Goal: Task Accomplishment & Management: Complete application form

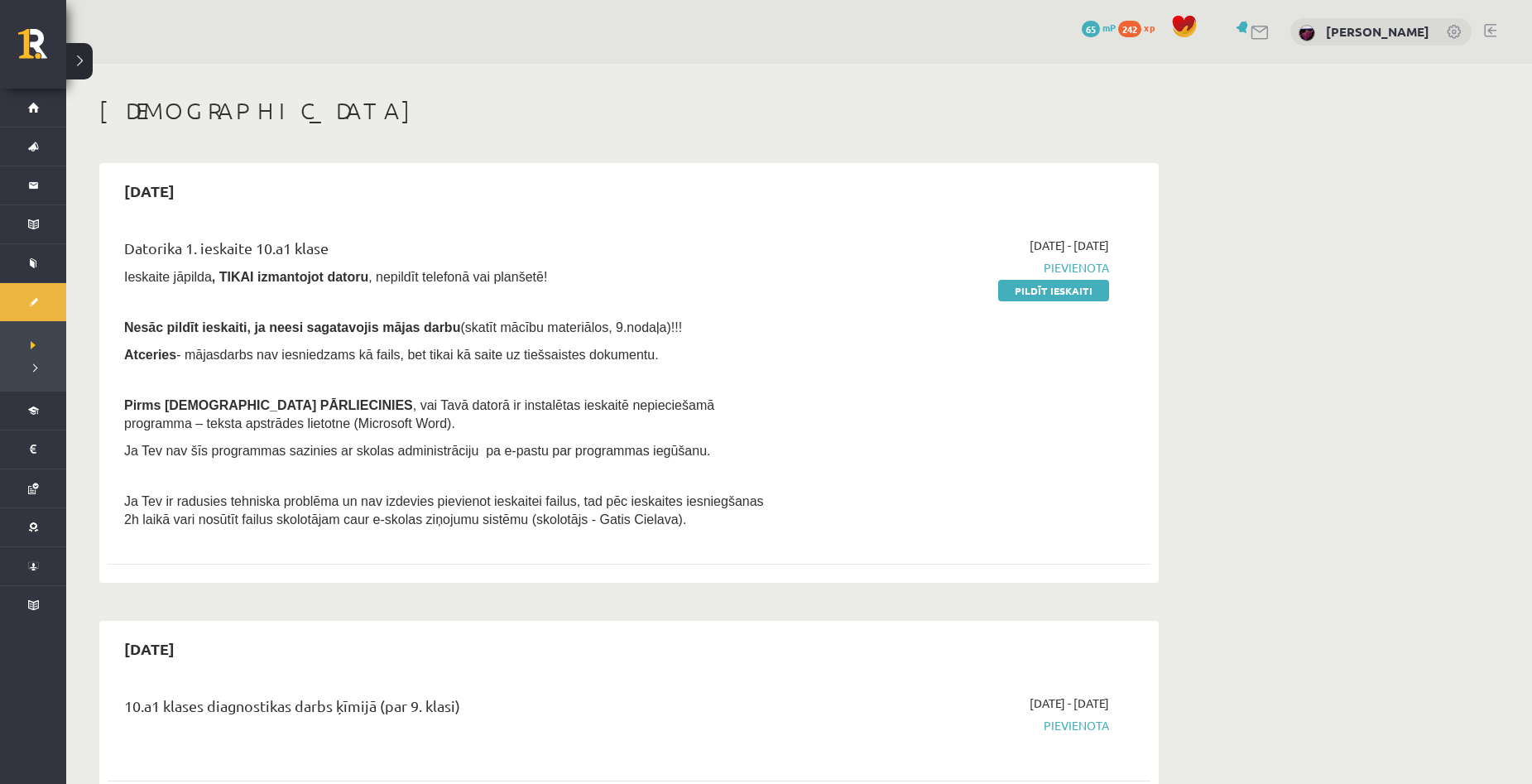
click at [1029, 295] on link "Pildīt ieskaiti" at bounding box center [1054, 290] width 111 height 21
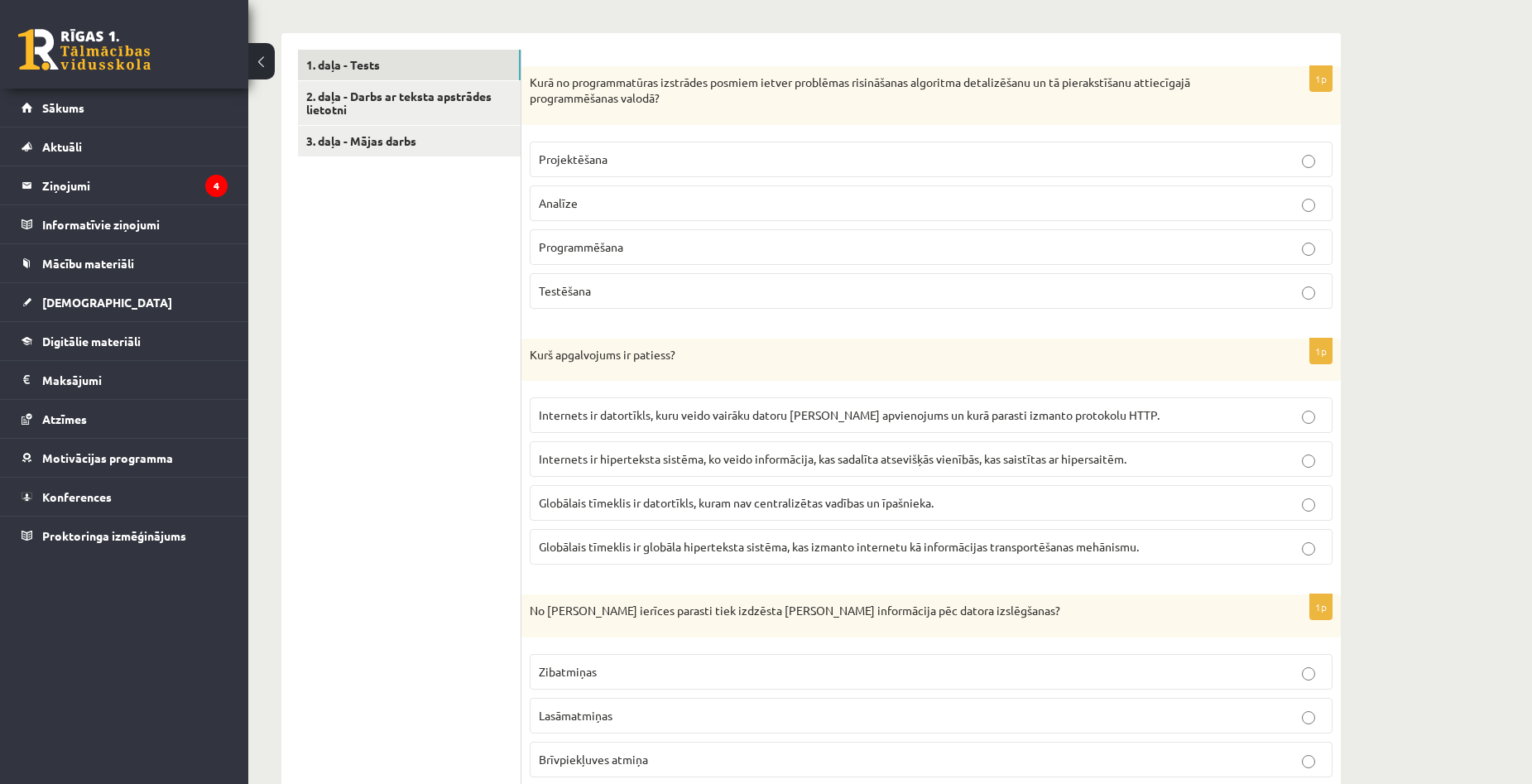
scroll to position [496, 0]
click at [383, 110] on link "2. daļa - Darbs ar teksta apstrādes lietotni" at bounding box center [409, 106] width 223 height 45
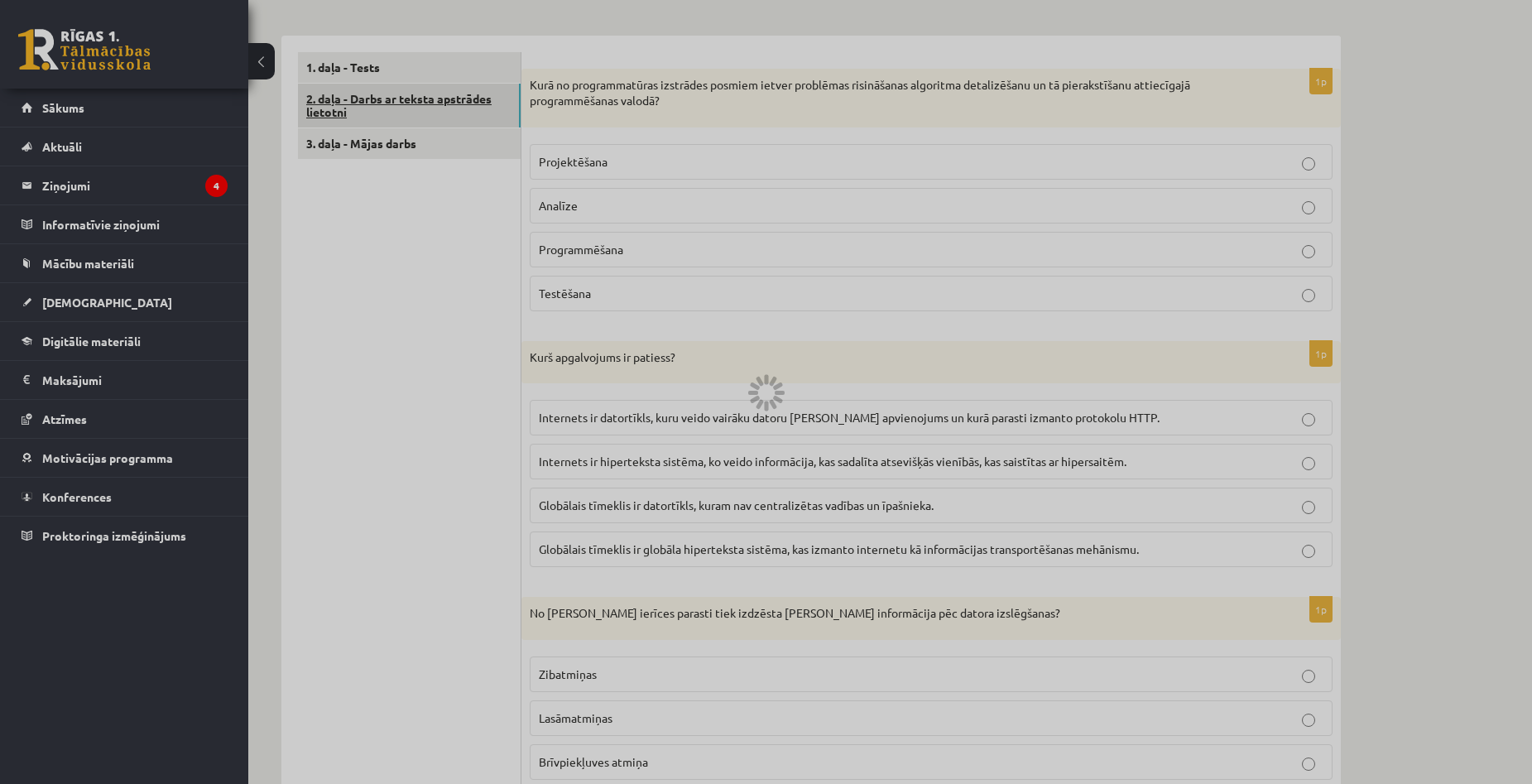
scroll to position [274, 0]
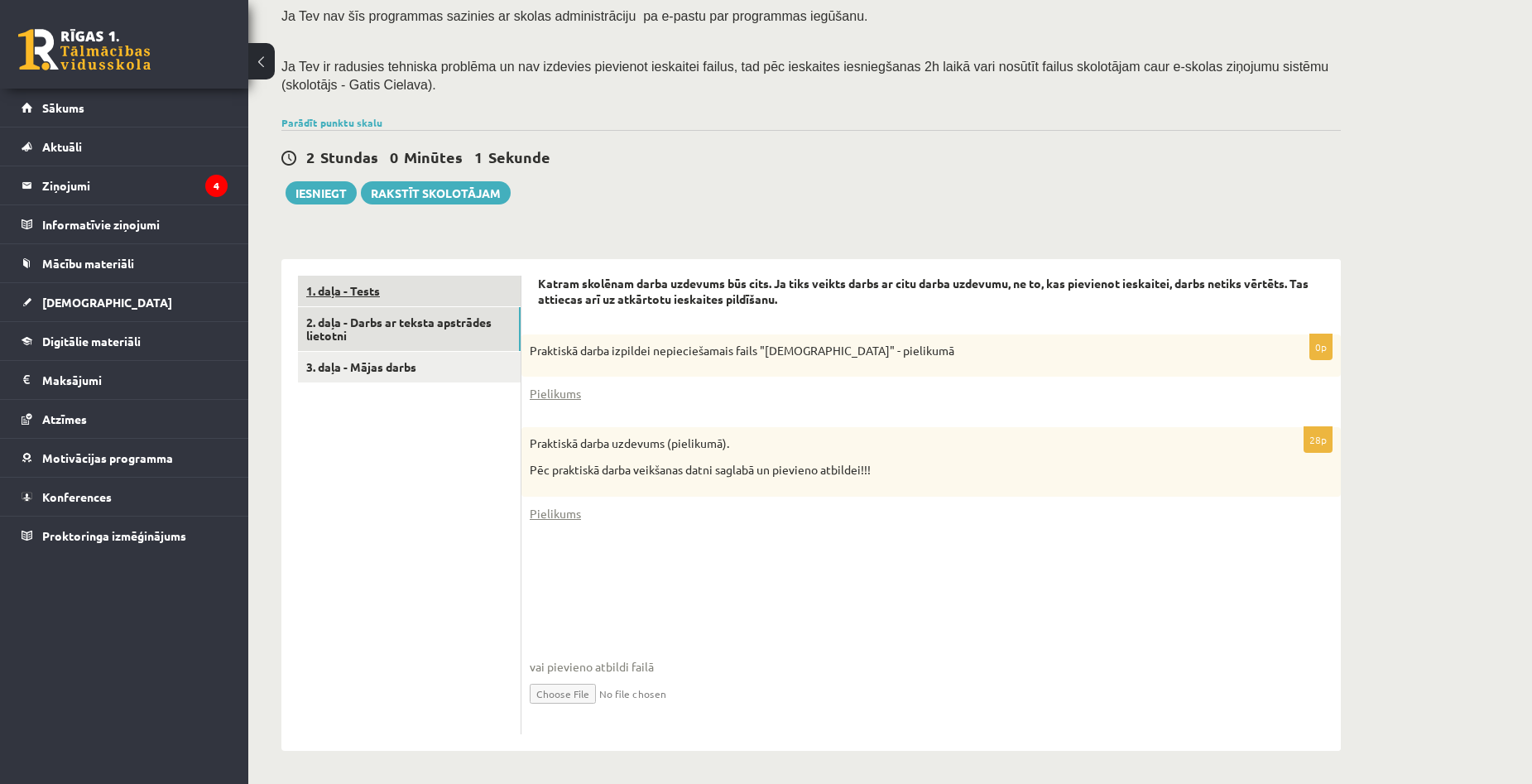
click at [407, 281] on link "1. daļa - Tests" at bounding box center [409, 290] width 223 height 30
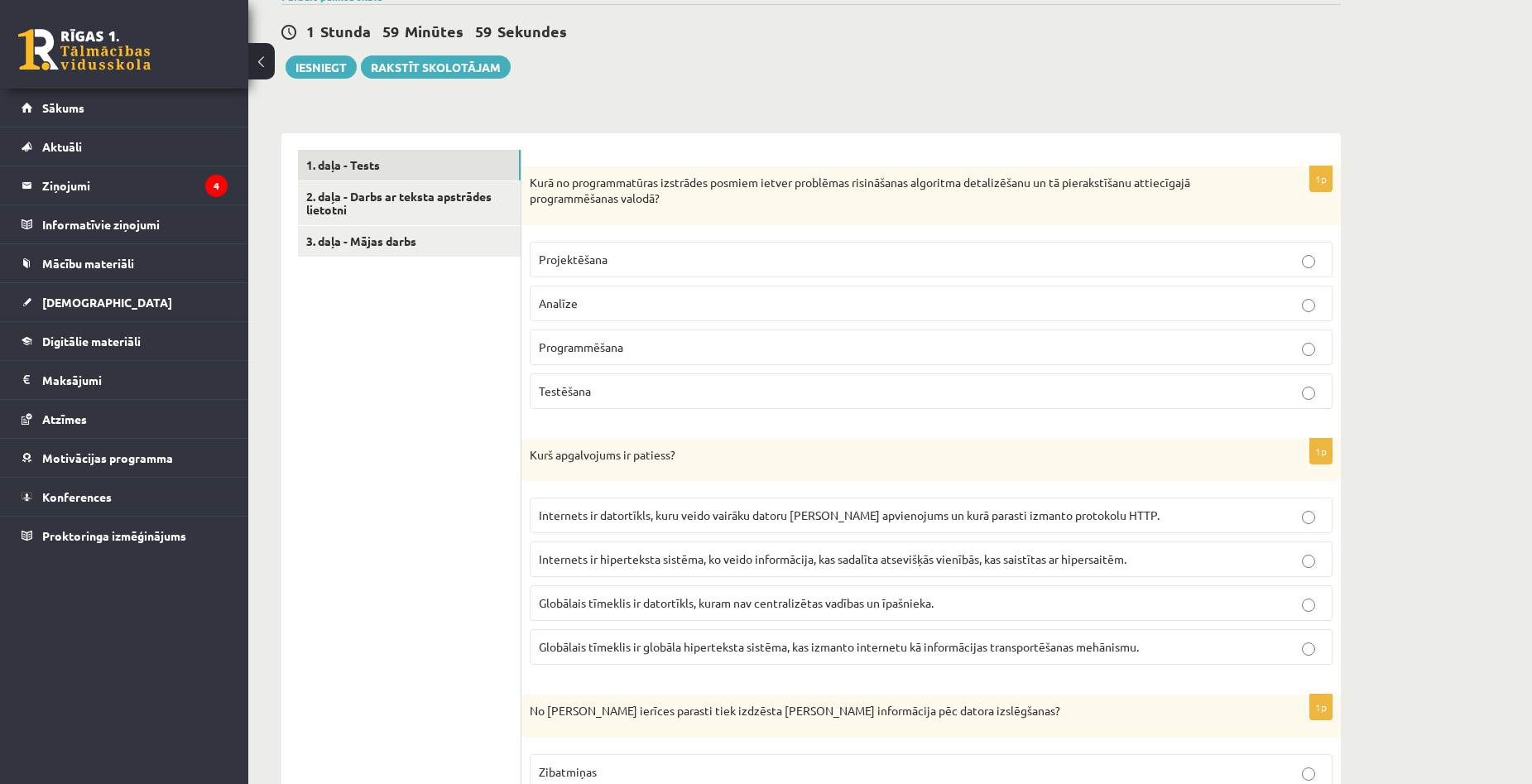
scroll to position [440, 0]
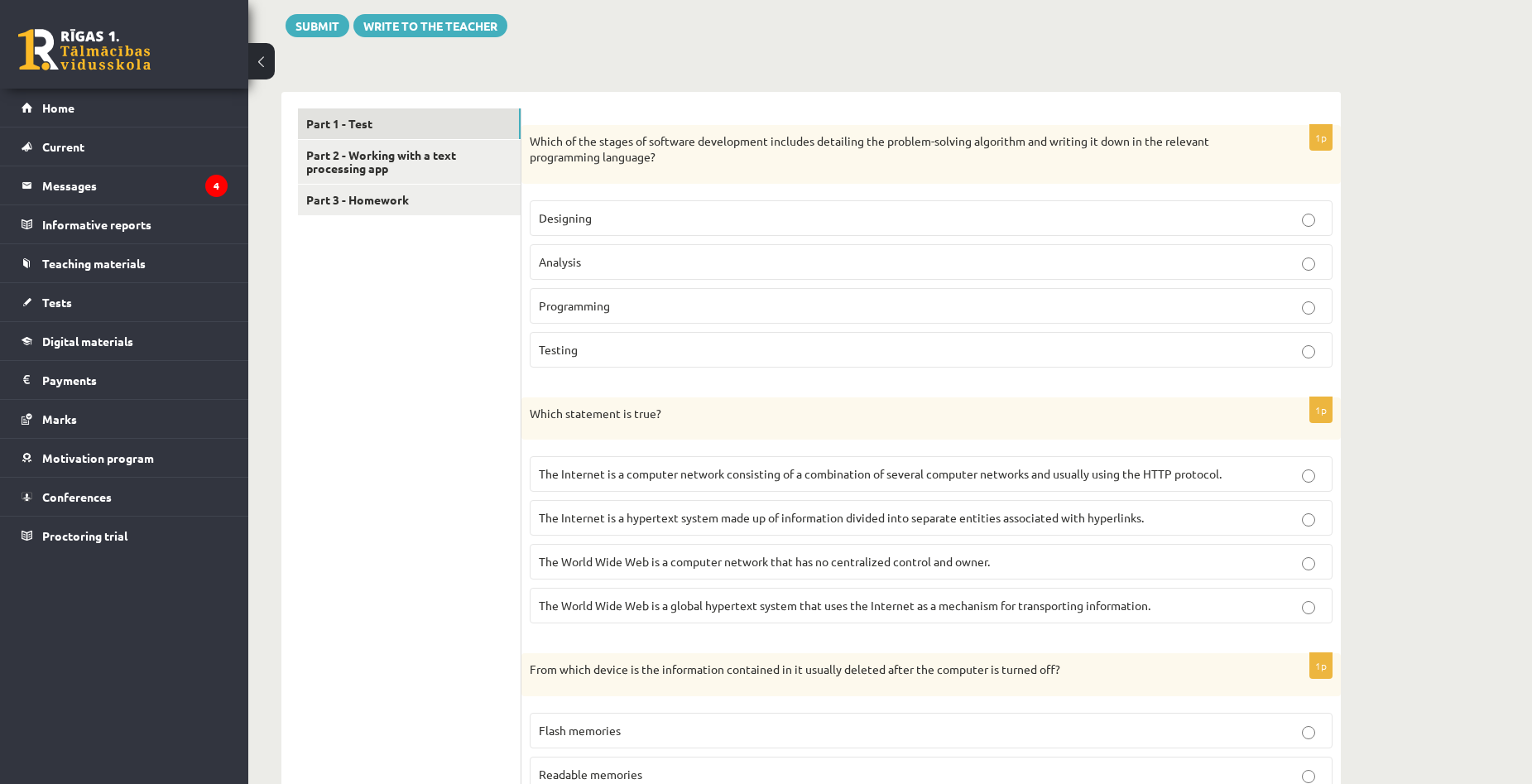
drag, startPoint x: 528, startPoint y: 135, endPoint x: 1177, endPoint y: 164, distance: 649.6
click at [860, 161] on p "Which of the stages of software development includes detailing the problem-solv…" at bounding box center [889, 149] width 720 height 32
click at [706, 268] on p "Analysis" at bounding box center [931, 262] width 784 height 18
click at [705, 301] on p "Programming" at bounding box center [931, 306] width 784 height 18
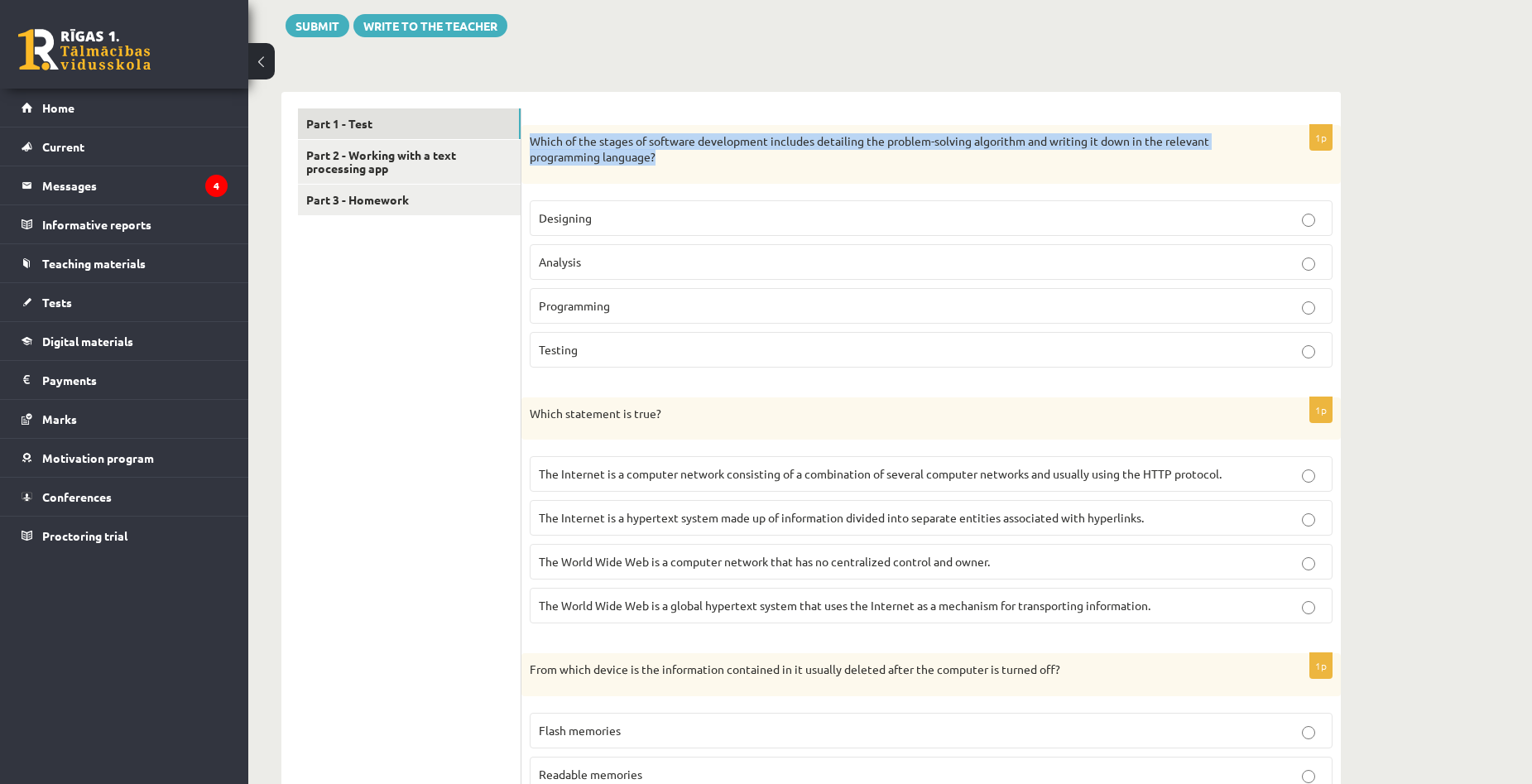
drag, startPoint x: 534, startPoint y: 149, endPoint x: 862, endPoint y: 161, distance: 328.2
click at [862, 161] on p "Which of the stages of software development includes detailing the problem-solv…" at bounding box center [889, 149] width 720 height 32
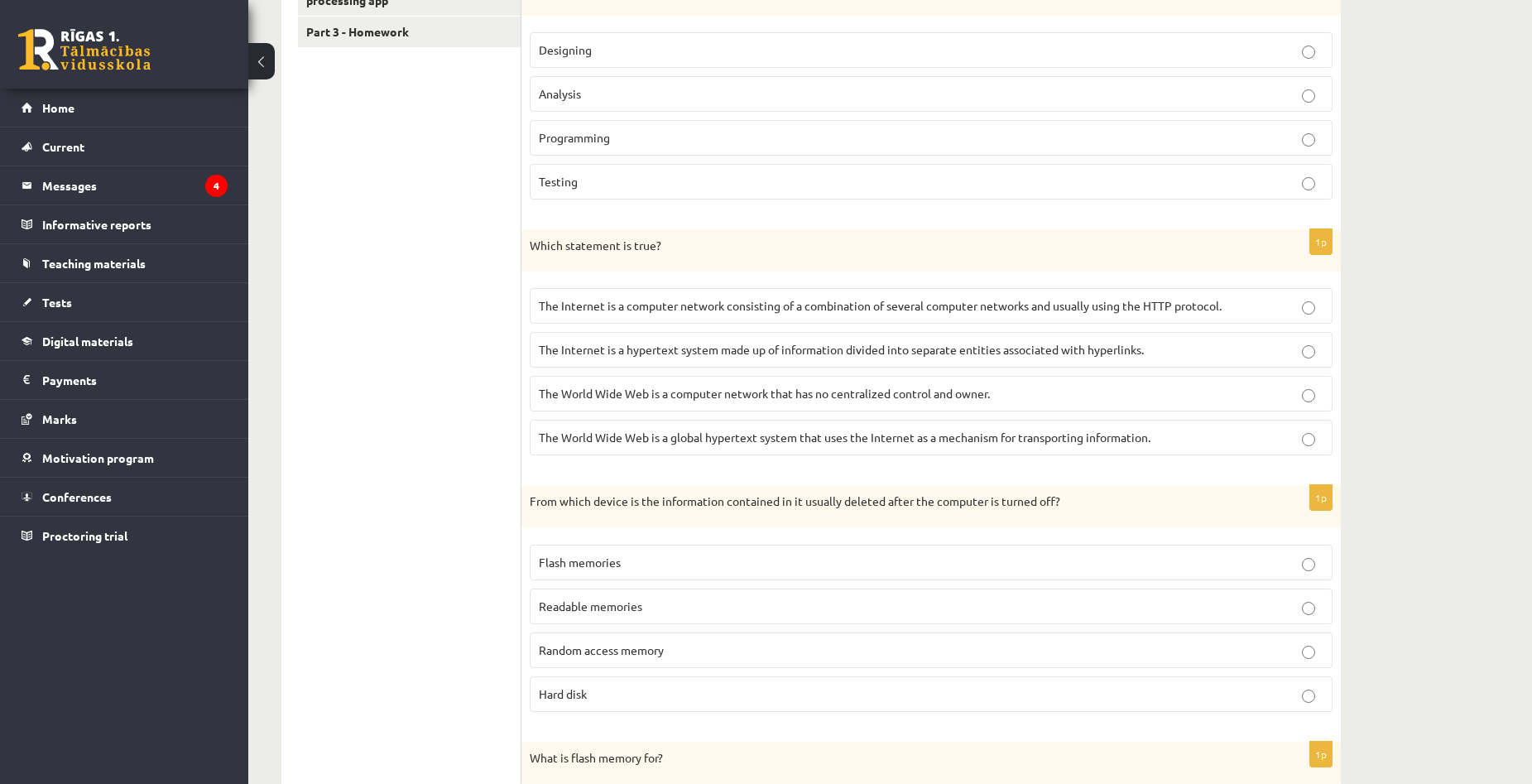
scroll to position [605, 0]
drag, startPoint x: 529, startPoint y: 246, endPoint x: 740, endPoint y: 251, distance: 211.1
click at [740, 251] on p "Which statement is true?" at bounding box center [889, 248] width 720 height 17
click at [1101, 400] on p "The World Wide Web is a computer network that has no centralized control and ow…" at bounding box center [931, 395] width 784 height 18
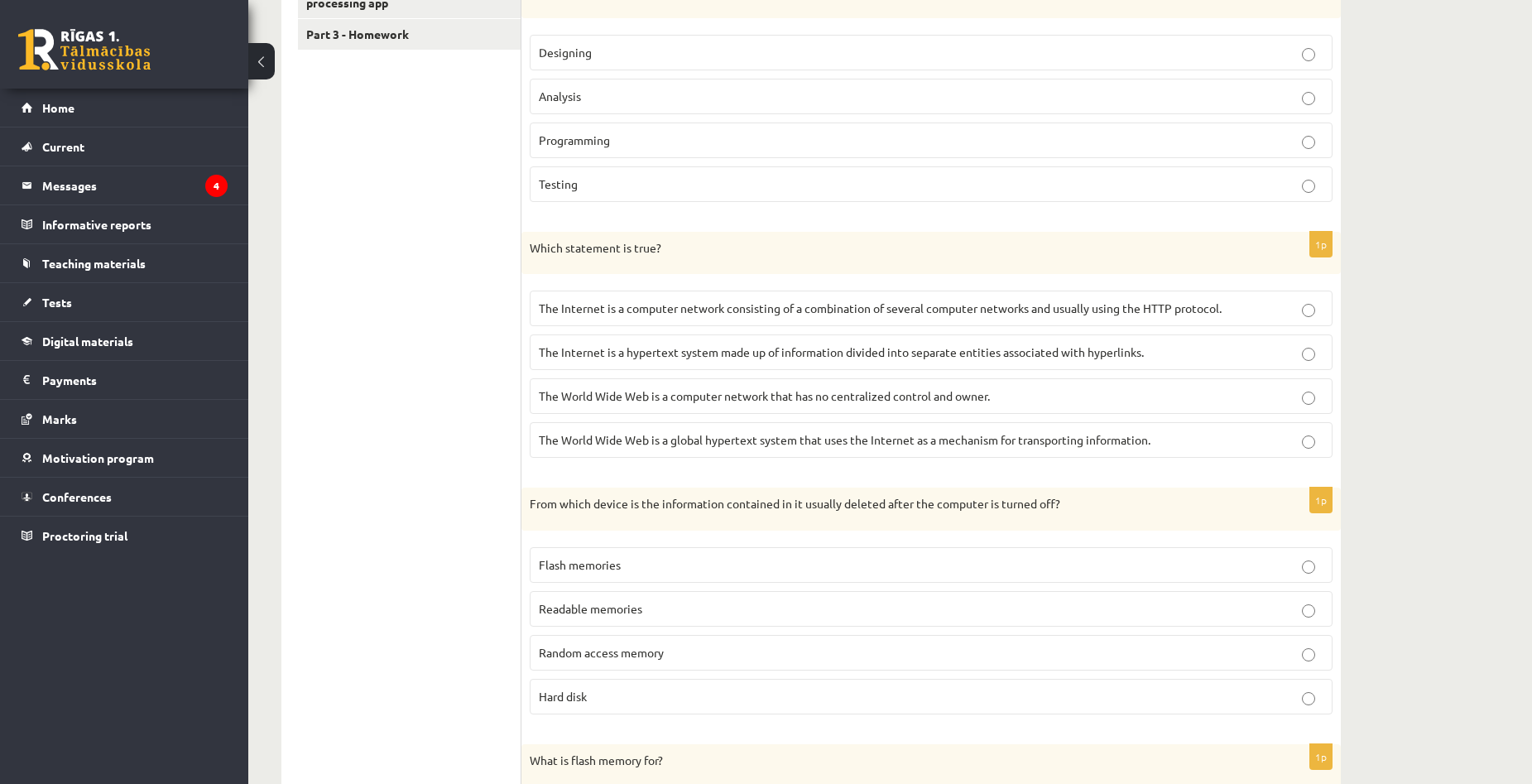
click at [602, 450] on label "The World Wide Web is a global hypertext system that uses the Internet as a mec…" at bounding box center [931, 439] width 803 height 36
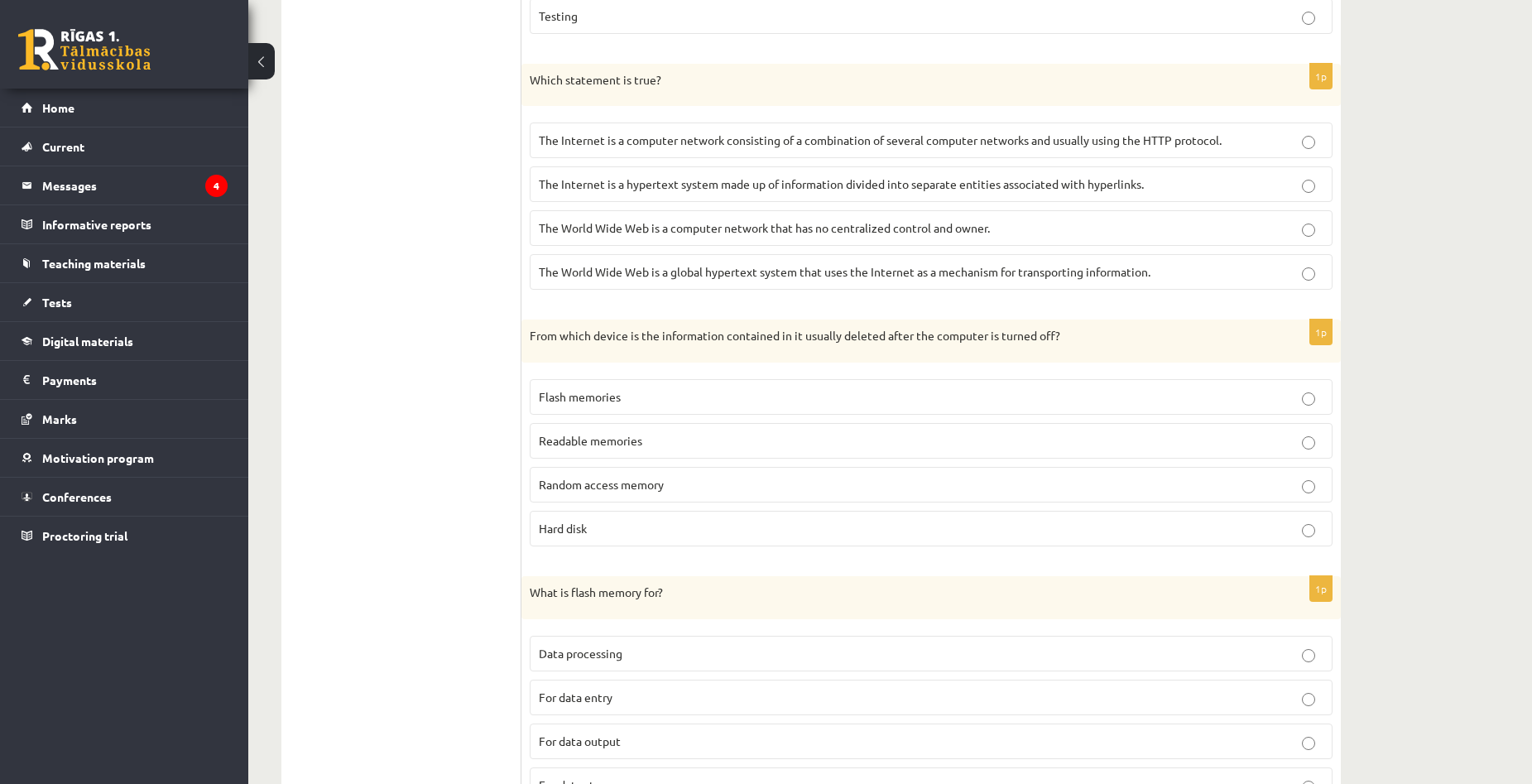
scroll to position [771, 0]
click at [706, 531] on p "Hard disk" at bounding box center [931, 531] width 784 height 18
drag, startPoint x: 538, startPoint y: 529, endPoint x: 620, endPoint y: 533, distance: 82.1
click at [620, 533] on label "Hard disk" at bounding box center [931, 531] width 803 height 36
click at [638, 539] on p "Hard disk" at bounding box center [931, 531] width 784 height 18
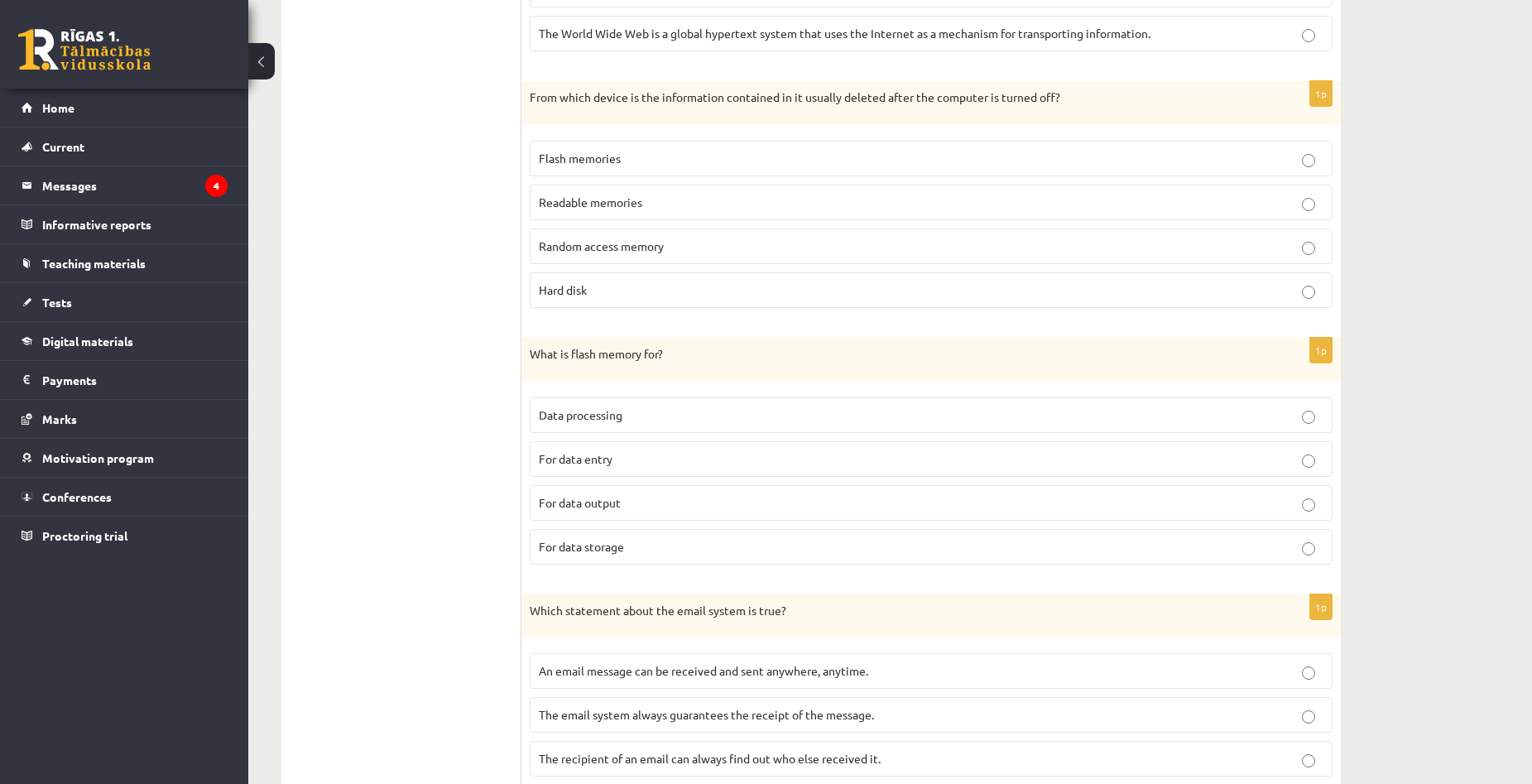
scroll to position [1019, 0]
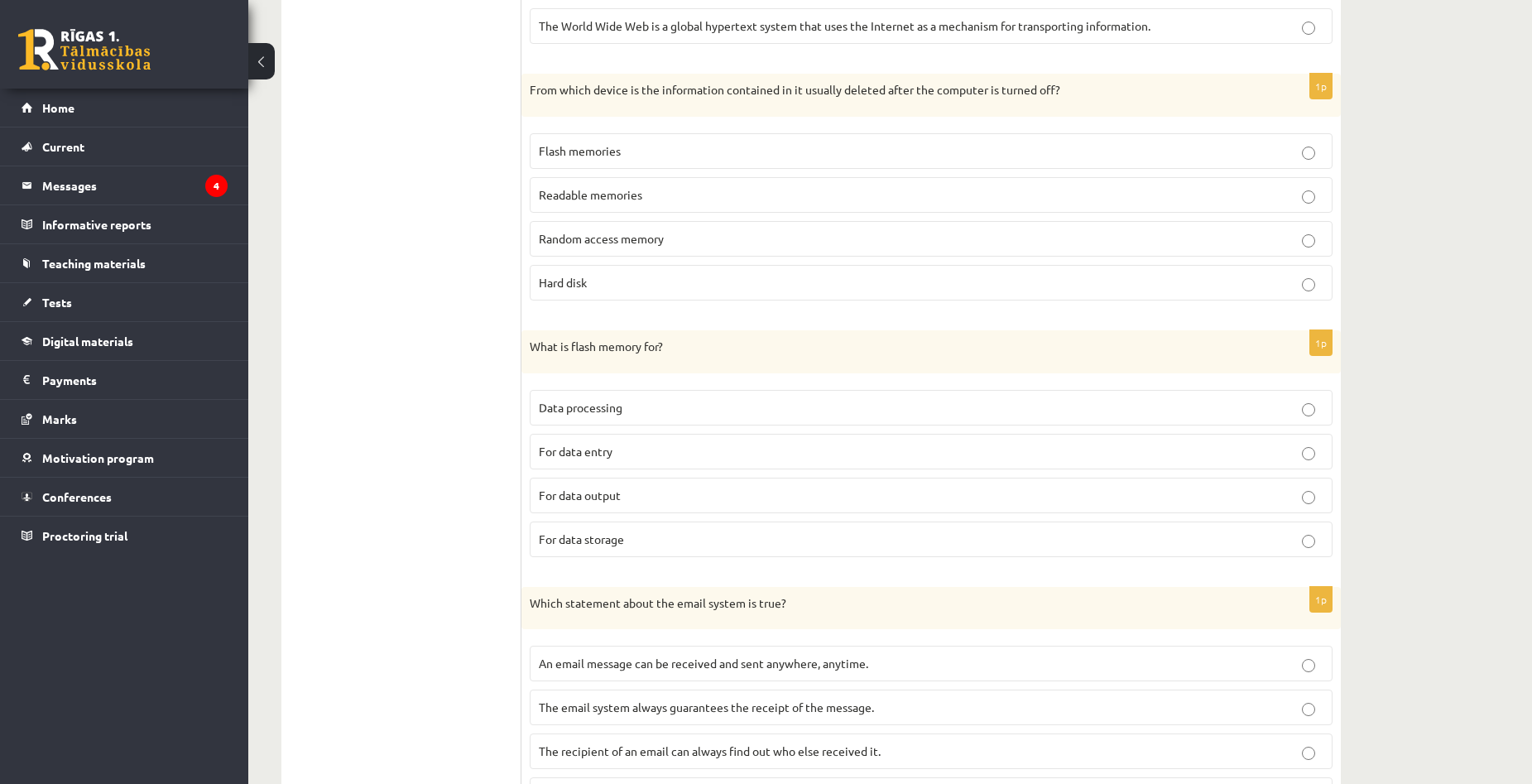
click at [638, 539] on p "For data storage" at bounding box center [931, 538] width 784 height 18
click at [622, 500] on p "For data output" at bounding box center [931, 495] width 784 height 18
click at [639, 530] on p "For data storage" at bounding box center [931, 538] width 784 height 18
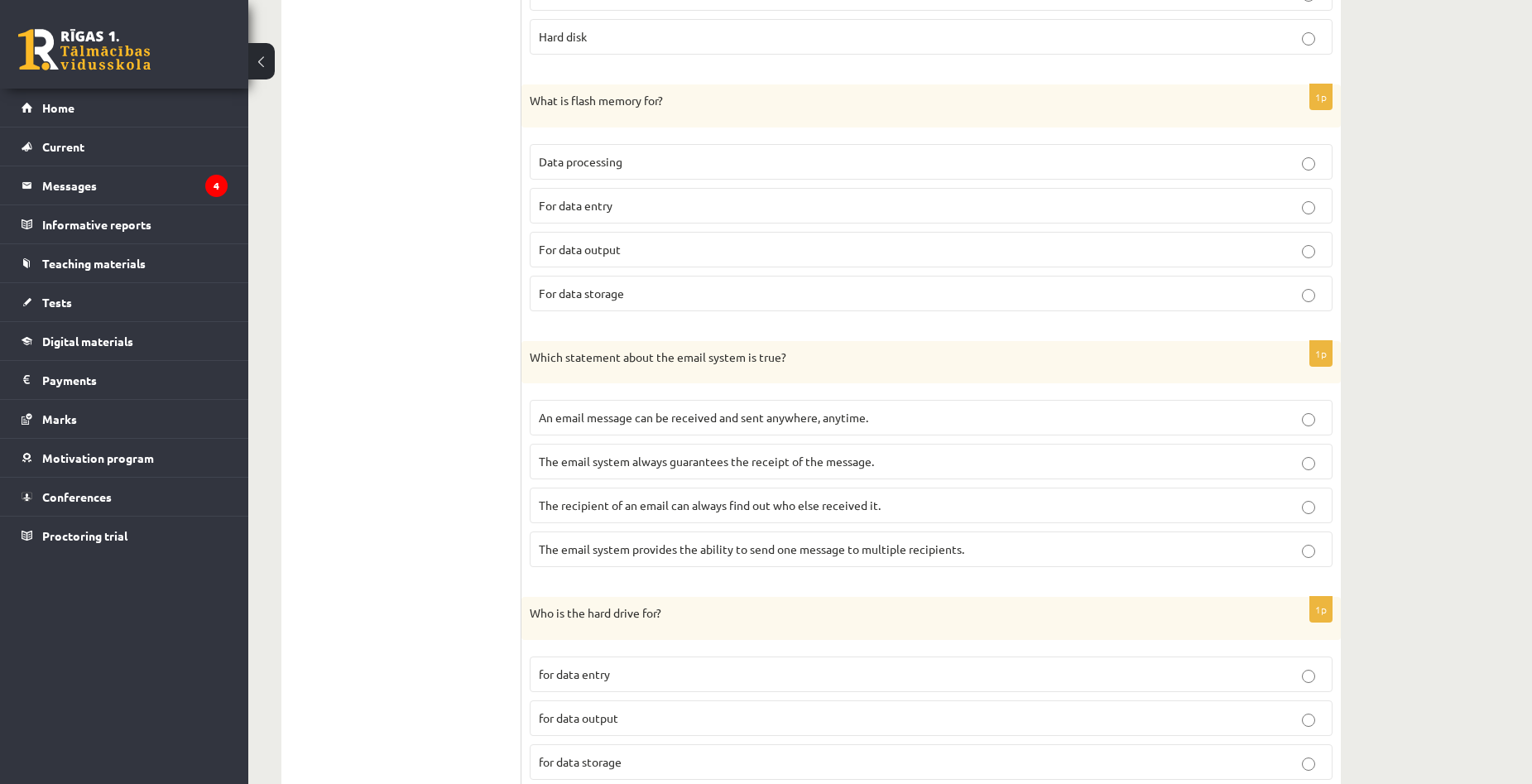
scroll to position [1267, 0]
click at [907, 418] on p "An email message can be received and sent anywhere, anytime." at bounding box center [931, 415] width 784 height 18
click at [815, 555] on p "The email system provides the ability to send one message to multiple recipient…" at bounding box center [931, 546] width 784 height 18
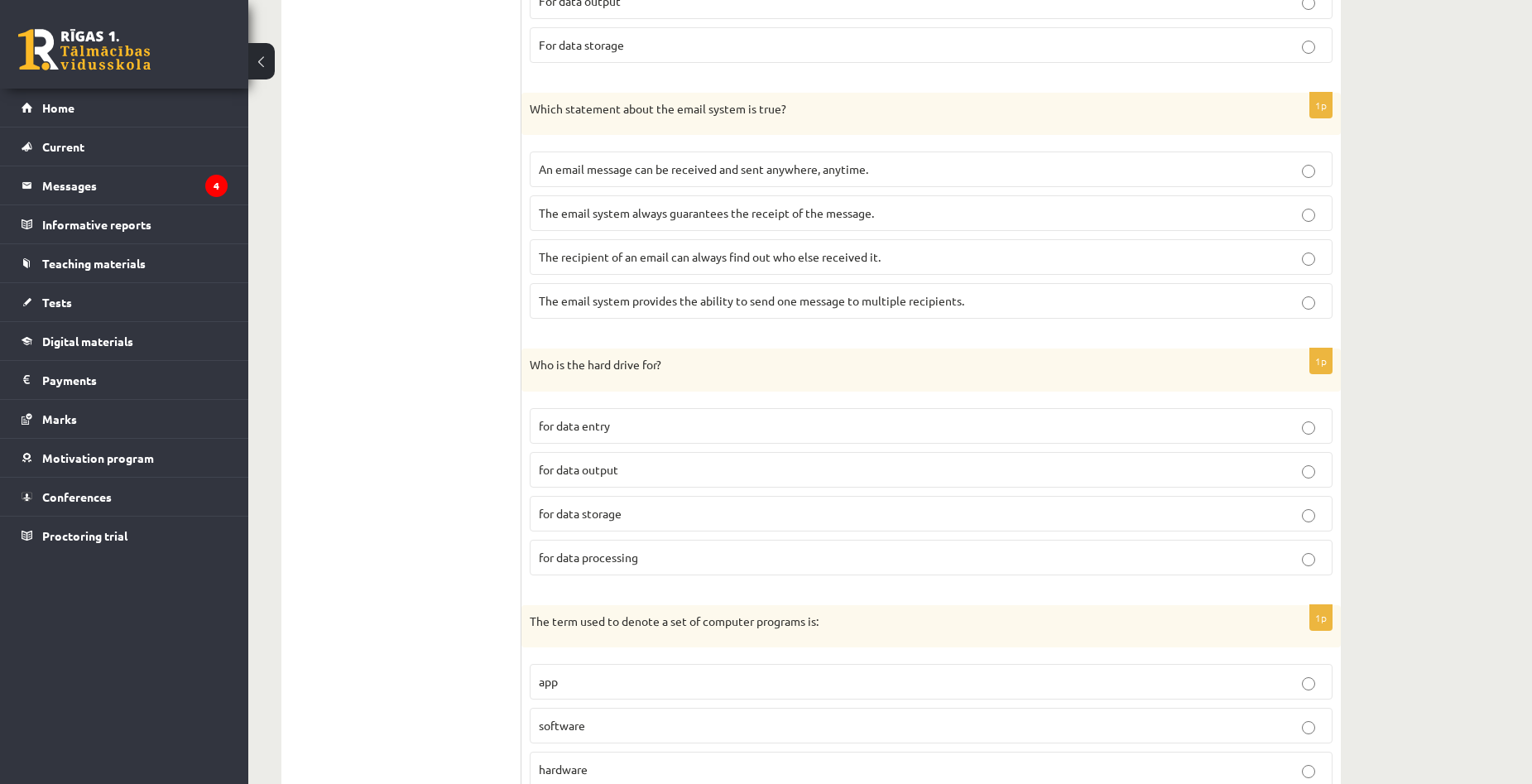
scroll to position [1516, 0]
click at [742, 561] on p "for data processing" at bounding box center [931, 555] width 784 height 18
click at [863, 512] on p "for data storage" at bounding box center [931, 511] width 784 height 18
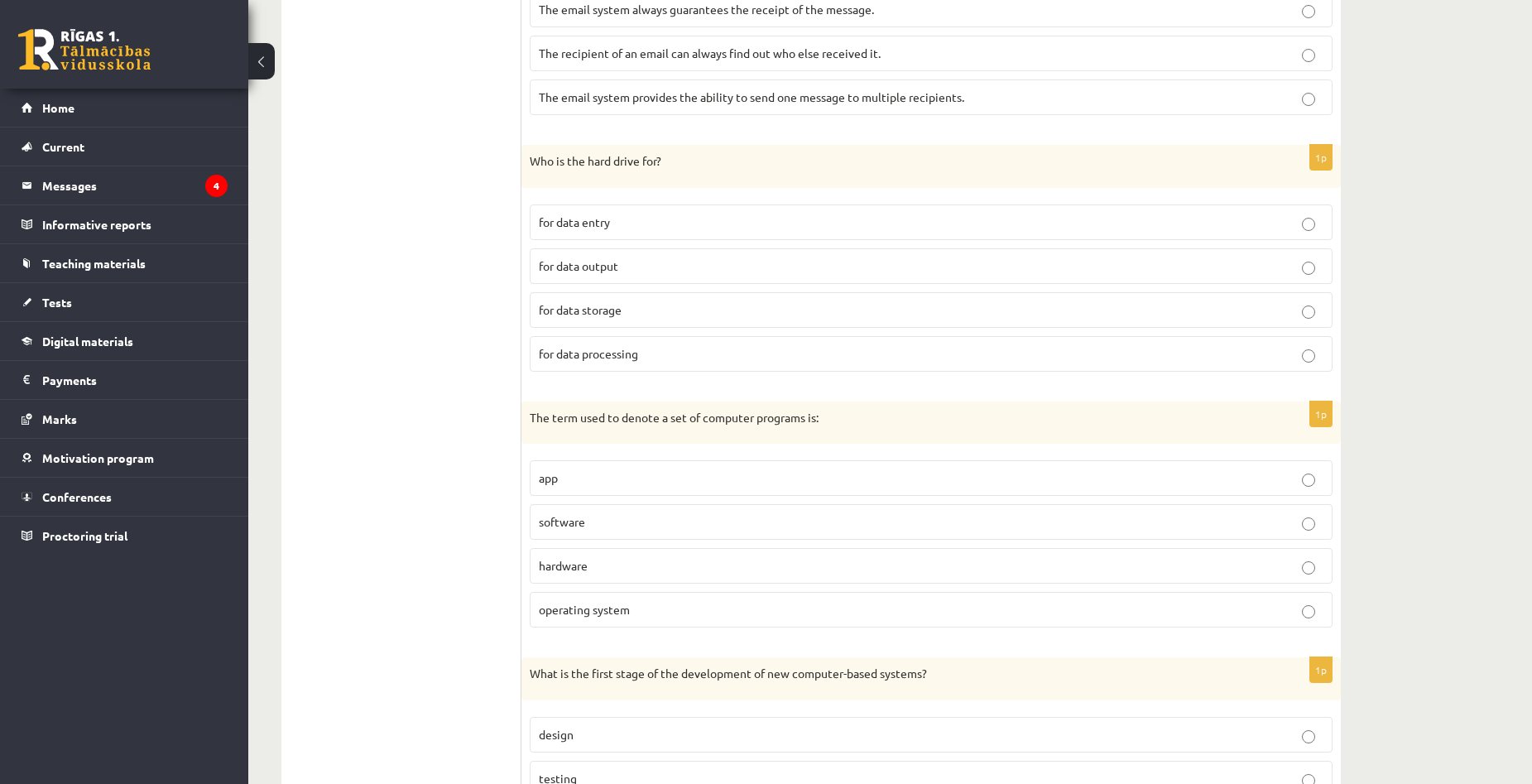
scroll to position [1764, 0]
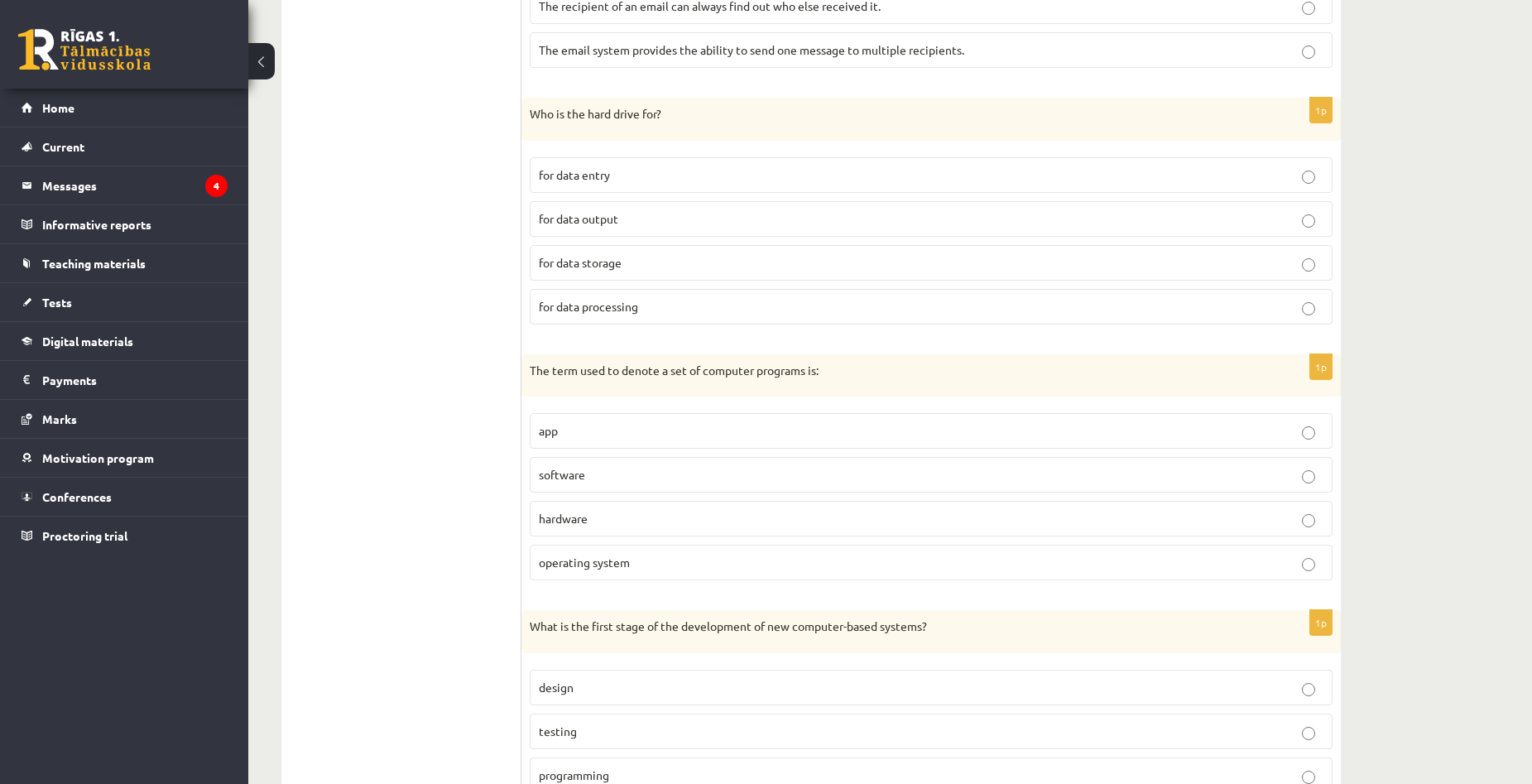
click at [649, 470] on p "software" at bounding box center [931, 474] width 784 height 18
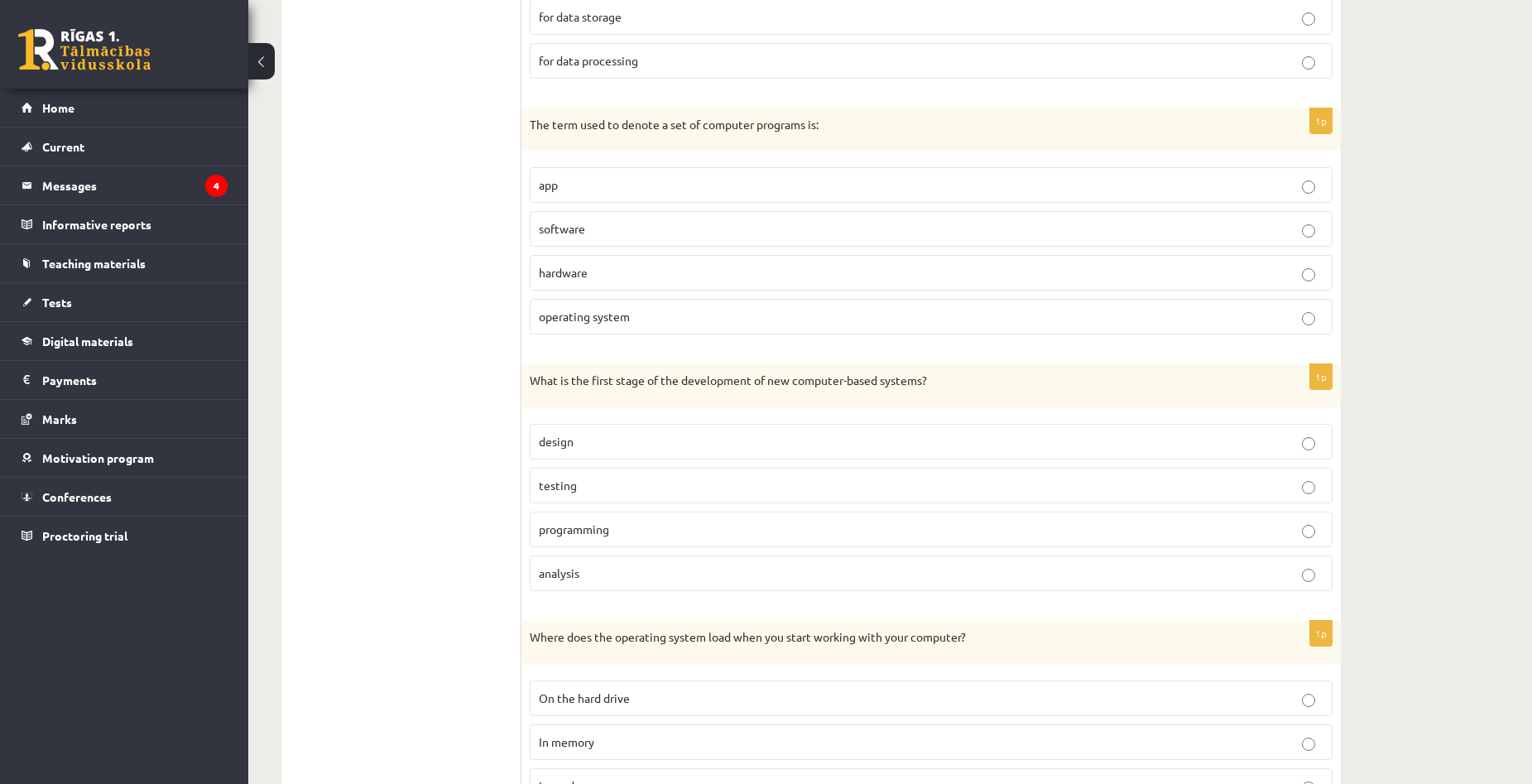
scroll to position [2012, 0]
click at [667, 579] on p "analysis" at bounding box center [931, 571] width 784 height 18
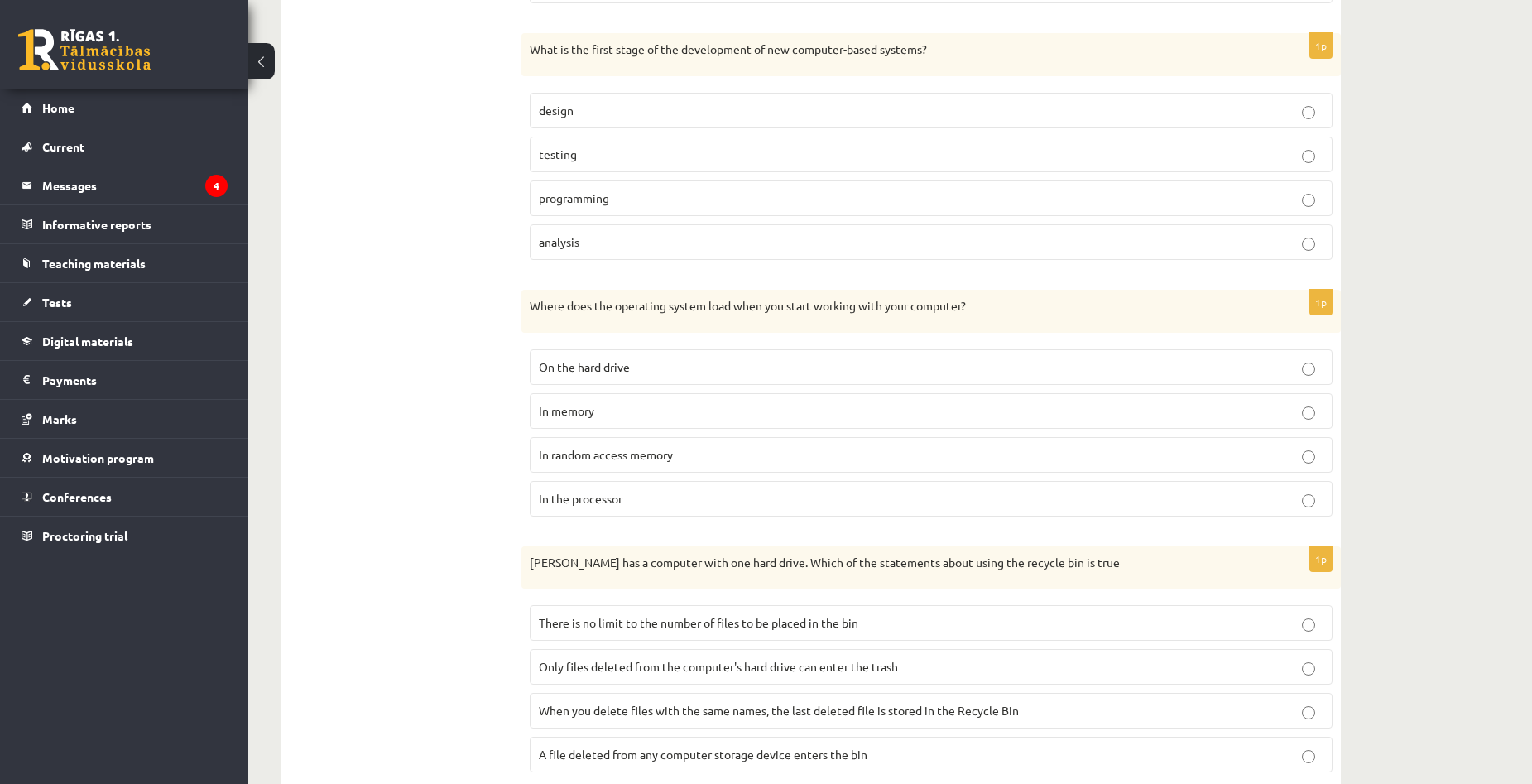
scroll to position [2344, 0]
click at [705, 493] on p "In the processor" at bounding box center [931, 496] width 784 height 18
click at [687, 447] on p "In random access memory" at bounding box center [931, 452] width 784 height 18
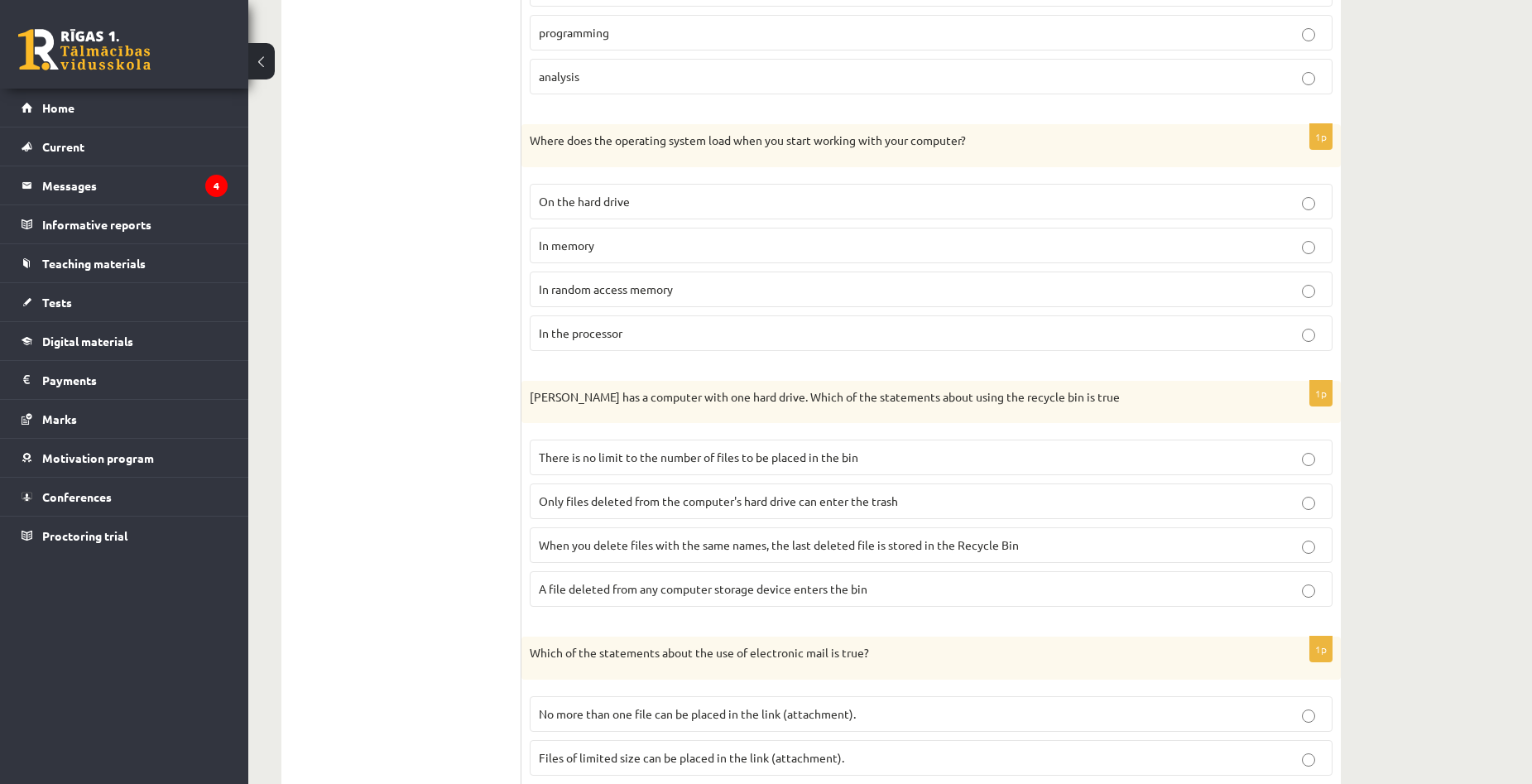
scroll to position [2509, 0]
click at [882, 495] on span "Only files deleted from the computer's hard drive can enter the trash" at bounding box center [718, 499] width 359 height 15
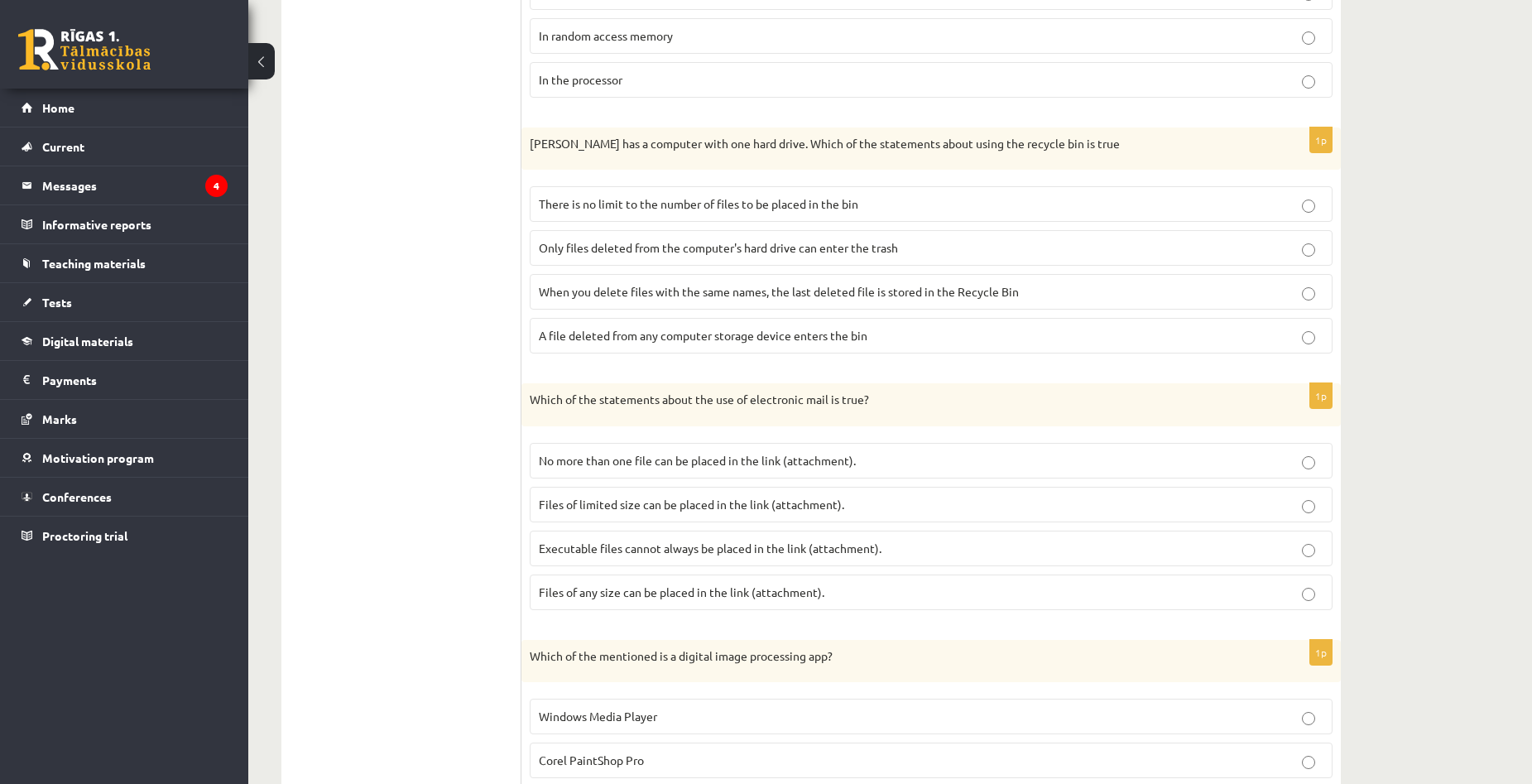
scroll to position [2757, 0]
click at [785, 607] on label "Files of any size can be placed in the link (attachment)." at bounding box center [931, 594] width 803 height 36
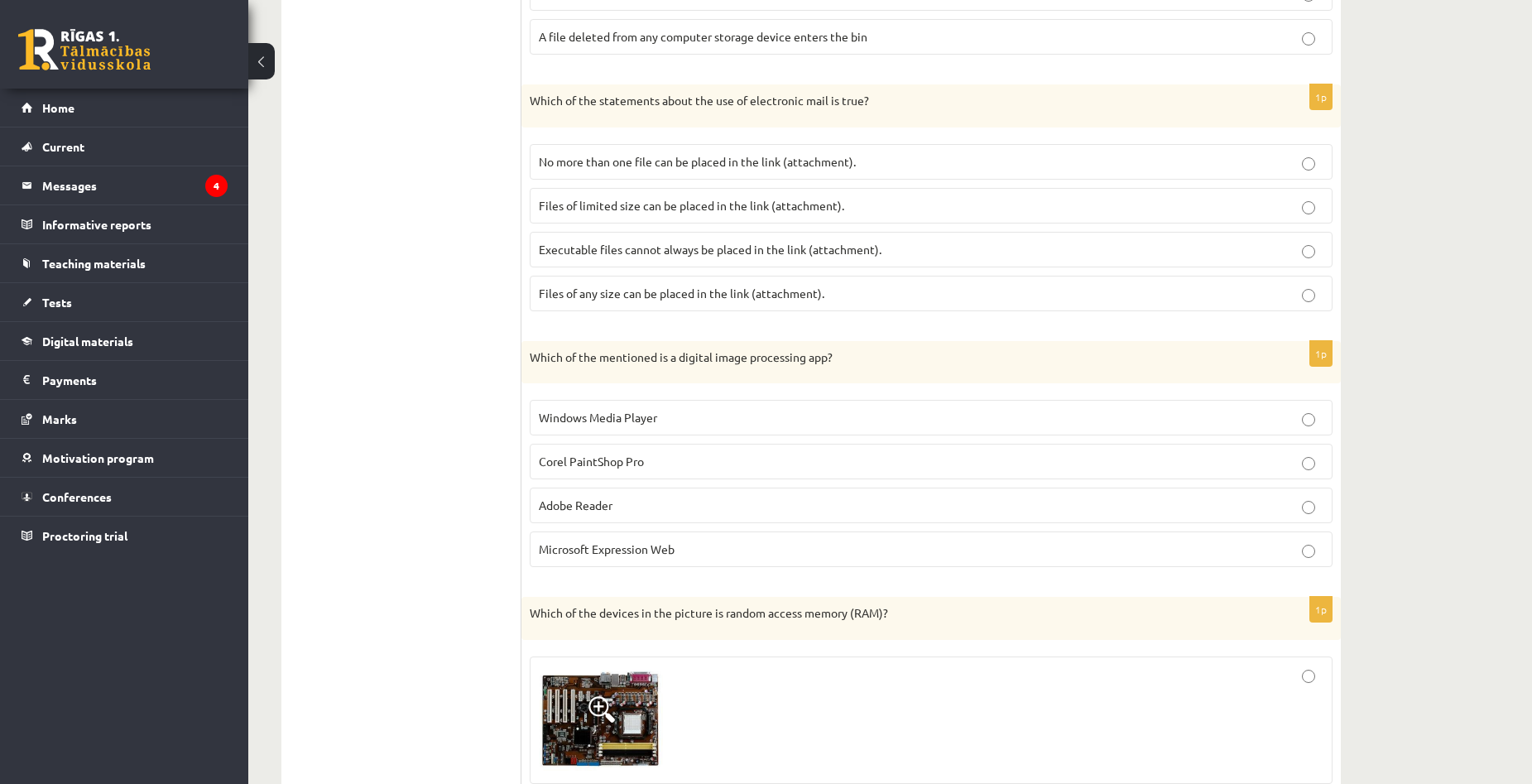
scroll to position [3088, 0]
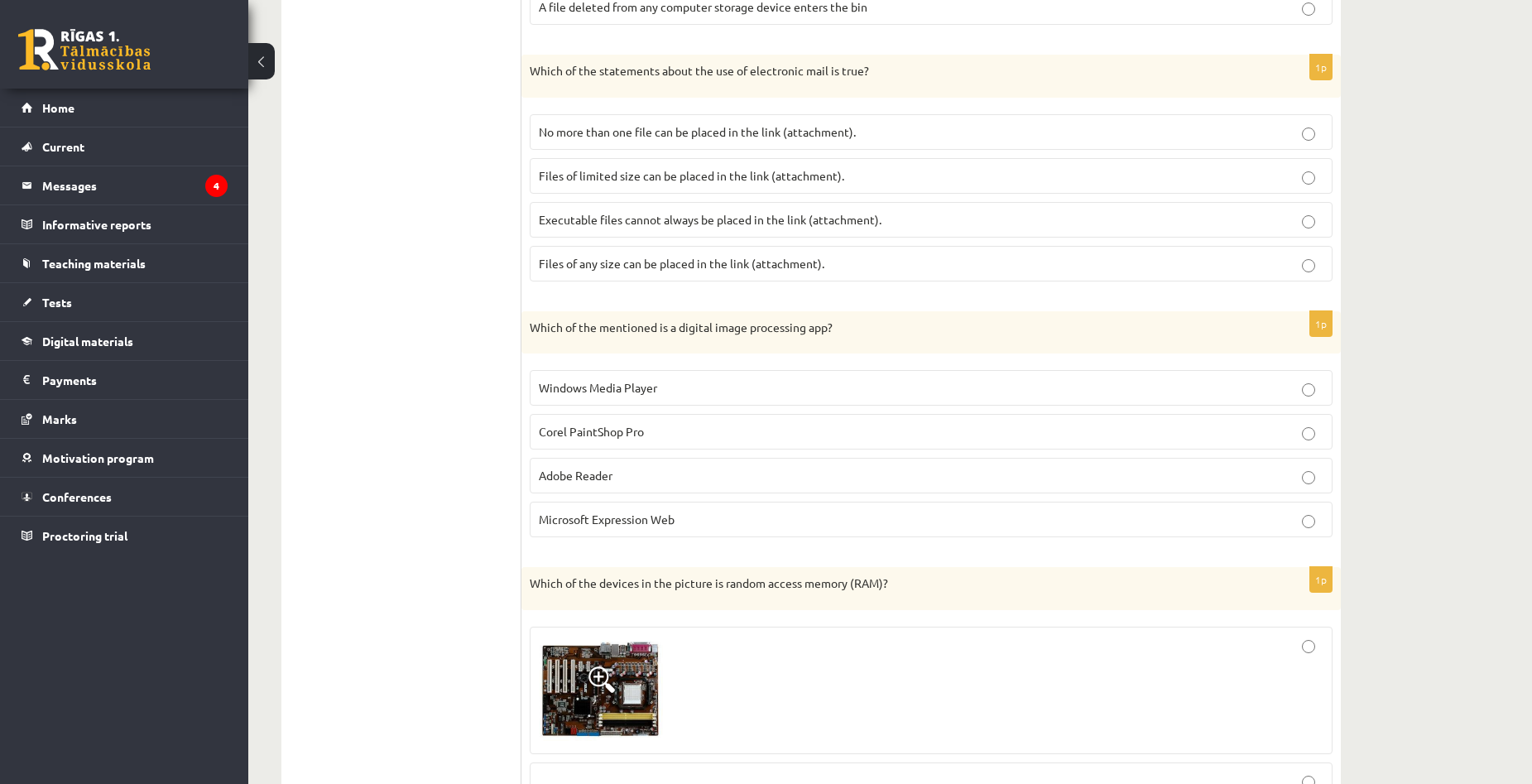
click at [634, 379] on label "Windows Media Player" at bounding box center [931, 388] width 803 height 36
click at [651, 434] on p "Corel PaintShop Pro" at bounding box center [931, 431] width 784 height 18
click at [643, 483] on p "Adobe Reader" at bounding box center [931, 475] width 784 height 18
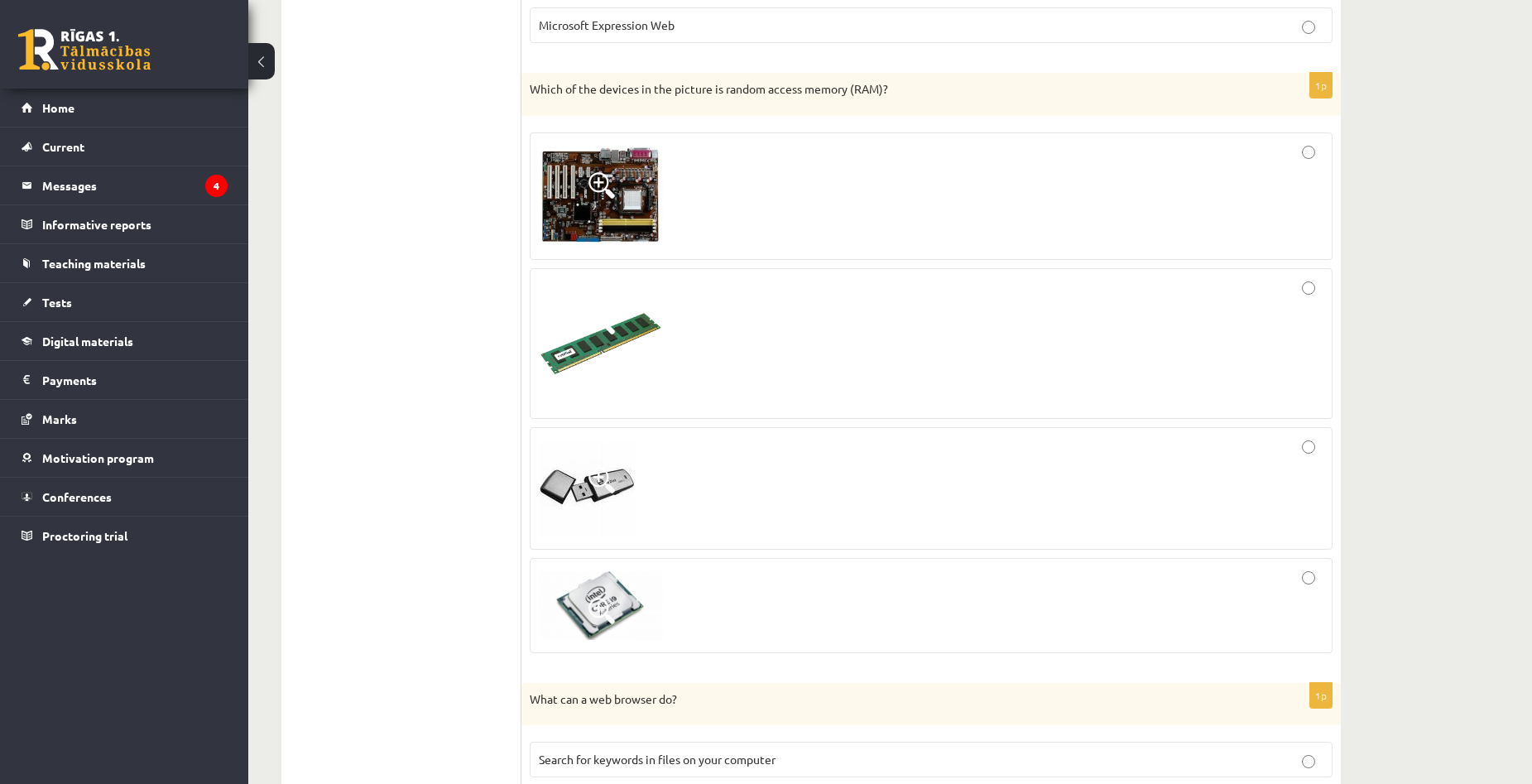
scroll to position [3585, 0]
click at [952, 317] on div at bounding box center [931, 340] width 784 height 132
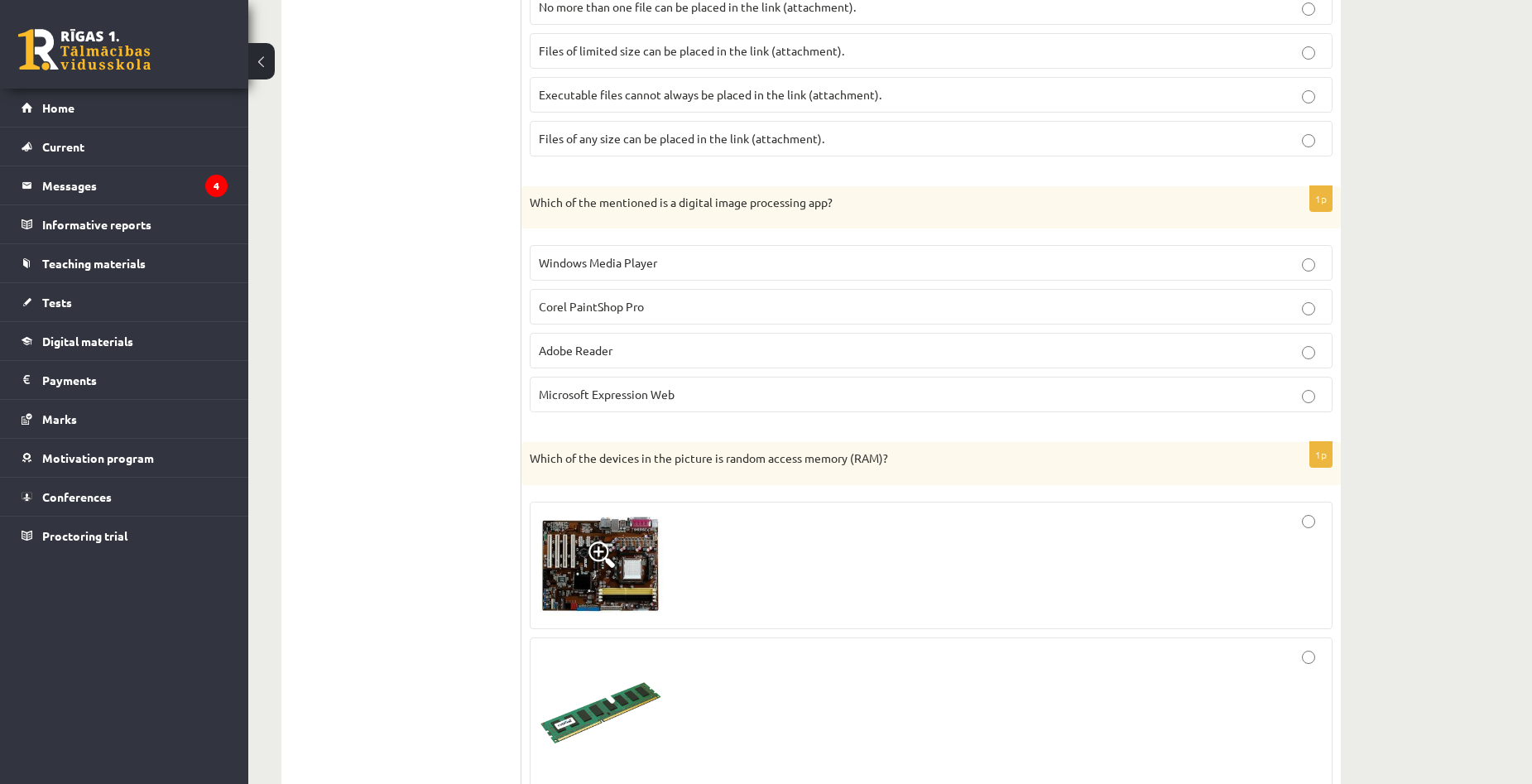
scroll to position [3171, 0]
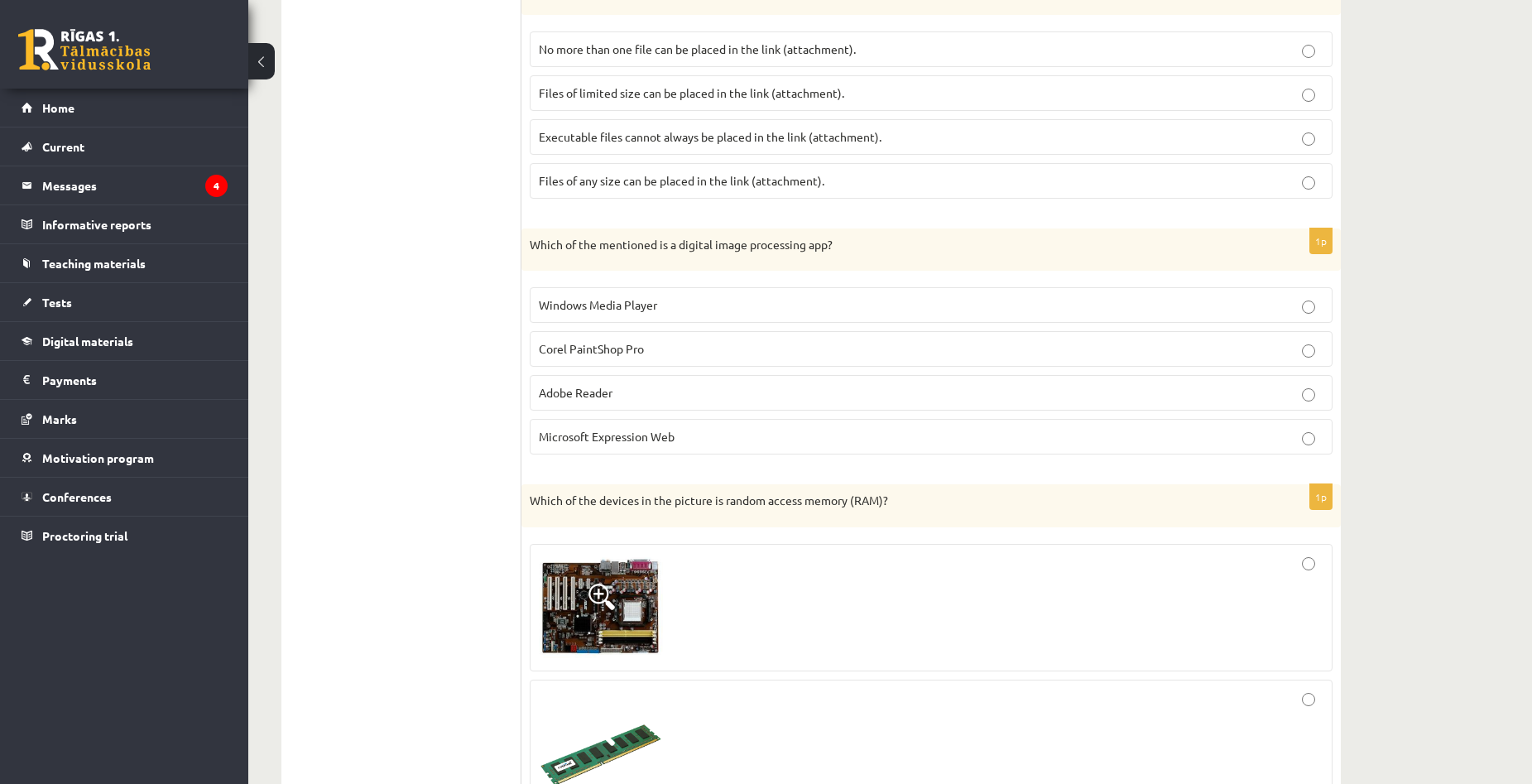
click at [706, 345] on p "Corel PaintShop Pro" at bounding box center [931, 349] width 784 height 18
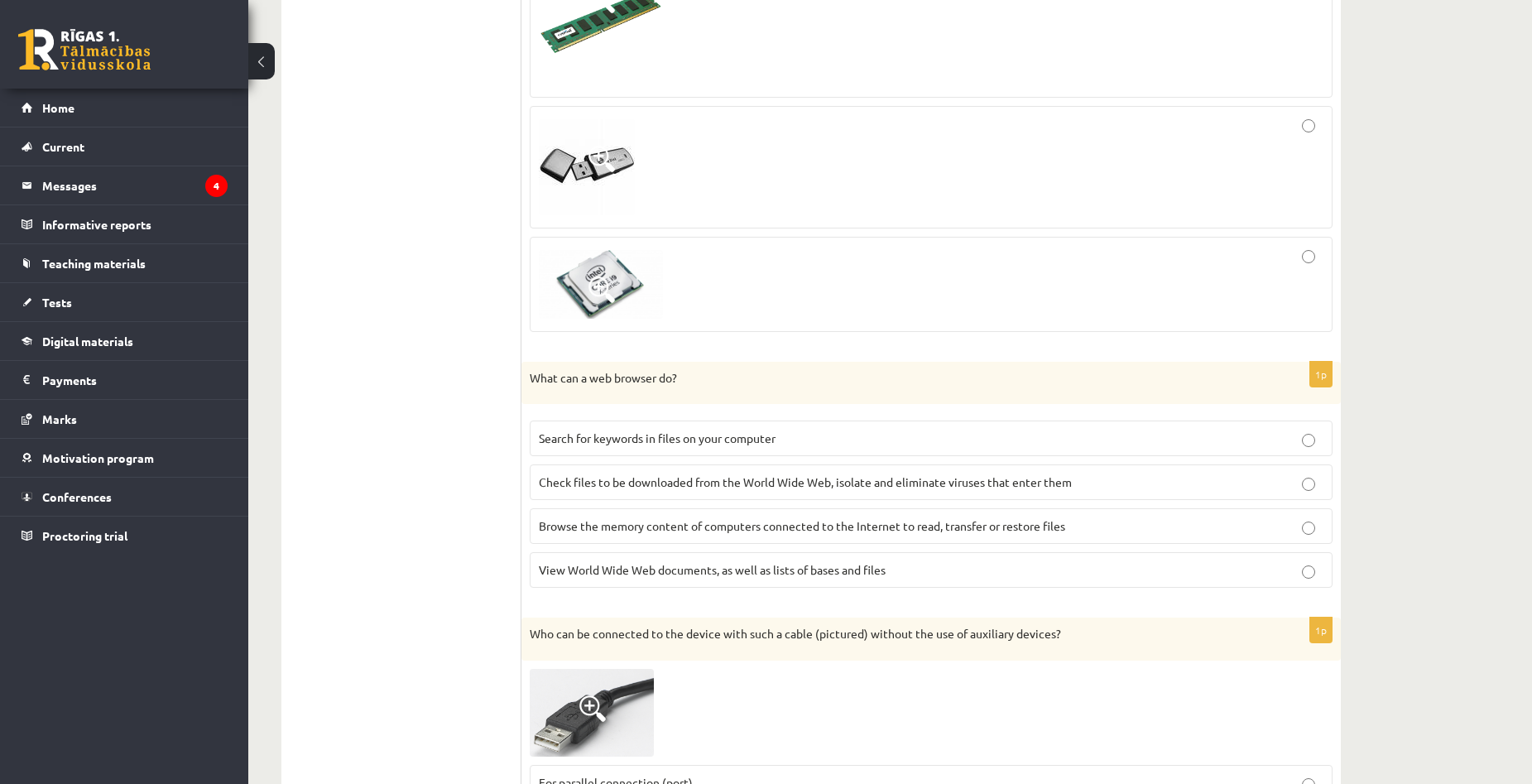
scroll to position [3916, 0]
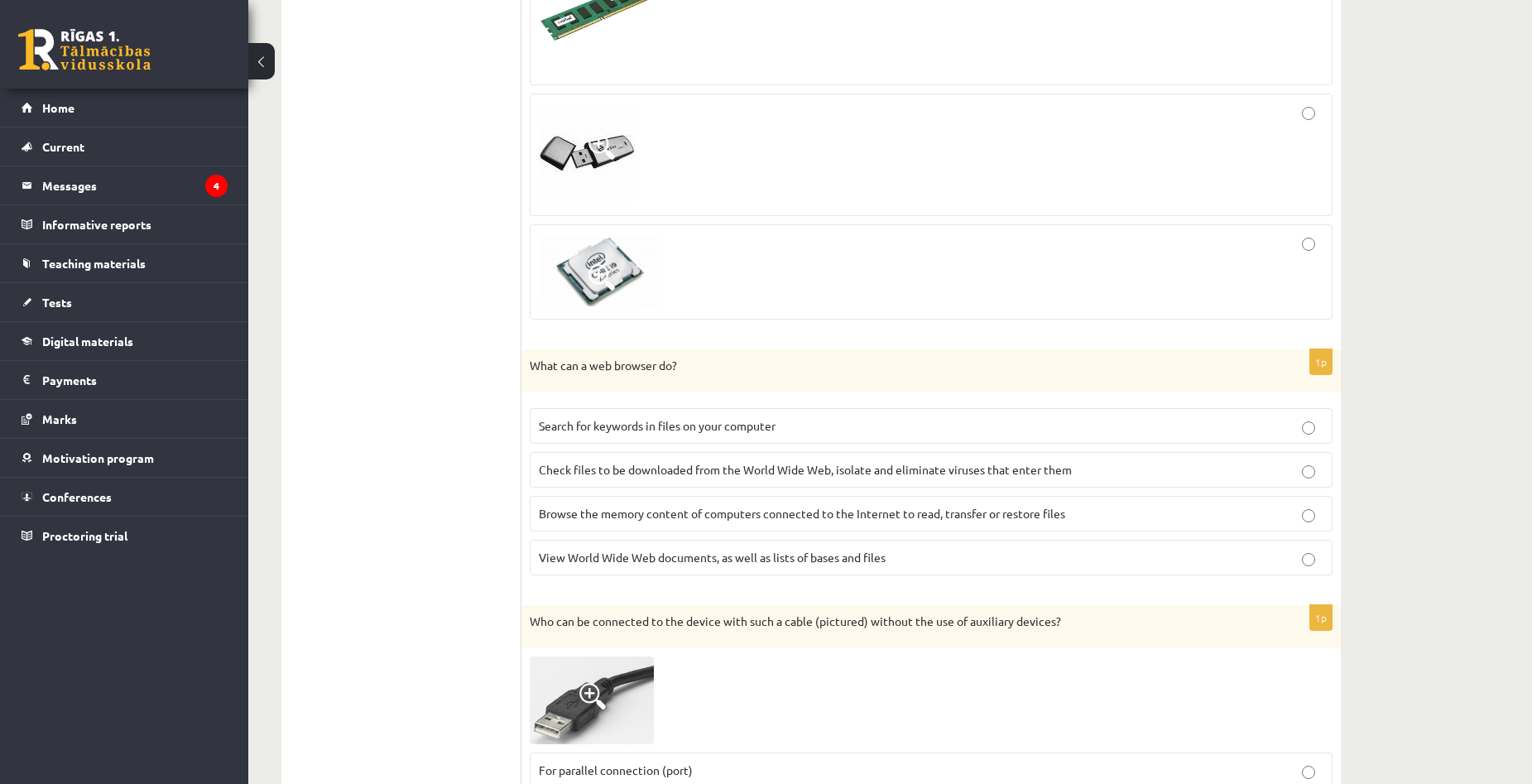
click at [837, 564] on span "View World Wide Web documents, as well as lists of bases and files" at bounding box center [711, 557] width 346 height 15
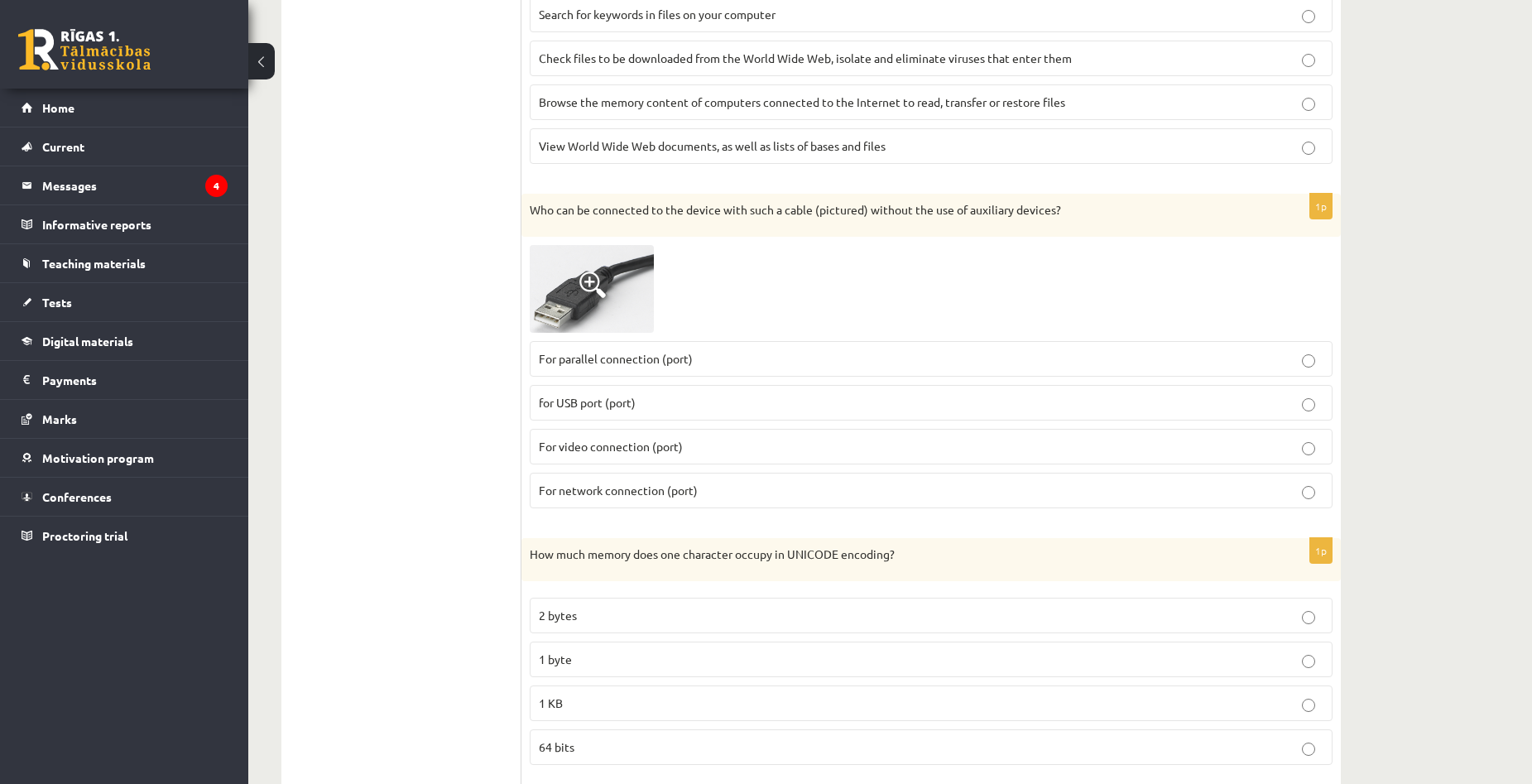
scroll to position [4329, 0]
click at [664, 504] on label "For network connection (port)" at bounding box center [931, 488] width 803 height 36
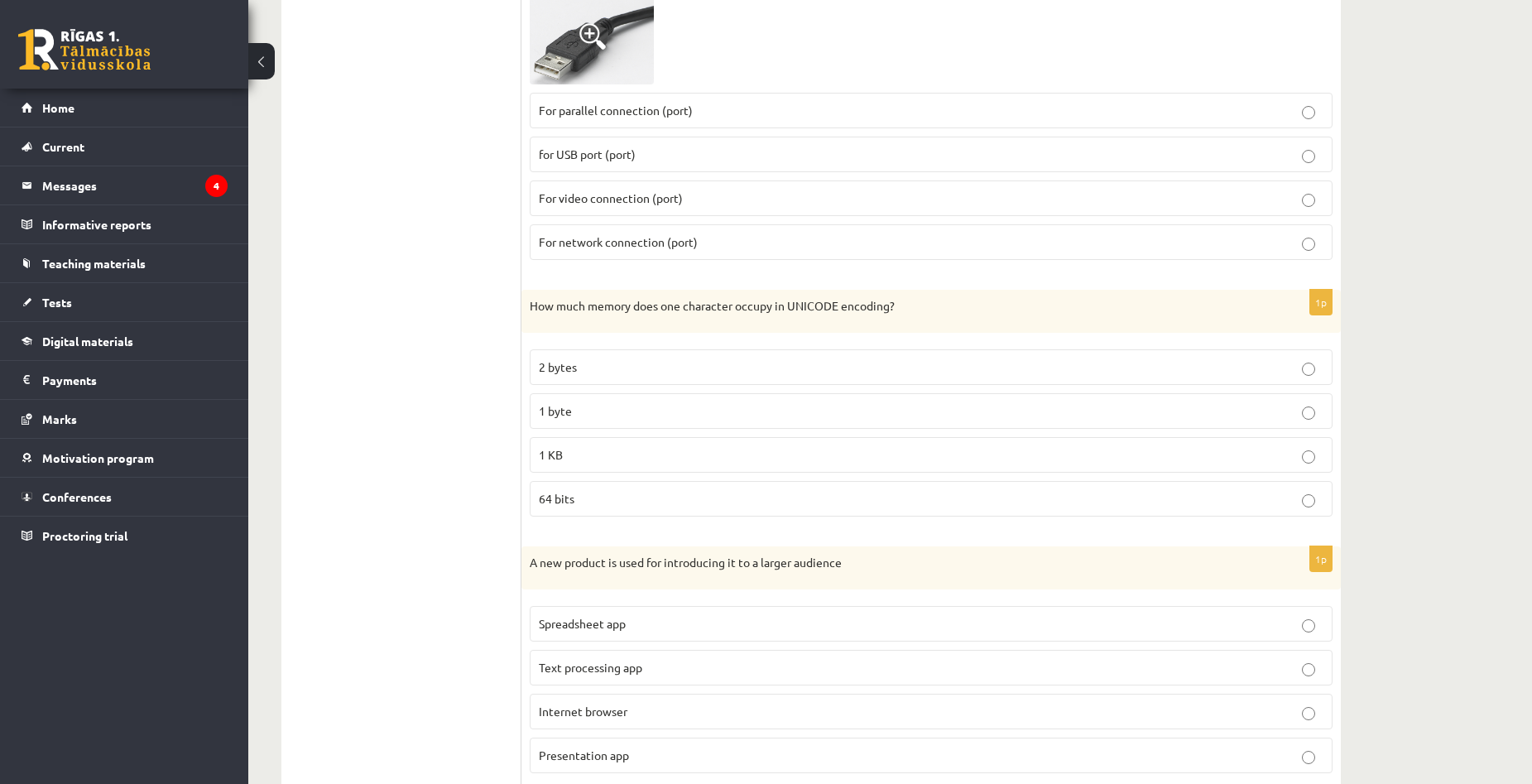
scroll to position [4577, 0]
drag, startPoint x: 787, startPoint y: 307, endPoint x: 882, endPoint y: 347, distance: 103.1
click at [882, 347] on div "1p How much memory does one character occupy in UNICODE encoding? 2 bytes 1 byt…" at bounding box center [932, 406] width 820 height 240
click at [1011, 324] on div "How much memory does one character occupy in UNICODE encoding?" at bounding box center [932, 308] width 820 height 43
click at [707, 363] on p "2 bytes" at bounding box center [931, 364] width 784 height 18
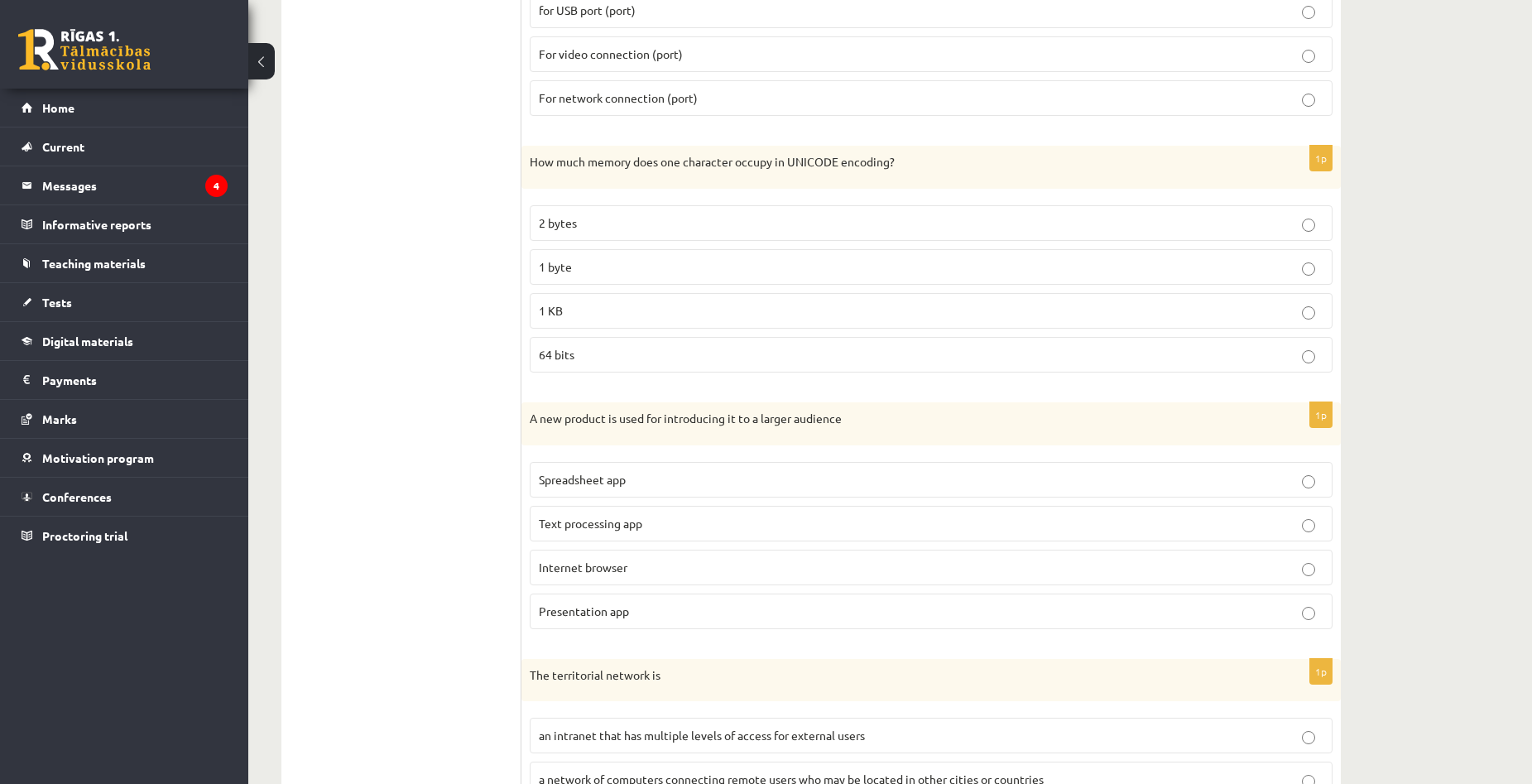
scroll to position [4743, 0]
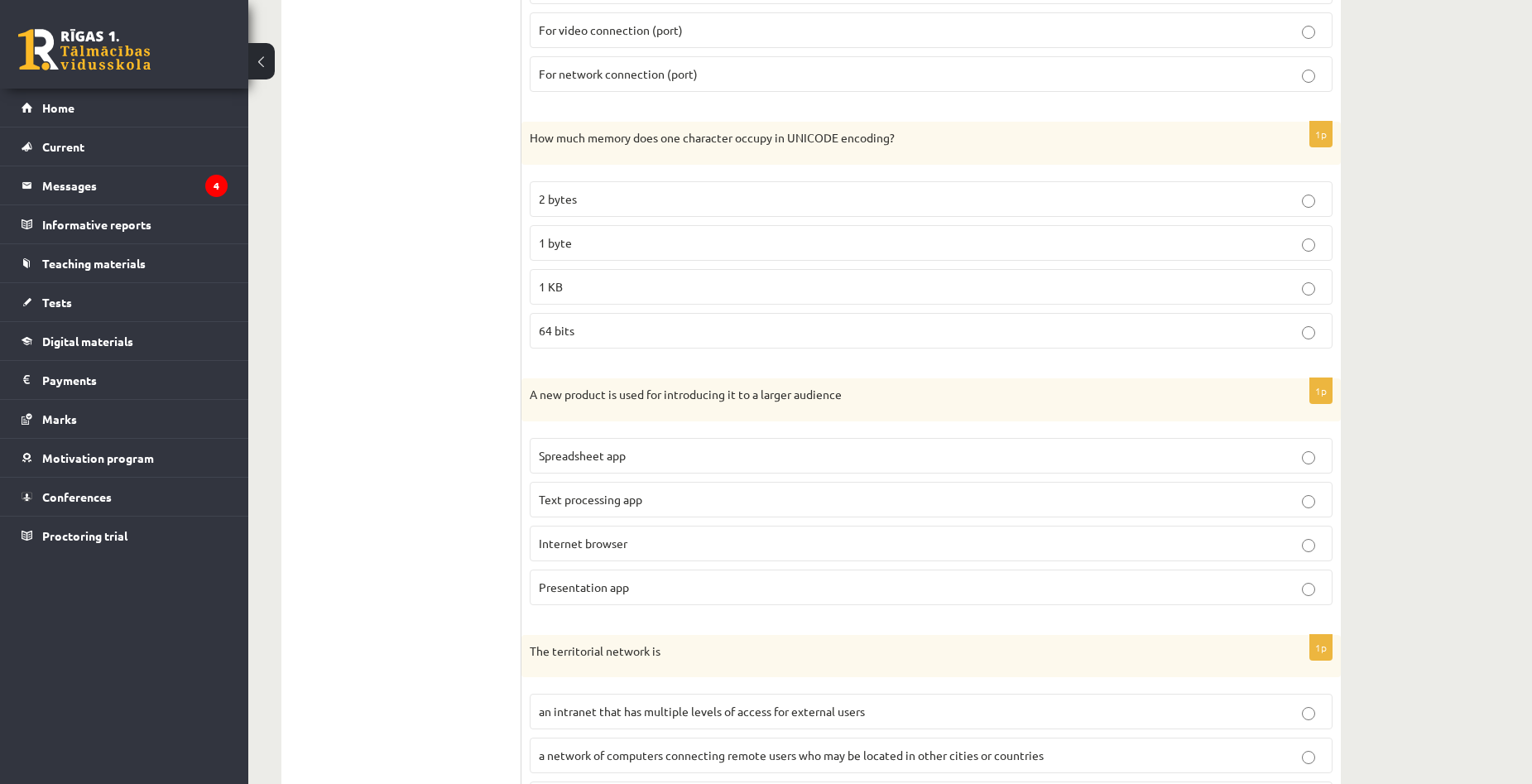
click at [655, 548] on p "Internet browser" at bounding box center [931, 543] width 784 height 18
click at [683, 594] on p "Presentation app" at bounding box center [931, 587] width 784 height 18
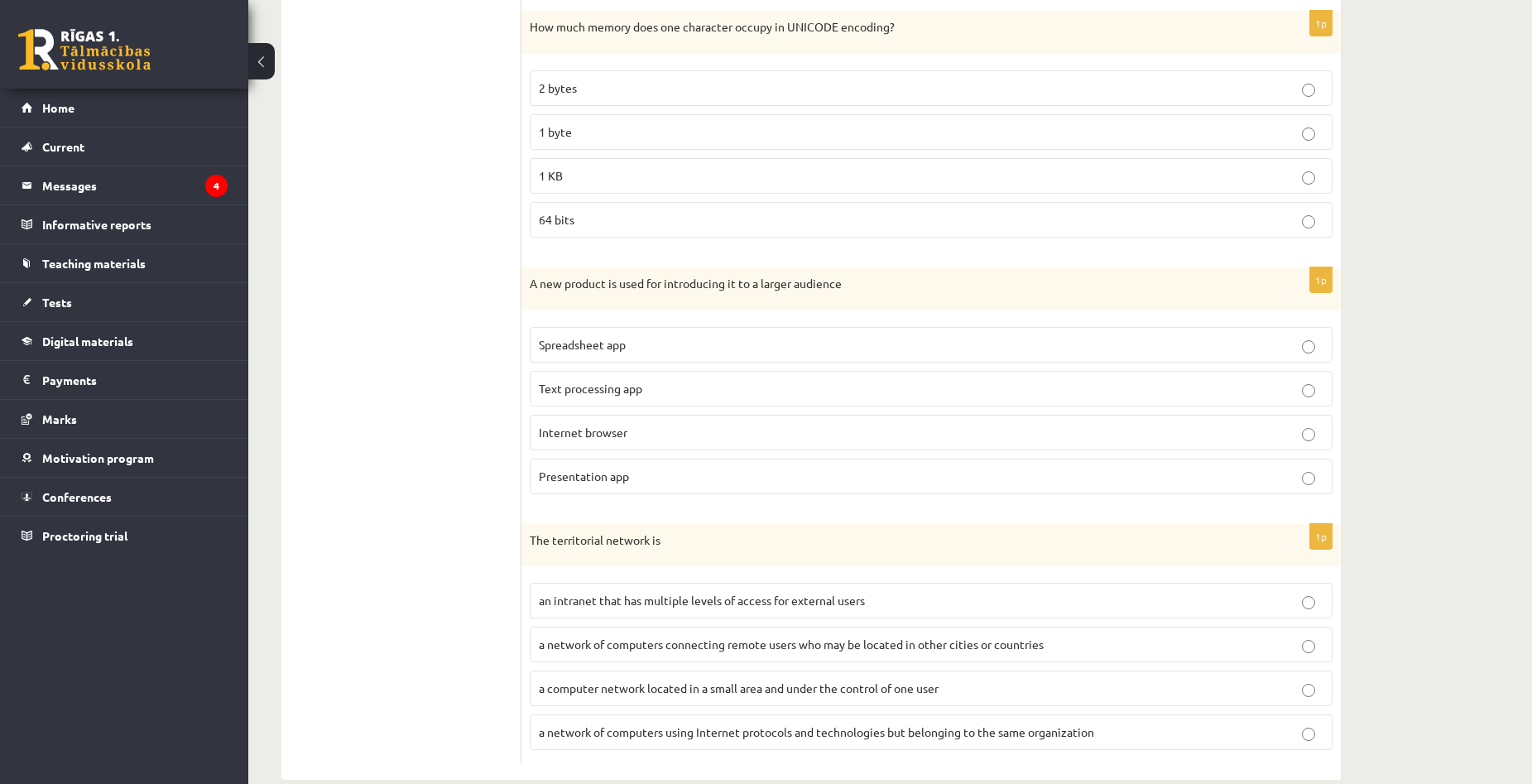
scroll to position [4884, 0]
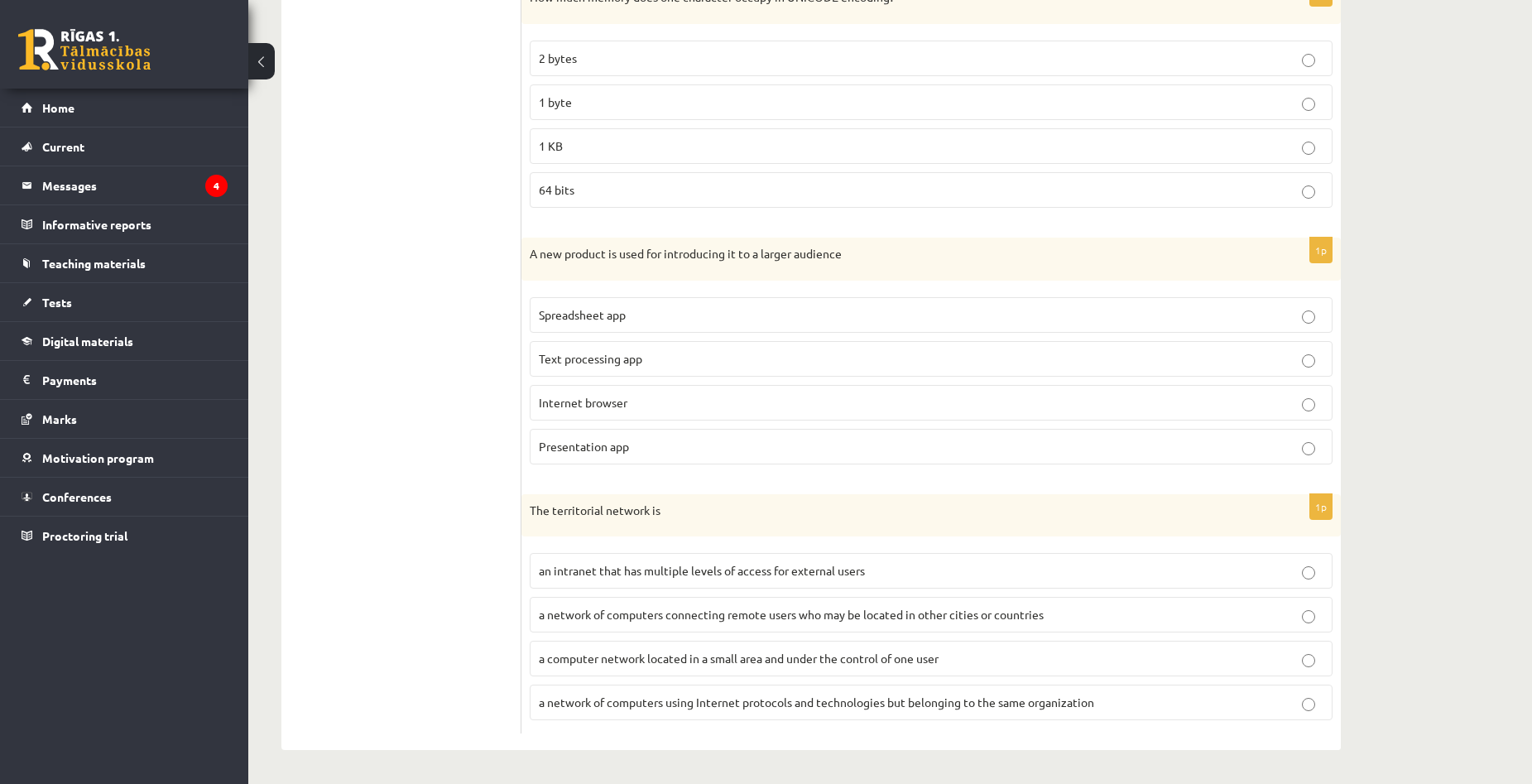
click at [833, 657] on span "a computer network located in a small area and under the control of one user" at bounding box center [738, 658] width 400 height 15
click at [699, 611] on span "a network of computers connecting remote users who may be located in other citi…" at bounding box center [791, 614] width 505 height 15
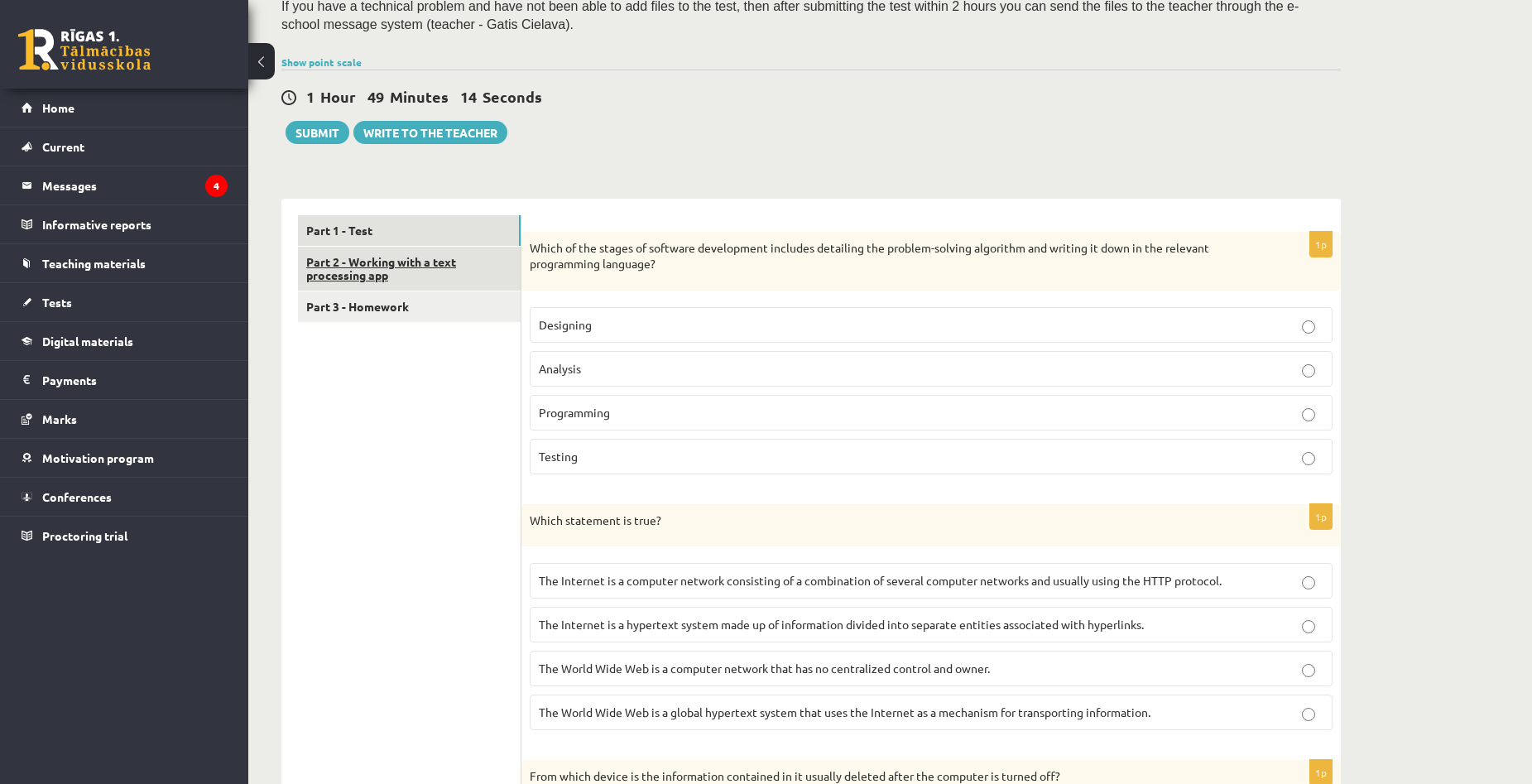
click at [418, 268] on link "Part 2 - Working with a text processing app" at bounding box center [409, 268] width 223 height 45
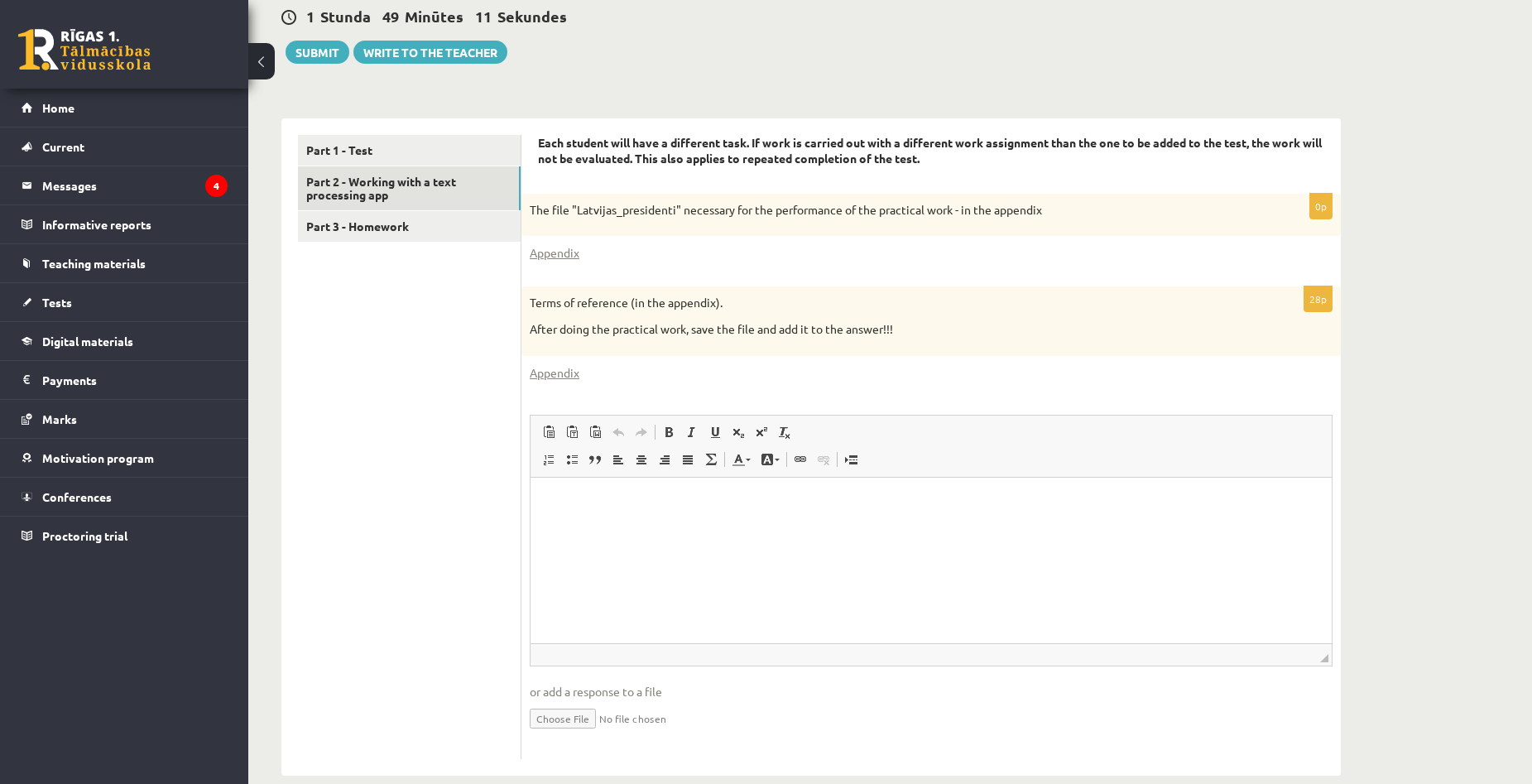
scroll to position [417, 0]
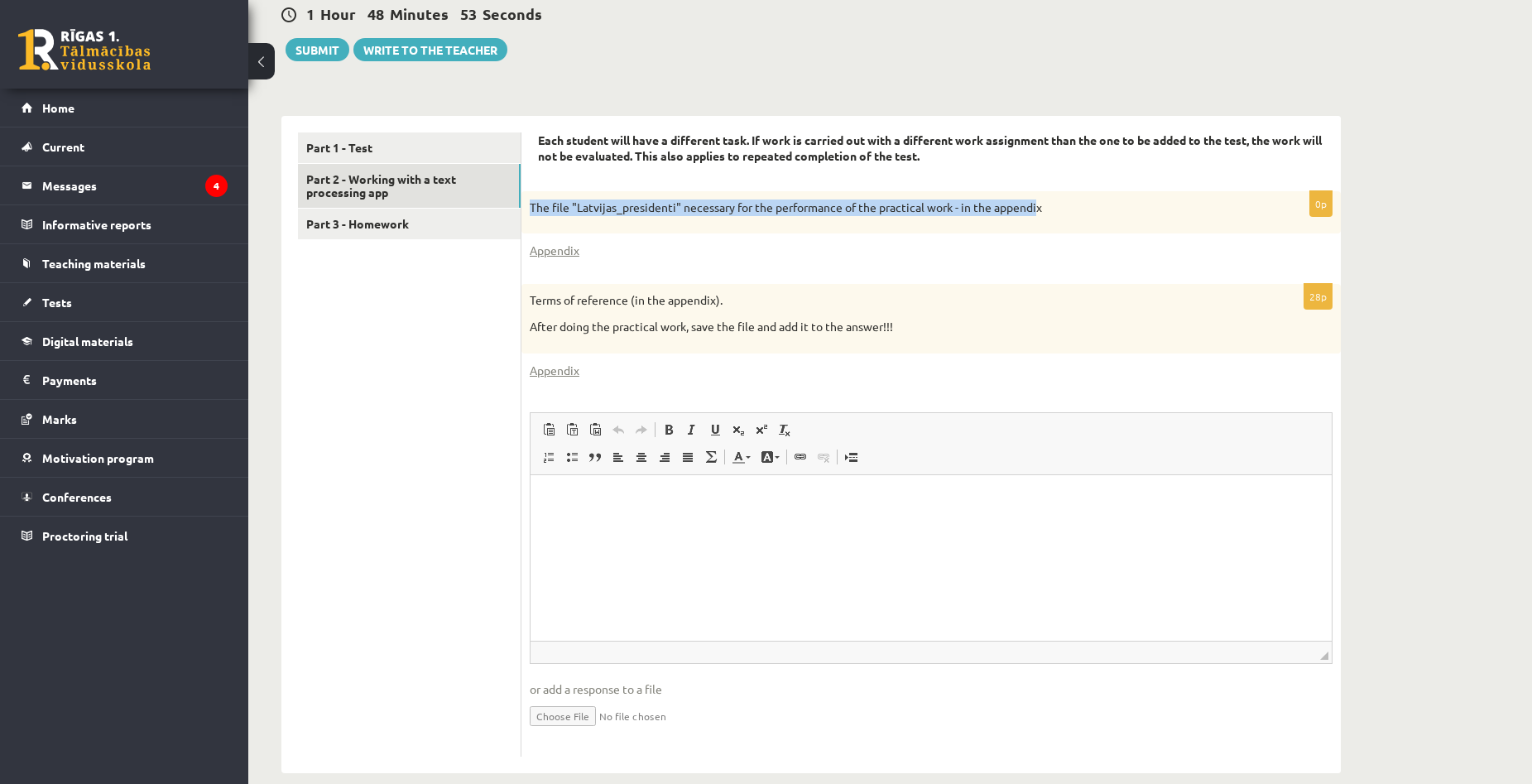
drag, startPoint x: 529, startPoint y: 209, endPoint x: 1042, endPoint y: 207, distance: 513.0
click at [1042, 207] on p "The file "Latvijas_presidenti" necessary for the performance of the practical w…" at bounding box center [889, 208] width 720 height 17
click at [550, 251] on link "Appendix" at bounding box center [554, 250] width 50 height 18
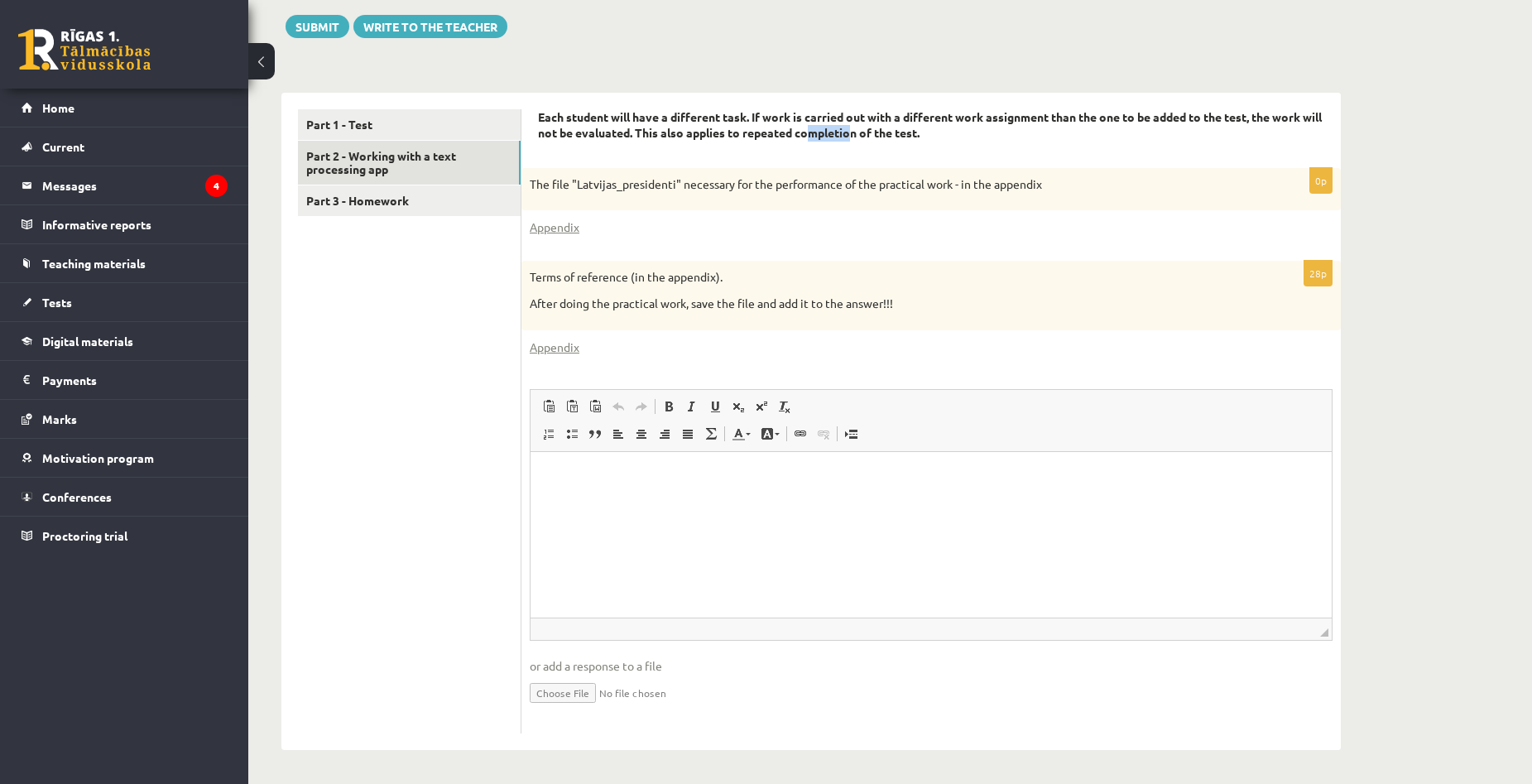
drag, startPoint x: 837, startPoint y: 131, endPoint x: 877, endPoint y: 137, distance: 40.4
click at [877, 137] on strong "Each student will have a different task. If work is carried out with a differen…" at bounding box center [930, 124] width 784 height 31
click at [893, 138] on strong "Each student will have a different task. If work is carried out with a differen…" at bounding box center [930, 124] width 784 height 31
click at [696, 237] on div "0p The file "Latvijas_presidenti" necessary for the performance of the practica…" at bounding box center [932, 206] width 820 height 77
click at [657, 215] on div "0p The file "Latvijas_presidenti" necessary for the performance of the practica…" at bounding box center [932, 206] width 820 height 77
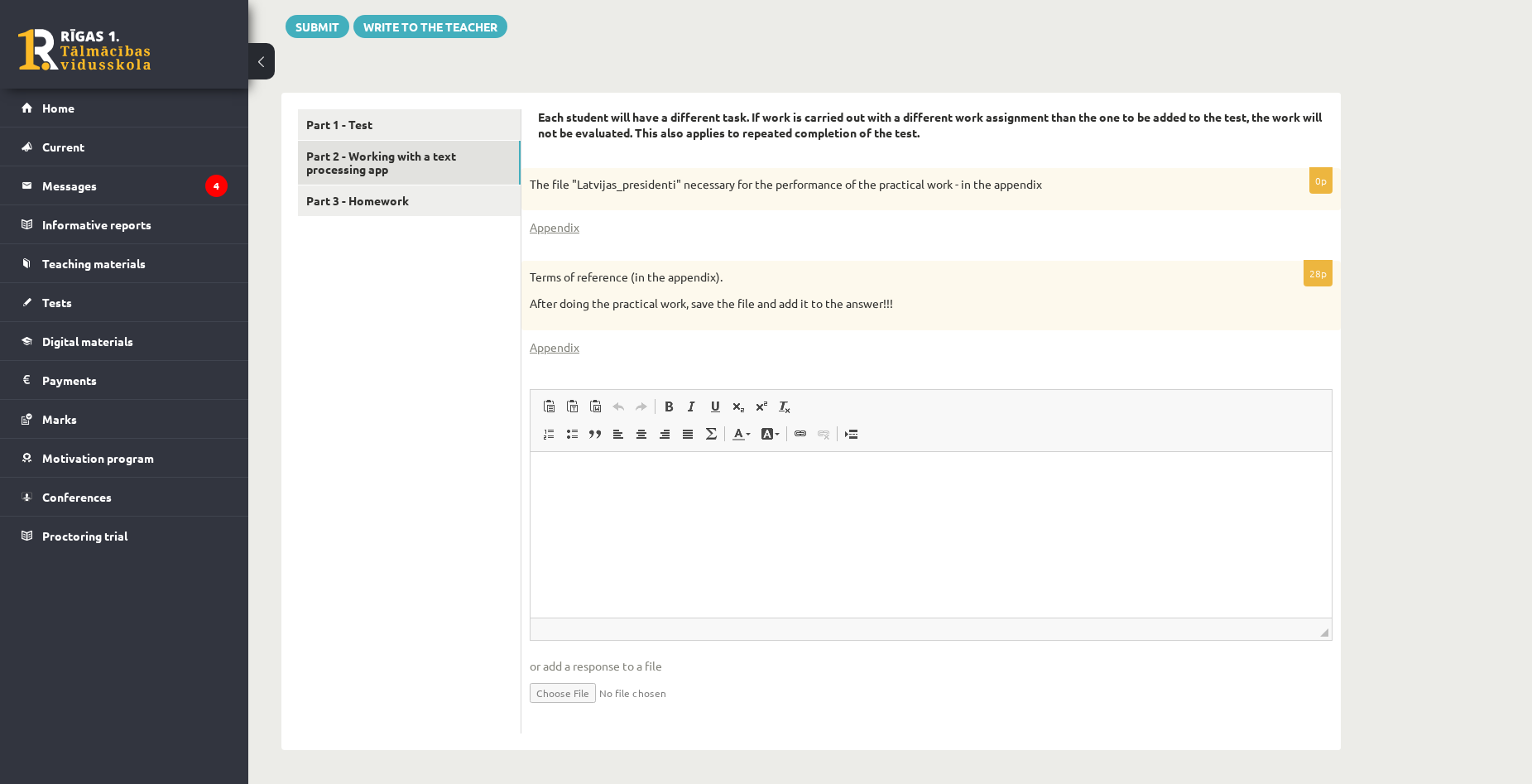
click at [689, 234] on div "Appendix" at bounding box center [931, 227] width 803 height 18
drag, startPoint x: 821, startPoint y: 130, endPoint x: 881, endPoint y: 136, distance: 60.3
click at [881, 136] on strong "Each student will have a different task. If work is carried out with a differen…" at bounding box center [930, 124] width 784 height 31
click at [811, 223] on div "Appendix" at bounding box center [931, 227] width 803 height 18
click at [1426, 424] on div "Datorika 1.ieskaite 10.a1 klase , Aivars Brālis (10.a1 klase) Ieskaite jāpilda …" at bounding box center [890, 203] width 1284 height 1158
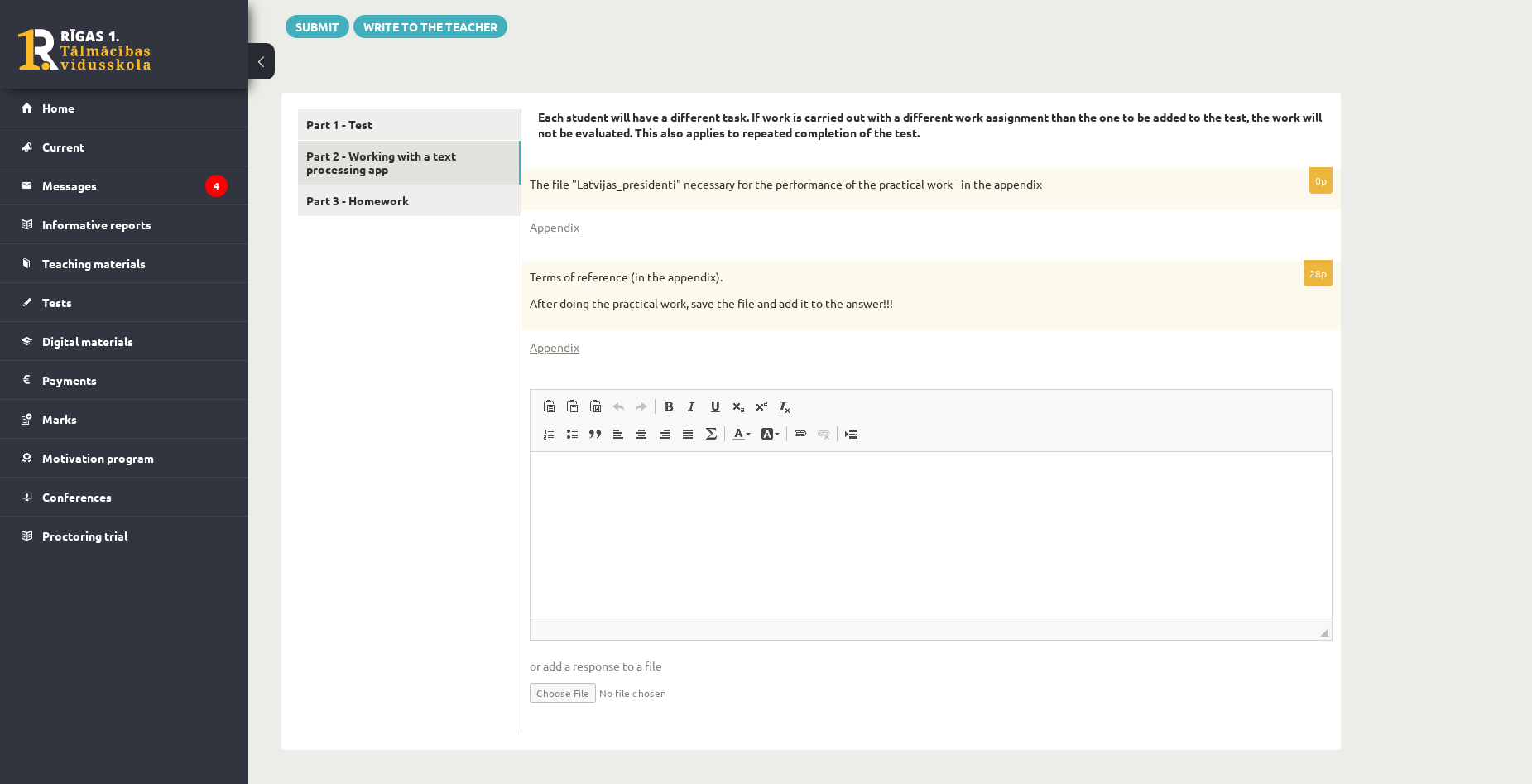
click at [626, 229] on div "Appendix" at bounding box center [931, 227] width 803 height 18
click at [625, 351] on div "Appendix" at bounding box center [931, 347] width 803 height 18
click at [663, 486] on html at bounding box center [931, 477] width 801 height 51
click at [1442, 453] on div "Datorika 1.ieskaite 10.a1 klase , Aivars Brālis (10.a1 klase) Ieskaite jāpilda …" at bounding box center [890, 203] width 1284 height 1158
click at [561, 229] on link "Appendix" at bounding box center [554, 227] width 50 height 18
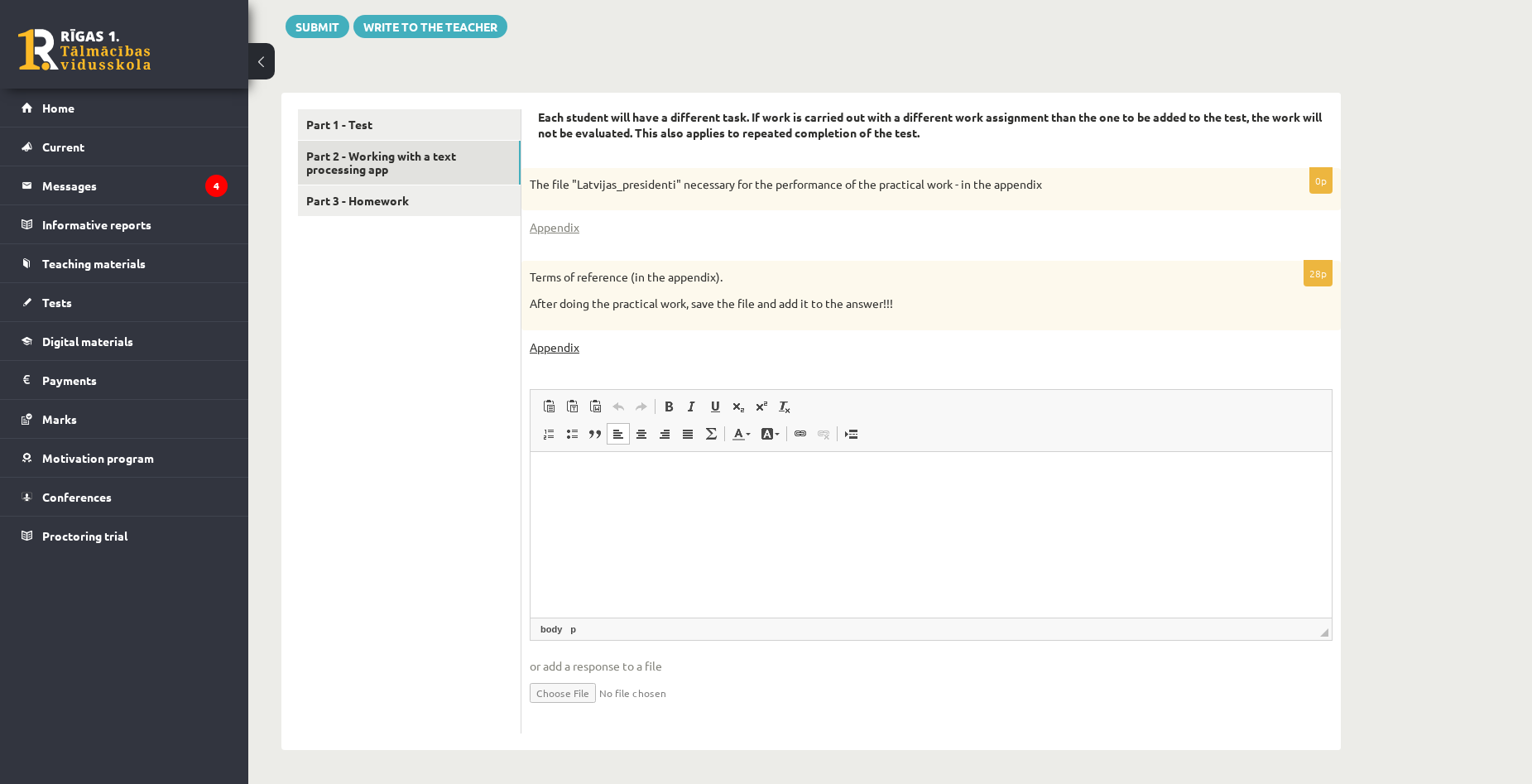
click at [566, 345] on link "Appendix" at bounding box center [554, 347] width 50 height 18
click at [1413, 356] on div "Datorika 1.ieskaite 10.a1 klase , Aivars Brālis (10.a1 klase) Ieskaite jāpilda …" at bounding box center [890, 203] width 1284 height 1158
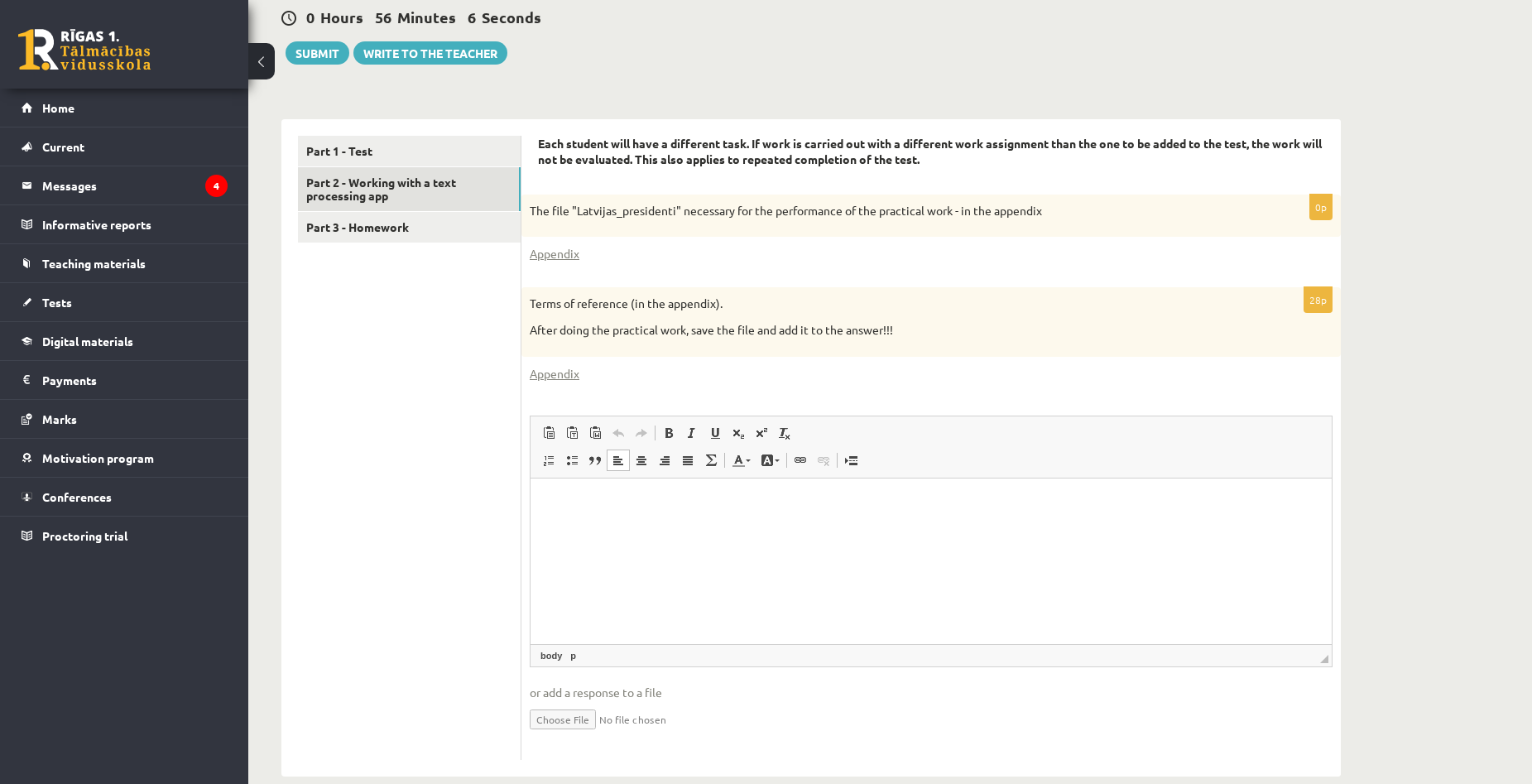
scroll to position [414, 0]
click at [612, 506] on p "Editor, wiswyg-editor-user-answer-47024960453700" at bounding box center [931, 501] width 768 height 18
click at [556, 726] on input "file" at bounding box center [931, 717] width 803 height 34
type input "**********"
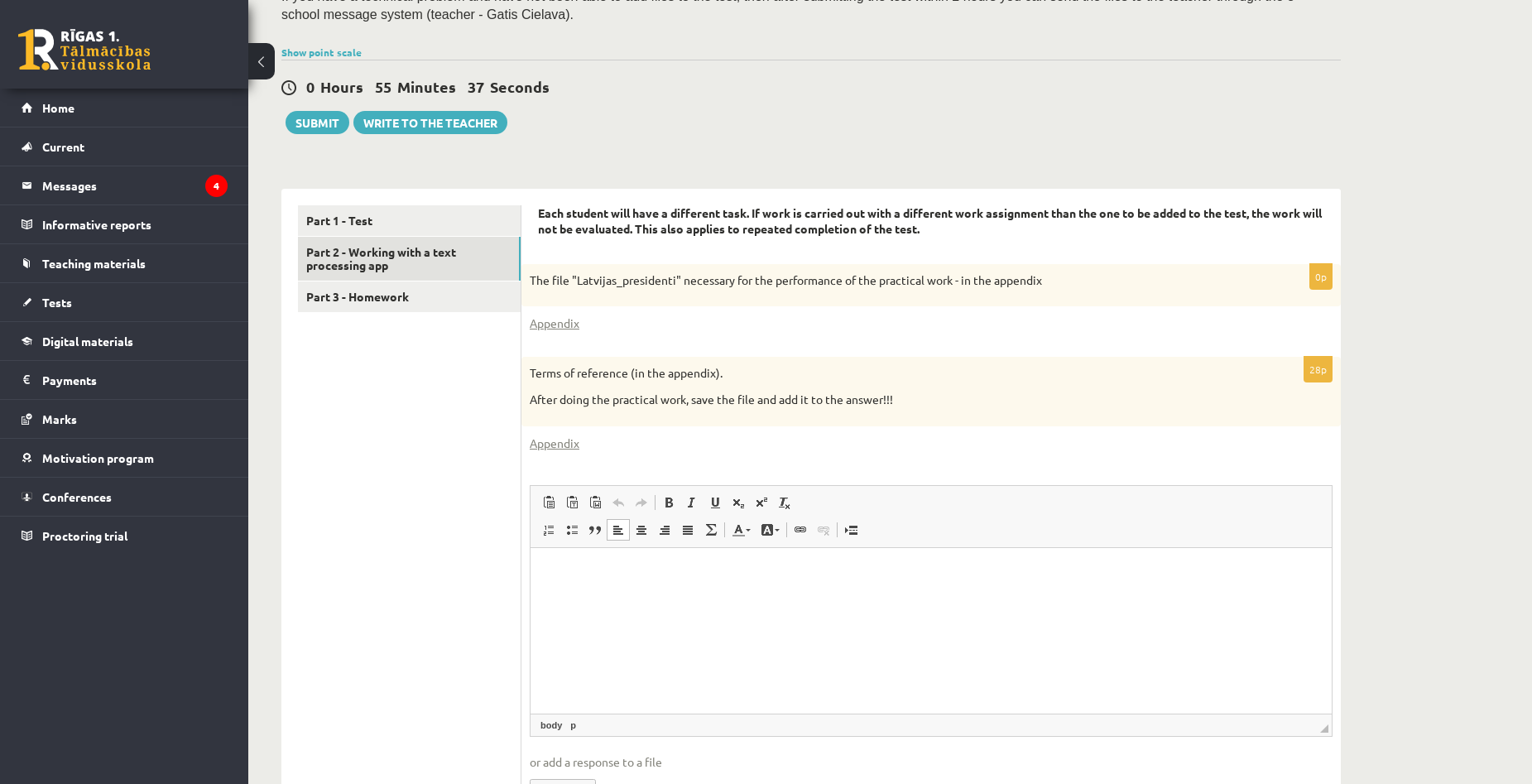
scroll to position [292, 0]
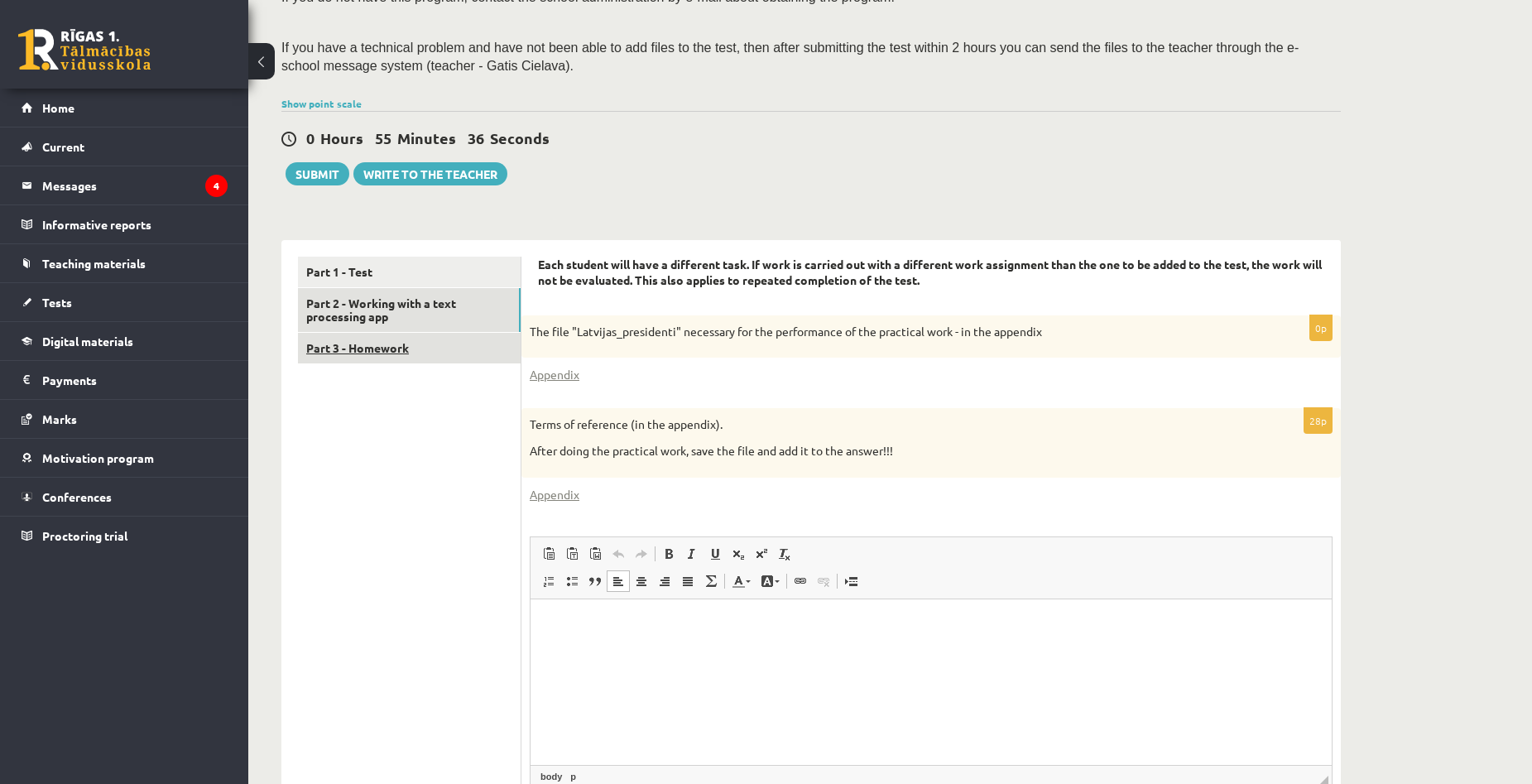
click at [362, 351] on link "Part 3 - Homework" at bounding box center [409, 348] width 223 height 30
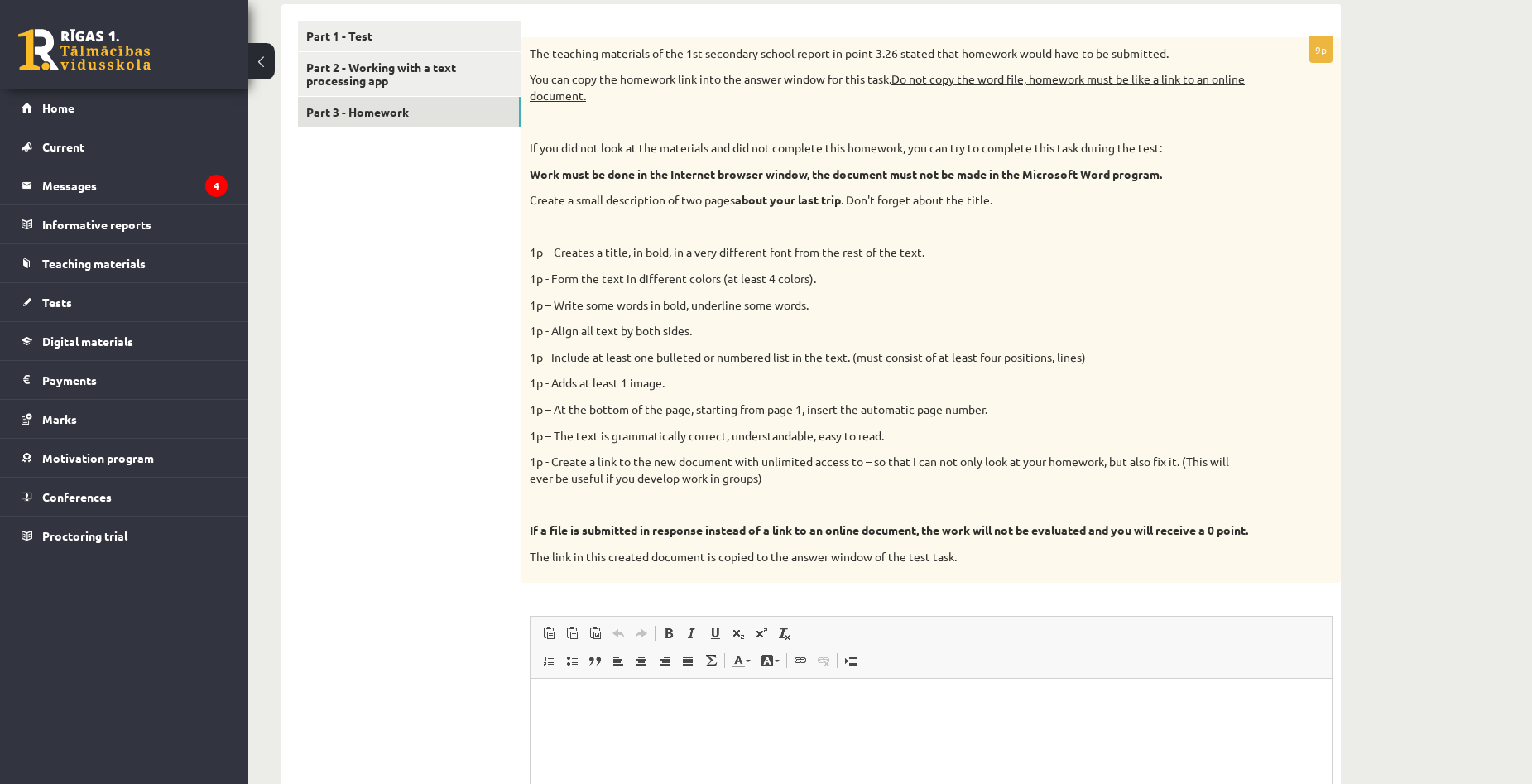
scroll to position [540, 0]
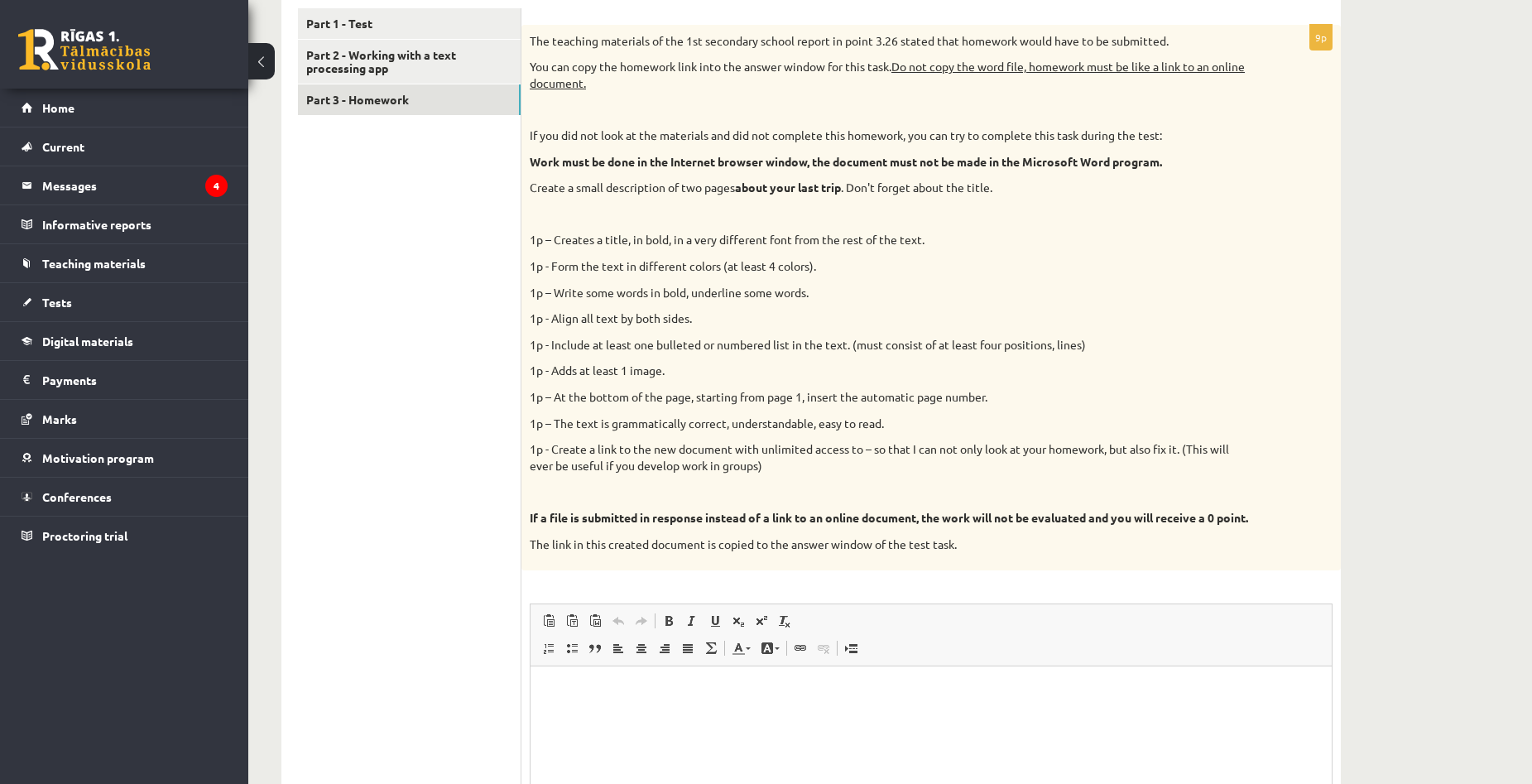
click at [1368, 334] on div "Computer science 1st report Class 10a1 , Aivars Brālis (class 10a1) The test mu…" at bounding box center [810, 260] width 1125 height 1474
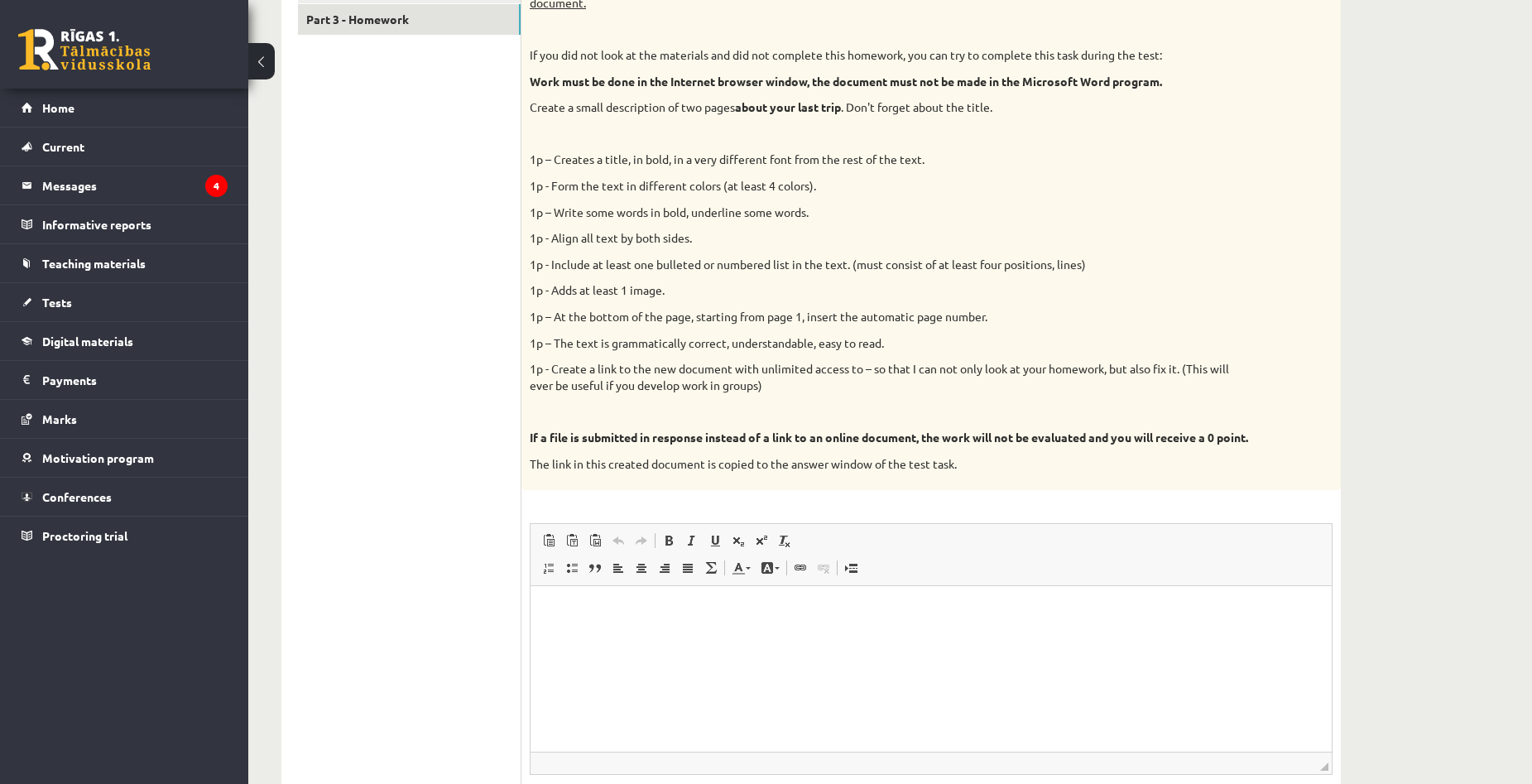
scroll to position [623, 0]
click at [1441, 379] on div "Computer science 1st report Class 10a1 , Aivars Brālis (class 10a1) The test mu…" at bounding box center [890, 177] width 1284 height 1474
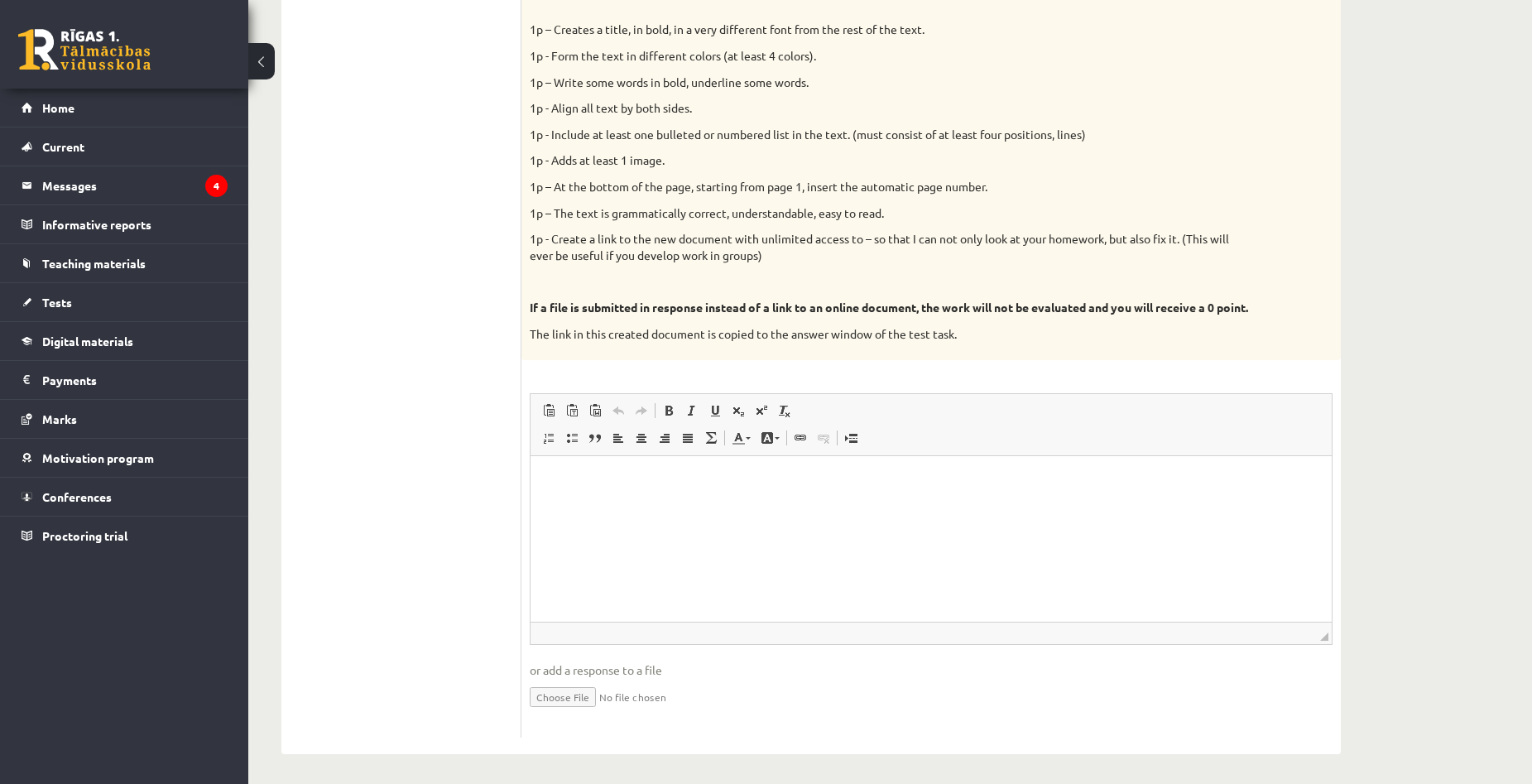
scroll to position [772, 0]
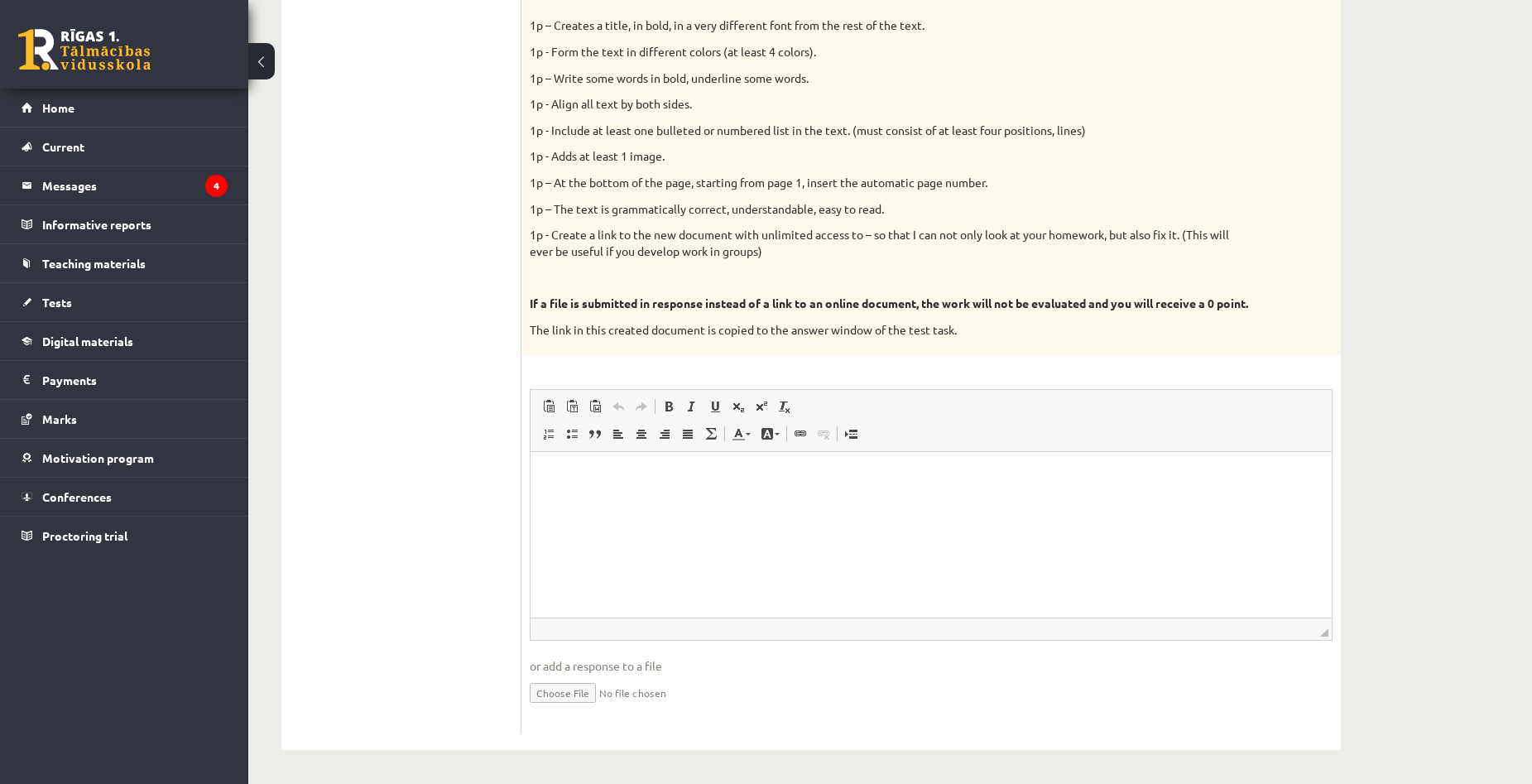
click at [595, 470] on p "Editor, wiswyg-editor-user-answer-47024875908340" at bounding box center [931, 477] width 768 height 18
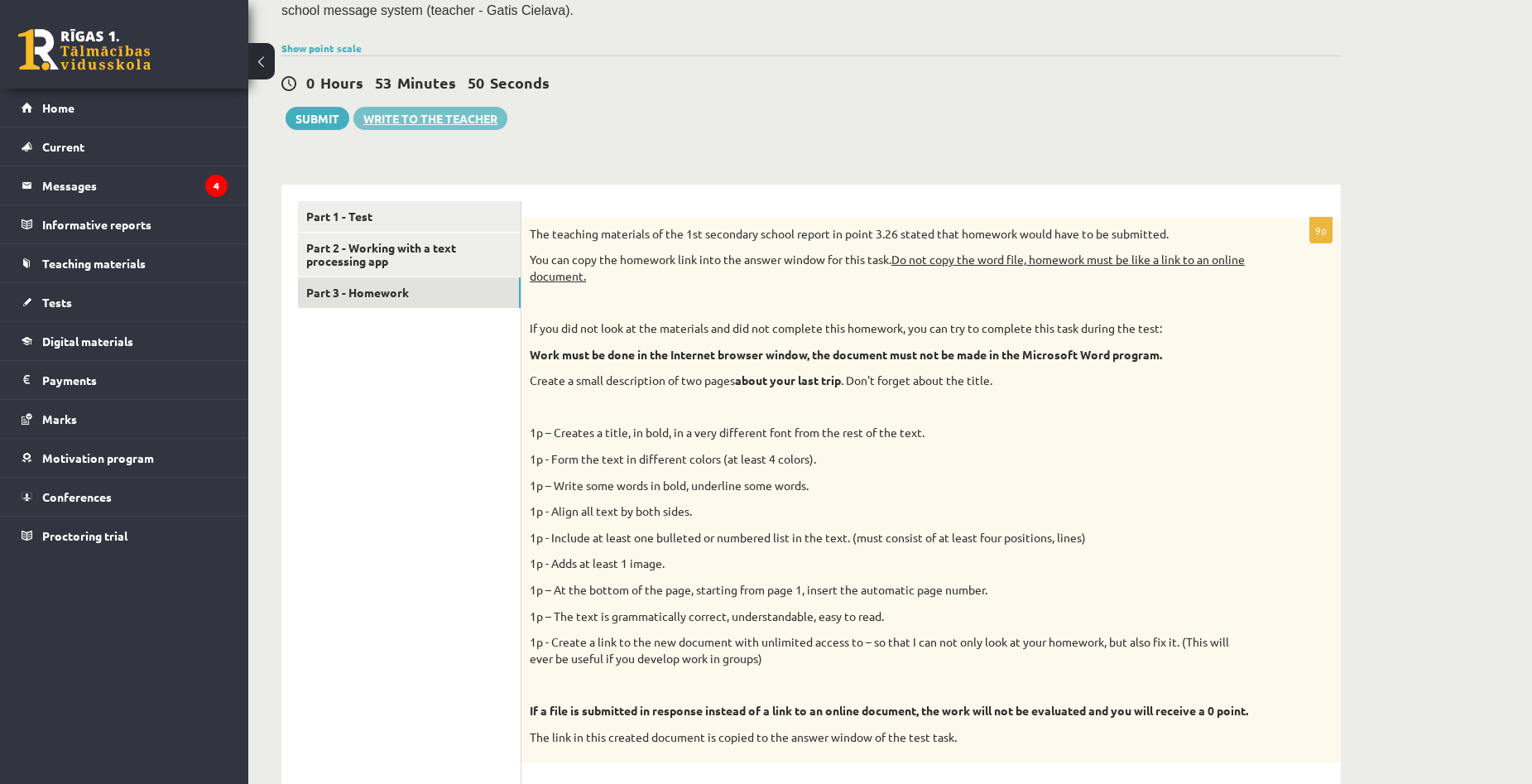
scroll to position [358, 0]
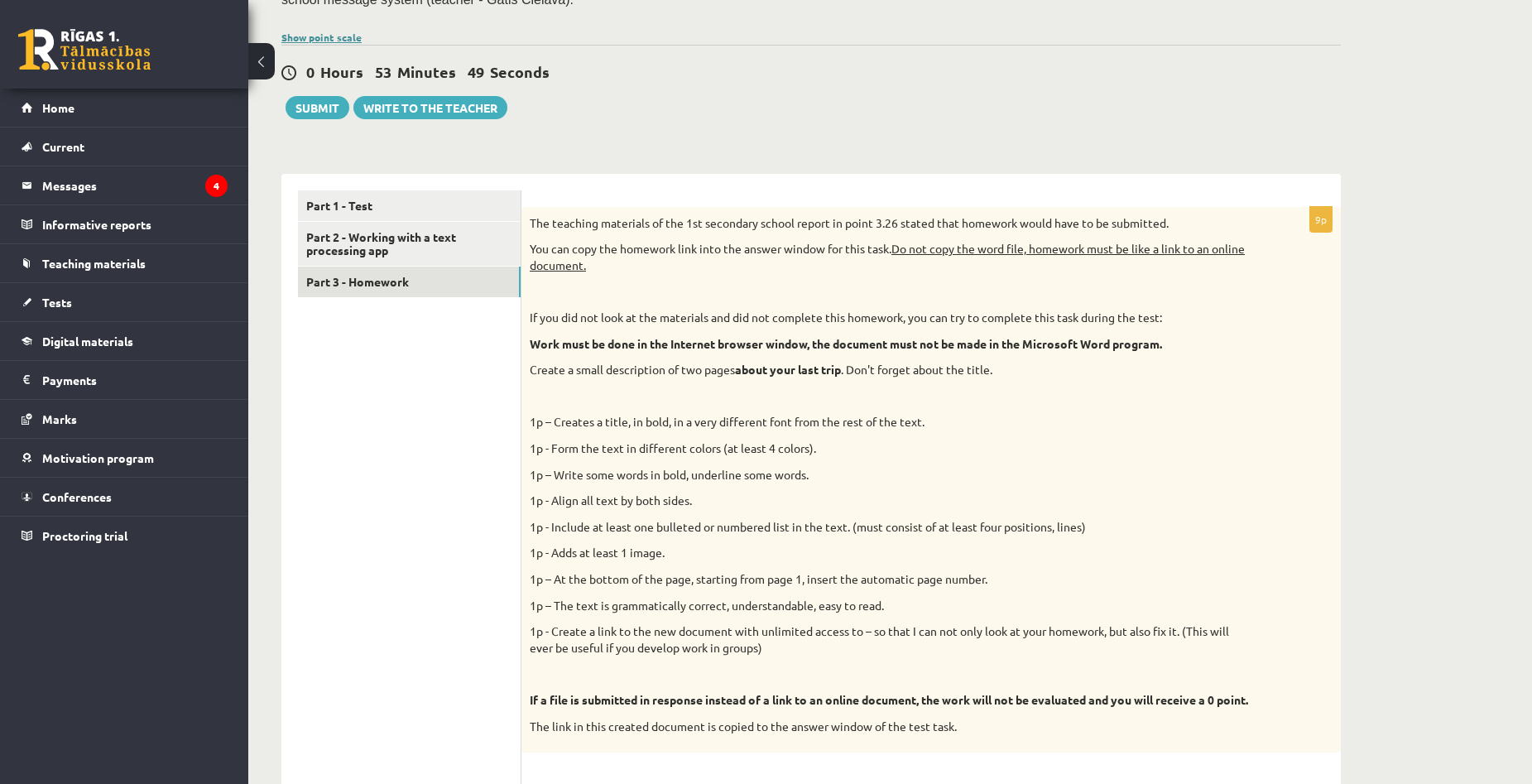
click at [343, 34] on link "Show point scale" at bounding box center [321, 37] width 80 height 14
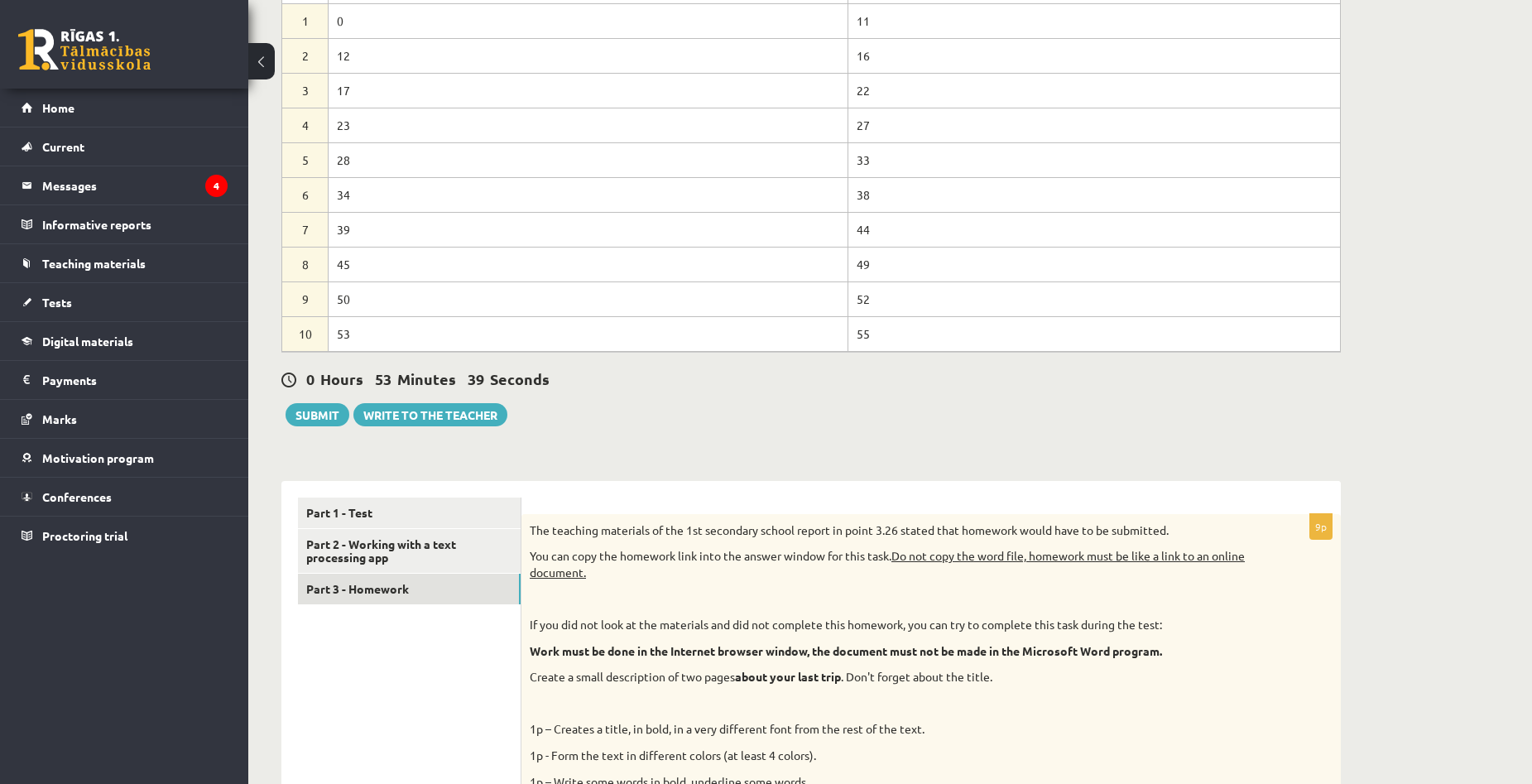
scroll to position [441, 0]
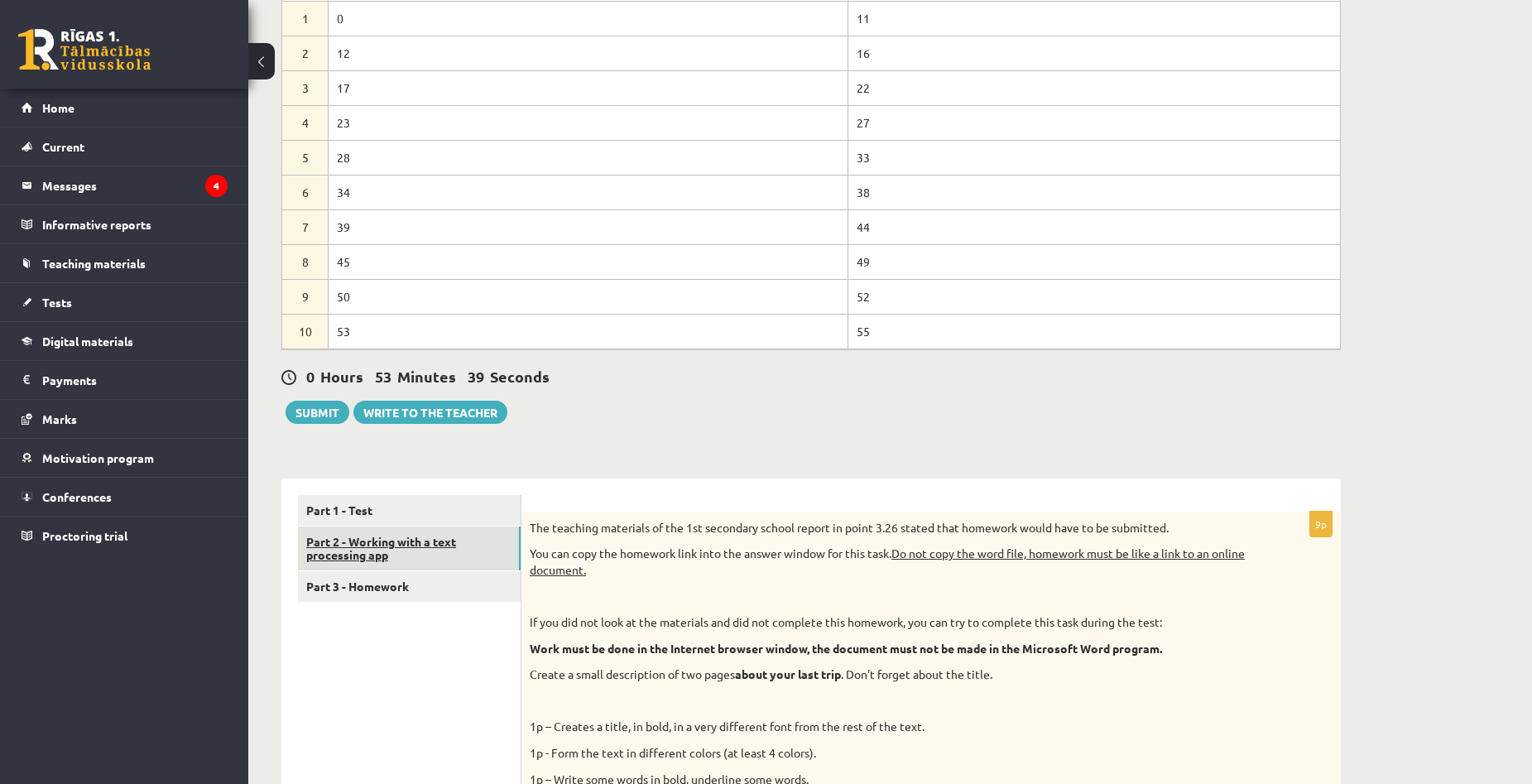
click at [418, 540] on link "Part 2 - Working with a text processing app" at bounding box center [409, 549] width 223 height 45
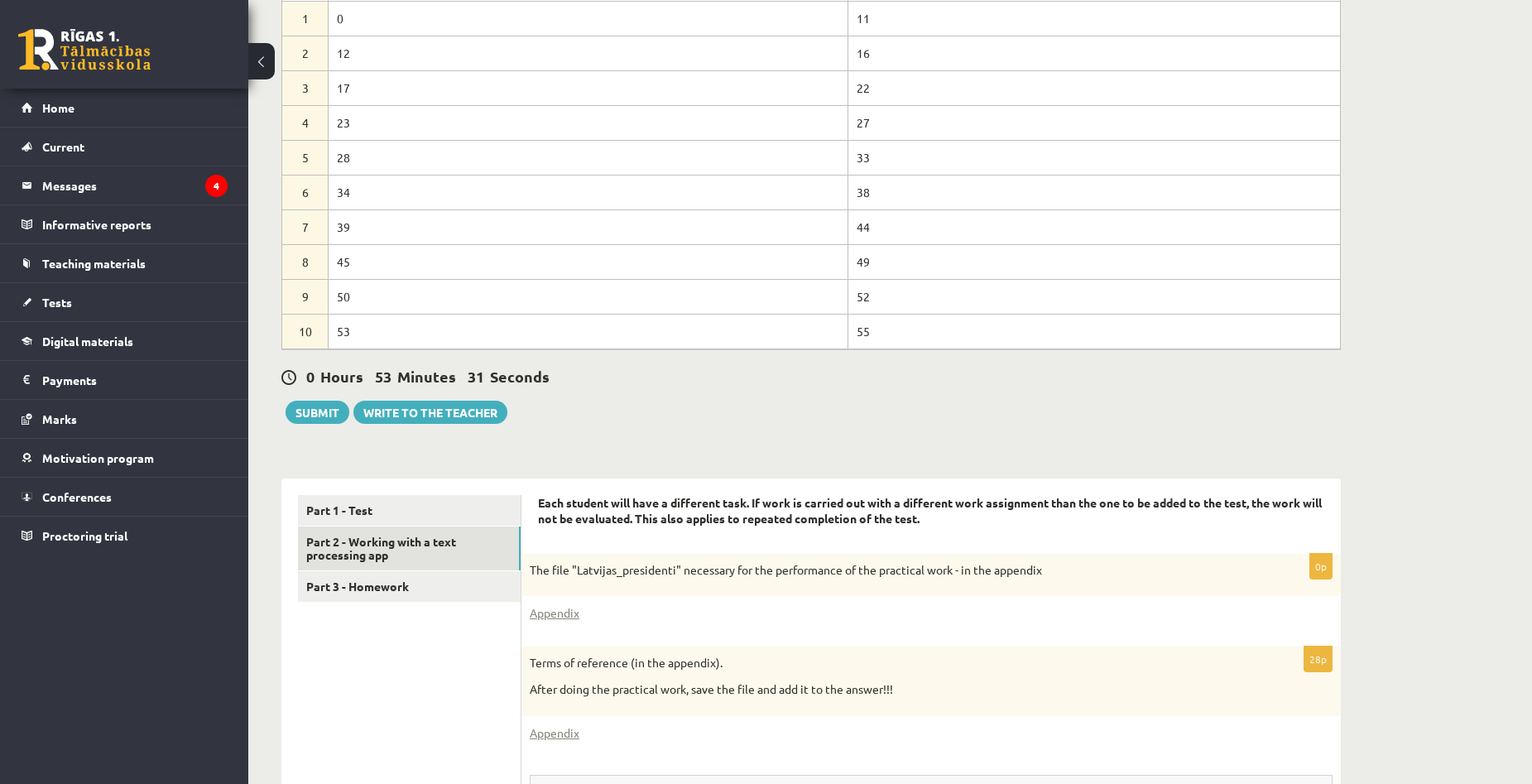
drag, startPoint x: 337, startPoint y: 124, endPoint x: 379, endPoint y: 121, distance: 42.1
click at [379, 121] on td "23" at bounding box center [589, 122] width 520 height 35
click at [380, 122] on td "23" at bounding box center [589, 122] width 520 height 35
click at [355, 514] on link "Part 1 - Test" at bounding box center [409, 510] width 223 height 30
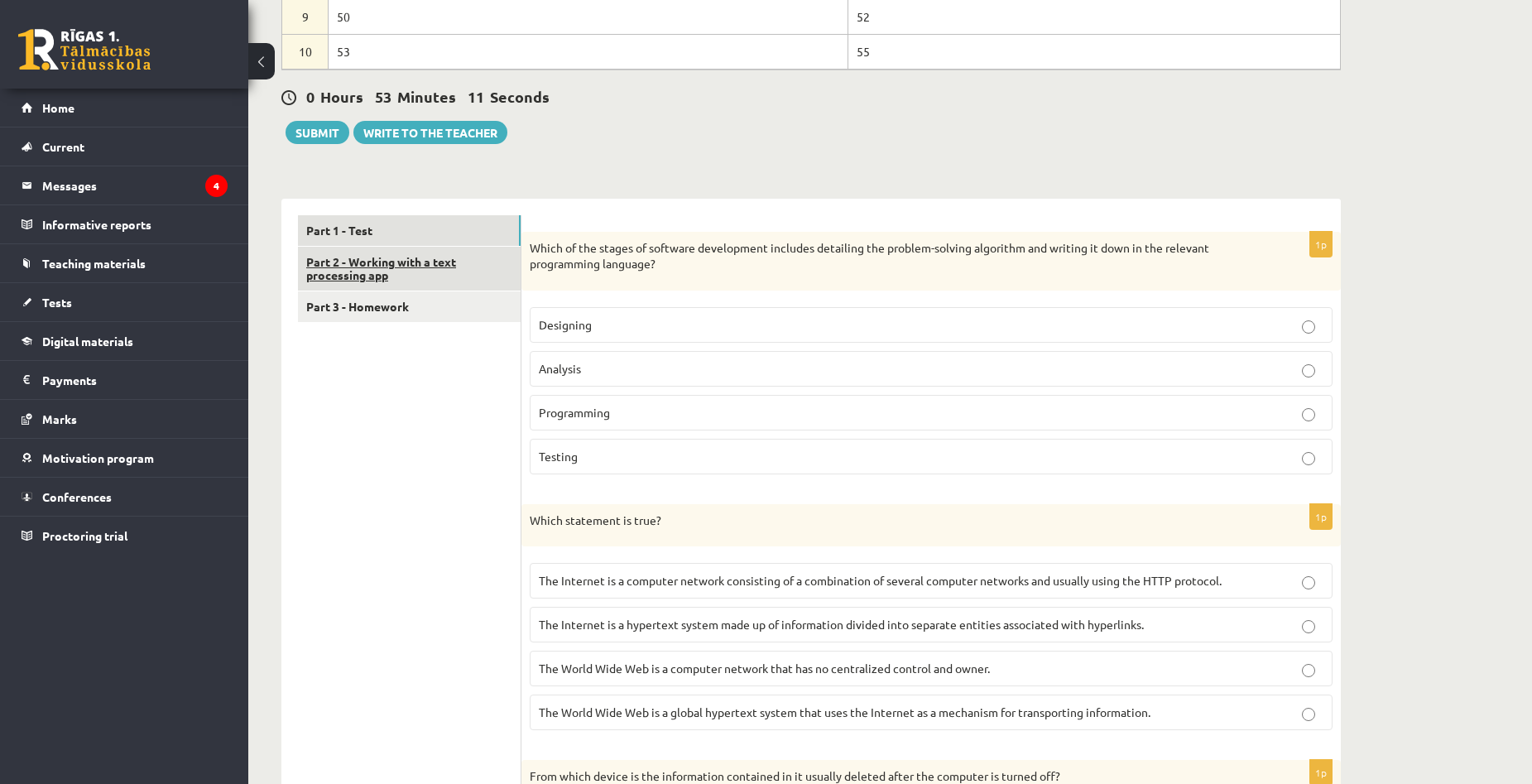
click at [364, 283] on link "Part 2 - Working with a text processing app" at bounding box center [409, 268] width 223 height 45
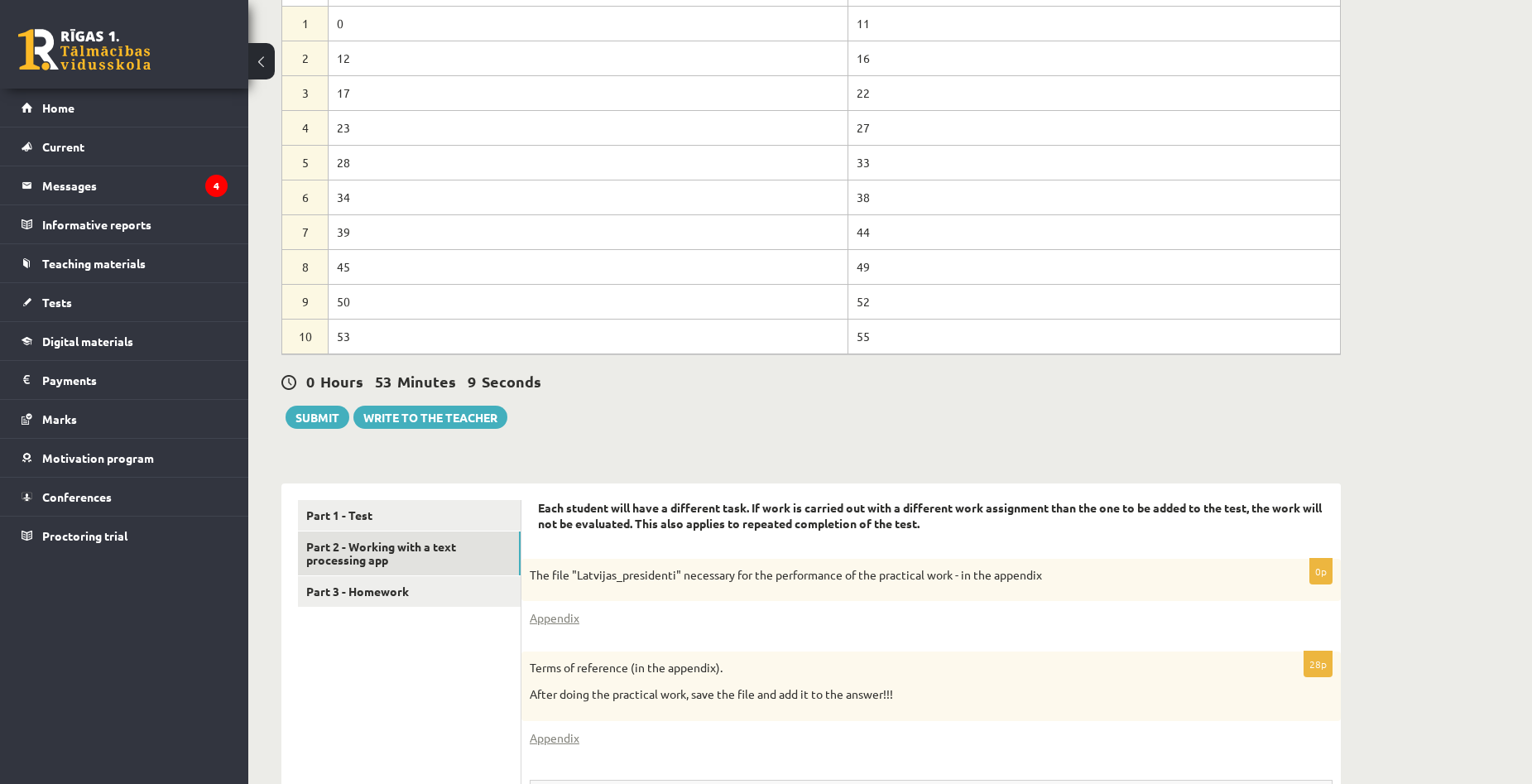
scroll to position [432, 0]
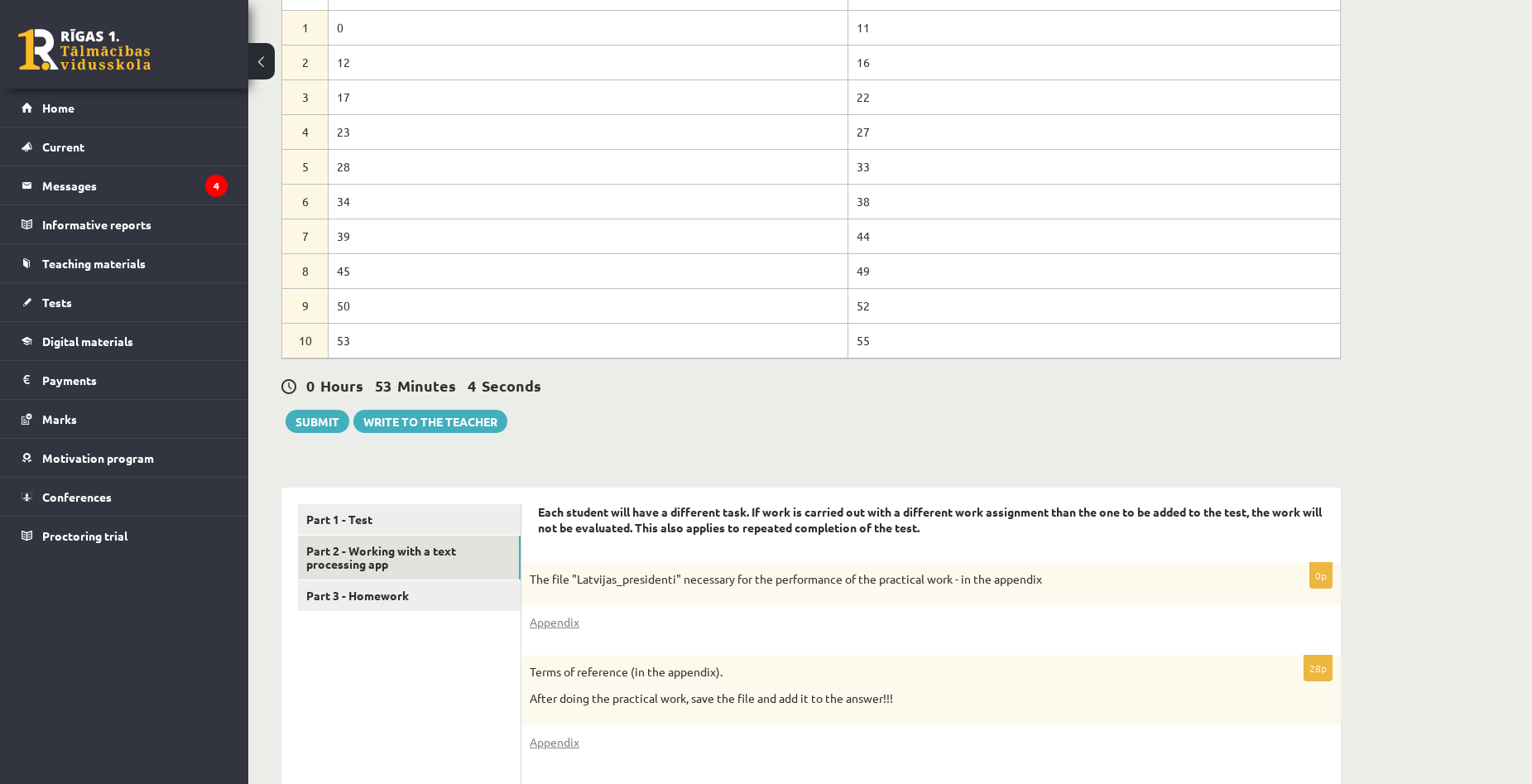
drag, startPoint x: 335, startPoint y: 237, endPoint x: 351, endPoint y: 237, distance: 16.0
click at [351, 237] on td "39" at bounding box center [589, 235] width 520 height 35
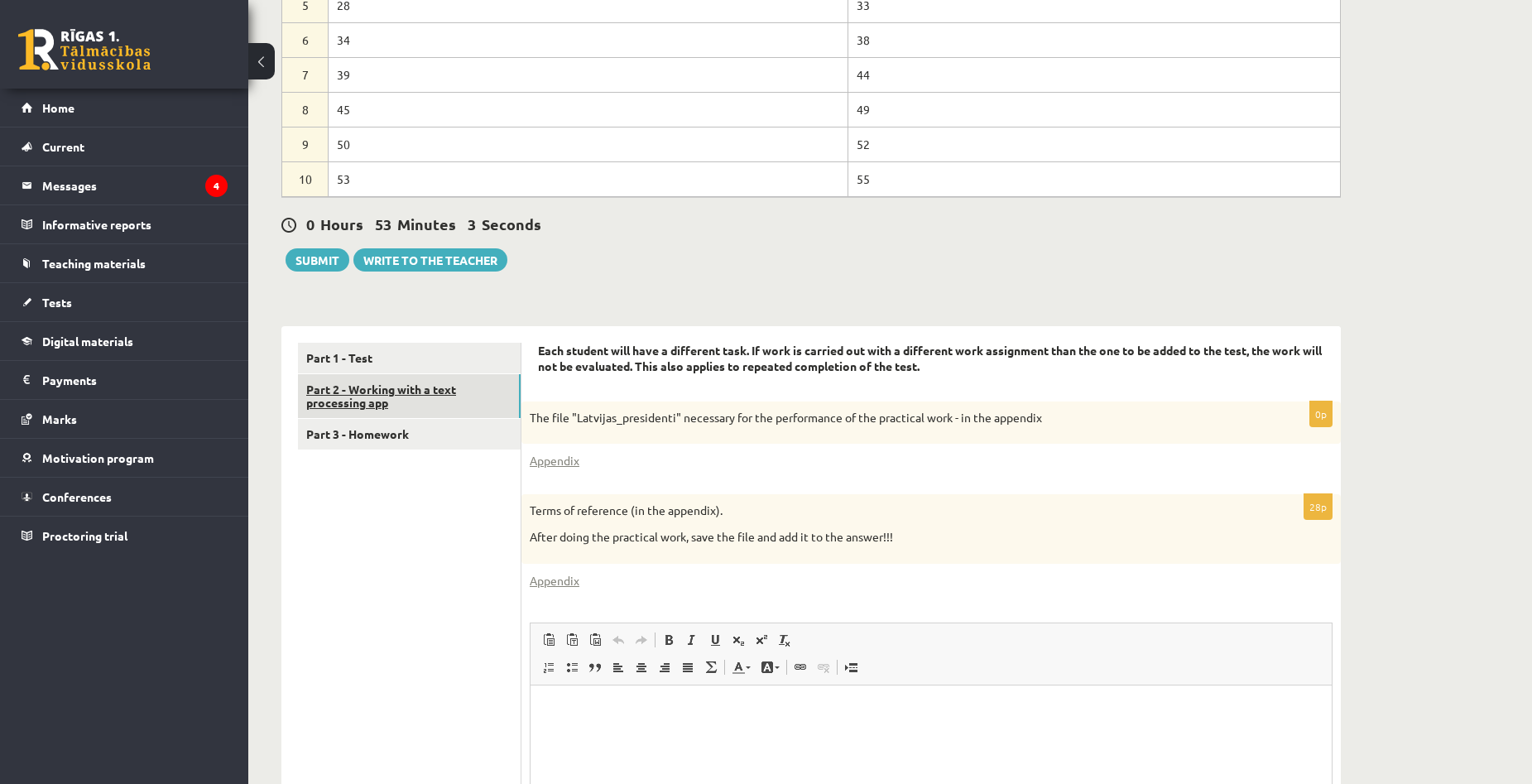
scroll to position [598, 0]
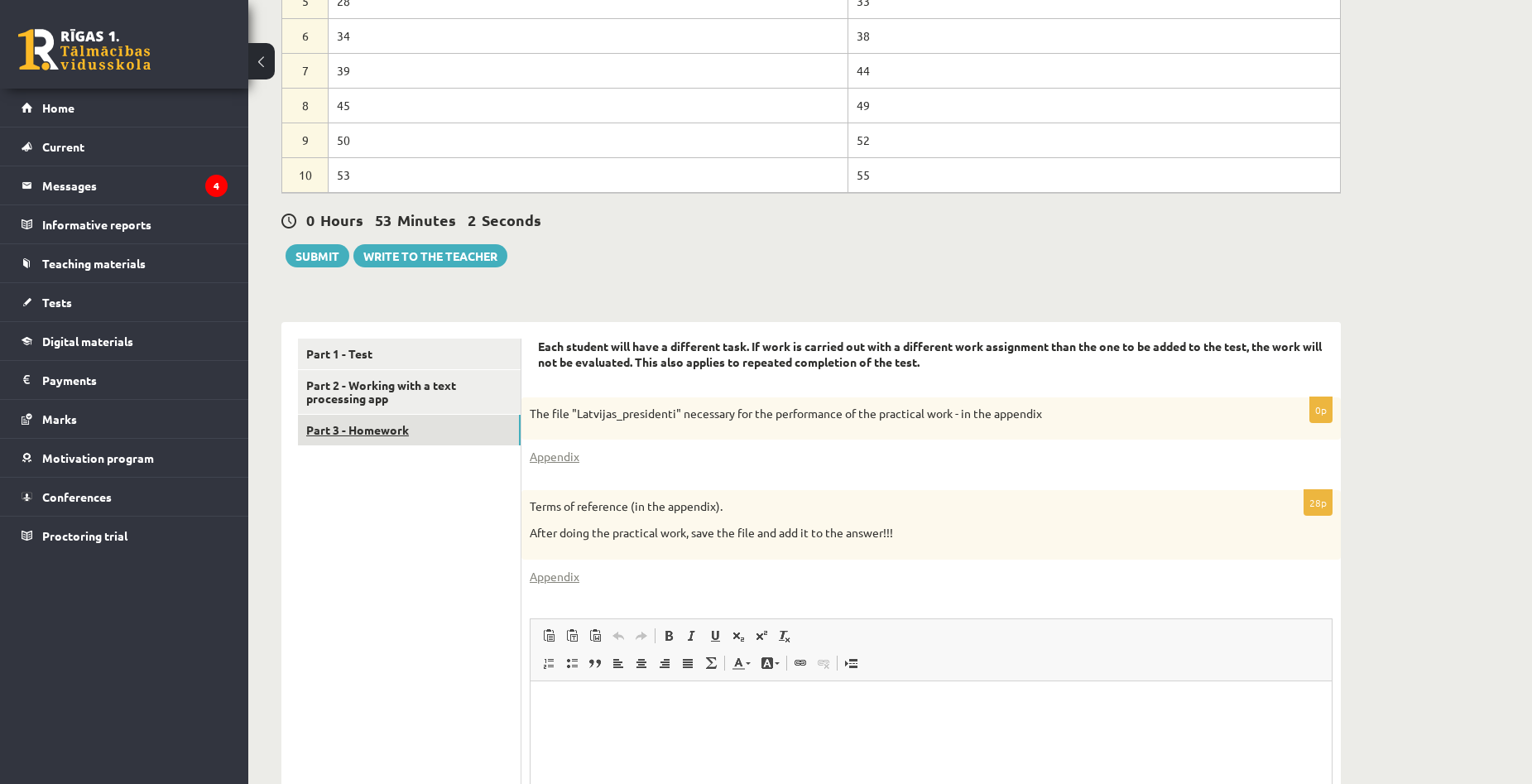
click at [390, 422] on link "Part 3 - Homework" at bounding box center [409, 430] width 223 height 30
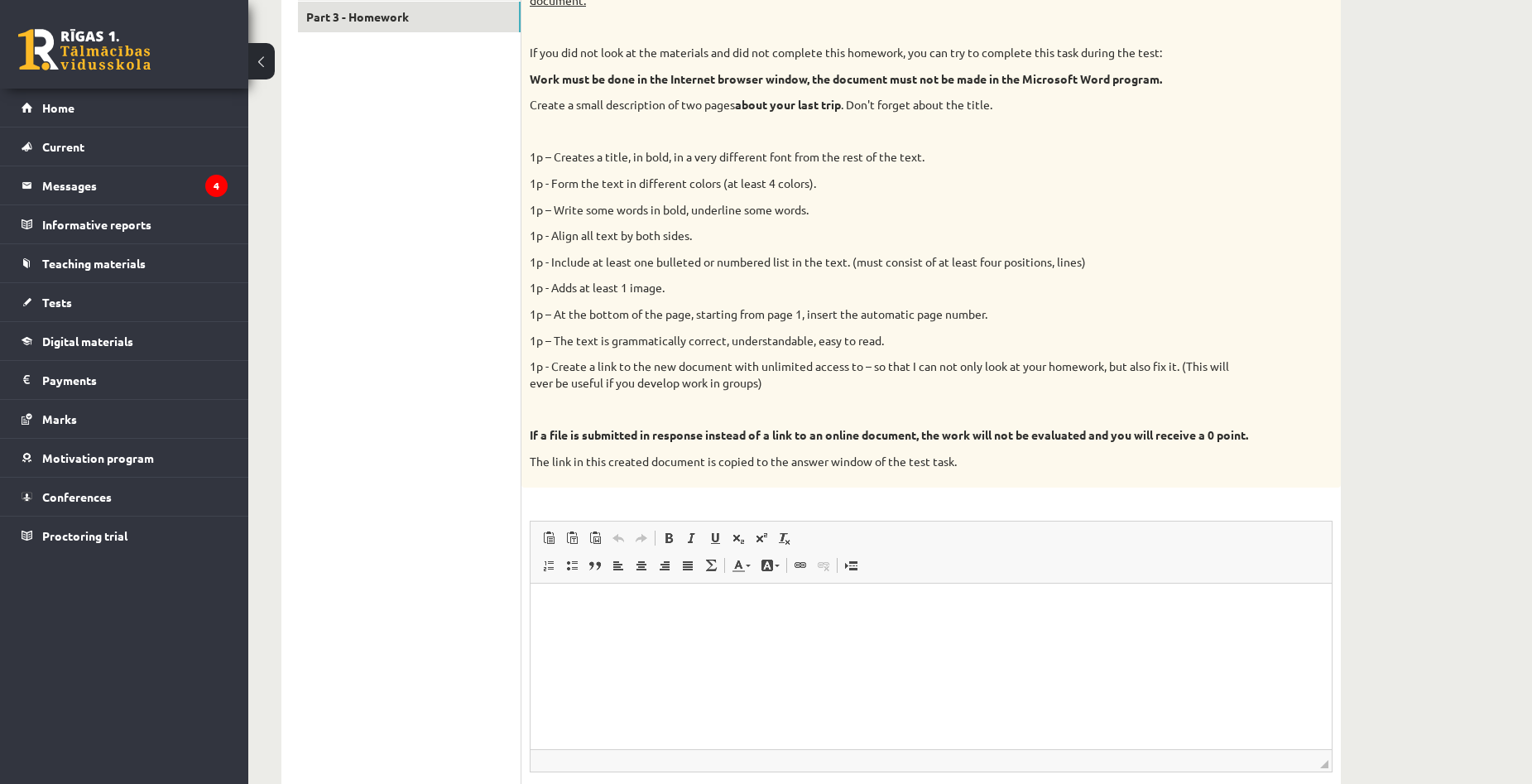
scroll to position [1011, 0]
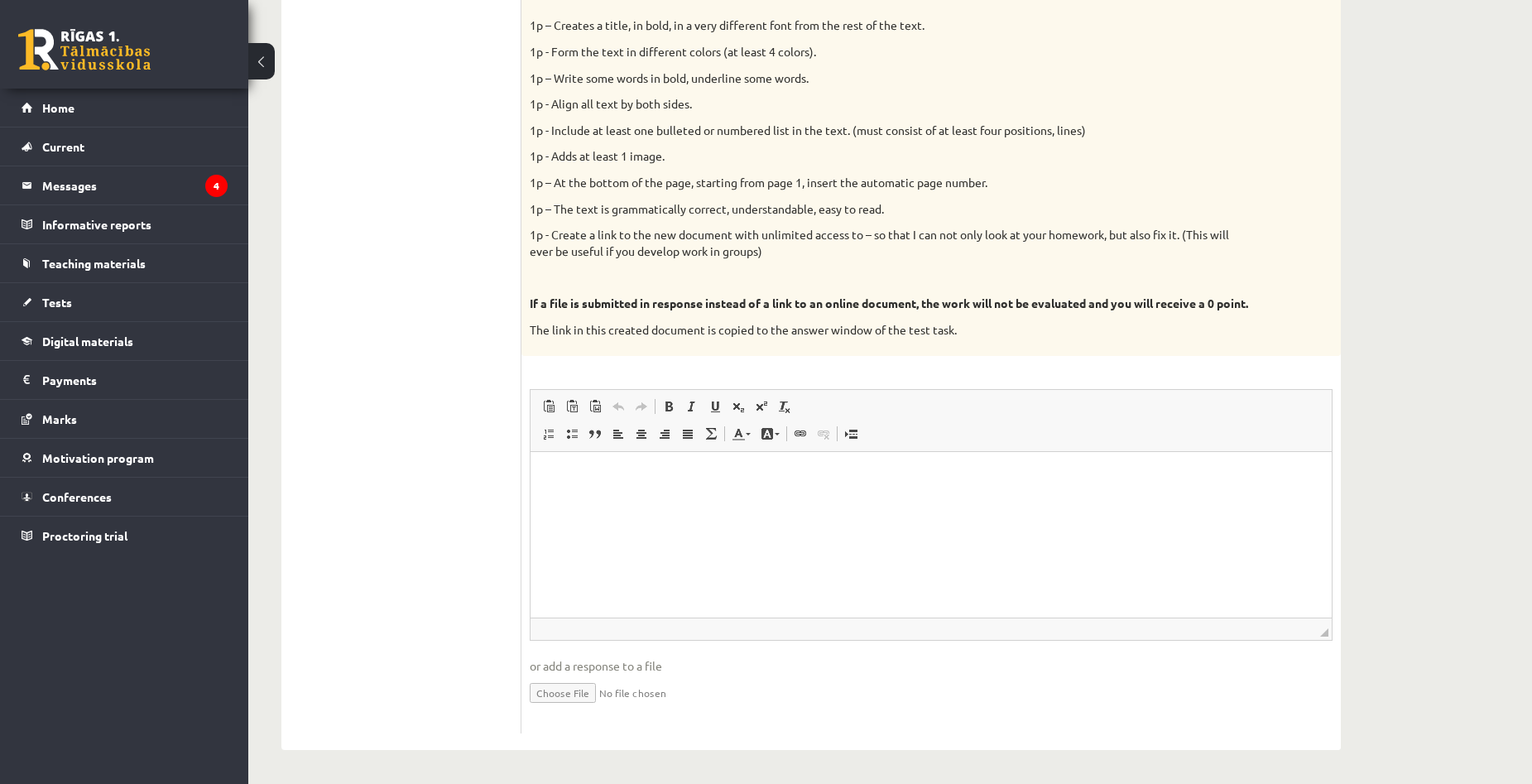
click at [678, 467] on html at bounding box center [931, 478] width 801 height 51
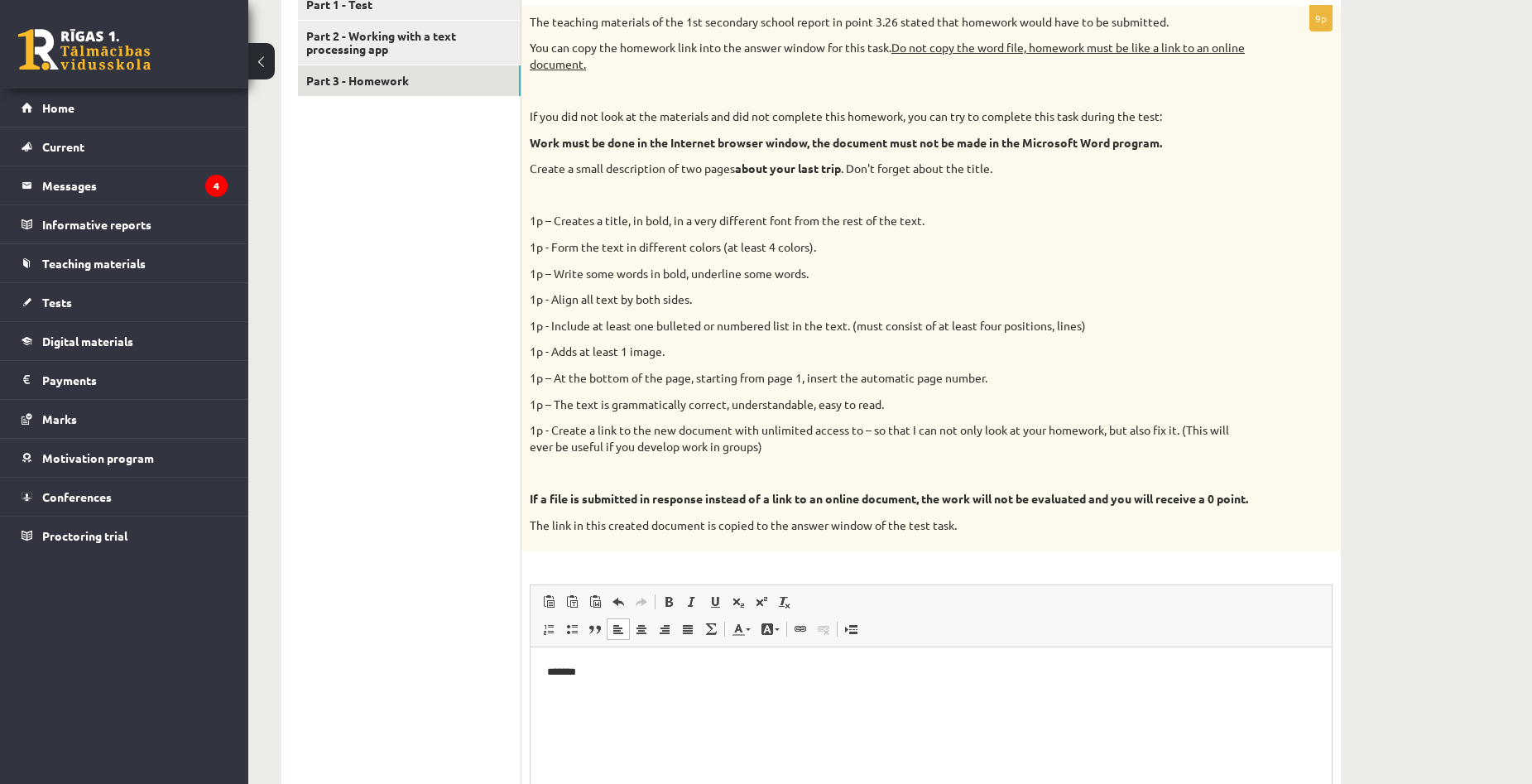
scroll to position [994, 0]
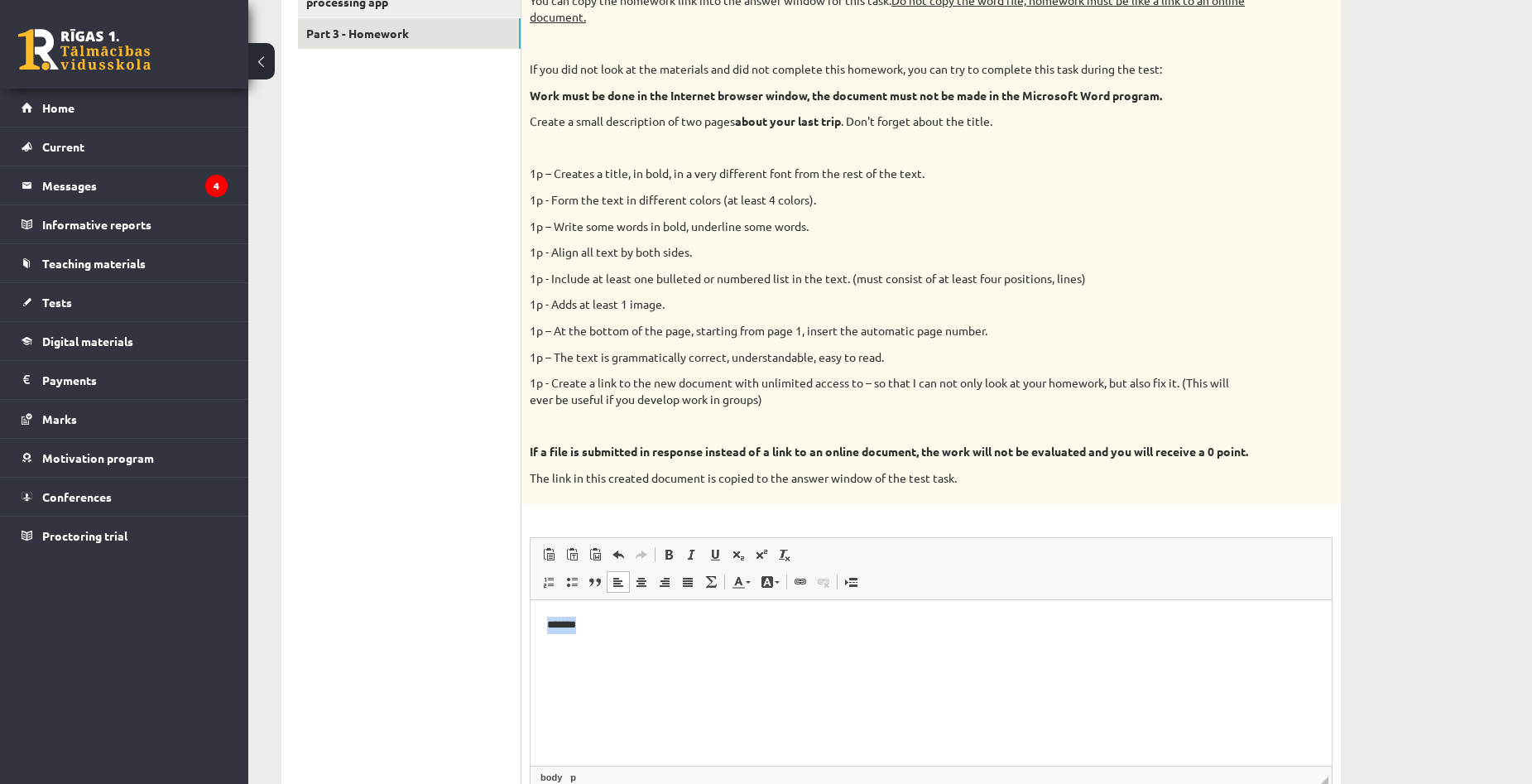
drag, startPoint x: 610, startPoint y: 646, endPoint x: 1039, endPoint y: 1258, distance: 747.4
click at [530, 640] on html "*******" at bounding box center [931, 626] width 801 height 51
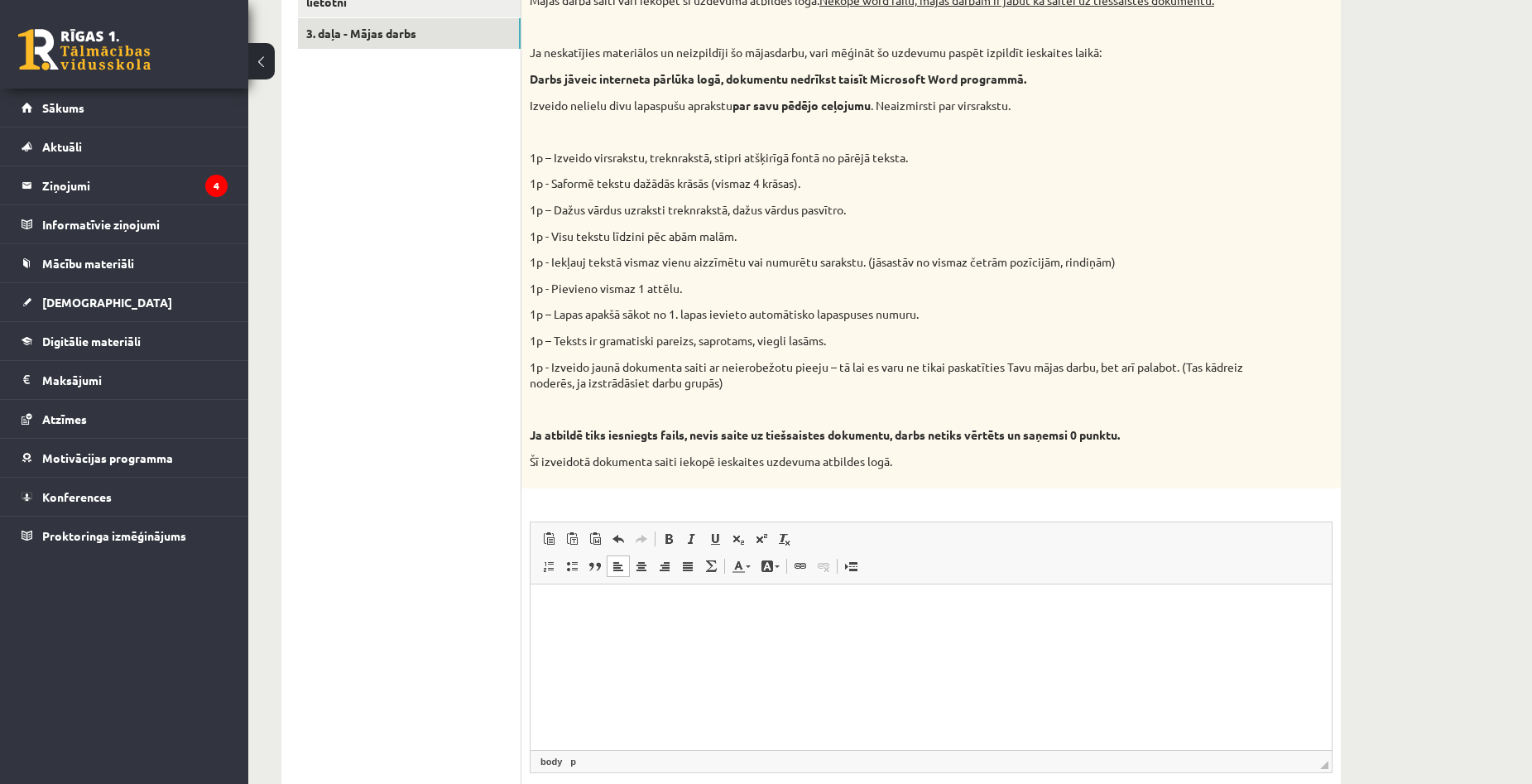
click at [632, 603] on p "Editor, wiswyg-editor-user-answer-47024853230160" at bounding box center [931, 609] width 768 height 18
drag, startPoint x: 686, startPoint y: 610, endPoint x: 538, endPoint y: 611, distance: 148.0
click at [538, 611] on html "**********" at bounding box center [931, 609] width 801 height 51
click at [637, 572] on span at bounding box center [642, 566] width 14 height 14
click at [774, 565] on link "Background Color" at bounding box center [770, 566] width 29 height 21
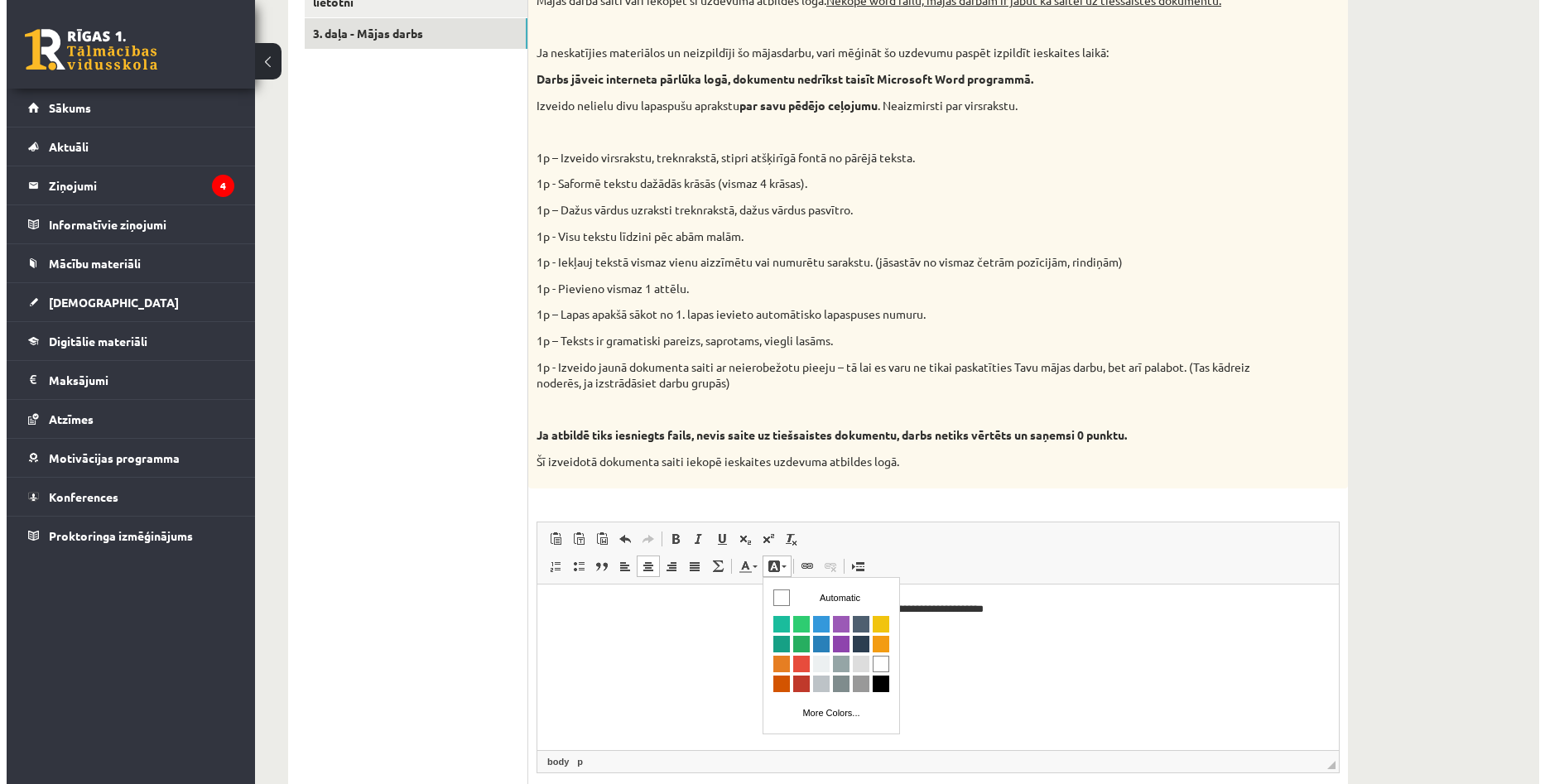
scroll to position [0, 0]
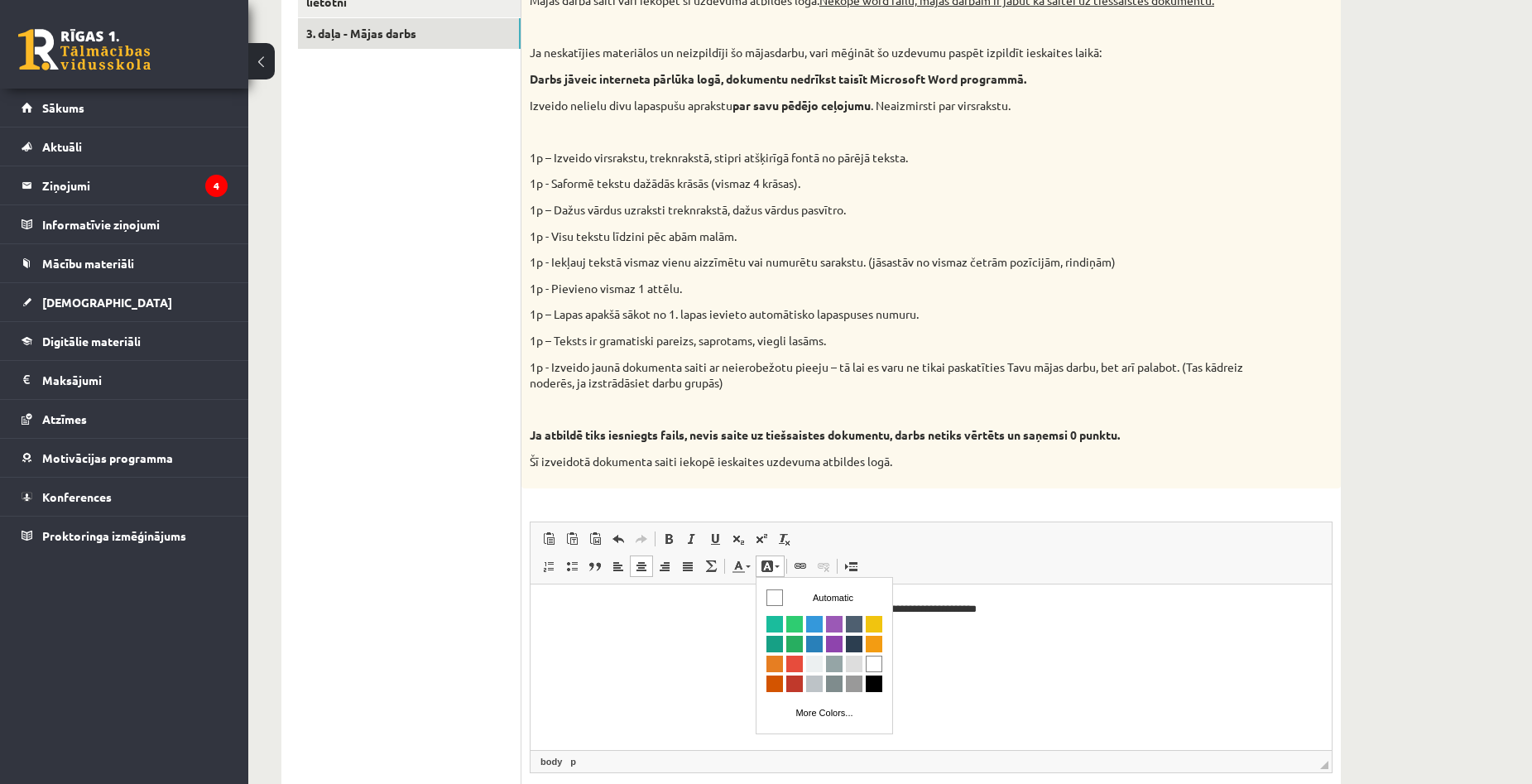
click at [777, 565] on link "Background Color" at bounding box center [770, 566] width 29 height 21
click at [748, 565] on link "Text Color" at bounding box center [741, 566] width 29 height 21
click at [712, 571] on span at bounding box center [711, 566] width 14 height 14
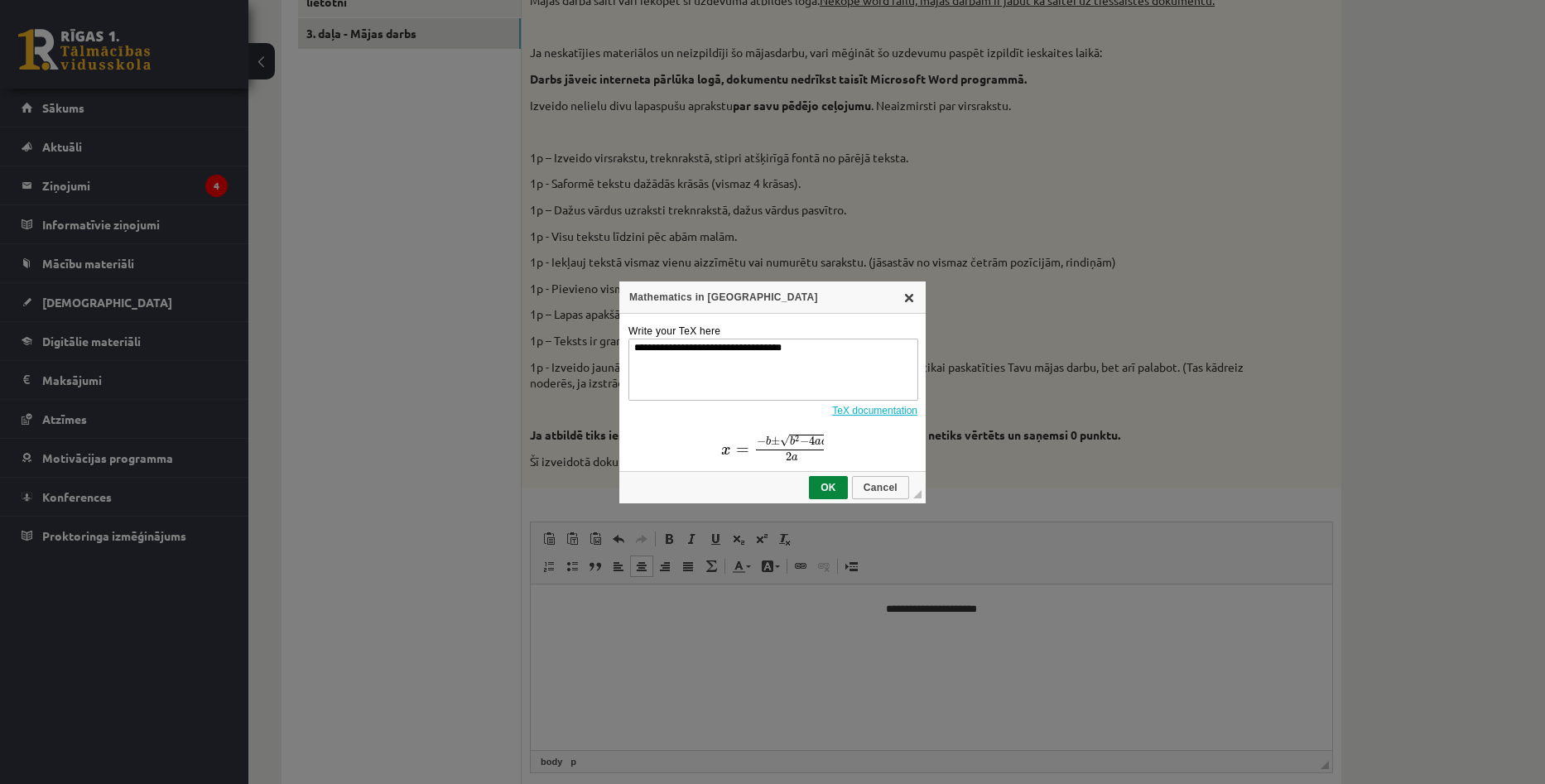
click at [903, 300] on link "X" at bounding box center [909, 297] width 14 height 14
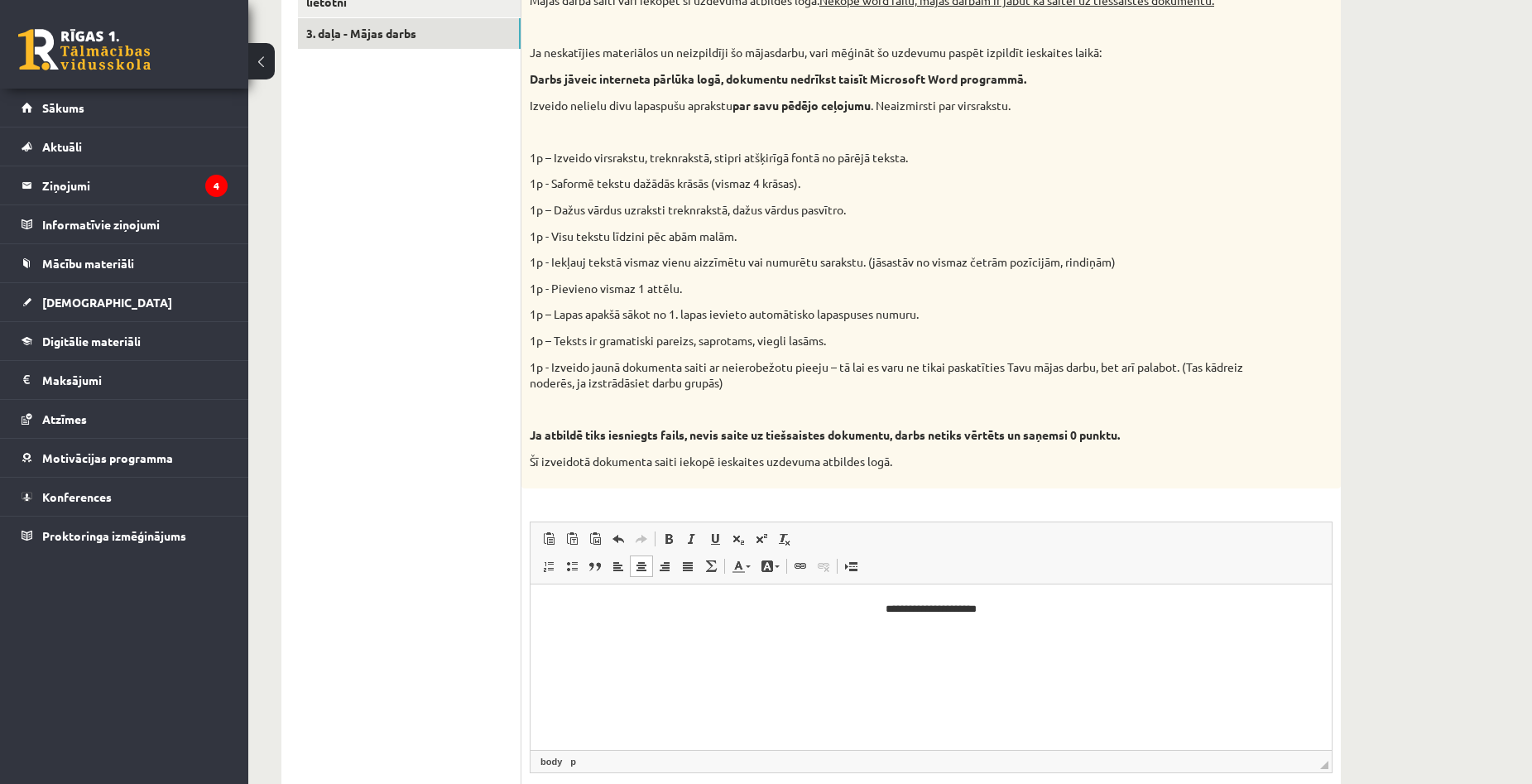
click at [1326, 401] on div "Vidusskolas 1.ieskaites mācību materiālos punktā 3.26 bija norādīts ka būs jāie…" at bounding box center [932, 223] width 820 height 529
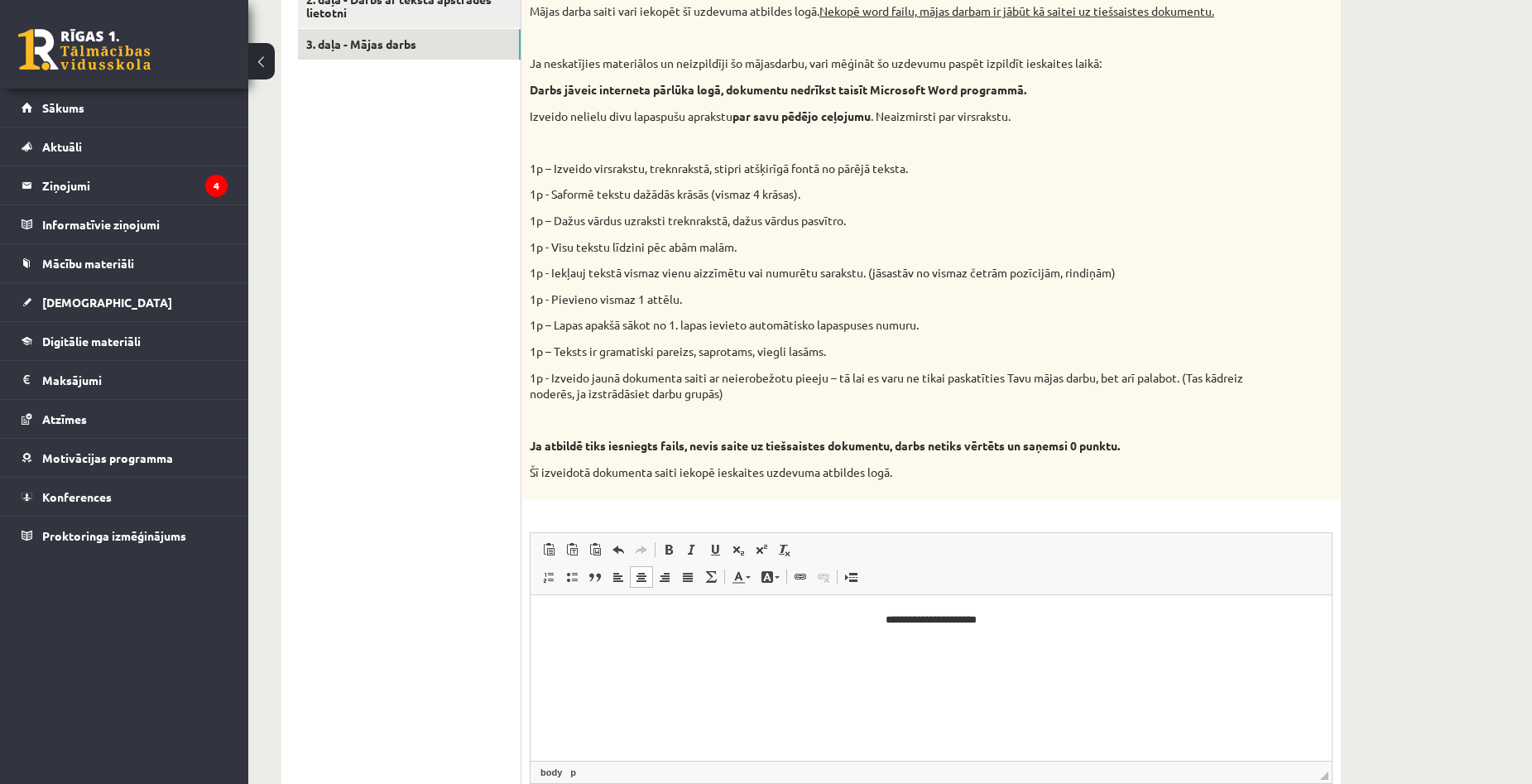
scroll to position [994, 0]
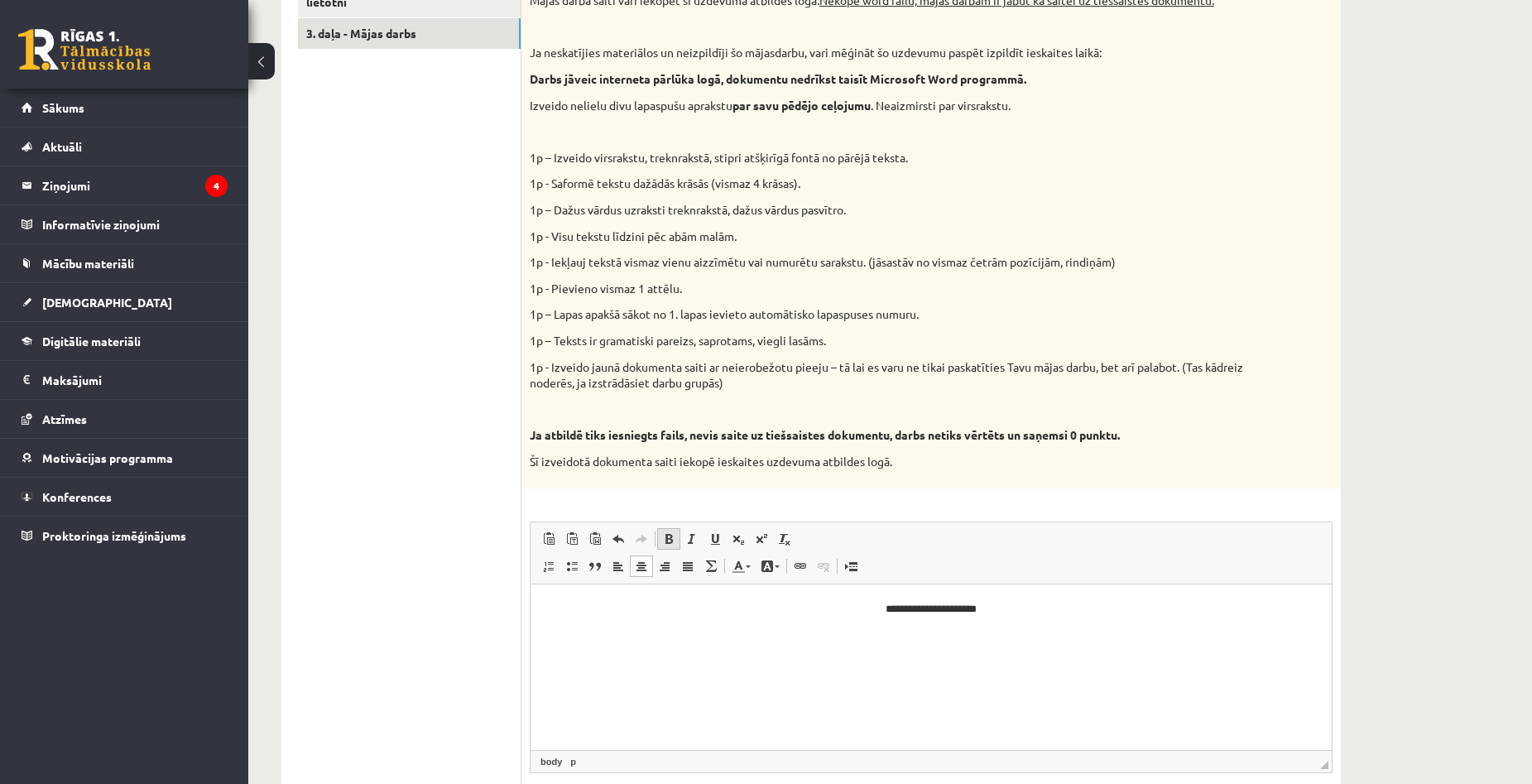
click at [666, 540] on span at bounding box center [669, 538] width 14 height 14
click at [738, 543] on span at bounding box center [738, 538] width 14 height 14
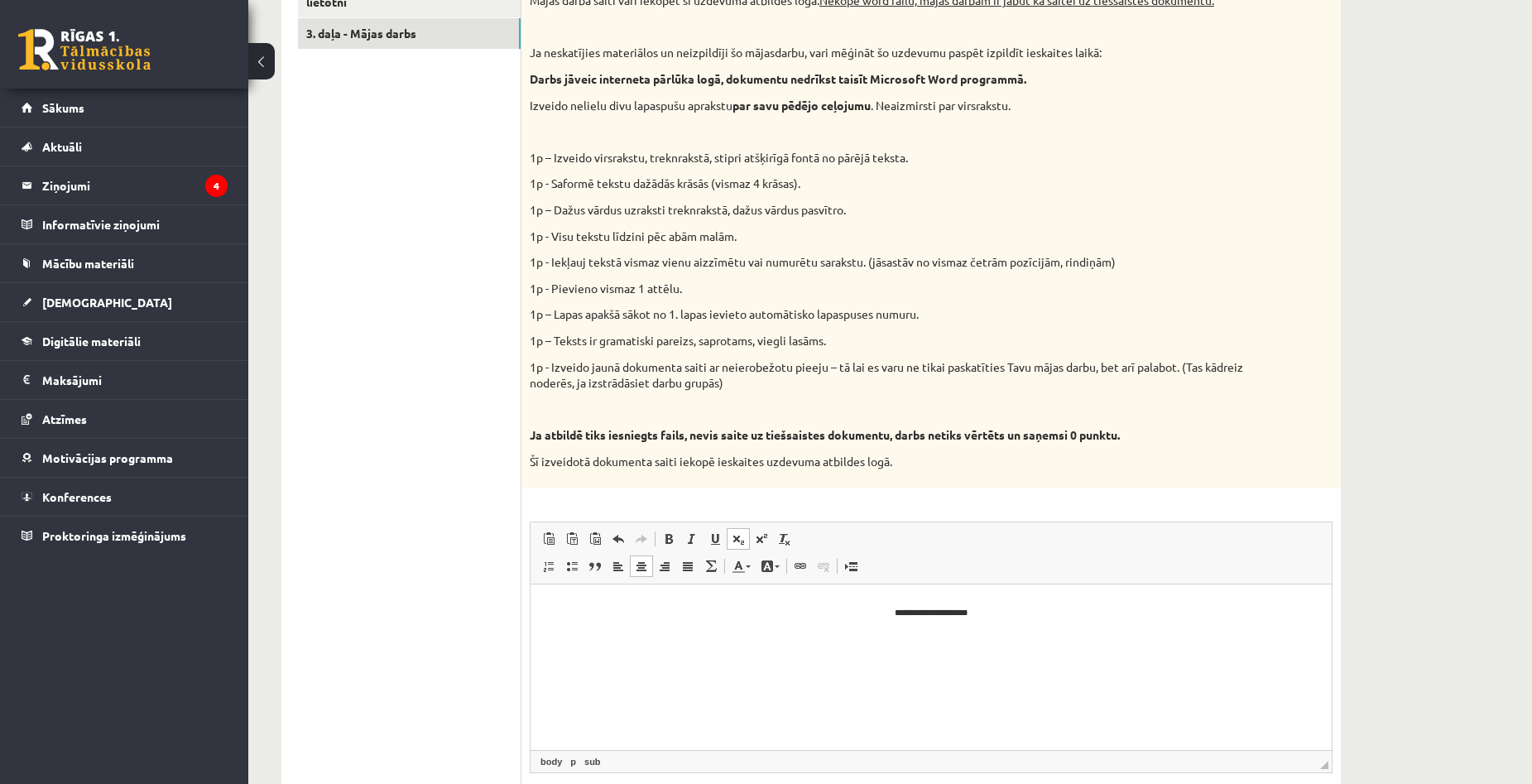
click at [738, 543] on span at bounding box center [738, 538] width 14 height 14
click at [776, 569] on link "Background Color" at bounding box center [770, 566] width 29 height 21
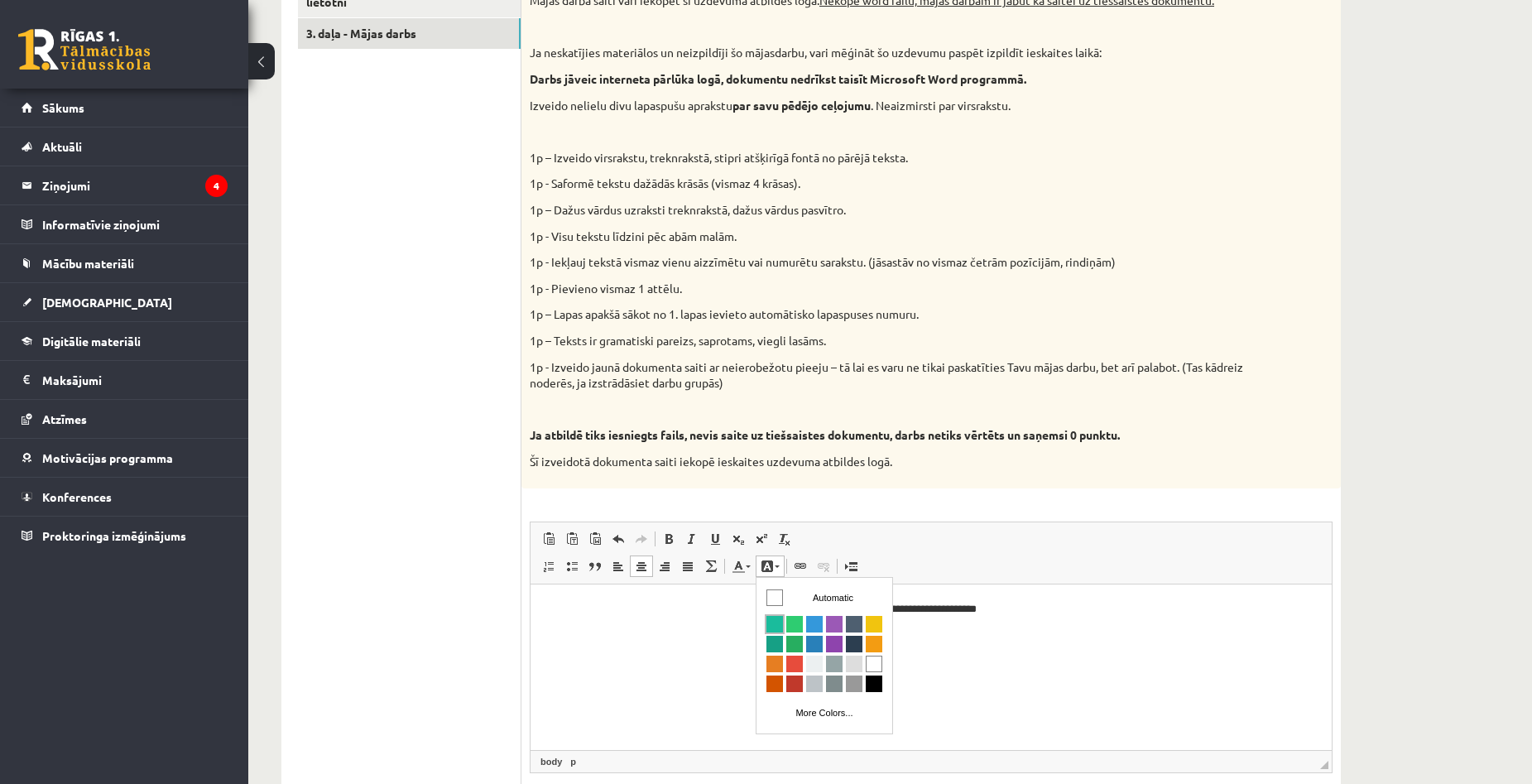
click at [781, 618] on span "Colors" at bounding box center [775, 623] width 17 height 17
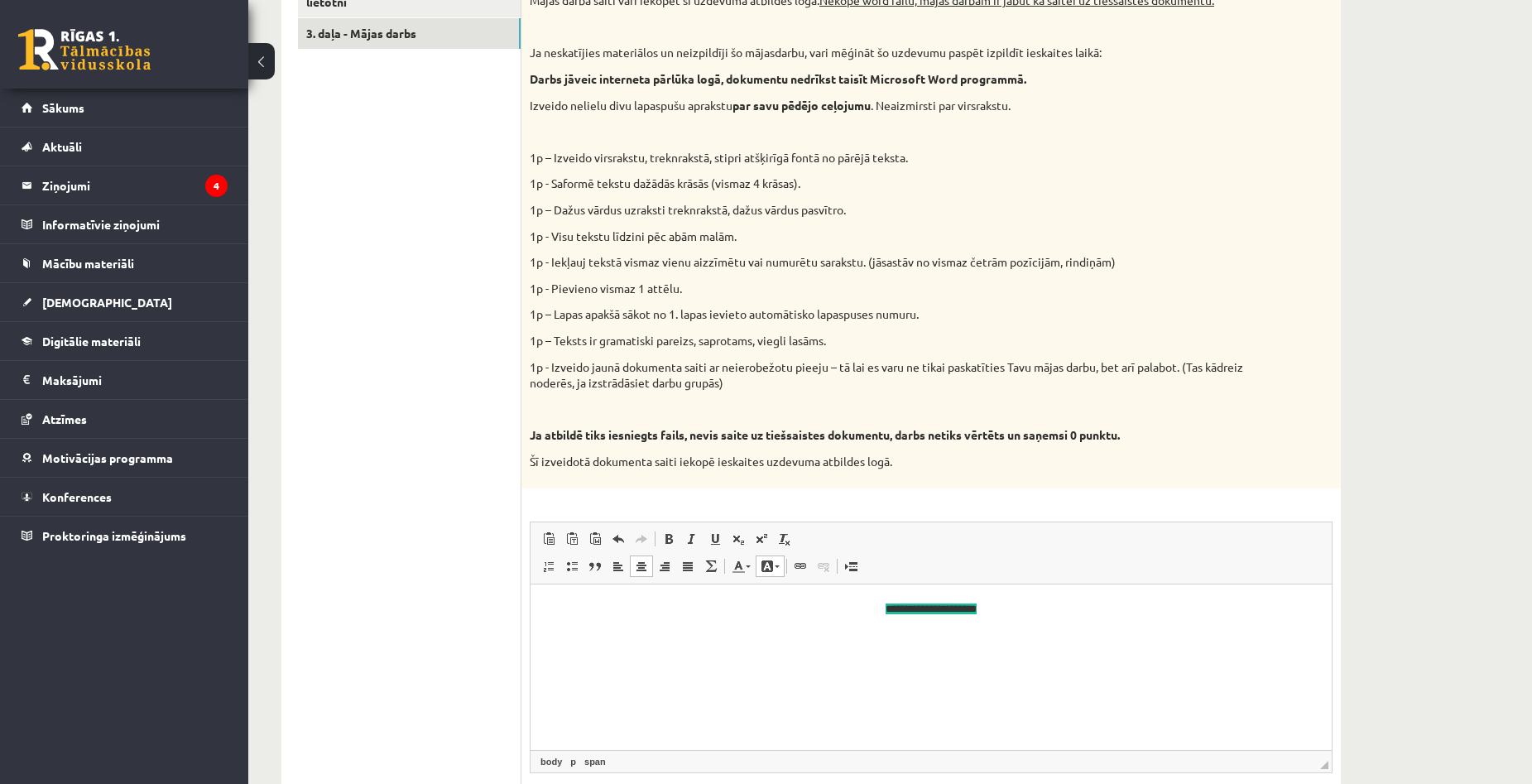
click at [772, 566] on span at bounding box center [767, 566] width 14 height 14
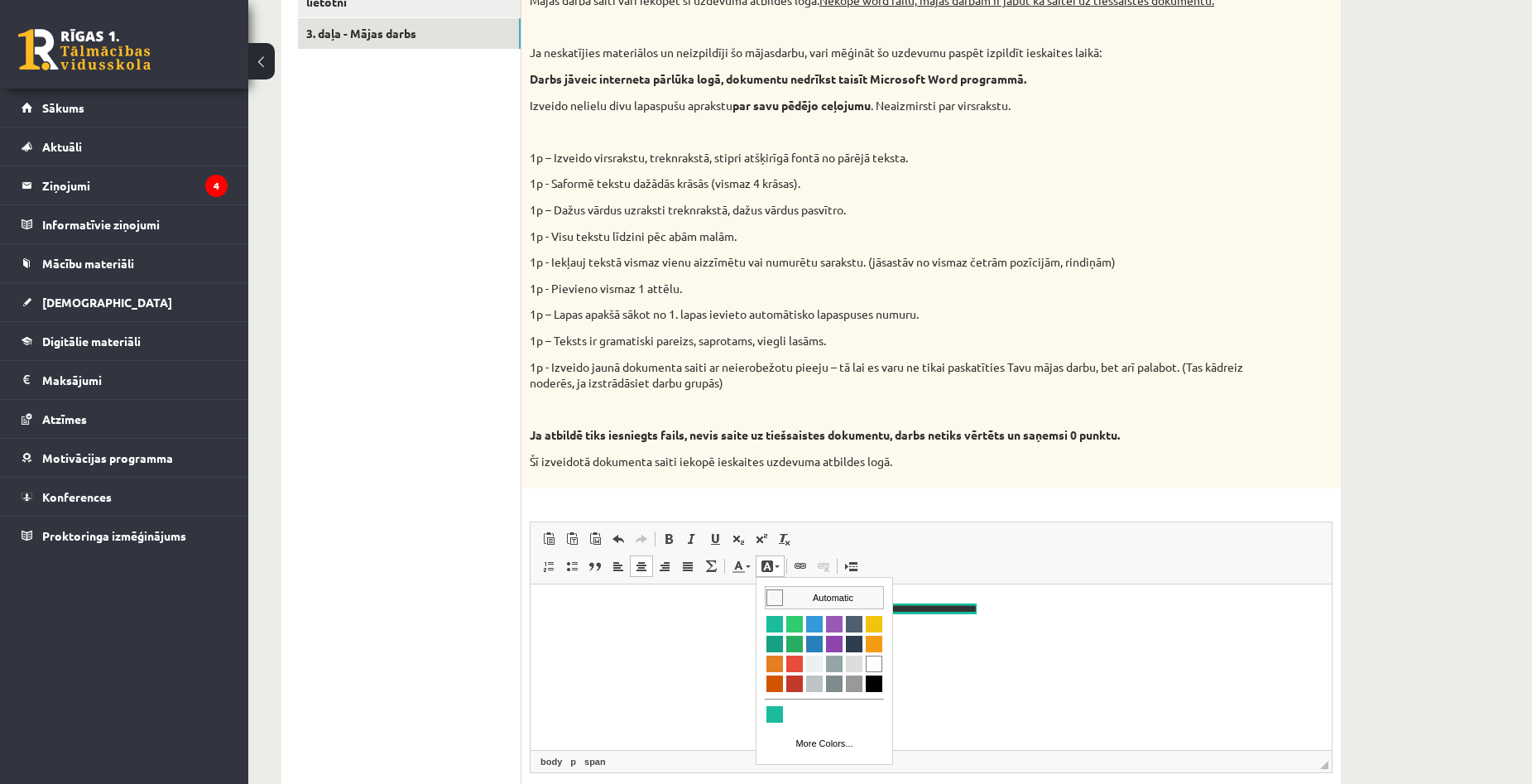
click at [773, 596] on span "Colors" at bounding box center [775, 597] width 17 height 17
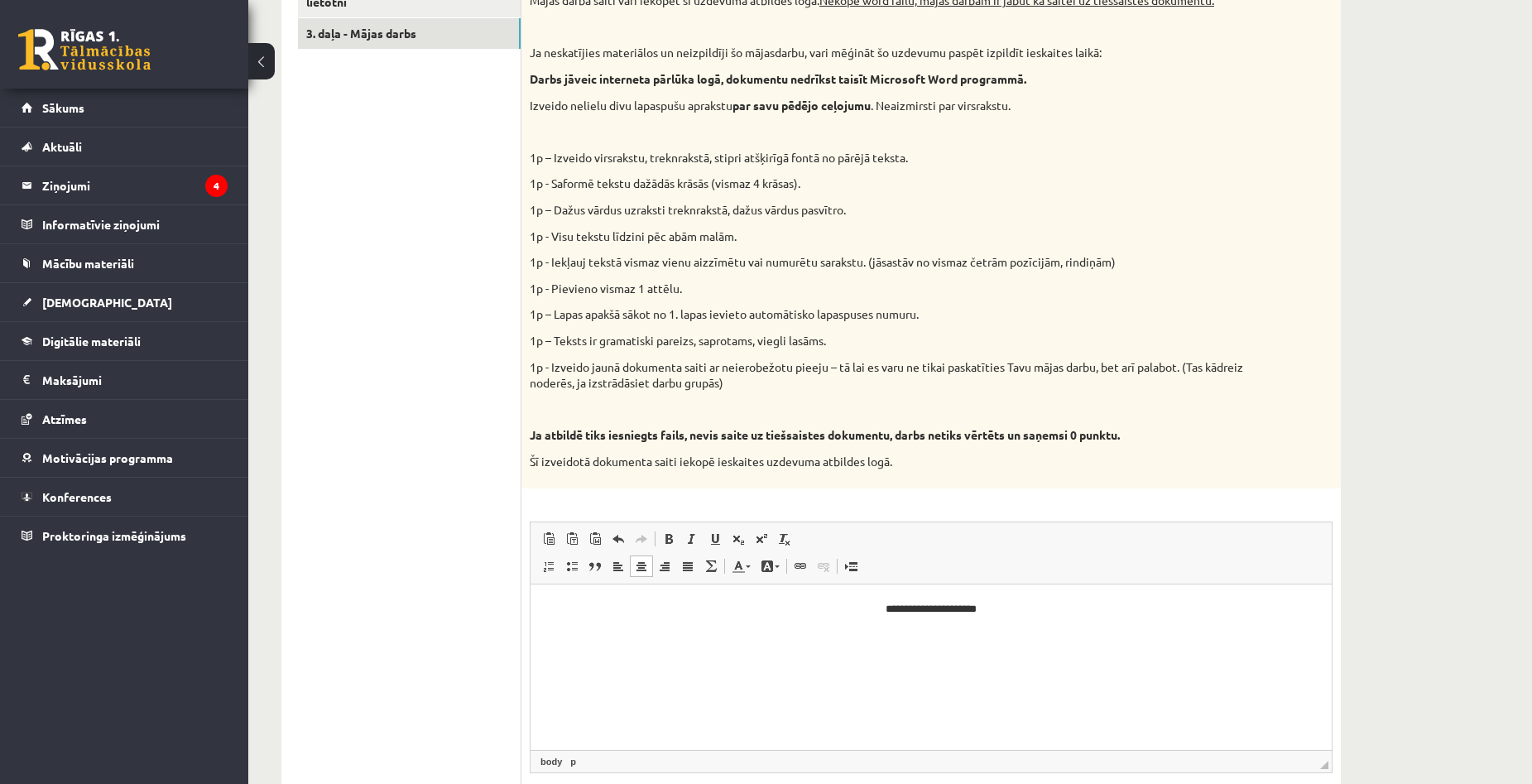
click at [975, 611] on p "**********" at bounding box center [931, 609] width 768 height 18
click at [993, 615] on p "**********" at bounding box center [931, 609] width 768 height 18
click at [809, 634] on html "**********" at bounding box center [931, 609] width 801 height 51
click at [1017, 632] on html "**********" at bounding box center [931, 609] width 801 height 51
click at [622, 565] on span at bounding box center [618, 566] width 14 height 14
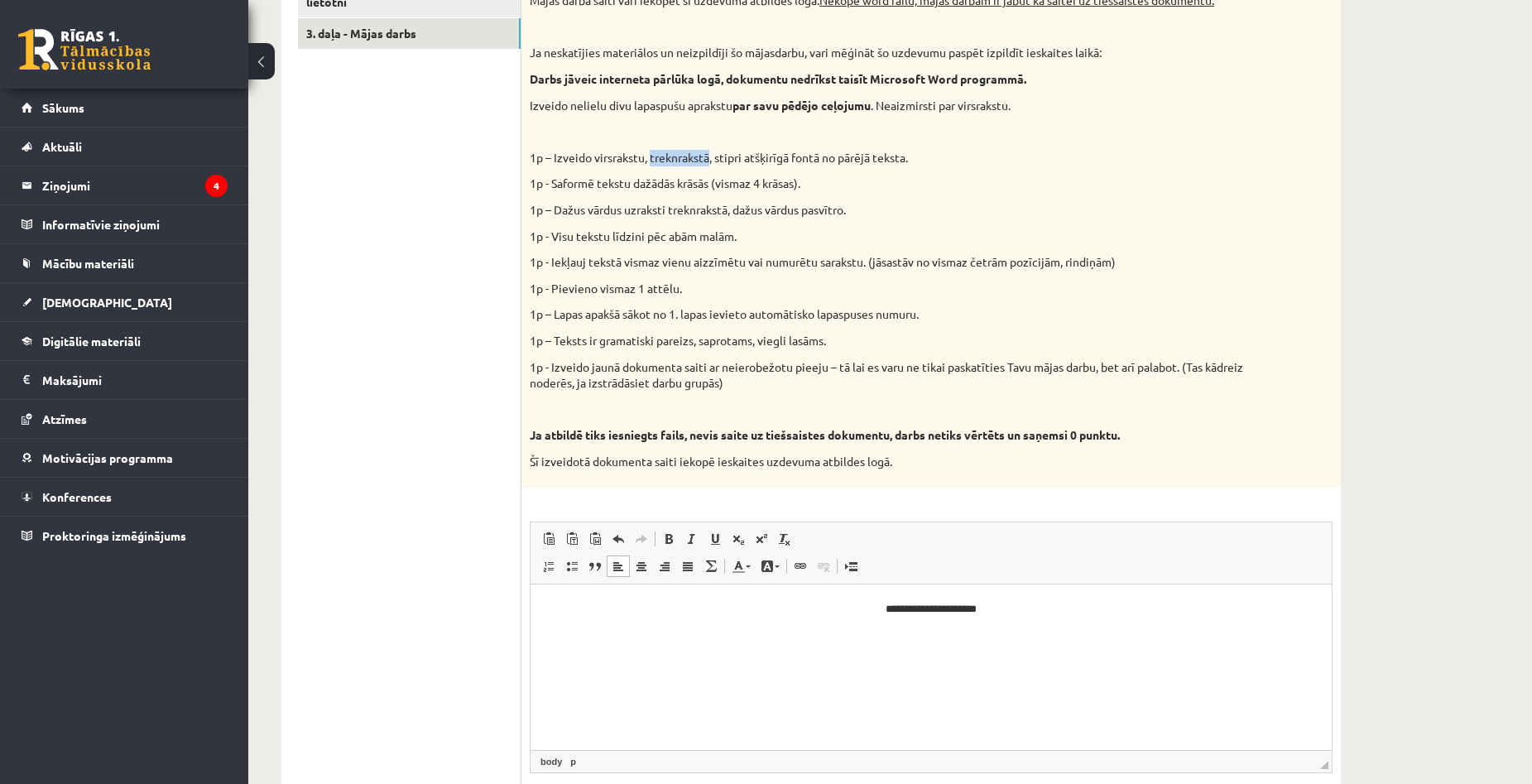
drag, startPoint x: 650, startPoint y: 157, endPoint x: 773, endPoint y: 113, distance: 130.6
click at [711, 163] on p "1p – Izveido virsrakstu, treknrakstā, stipri atšķirīgā fontā no pārējā teksta." at bounding box center [889, 158] width 720 height 17
copy p "treknrakstā"
drag, startPoint x: 872, startPoint y: 607, endPoint x: 997, endPoint y: 613, distance: 125.1
click at [997, 613] on p "**********" at bounding box center [931, 609] width 768 height 18
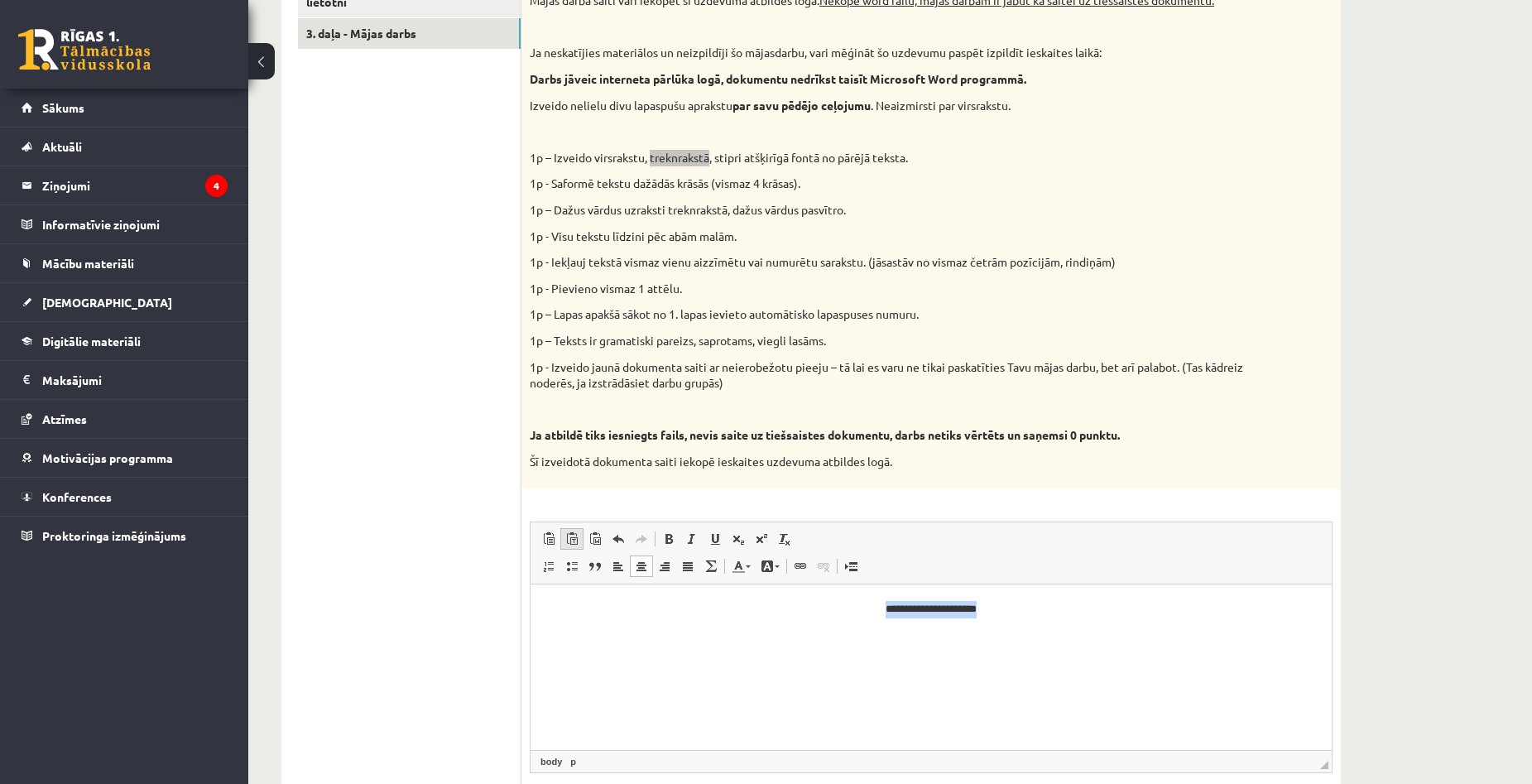
click at [572, 538] on span at bounding box center [572, 538] width 14 height 14
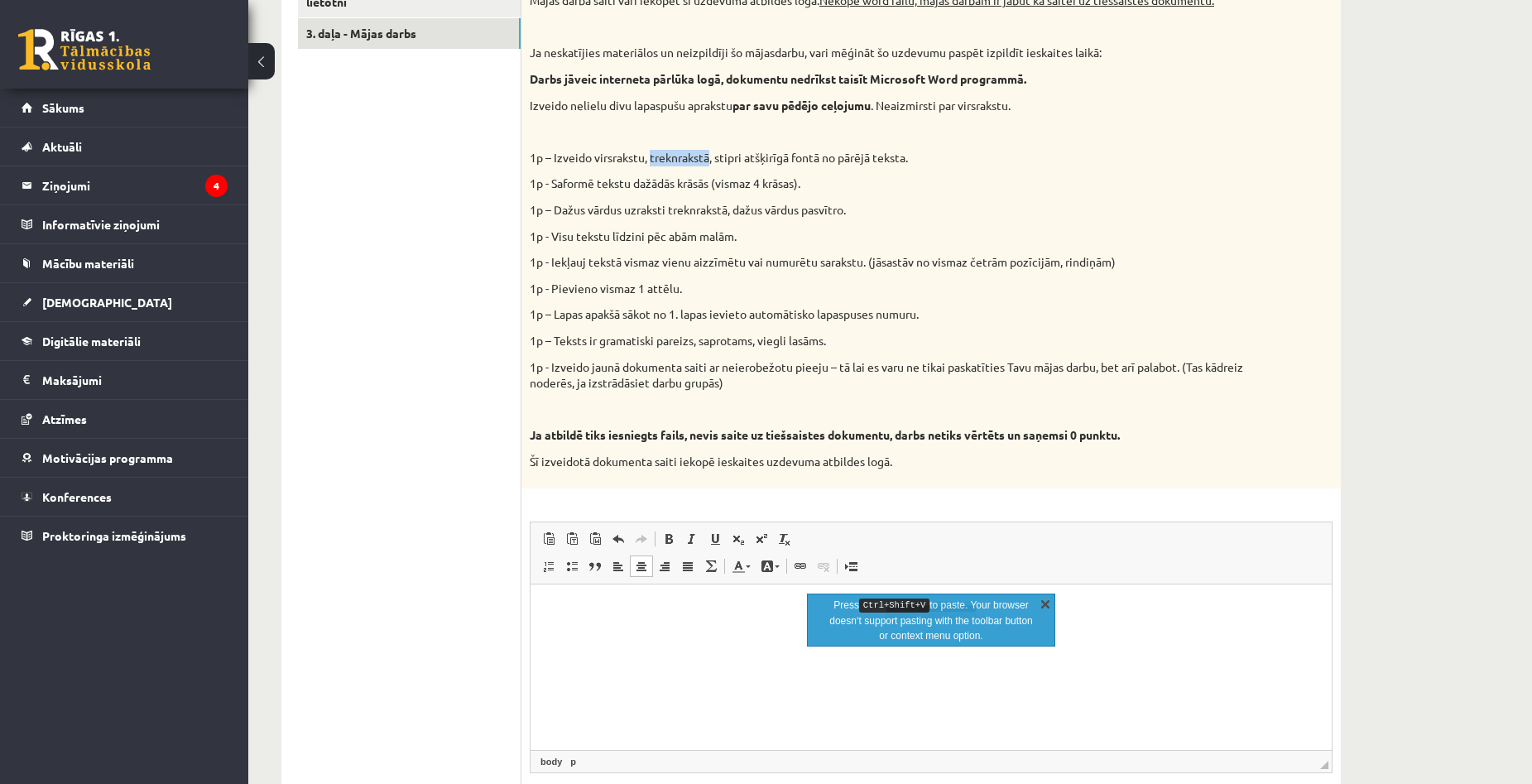
click at [1048, 609] on link "X" at bounding box center [1046, 604] width 17 height 17
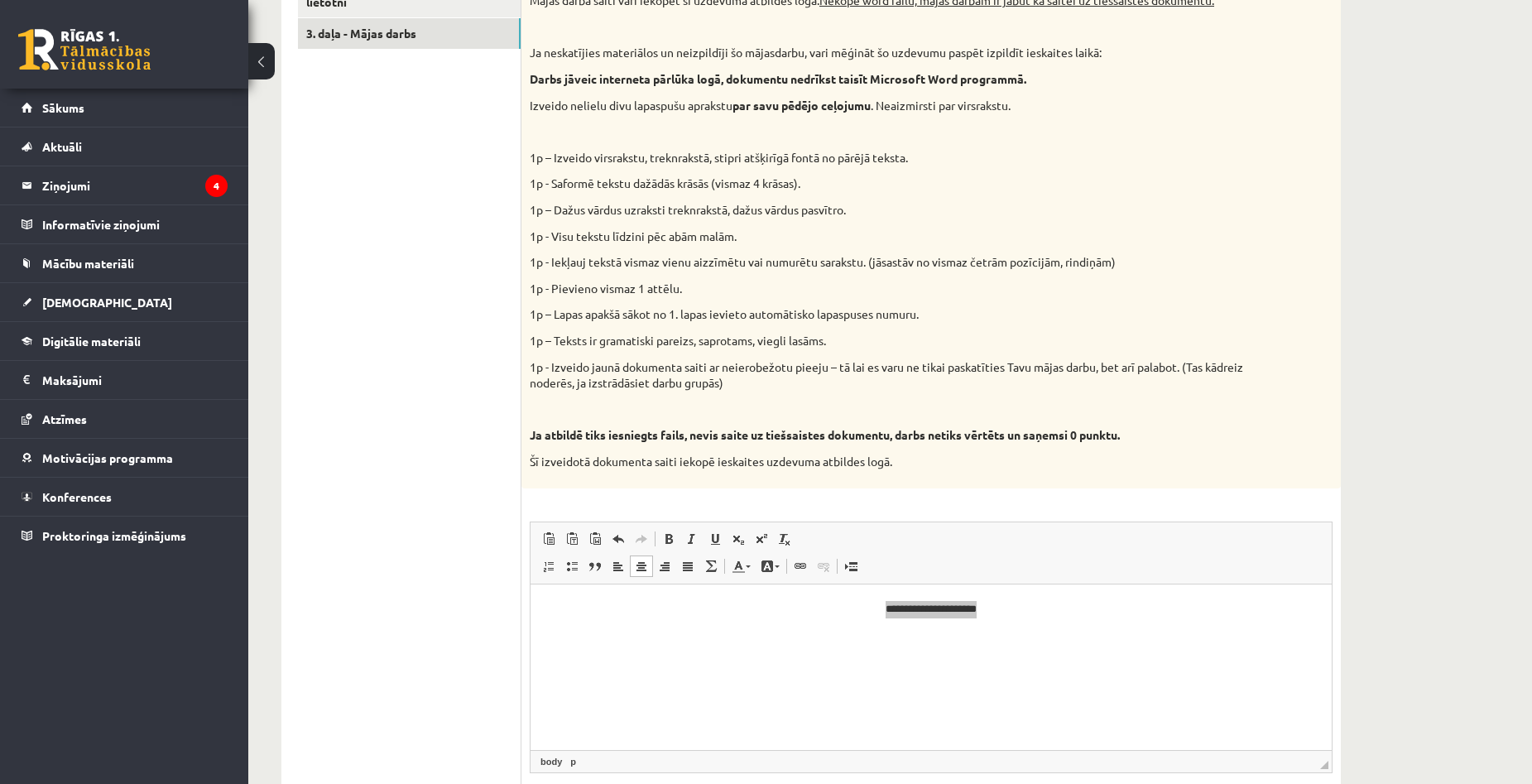
drag, startPoint x: 1376, startPoint y: 441, endPoint x: 1355, endPoint y: 455, distance: 25.2
click at [976, 638] on p "Editor, wiswyg-editor-user-answer-47024853230160" at bounding box center [931, 637] width 768 height 18
click at [827, 637] on p "Editor, wiswyg-editor-user-answer-47024853230160" at bounding box center [931, 637] width 768 height 18
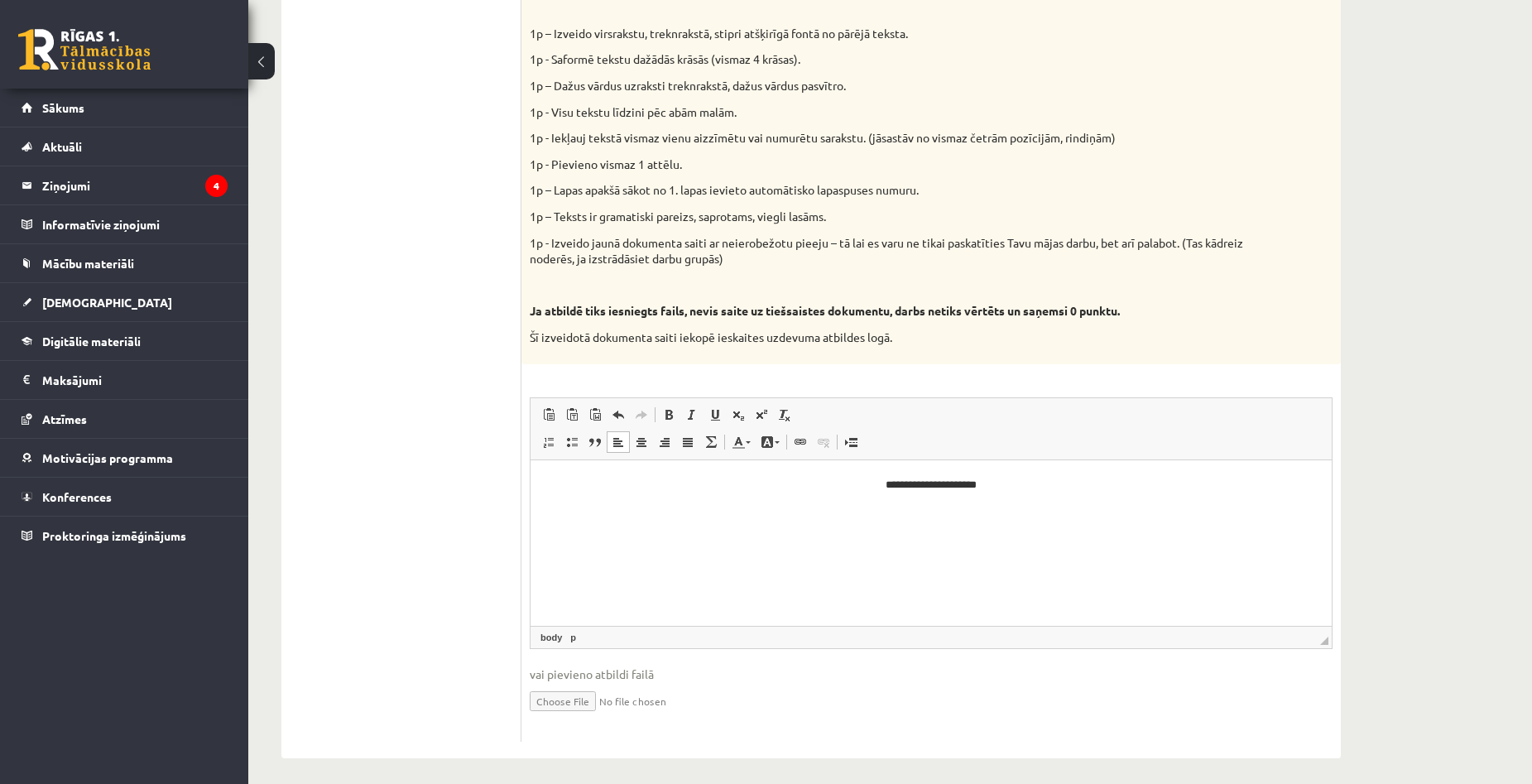
scroll to position [1127, 0]
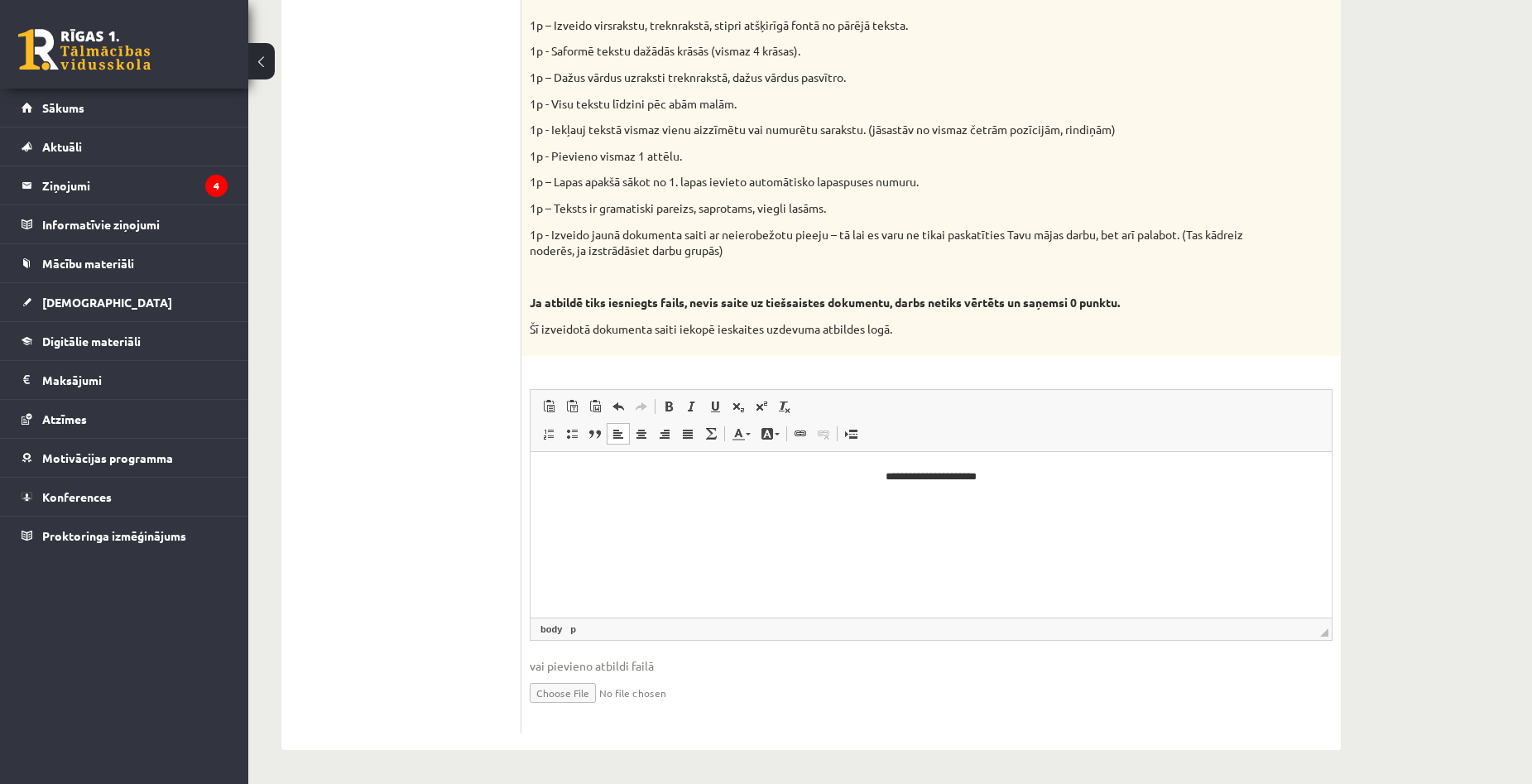
click at [817, 484] on p "**********" at bounding box center [931, 476] width 768 height 18
drag, startPoint x: 889, startPoint y: 530, endPoint x: 880, endPoint y: 537, distance: 11.4
click at [882, 528] on html "**********" at bounding box center [931, 490] width 801 height 78
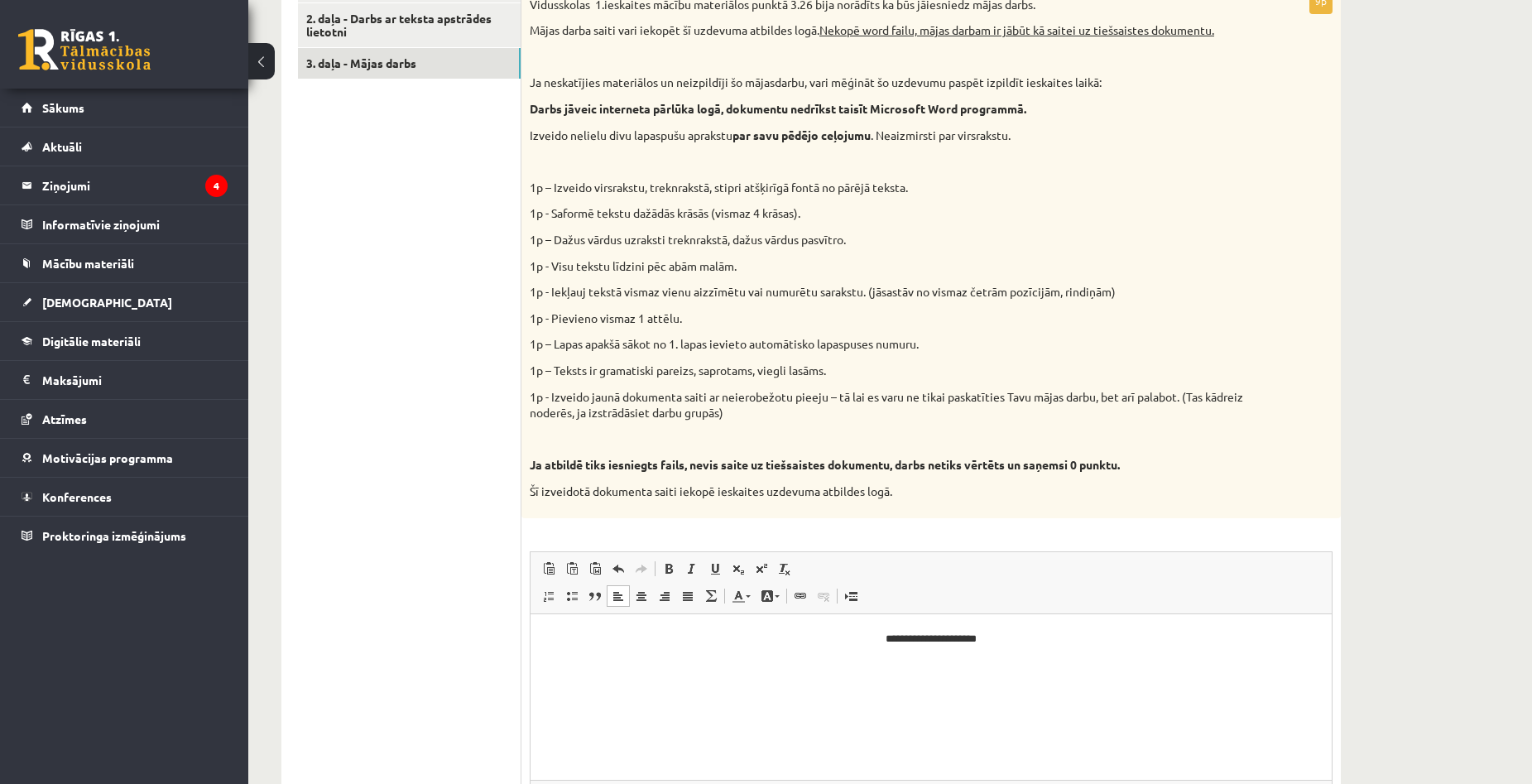
scroll to position [962, 0]
click at [1382, 422] on div "Datorika 1.ieskaite 10.a1 klase , Aivars Brālis (10.a1 klase) Ieskaite jāpilda …" at bounding box center [890, 25] width 1284 height 1845
drag, startPoint x: 1424, startPoint y: 374, endPoint x: 1405, endPoint y: 380, distance: 19.9
click at [1415, 378] on div "Datorika 1.ieskaite 10.a1 klase , Aivars Brālis (10.a1 klase) Ieskaite jāpilda …" at bounding box center [890, 25] width 1284 height 1845
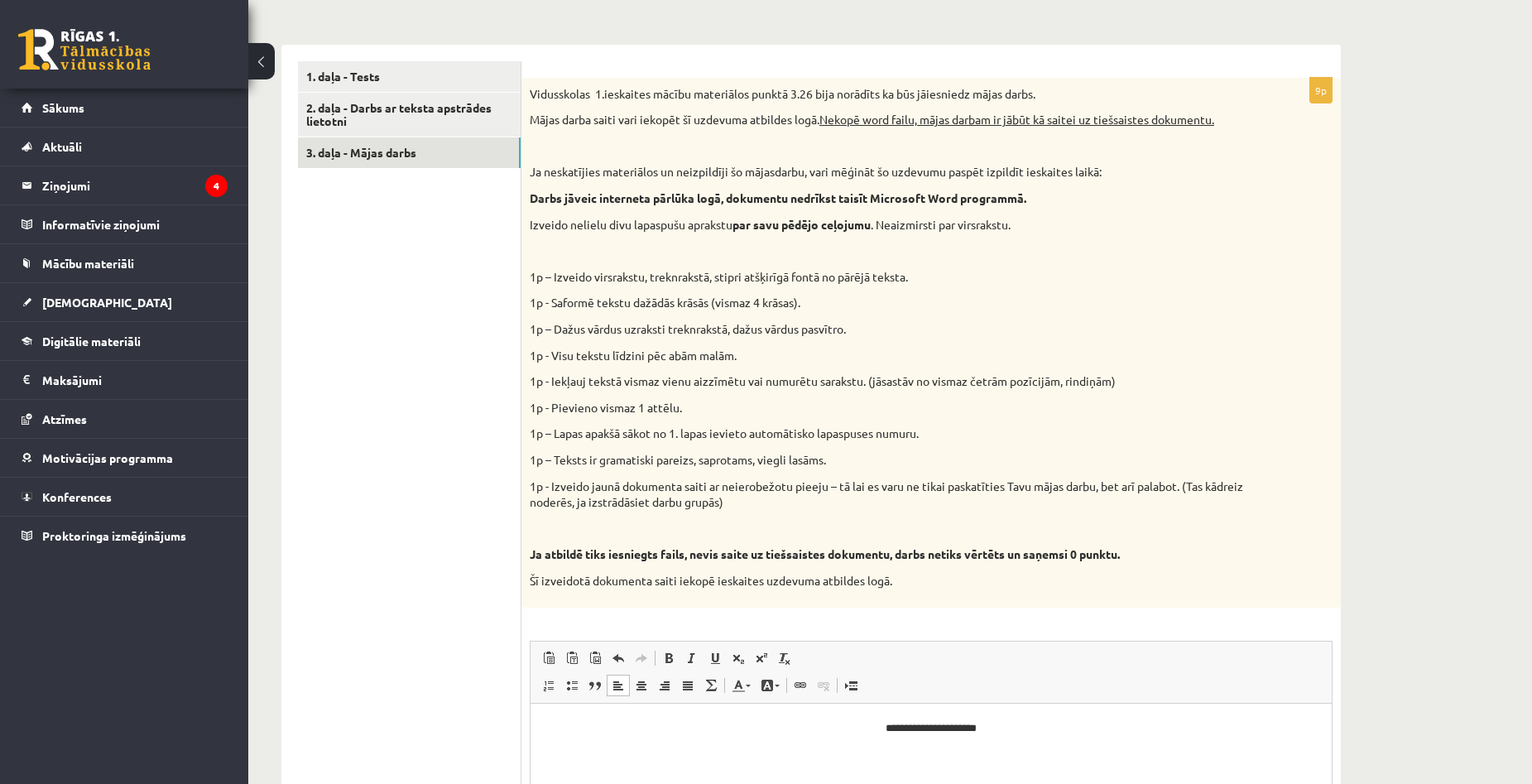
scroll to position [879, 0]
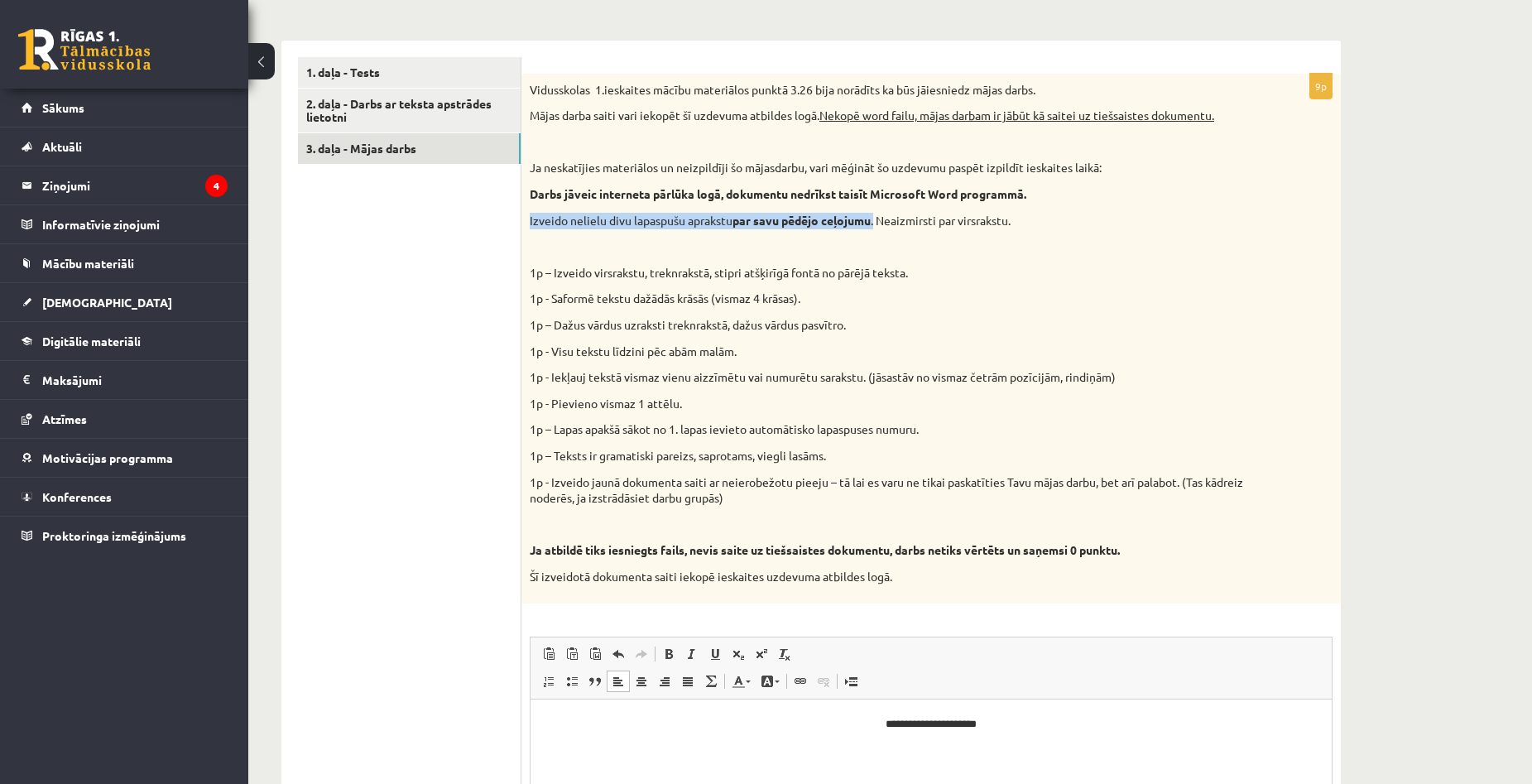
copy p "Izveido nelielu divu lapaspušu aprakstu par savu pēdējo ceļojumu ."
drag, startPoint x: 528, startPoint y: 218, endPoint x: 878, endPoint y: 225, distance: 350.1
click at [878, 225] on div "Vidusskolas 1.ieskaites mācību materiālos punktā 3.26 bija norādīts ka būs jāie…" at bounding box center [932, 338] width 820 height 529
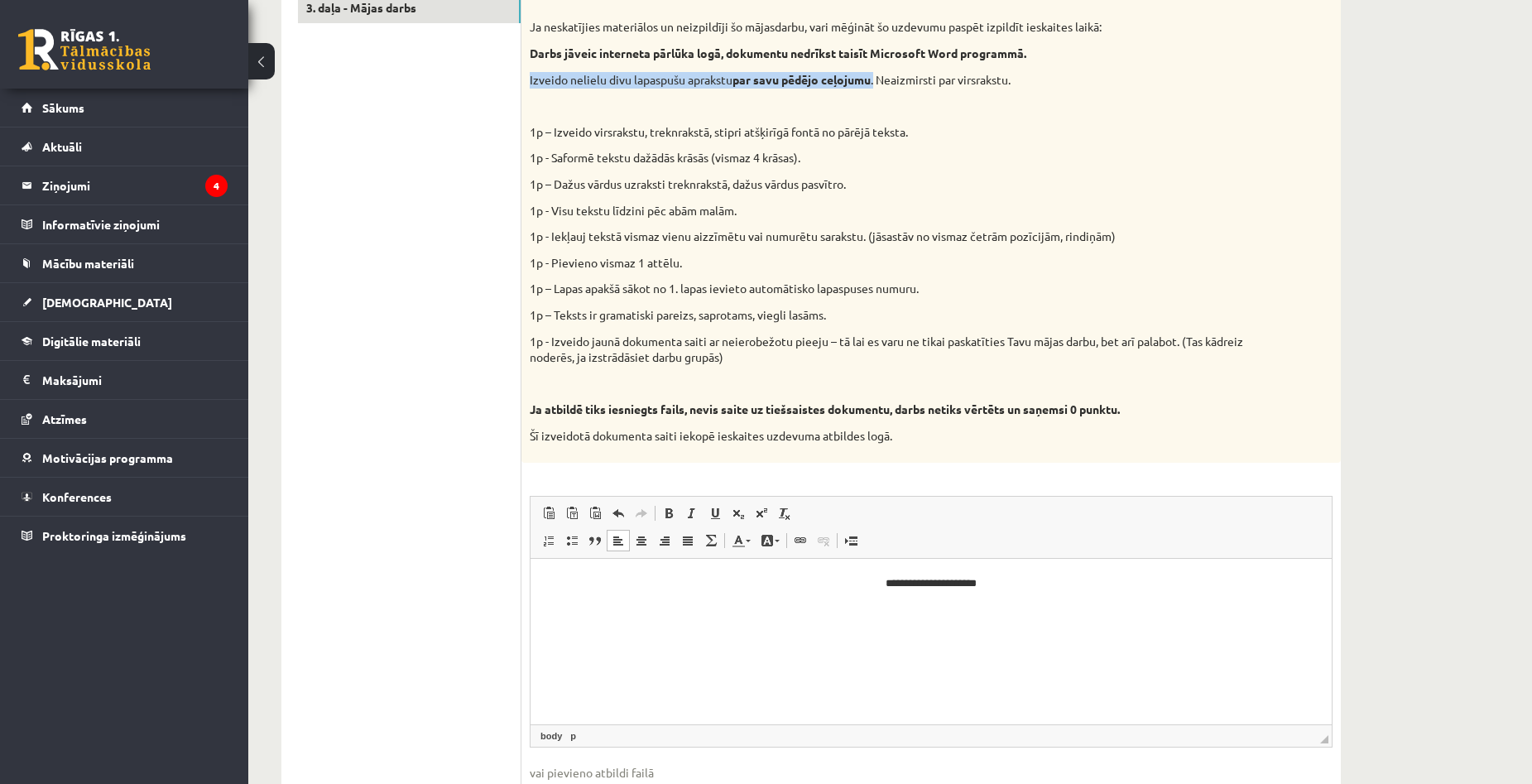
scroll to position [1044, 0]
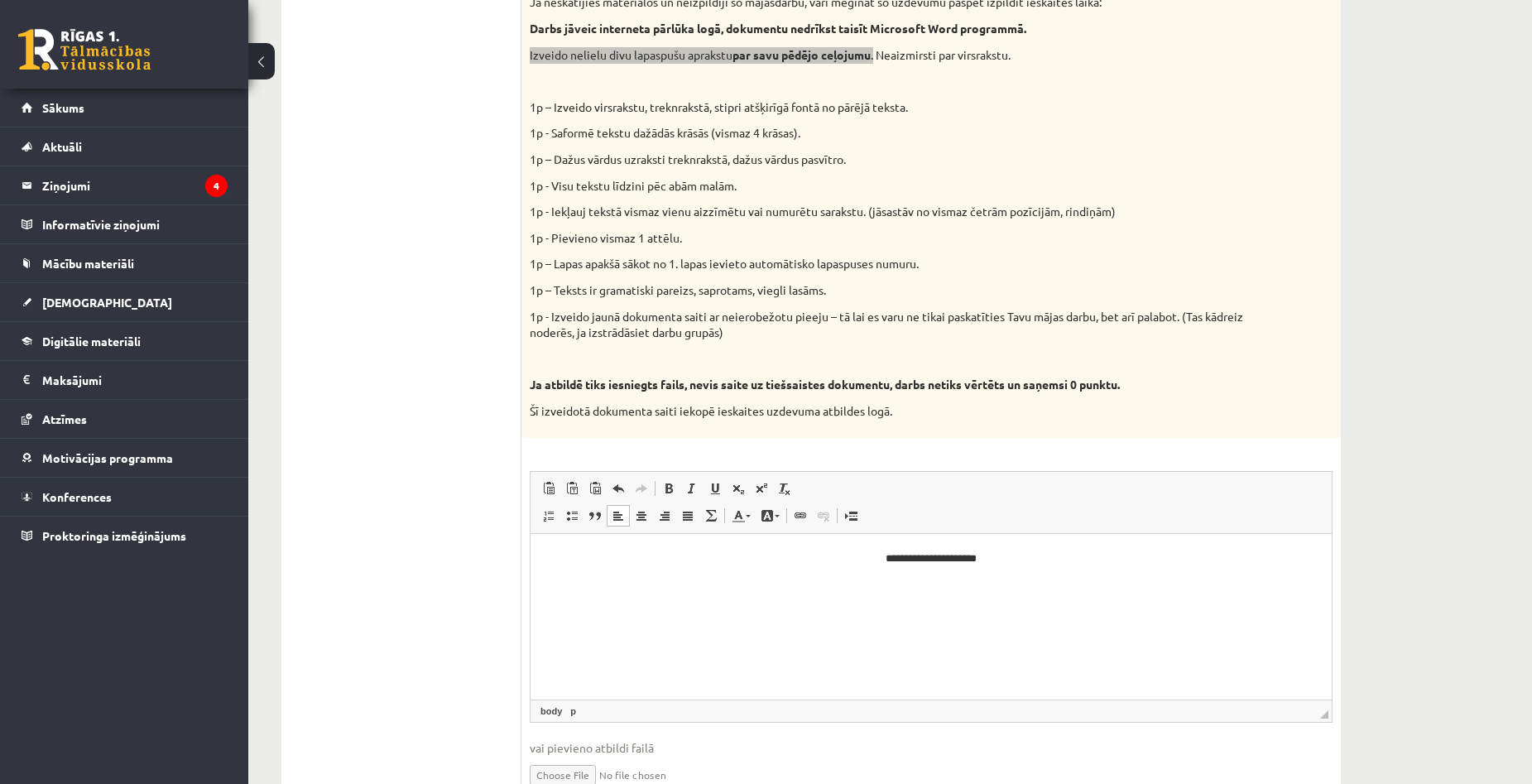
click at [807, 577] on p "Editor, wiswyg-editor-user-answer-47024853230160" at bounding box center [931, 586] width 768 height 18
click at [855, 589] on p "**********" at bounding box center [931, 586] width 768 height 18
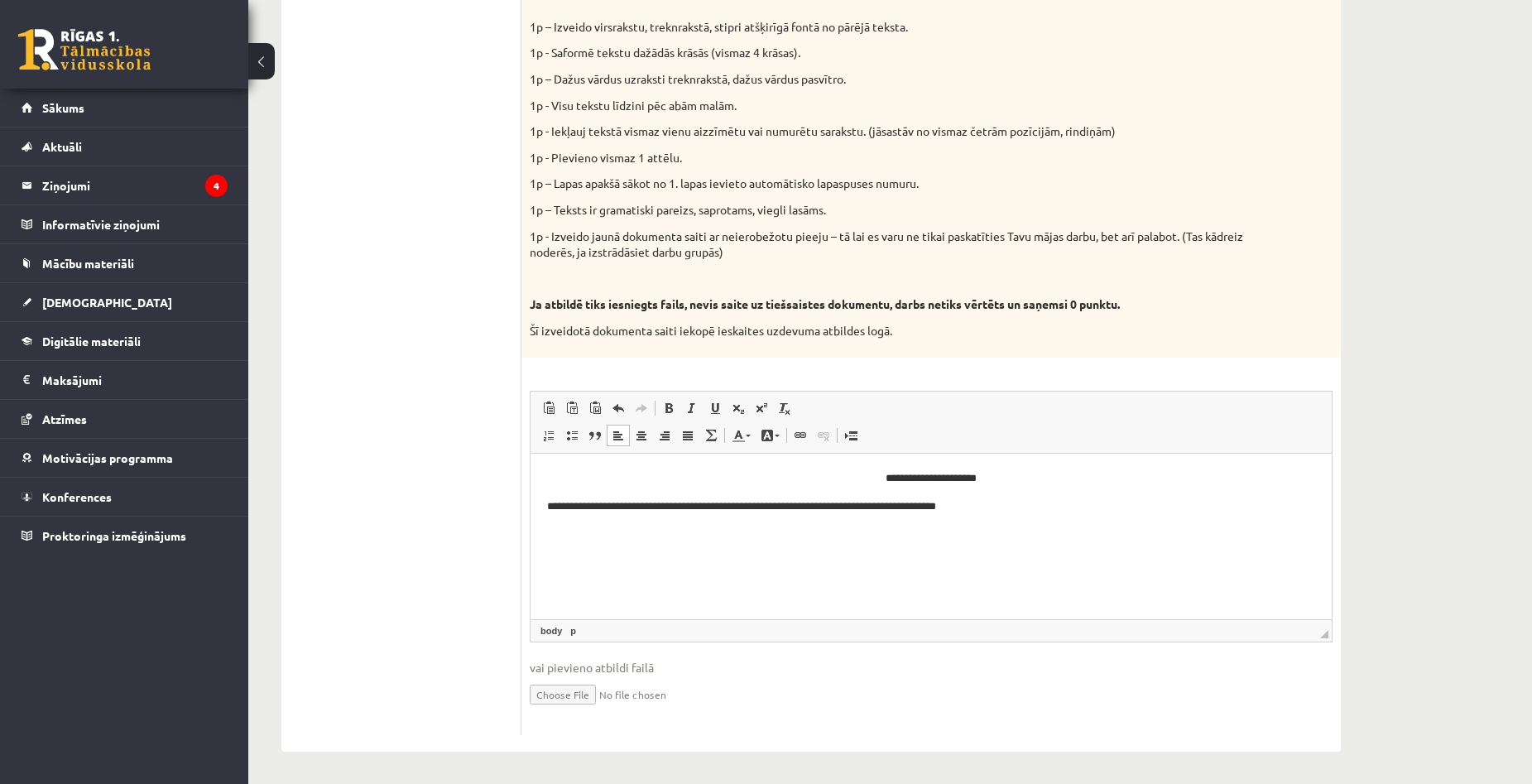
scroll to position [1127, 0]
click at [1041, 493] on body "**********" at bounding box center [931, 489] width 768 height 45
drag, startPoint x: 1373, startPoint y: 411, endPoint x: 1366, endPoint y: 404, distance: 9.9
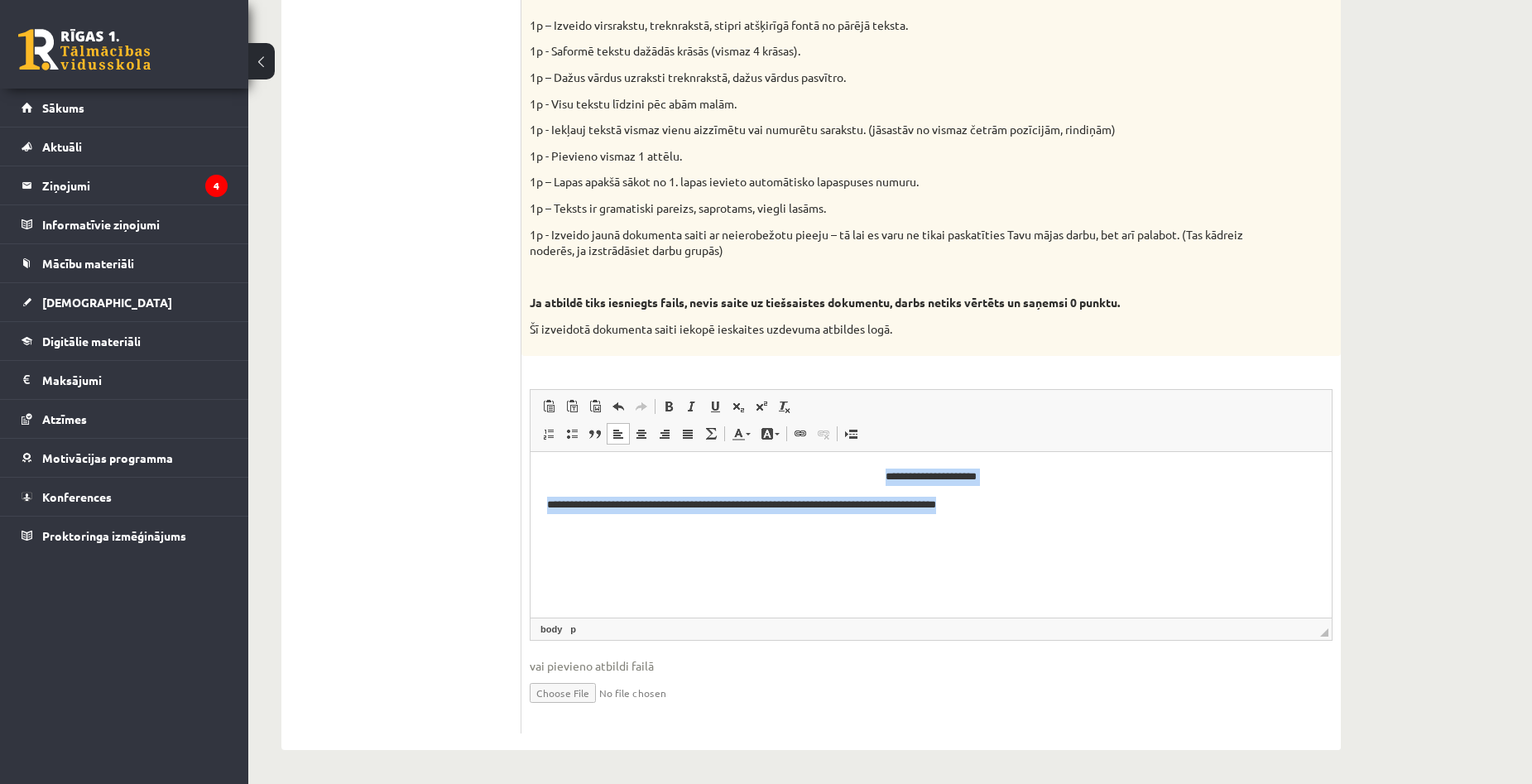
drag, startPoint x: 1034, startPoint y: 501, endPoint x: 625, endPoint y: 468, distance: 410.3
click at [625, 468] on body "**********" at bounding box center [931, 489] width 768 height 45
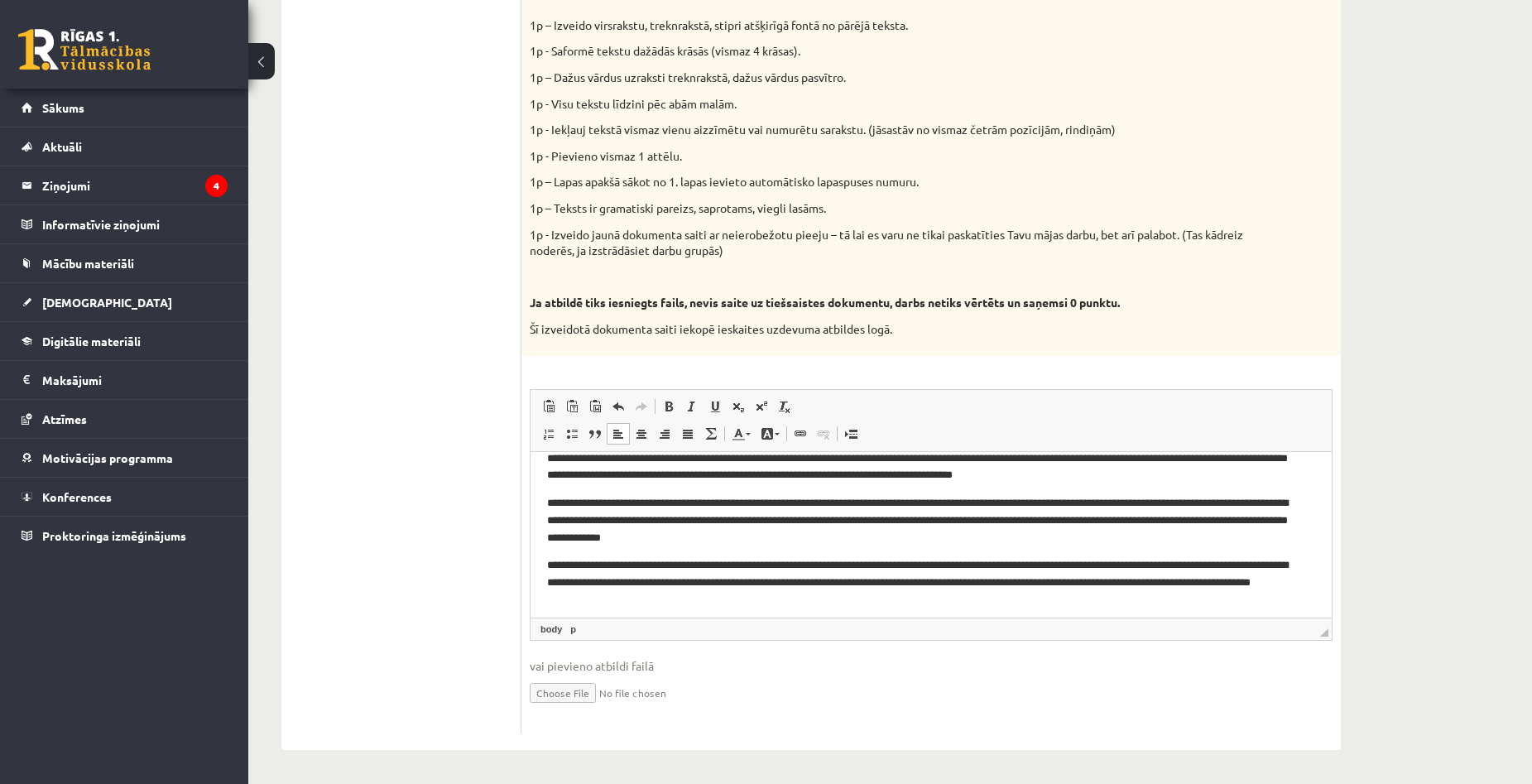
scroll to position [152, 0]
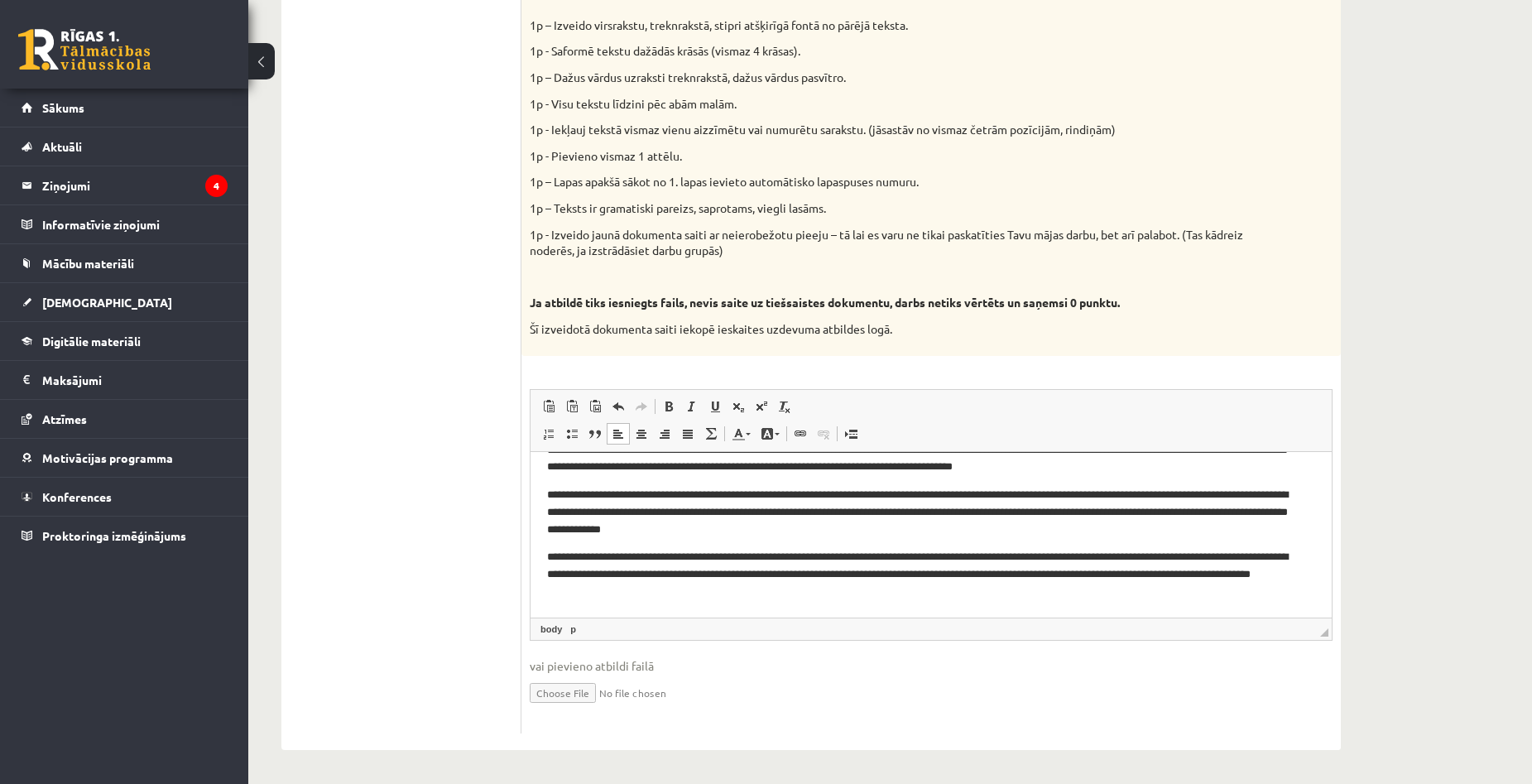
click at [632, 539] on body "**********" at bounding box center [931, 457] width 768 height 284
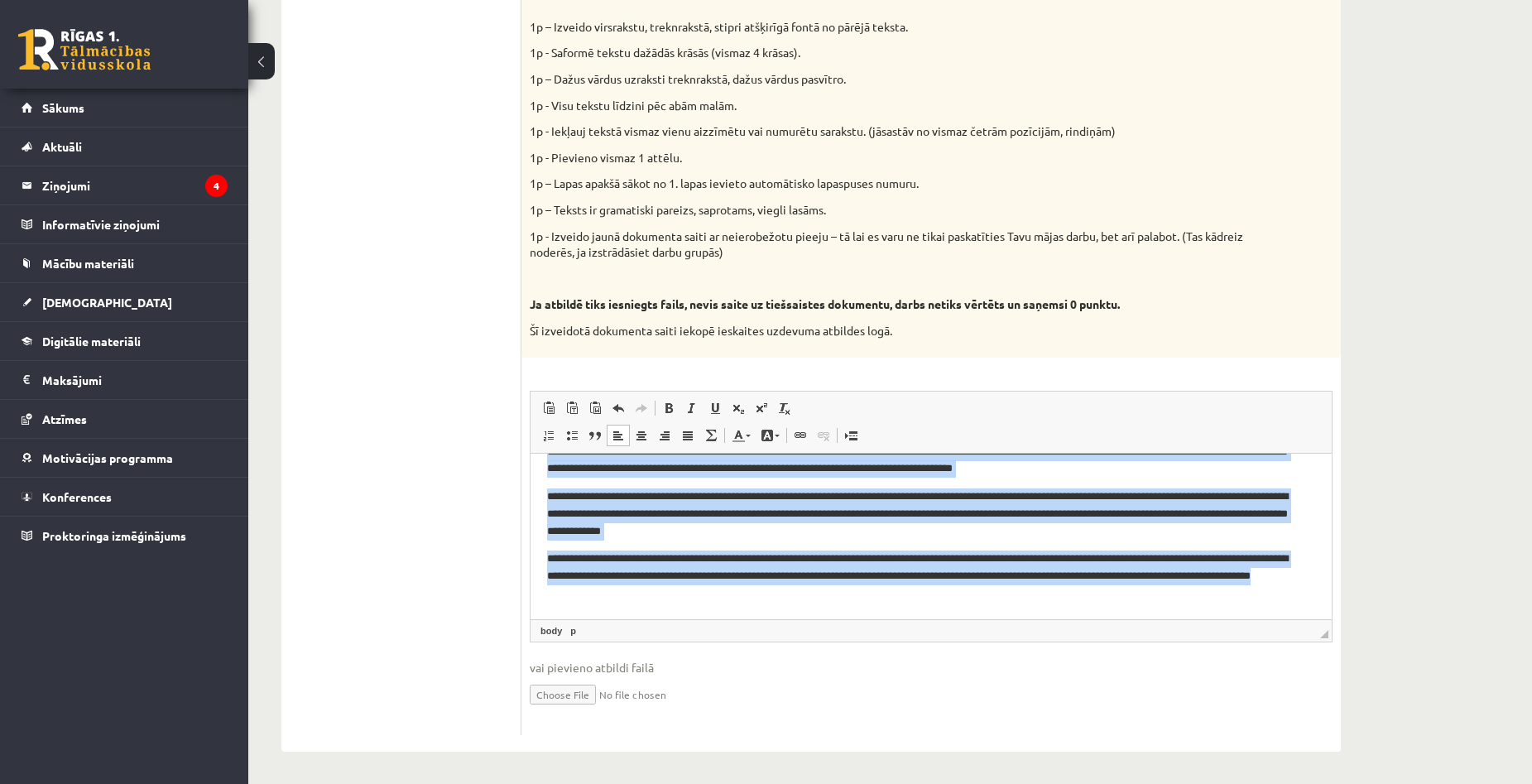
scroll to position [1127, 0]
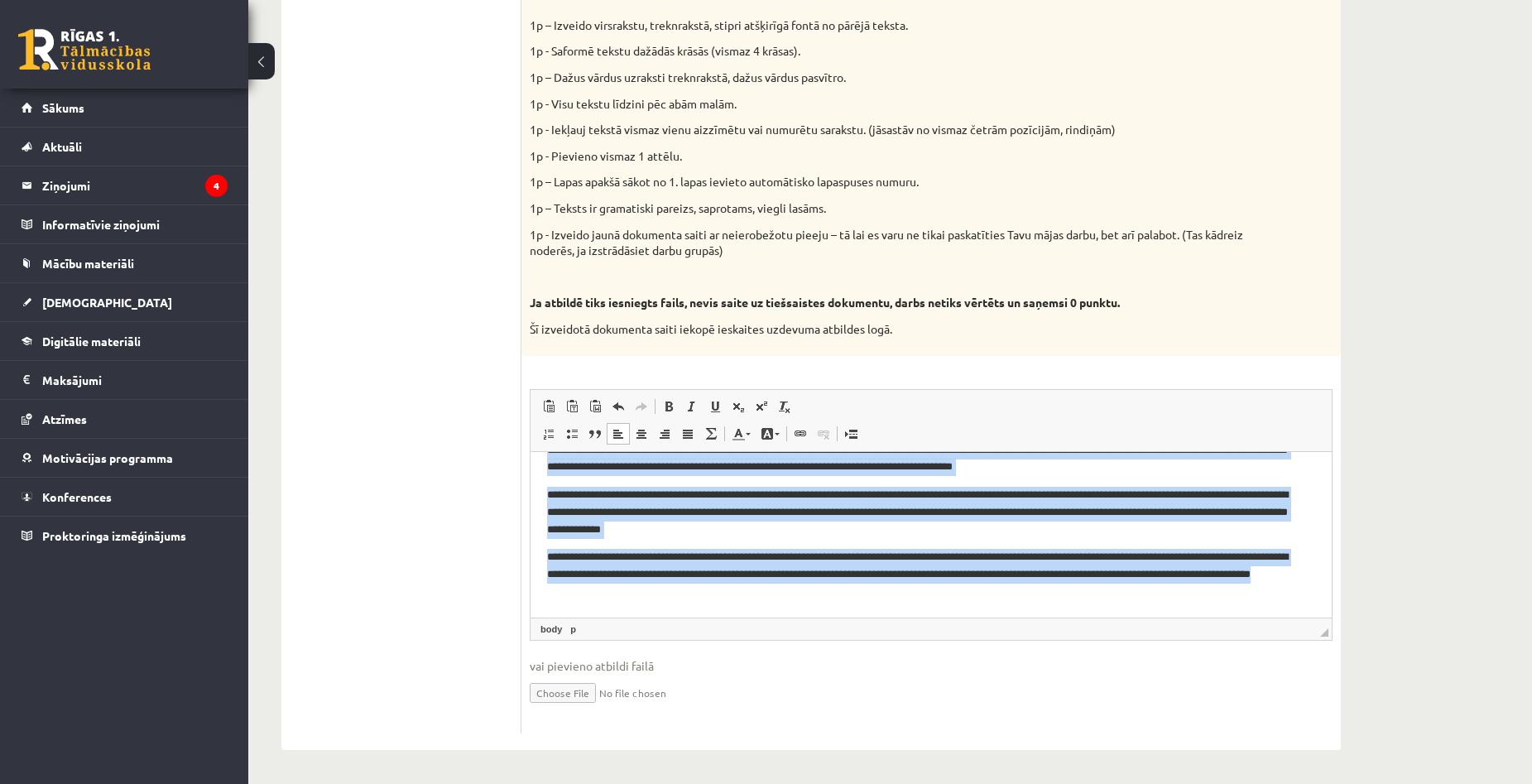
drag, startPoint x: 545, startPoint y: 473, endPoint x: 1553, endPoint y: 1079, distance: 1176.1
click at [1023, 616] on html "**********" at bounding box center [931, 458] width 801 height 317
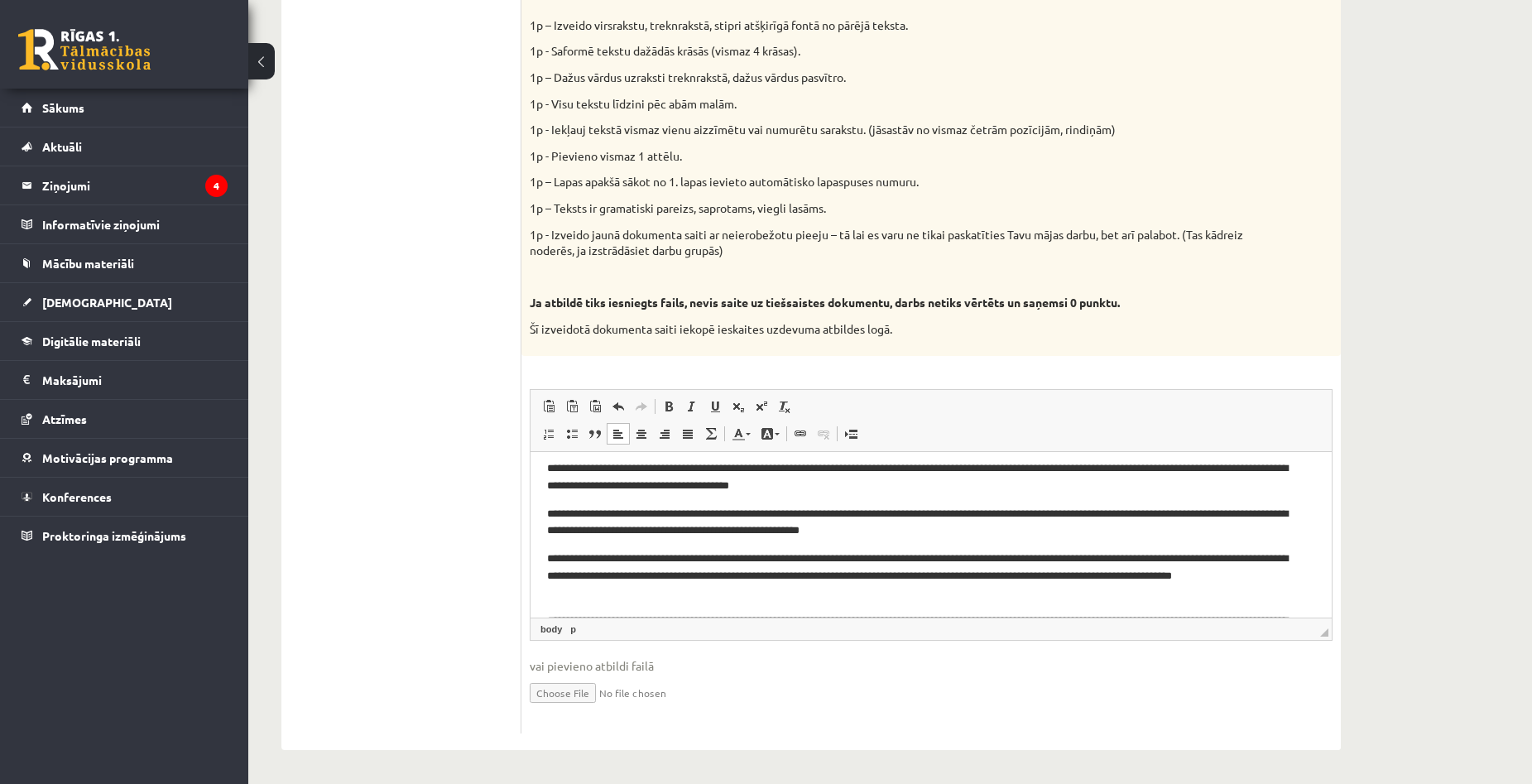
scroll to position [0, 0]
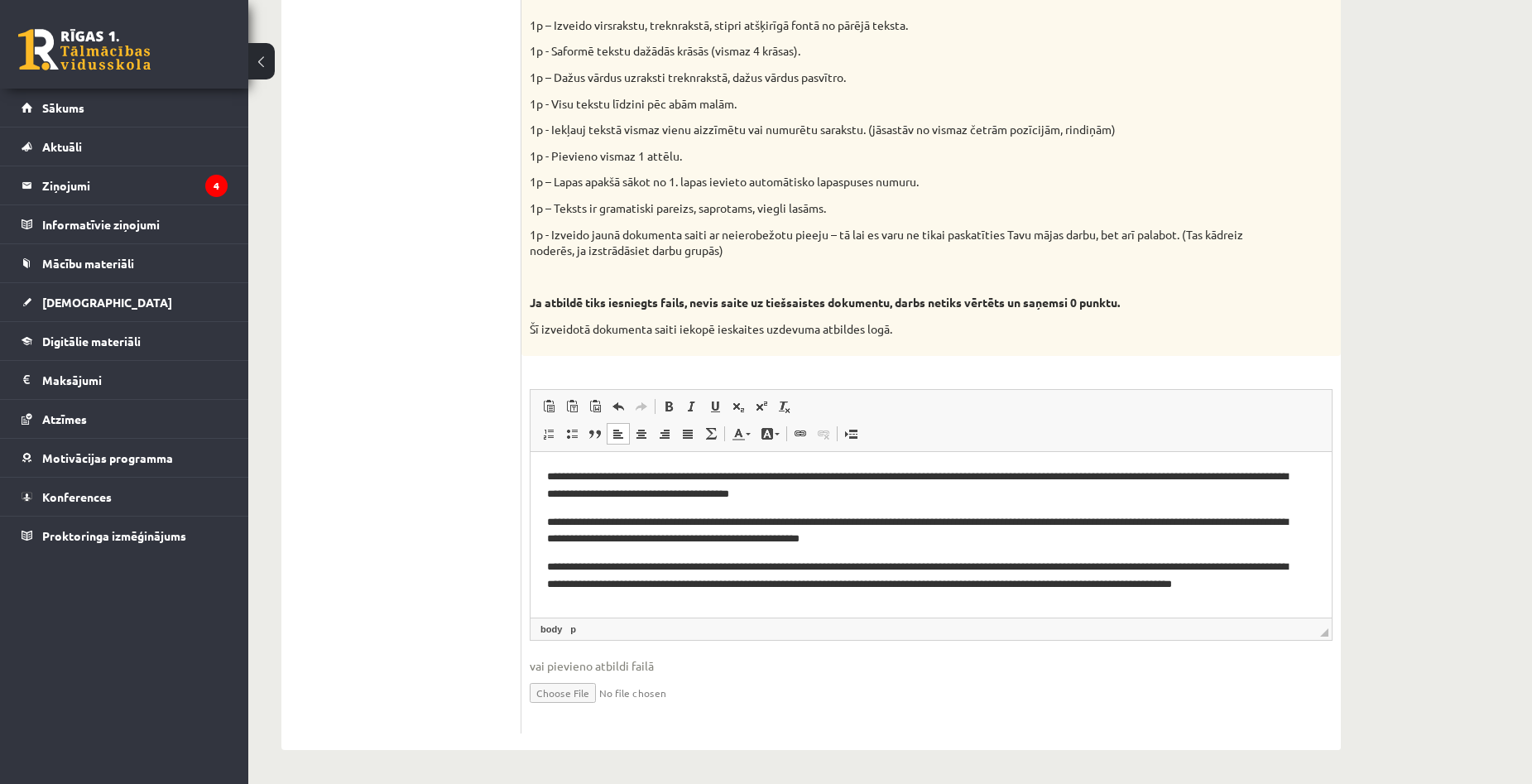
click at [582, 503] on body "**********" at bounding box center [931, 615] width 768 height 295
click at [559, 501] on p "**********" at bounding box center [925, 484] width 755 height 35
click at [552, 505] on body "**********" at bounding box center [931, 615] width 768 height 295
click at [545, 517] on html "**********" at bounding box center [931, 615] width 801 height 328
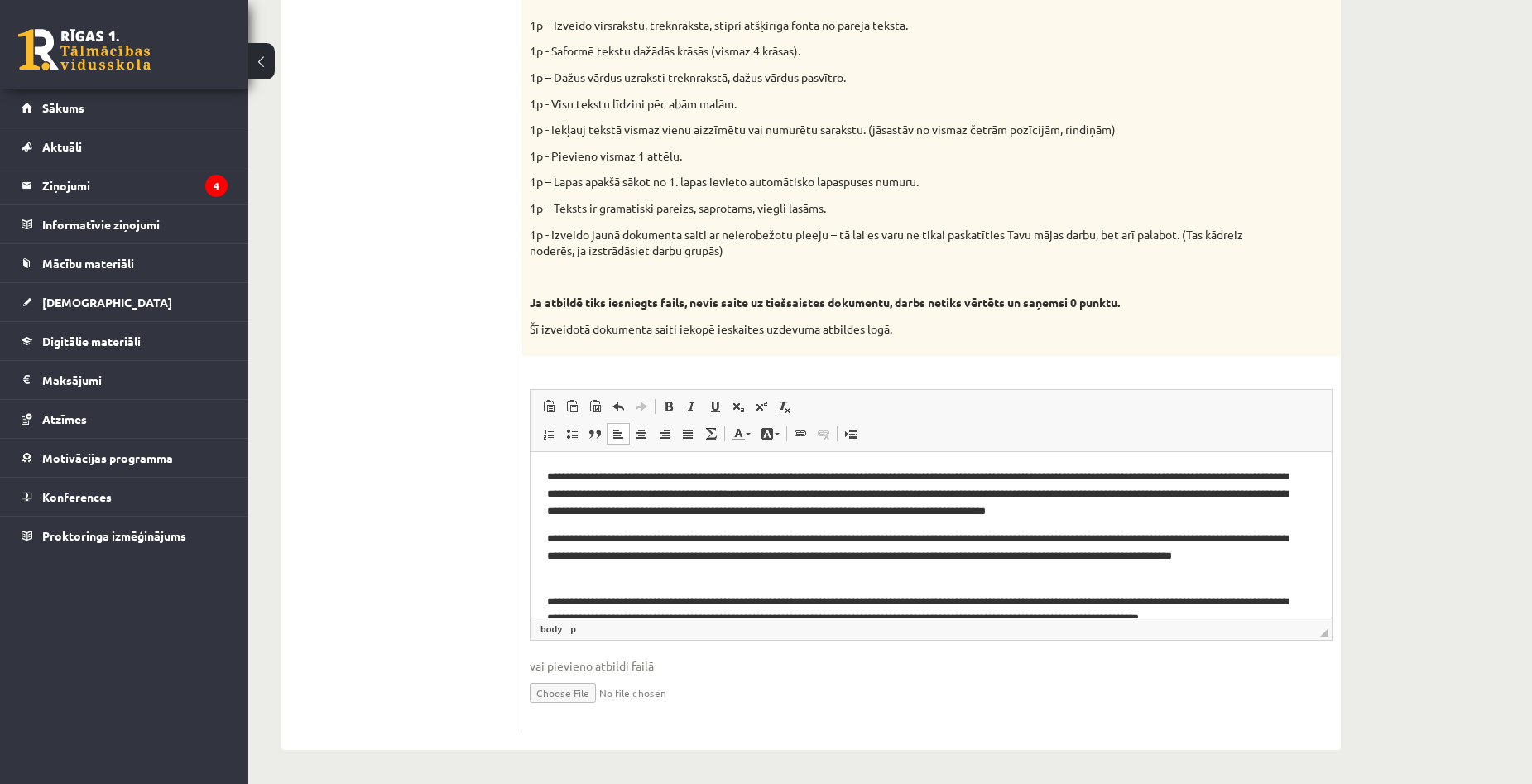
click at [546, 533] on html "**********" at bounding box center [931, 601] width 801 height 300
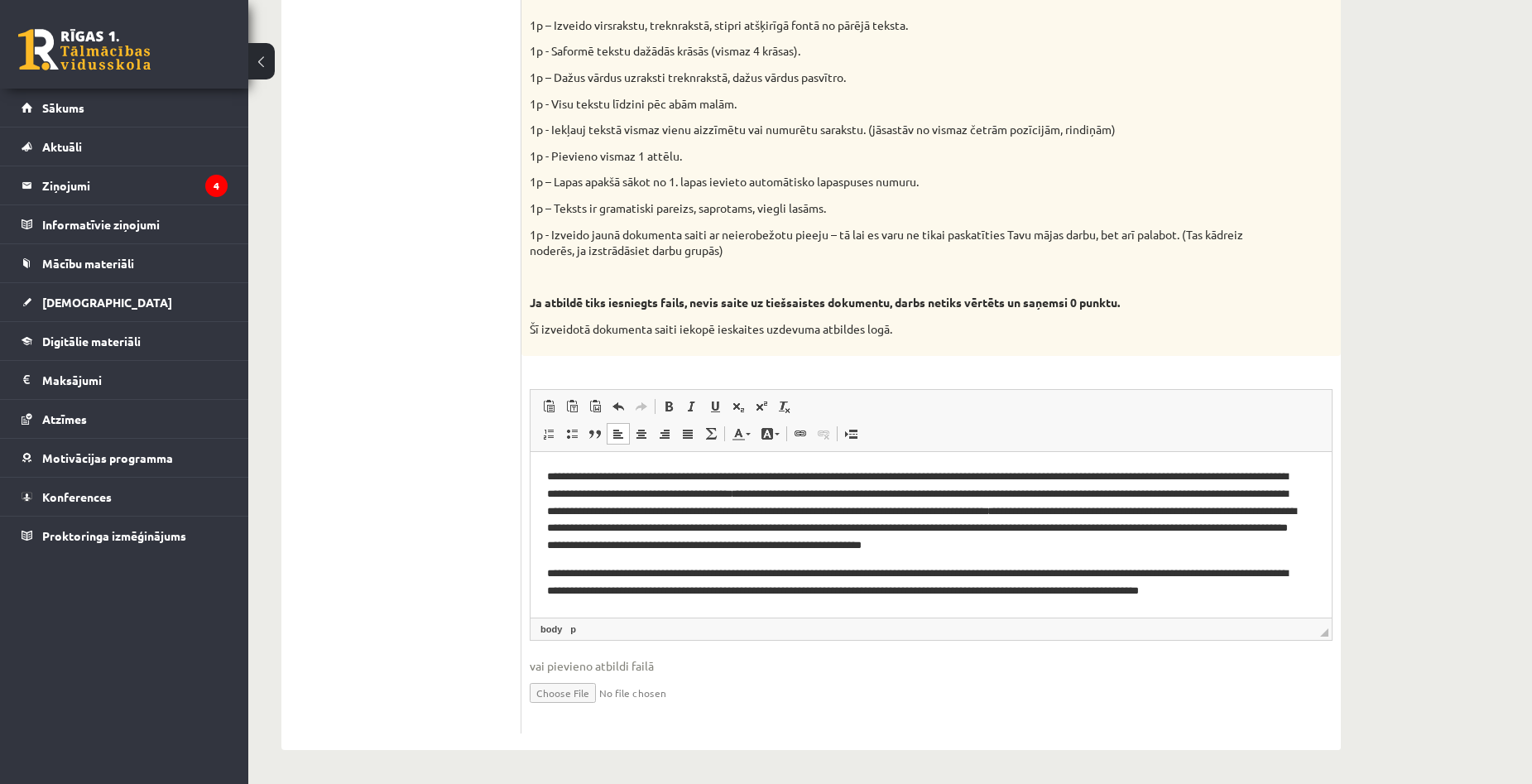
click at [548, 555] on body "**********" at bounding box center [931, 586] width 768 height 238
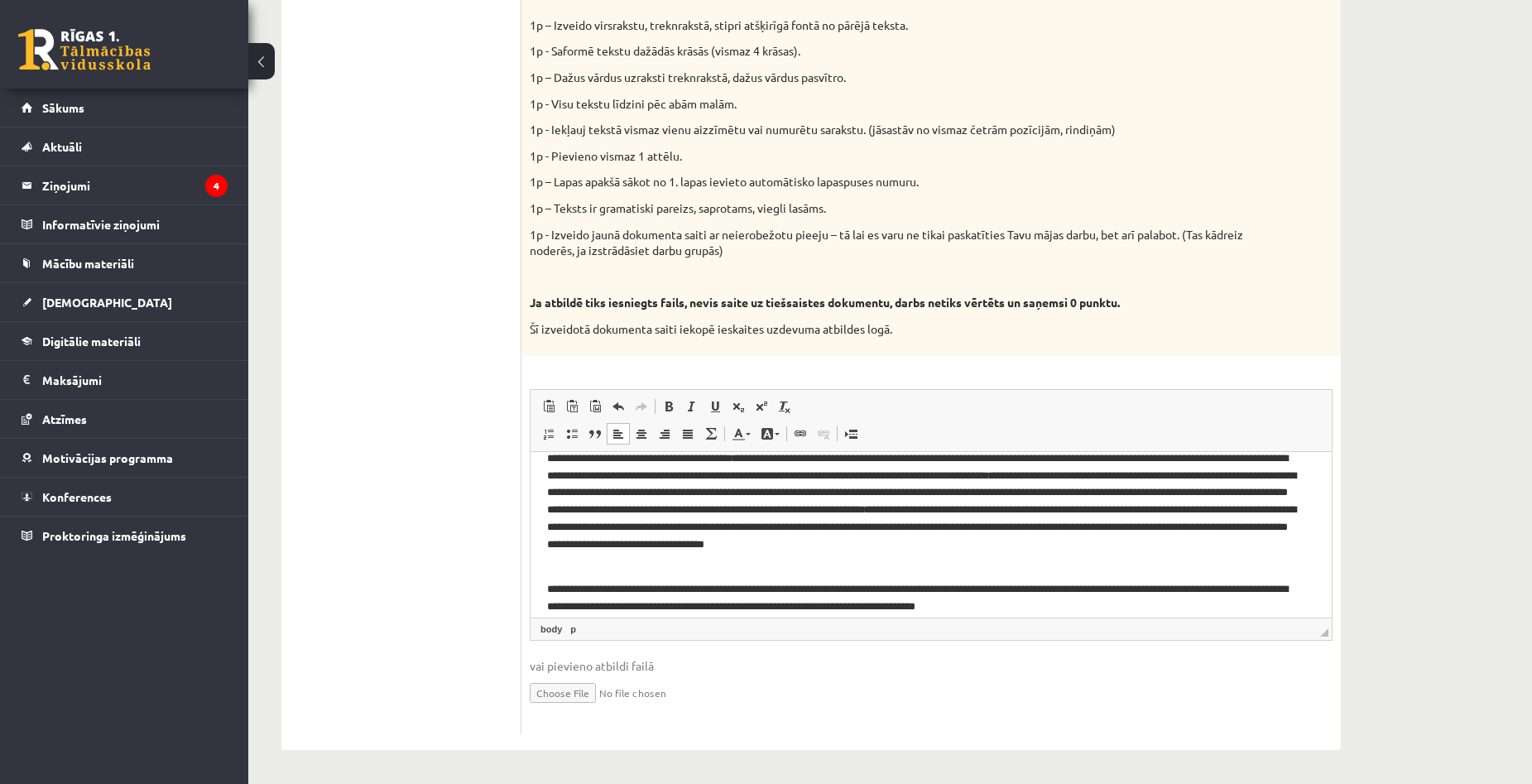
scroll to position [83, 0]
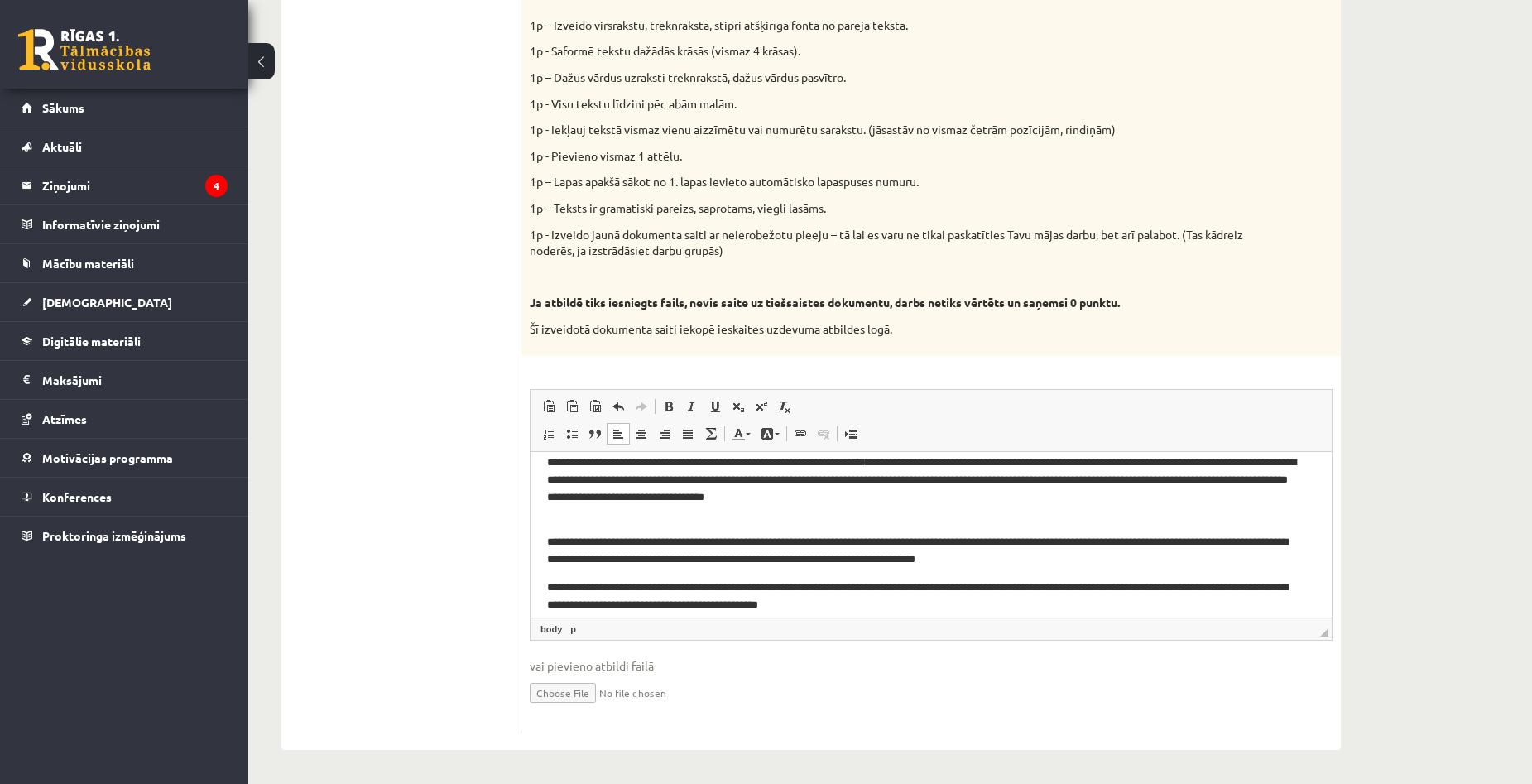
click at [546, 529] on html "**********" at bounding box center [931, 499] width 801 height 261
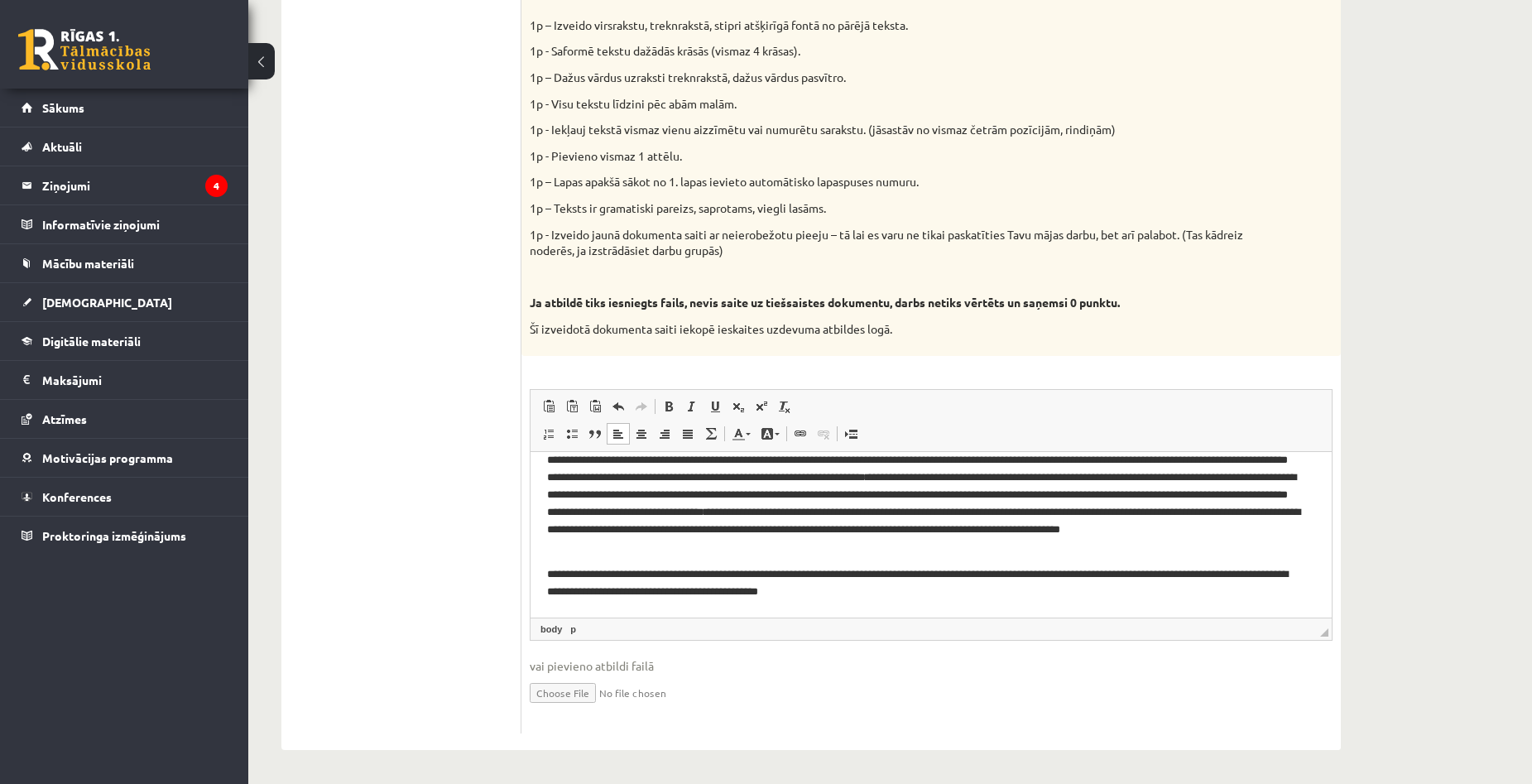
scroll to position [68, 0]
click at [545, 566] on html "**********" at bounding box center [931, 500] width 801 height 234
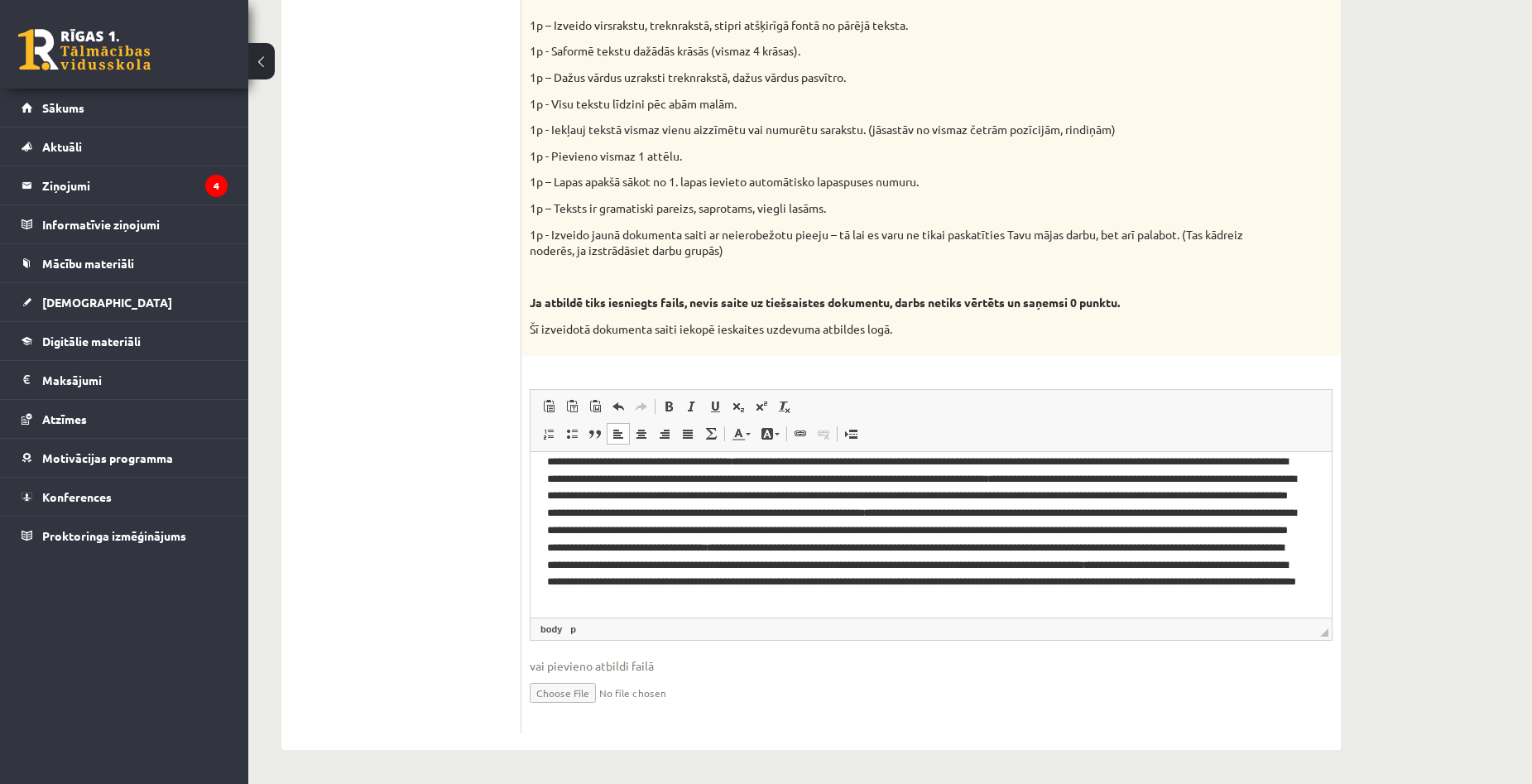
scroll to position [0, 0]
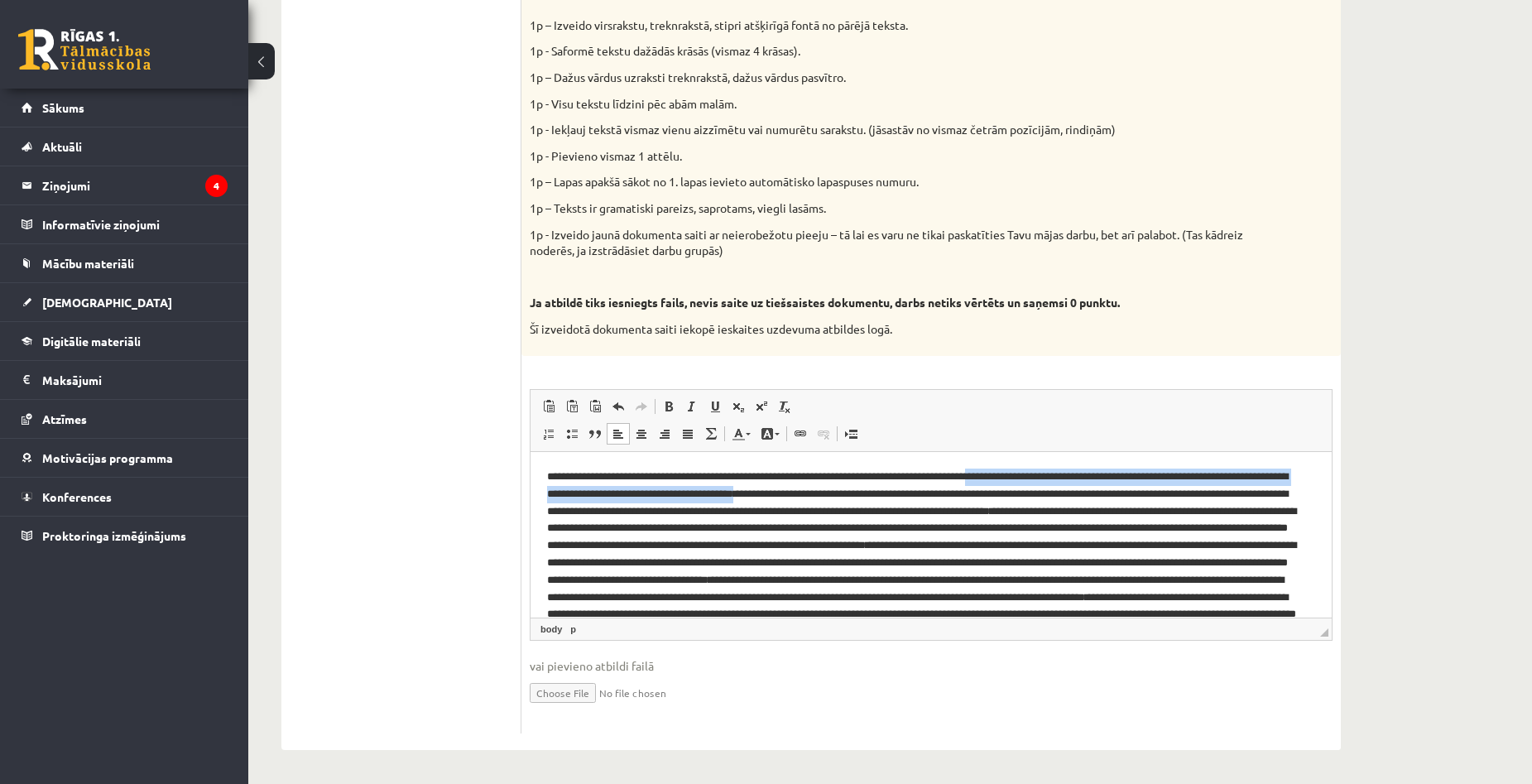
drag, startPoint x: 1040, startPoint y: 475, endPoint x: 823, endPoint y: 499, distance: 218.3
click at [823, 499] on p "**********" at bounding box center [925, 562] width 755 height 190
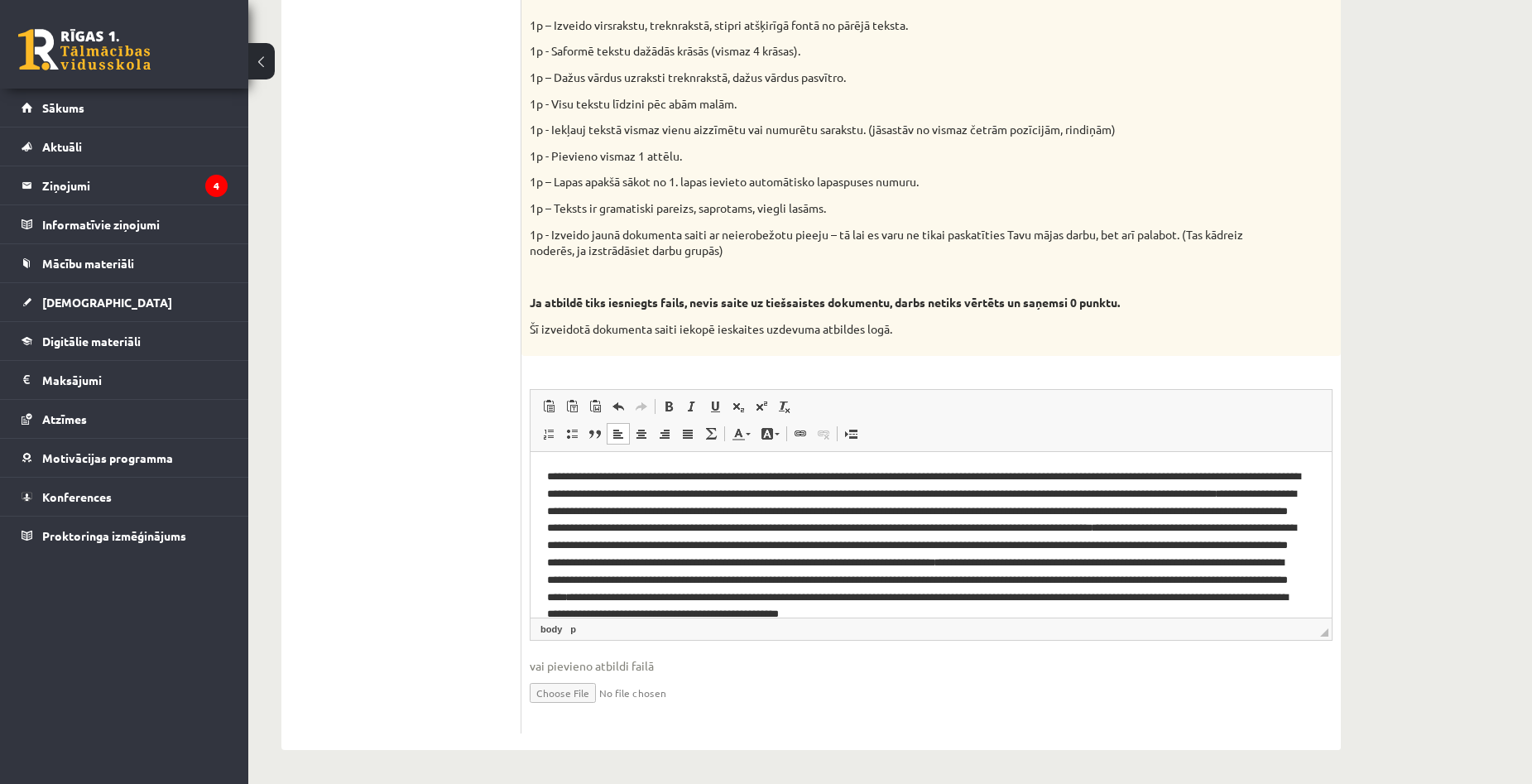
click at [992, 492] on p "**********" at bounding box center [925, 553] width 755 height 172
drag, startPoint x: 1222, startPoint y: 511, endPoint x: 1065, endPoint y: 508, distance: 157.0
click at [1065, 508] on p "**********" at bounding box center [925, 553] width 755 height 172
drag, startPoint x: 657, startPoint y: 526, endPoint x: 1069, endPoint y: 508, distance: 412.4
click at [1069, 508] on p "**********" at bounding box center [925, 553] width 755 height 172
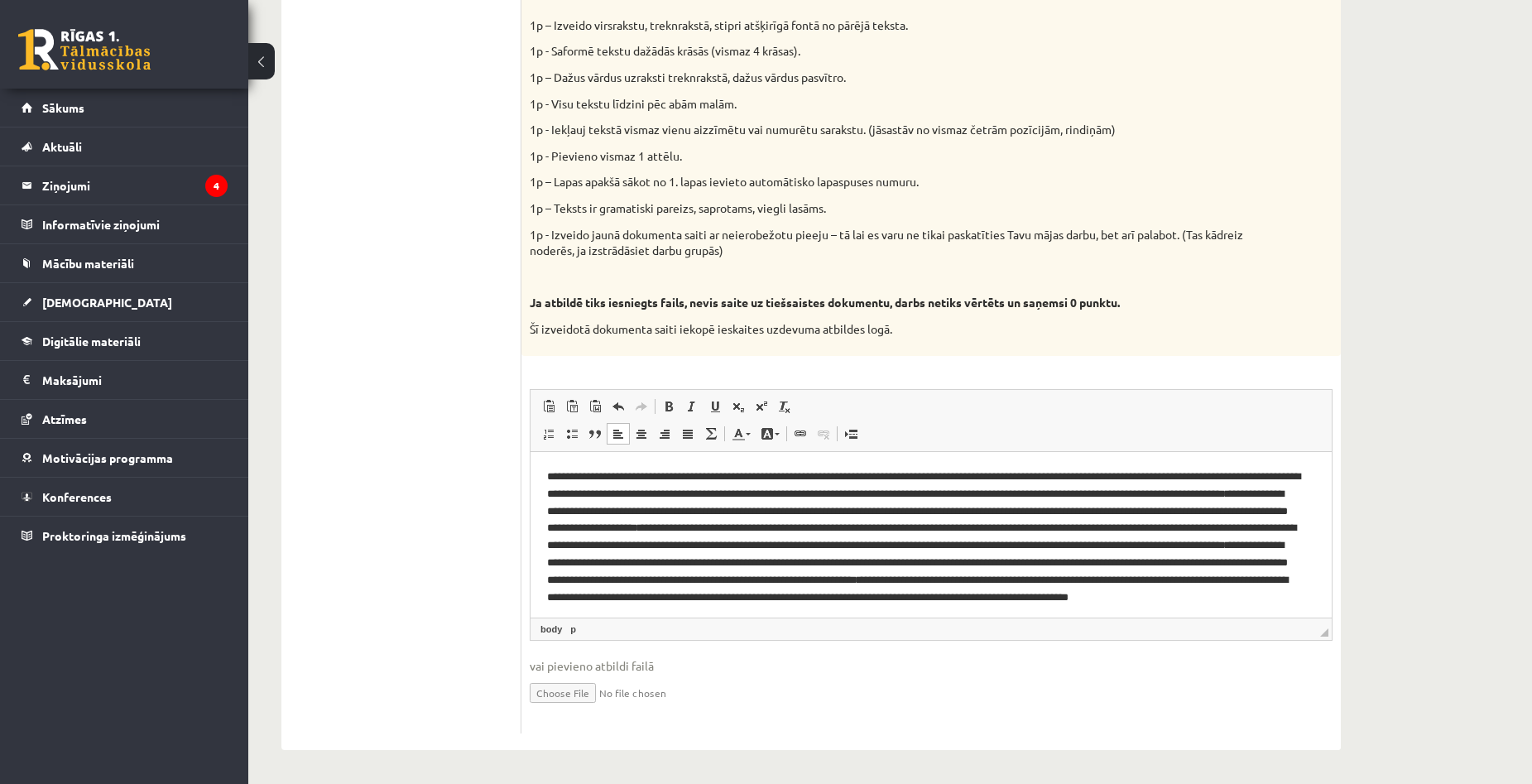
click at [1069, 508] on p "**********" at bounding box center [925, 544] width 755 height 155
drag, startPoint x: 1075, startPoint y: 511, endPoint x: 945, endPoint y: 530, distance: 131.4
click at [945, 530] on p "**********" at bounding box center [925, 544] width 755 height 155
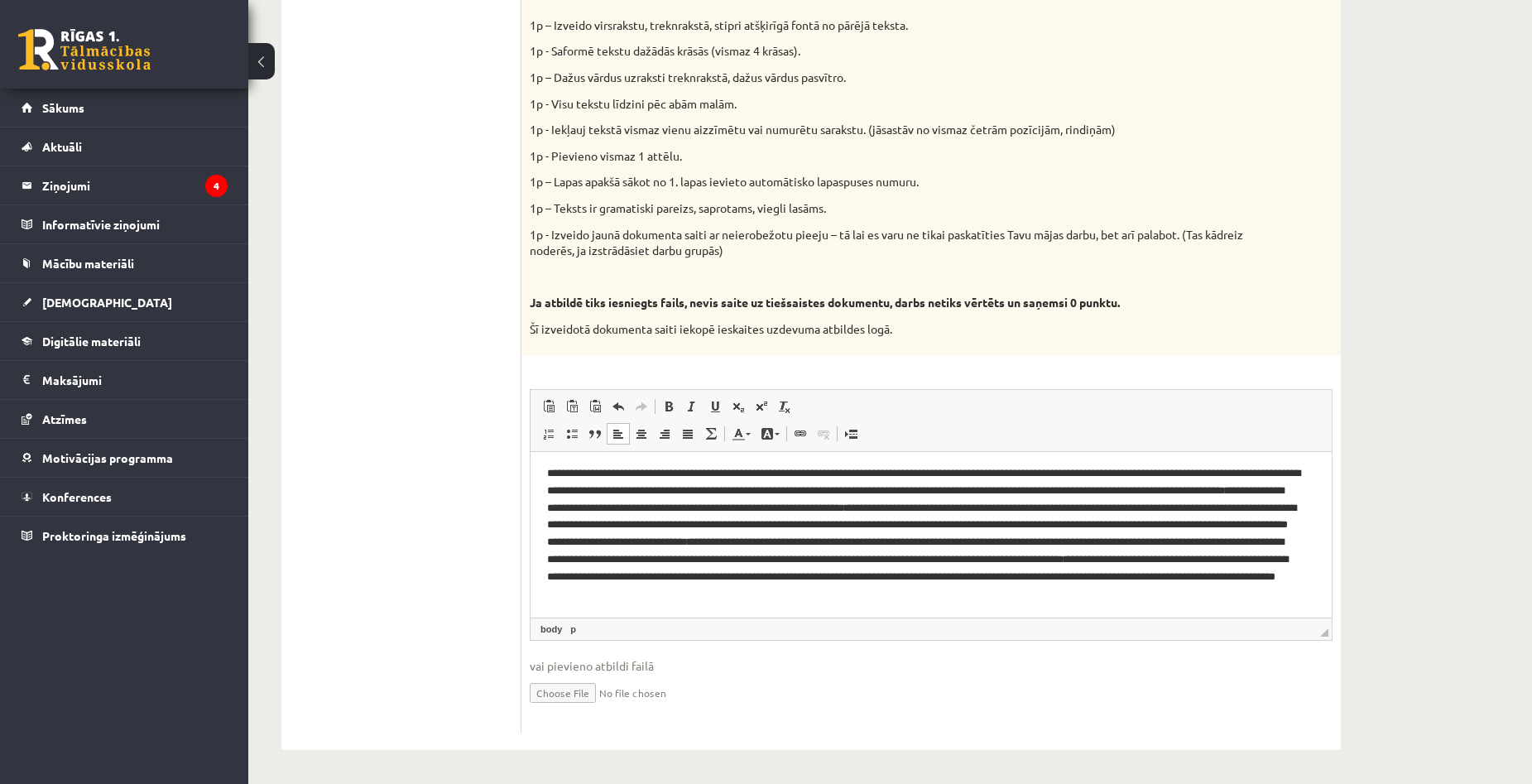
scroll to position [5, 0]
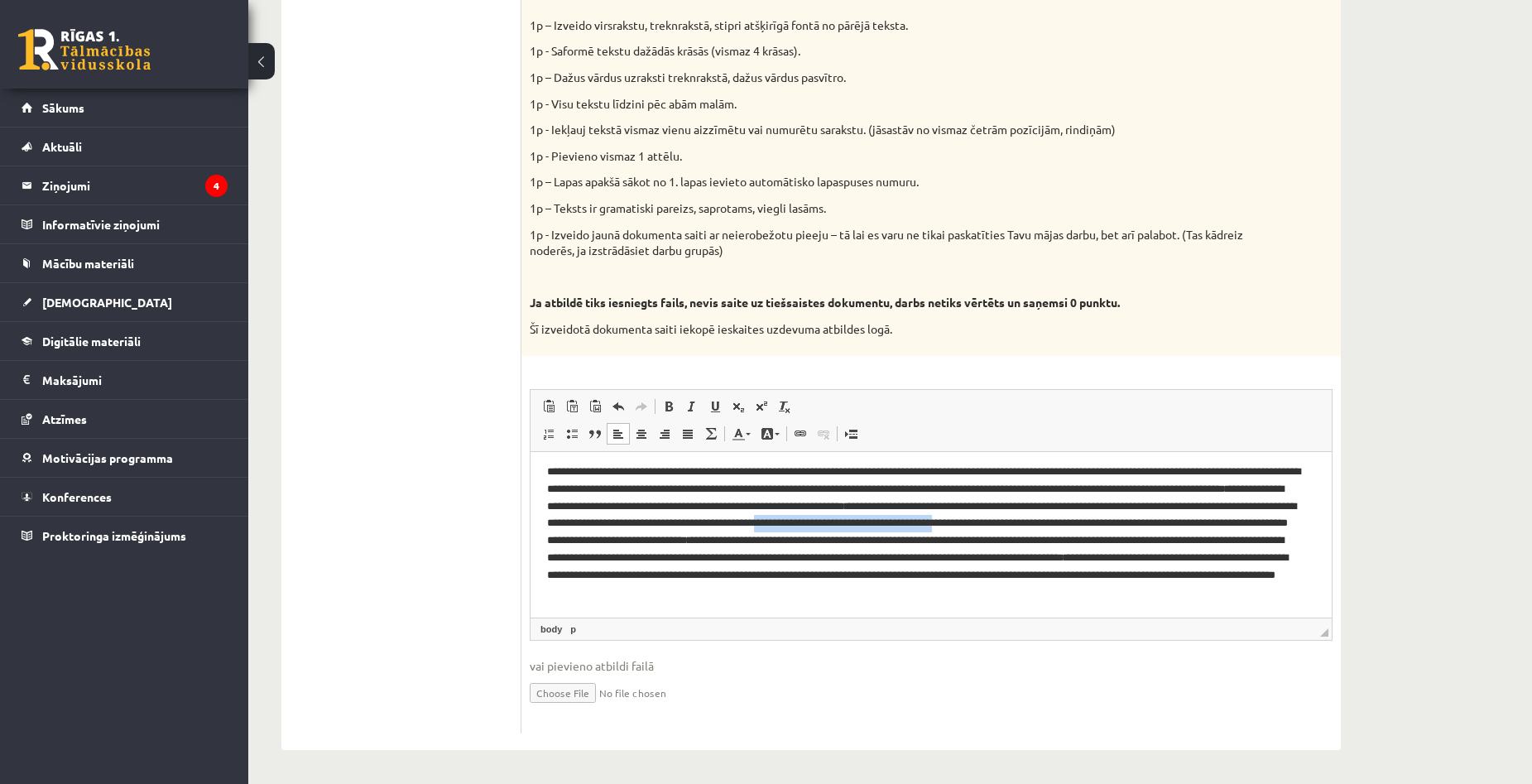
drag, startPoint x: 1095, startPoint y: 522, endPoint x: 1286, endPoint y: 517, distance: 191.1
click at [1286, 517] on p "**********" at bounding box center [925, 531] width 755 height 137
click at [1095, 527] on p "**********" at bounding box center [925, 531] width 755 height 137
click at [1276, 543] on p "**********" at bounding box center [925, 531] width 755 height 137
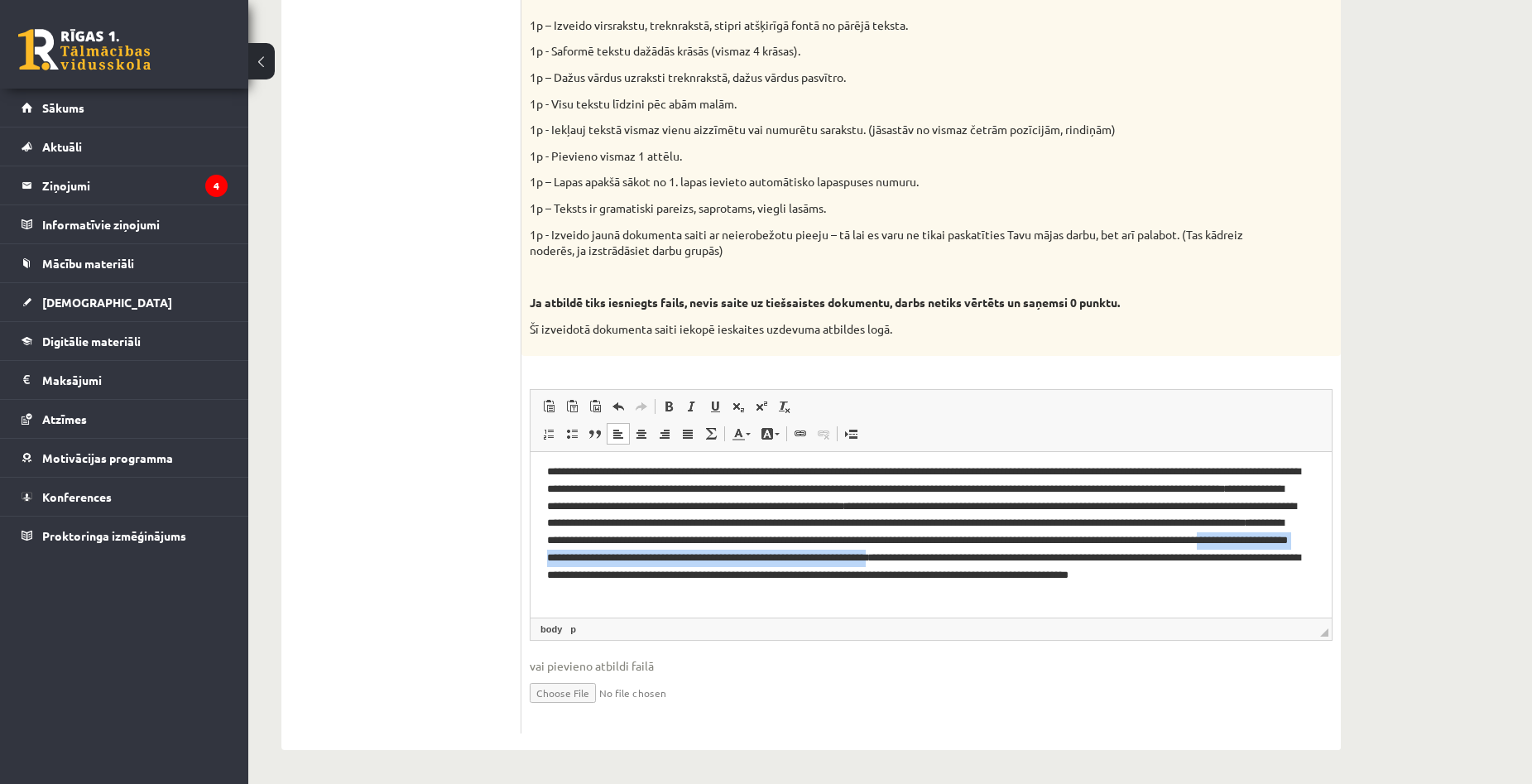
drag, startPoint x: 993, startPoint y: 554, endPoint x: 719, endPoint y: 581, distance: 275.3
click at [719, 581] on p "**********" at bounding box center [925, 531] width 755 height 137
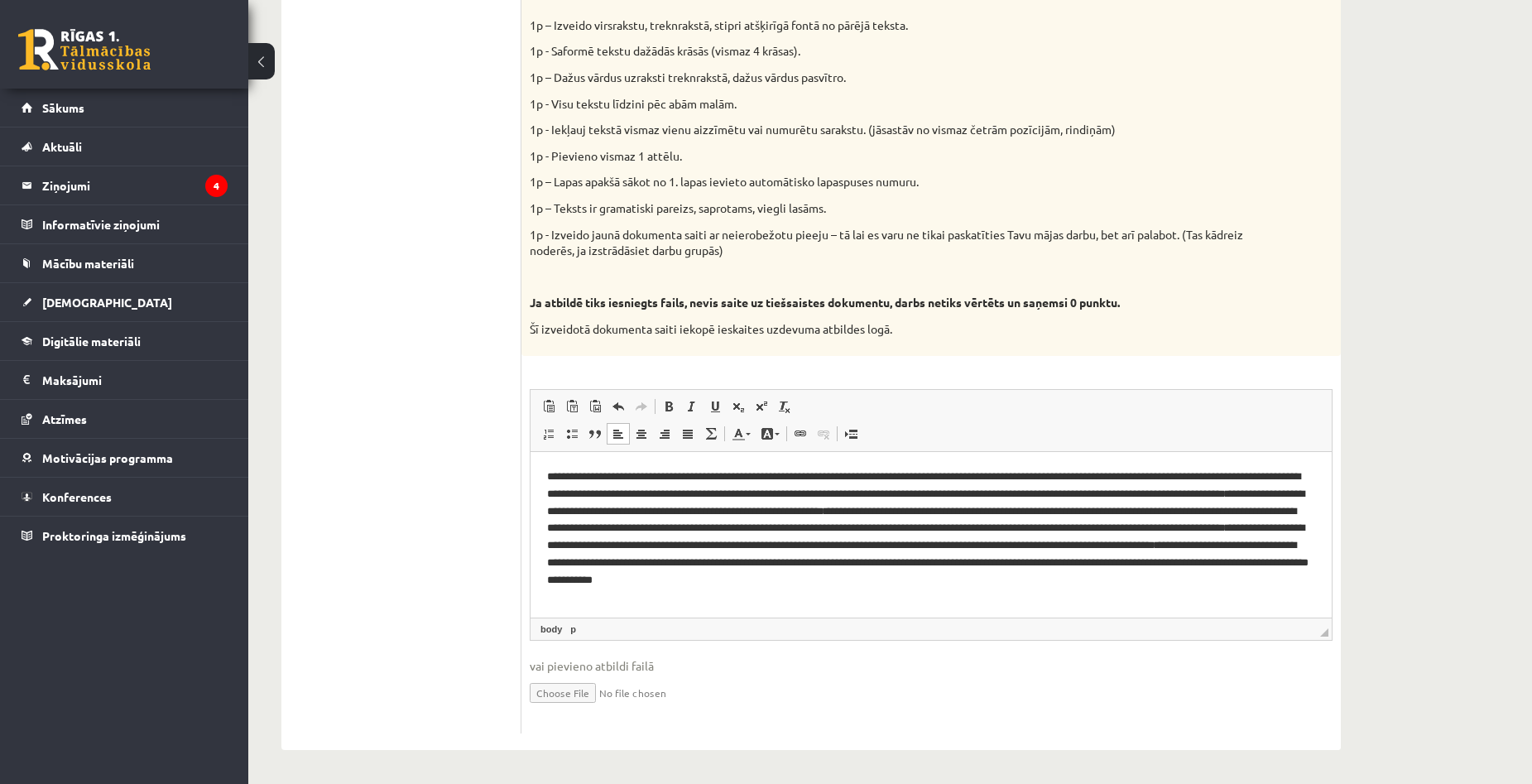
scroll to position [0, 0]
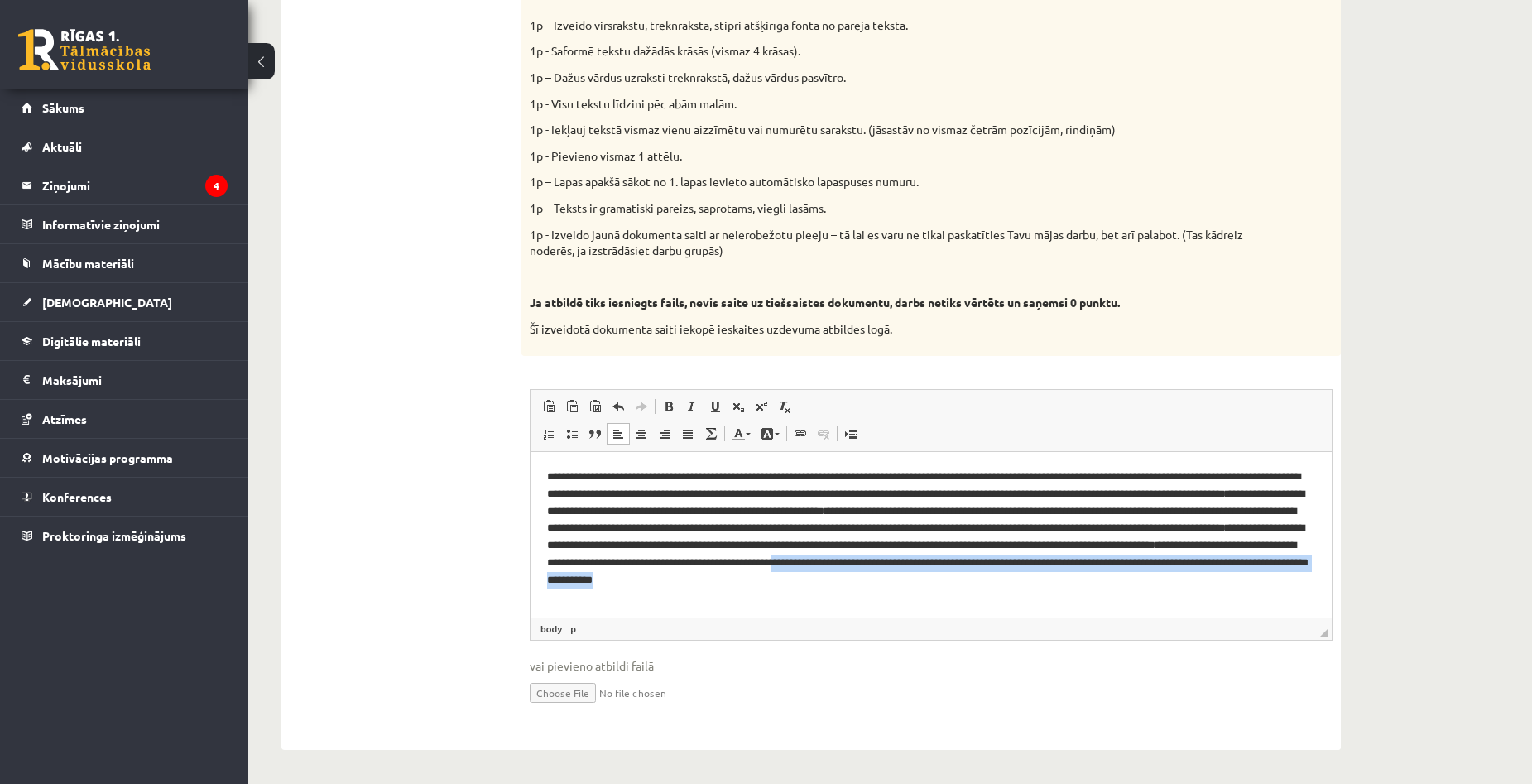
drag, startPoint x: 1266, startPoint y: 579, endPoint x: 629, endPoint y: 598, distance: 637.3
click at [629, 598] on html "**********" at bounding box center [931, 528] width 801 height 154
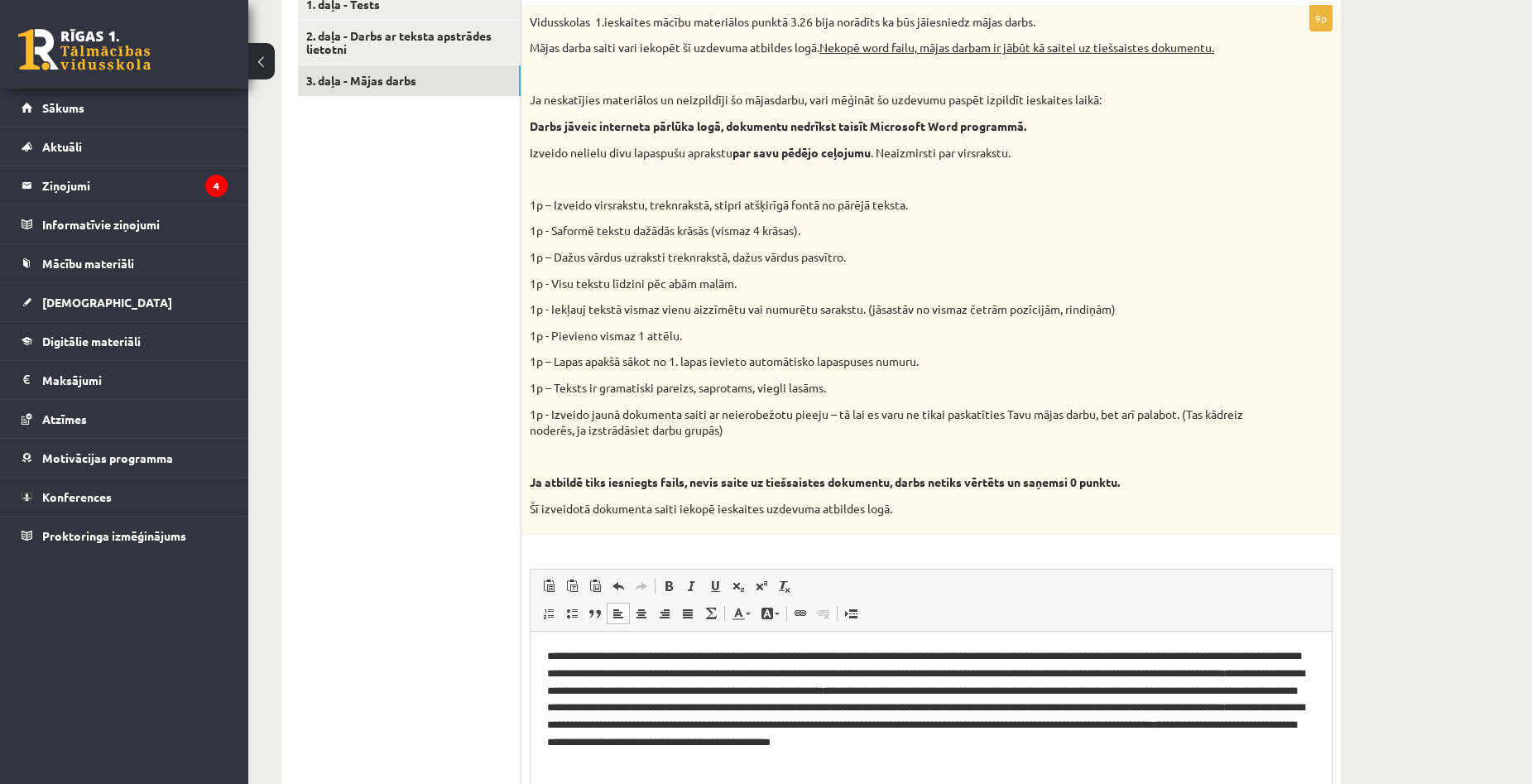
scroll to position [879, 0]
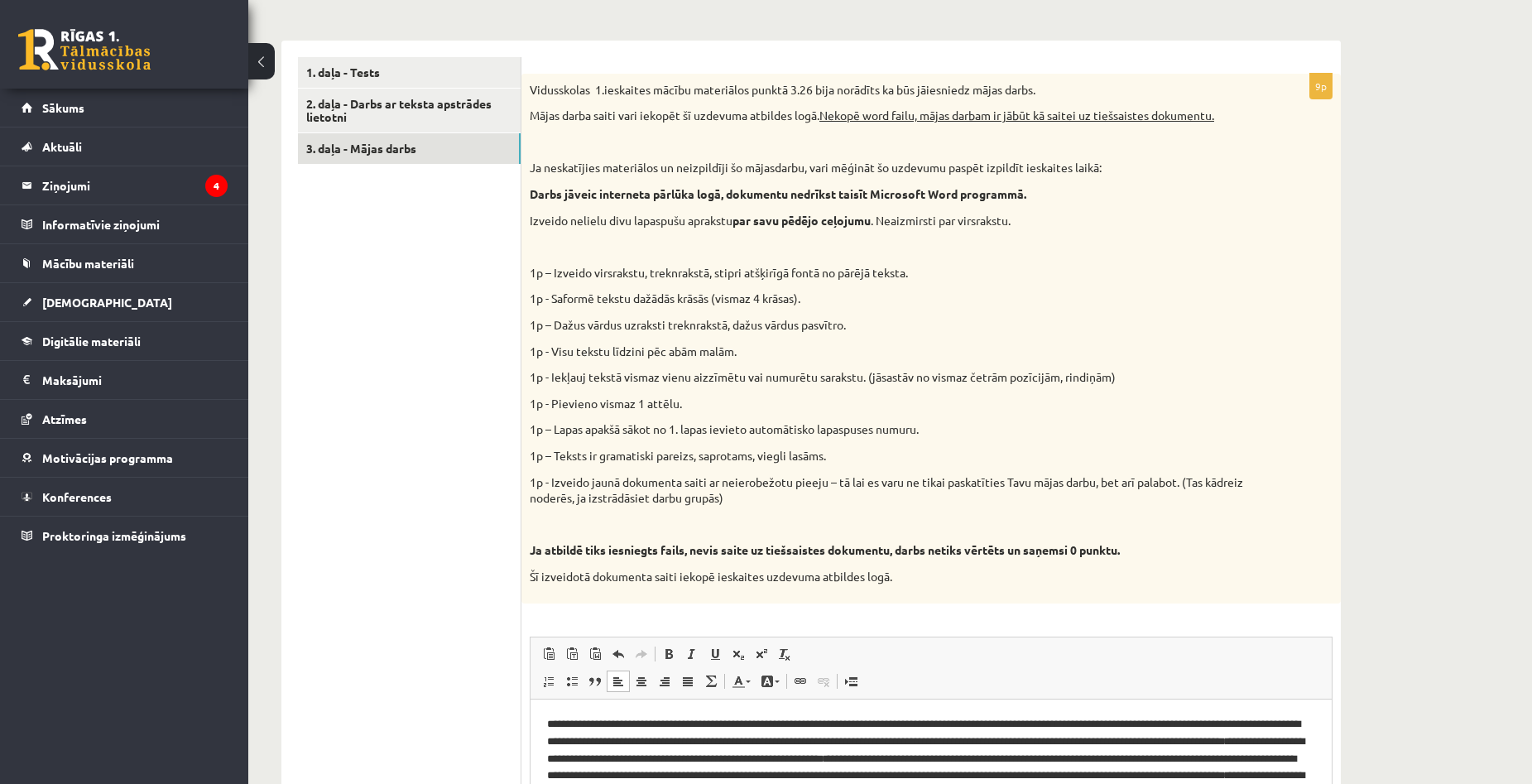
click at [717, 706] on html "**********" at bounding box center [931, 776] width 801 height 154
click at [545, 723] on html "**********" at bounding box center [931, 776] width 801 height 154
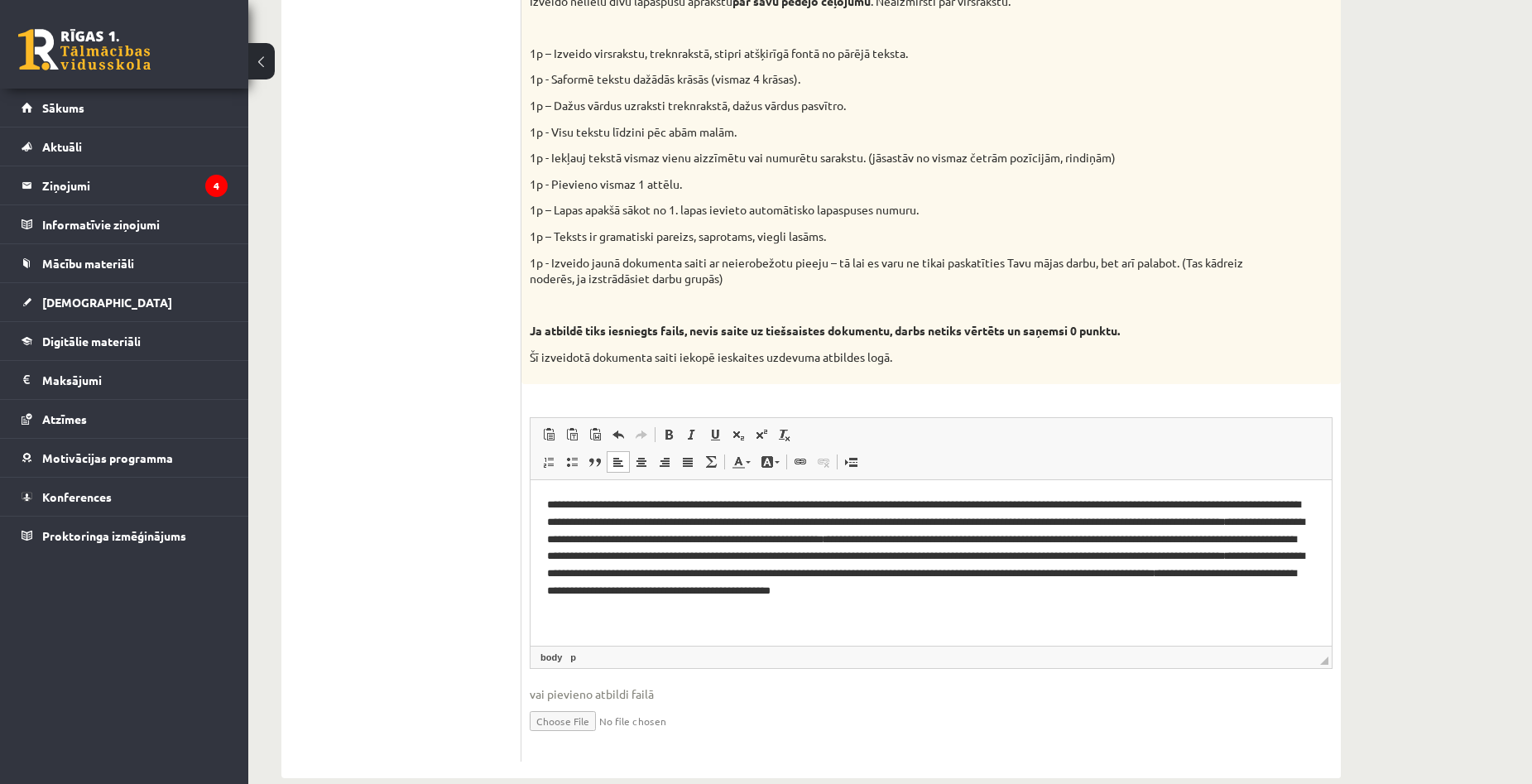
scroll to position [1127, 0]
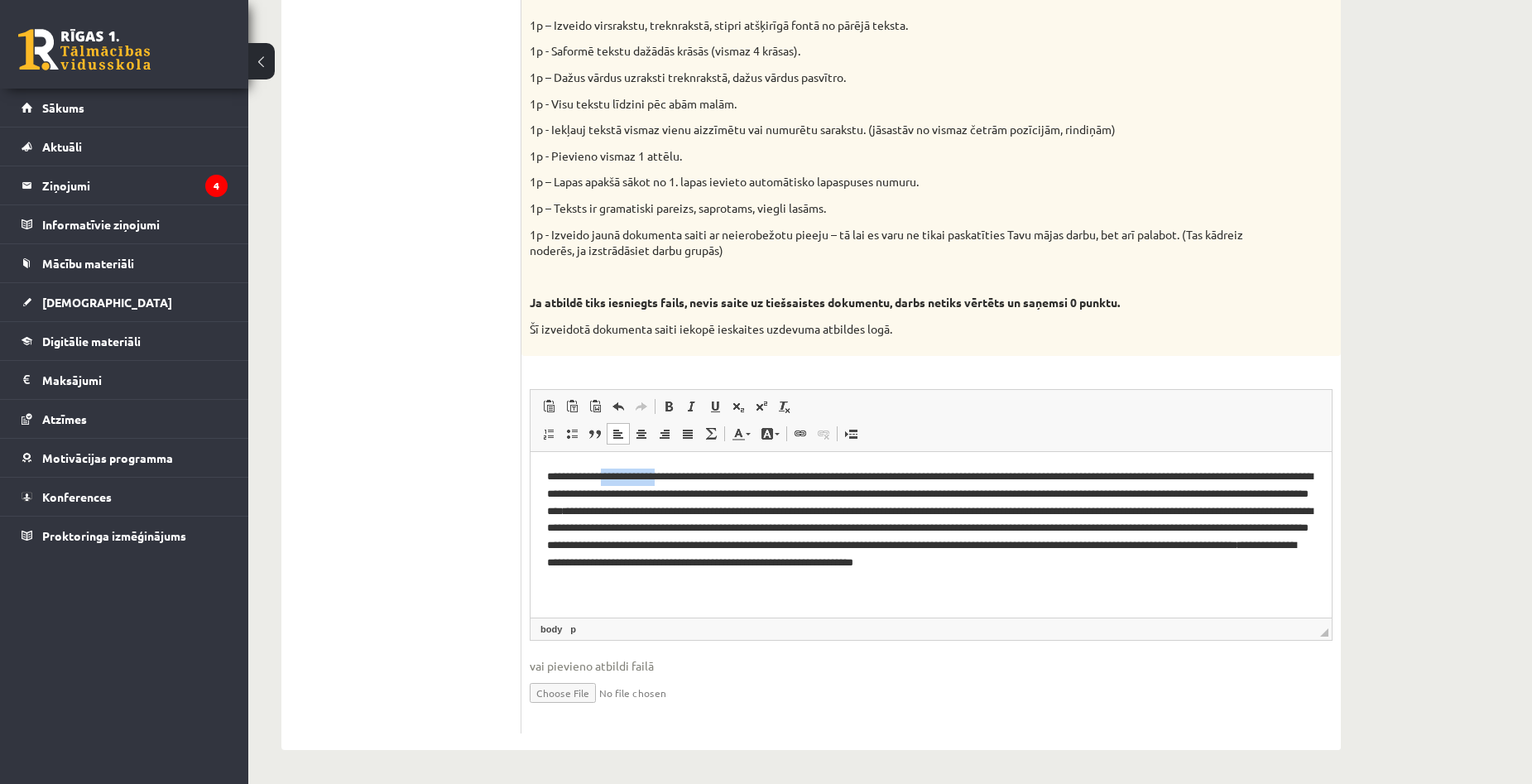
drag, startPoint x: 683, startPoint y: 473, endPoint x: 617, endPoint y: 478, distance: 66.2
click at [617, 478] on p "**********" at bounding box center [931, 527] width 768 height 121
click at [619, 478] on p "**********" at bounding box center [931, 527] width 768 height 121
copy p "**********"
drag, startPoint x: 545, startPoint y: 474, endPoint x: 685, endPoint y: 477, distance: 140.0
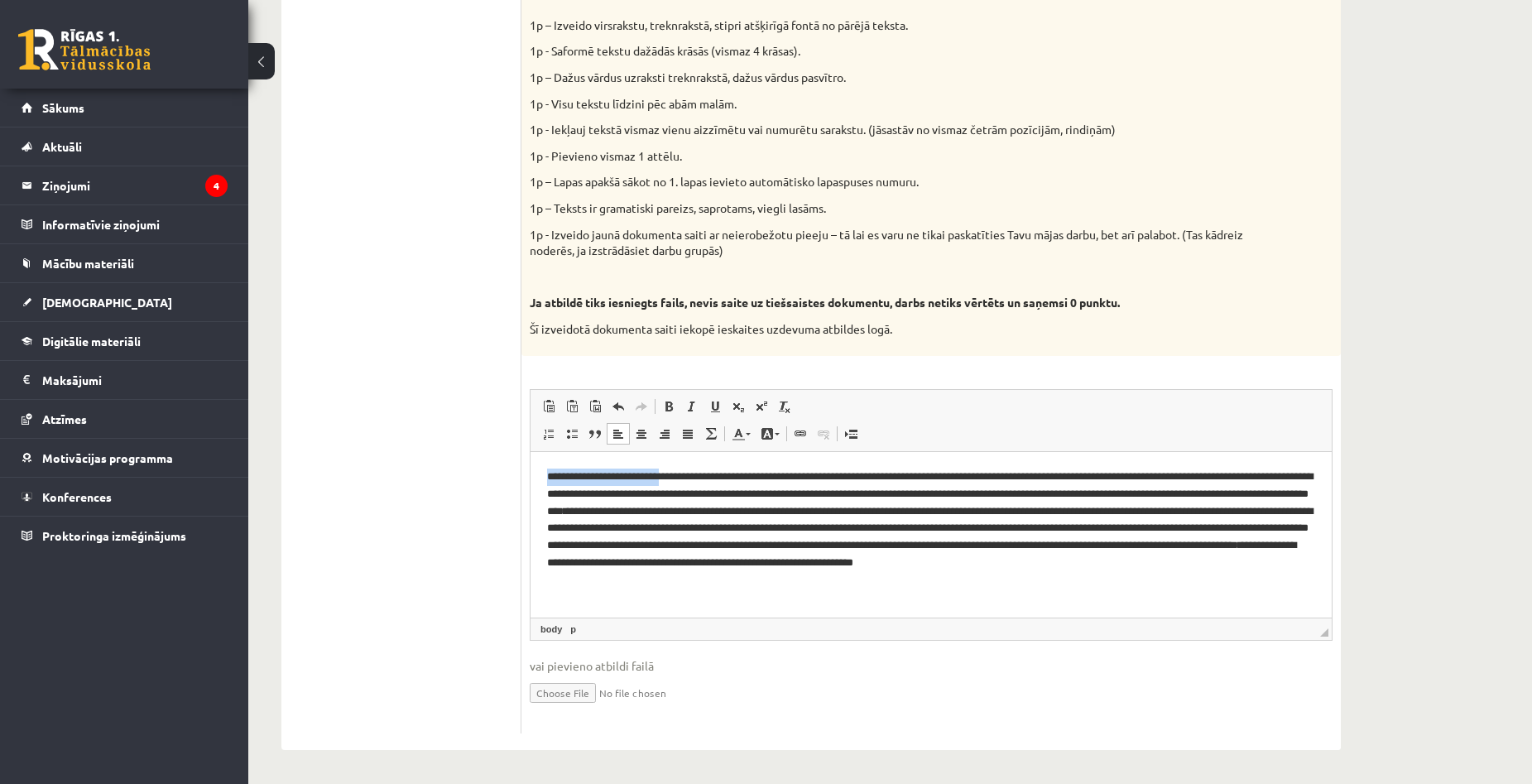
click at [685, 477] on html "**********" at bounding box center [931, 528] width 801 height 154
click at [685, 480] on p "**********" at bounding box center [931, 527] width 768 height 121
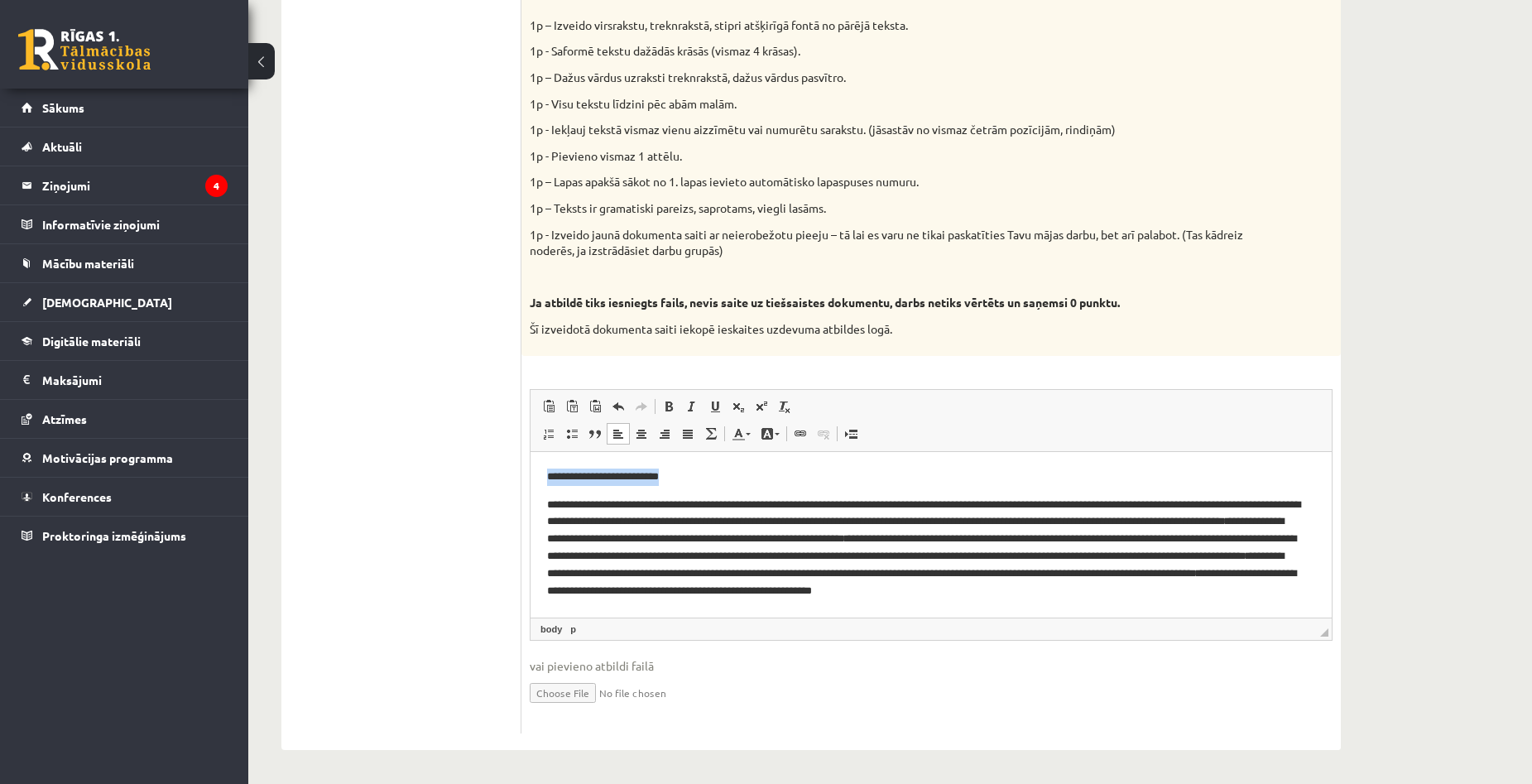
drag, startPoint x: 698, startPoint y: 478, endPoint x: 546, endPoint y: 471, distance: 152.2
click at [546, 471] on html "**********" at bounding box center [931, 542] width 801 height 181
click at [646, 437] on span at bounding box center [642, 433] width 14 height 14
click at [1013, 487] on body "**********" at bounding box center [931, 541] width 768 height 148
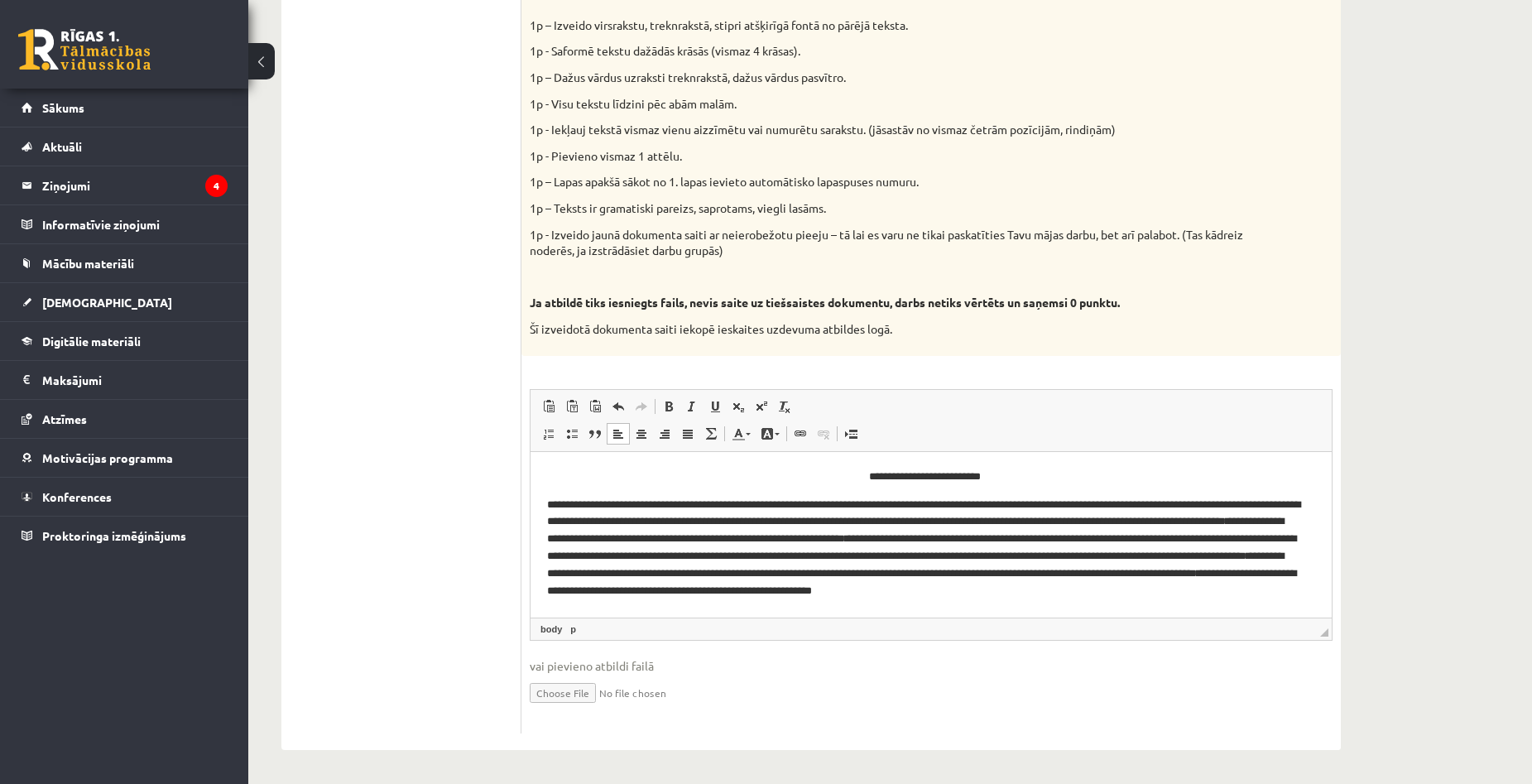
click at [998, 490] on body "**********" at bounding box center [931, 541] width 768 height 148
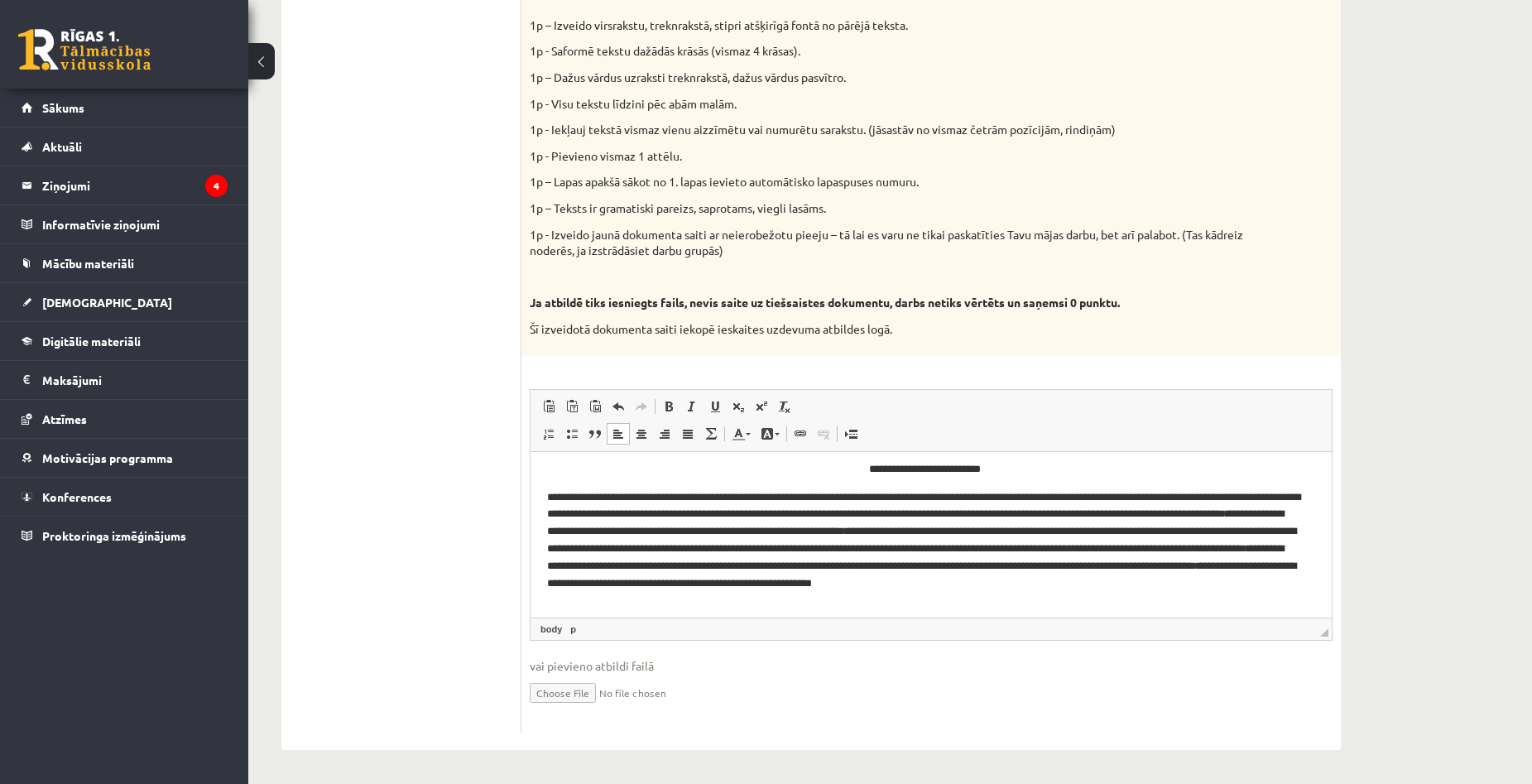
scroll to position [0, 0]
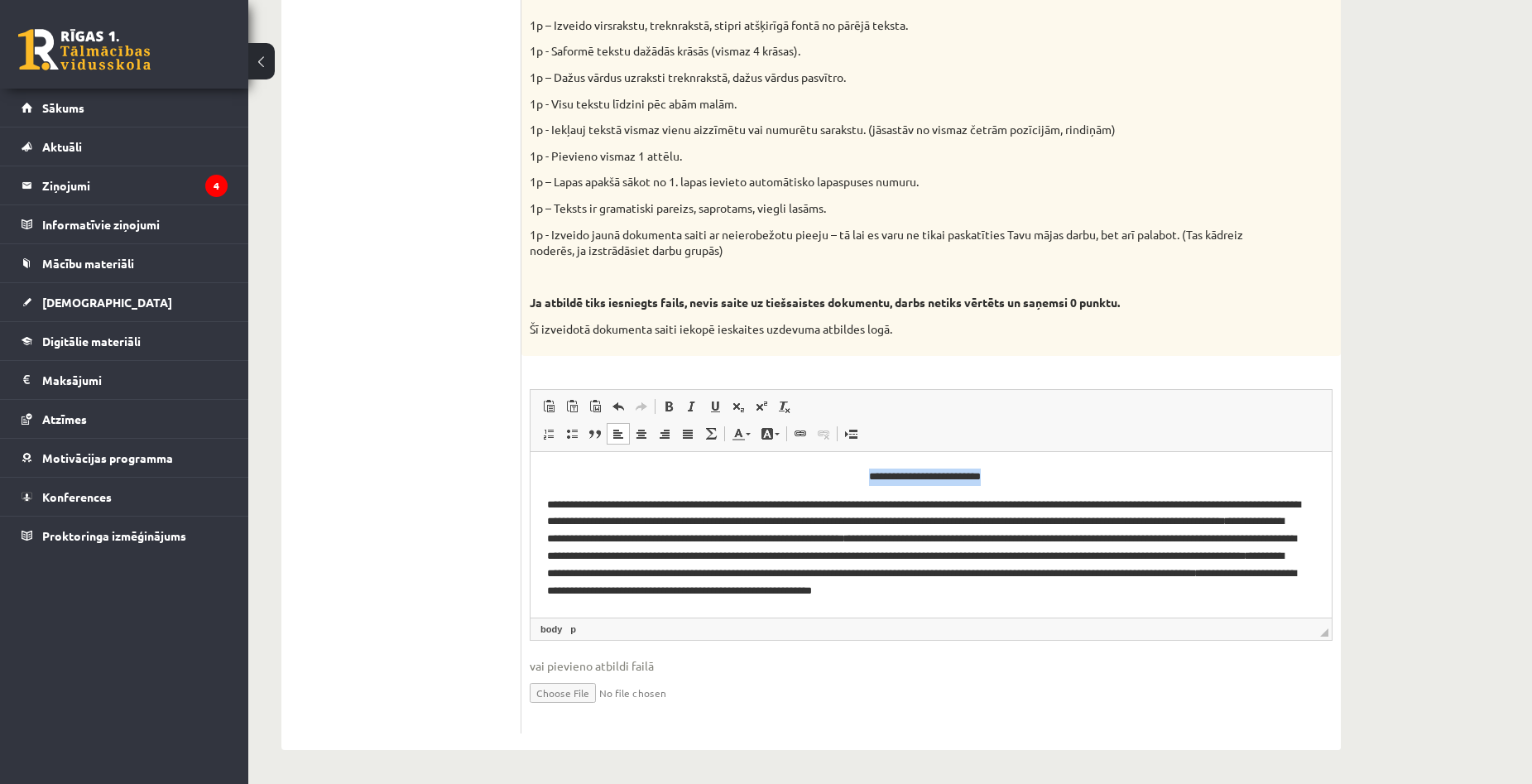
drag, startPoint x: 1026, startPoint y: 481, endPoint x: 851, endPoint y: 477, distance: 175.0
click at [851, 477] on p "**********" at bounding box center [925, 476] width 755 height 18
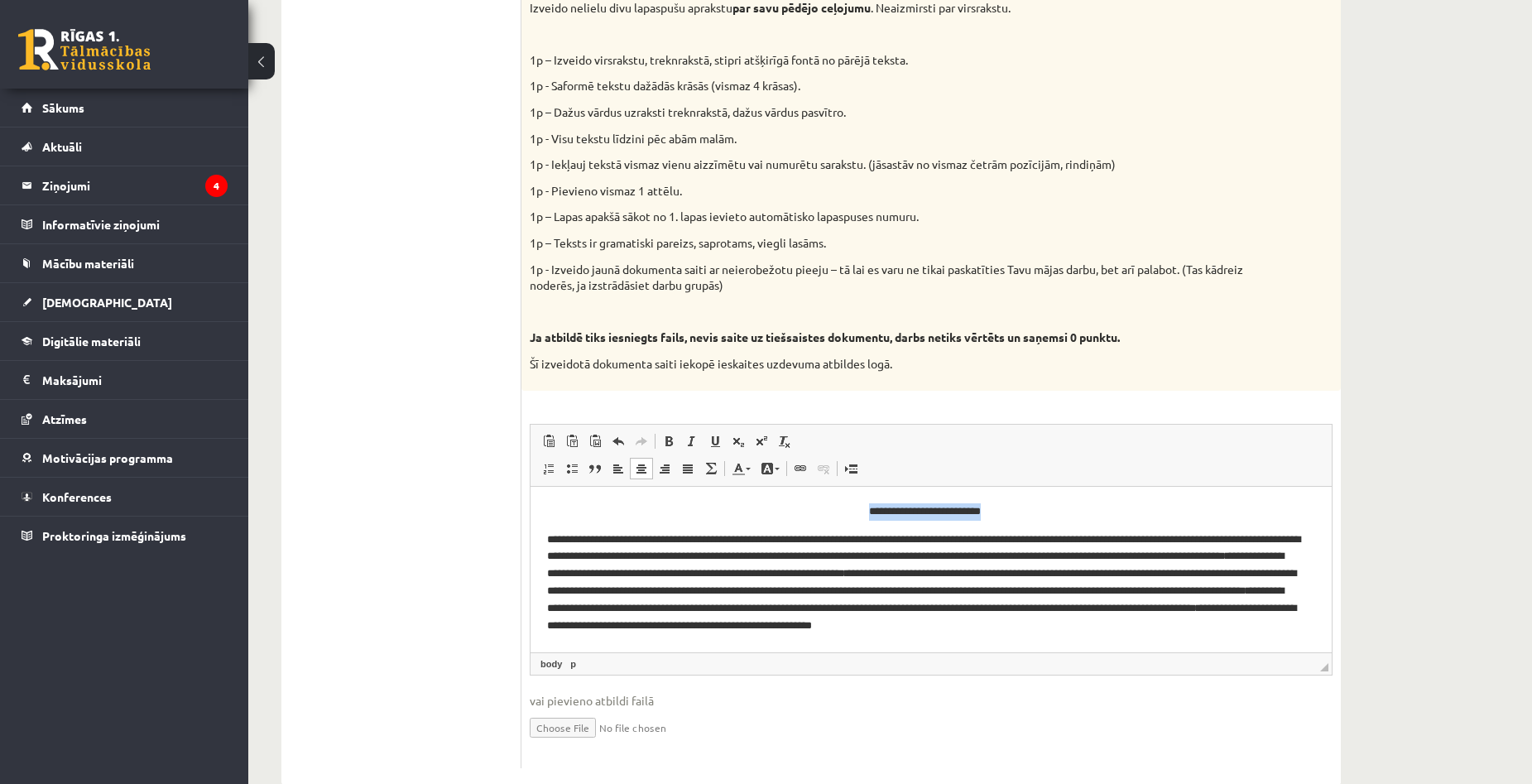
scroll to position [1044, 0]
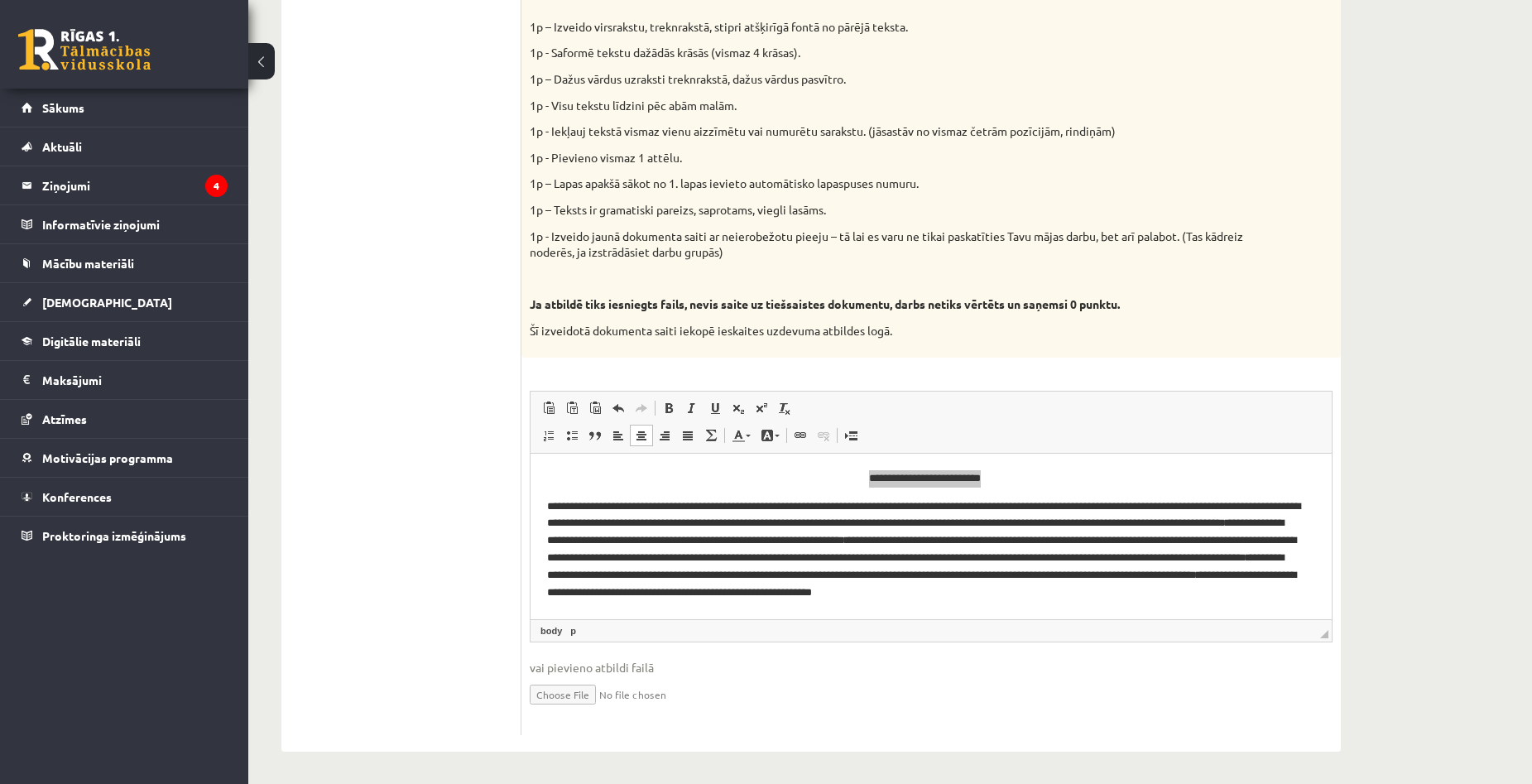
scroll to position [1127, 0]
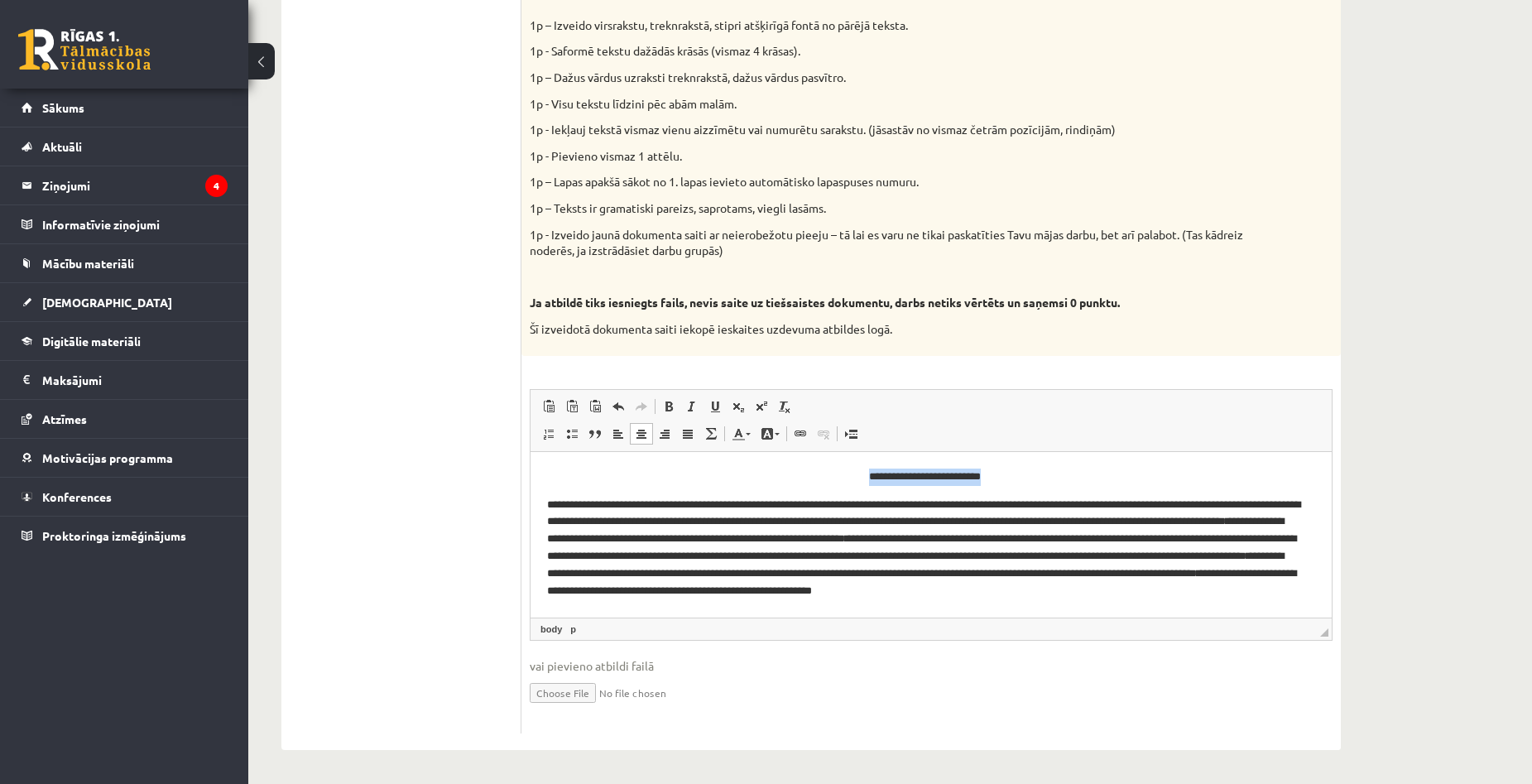
click at [1003, 480] on p "**********" at bounding box center [925, 476] width 755 height 18
drag, startPoint x: 1003, startPoint y: 480, endPoint x: 854, endPoint y: 477, distance: 149.0
click at [854, 477] on p "**********" at bounding box center [925, 476] width 755 height 18
click at [760, 599] on p "**********" at bounding box center [925, 555] width 755 height 121
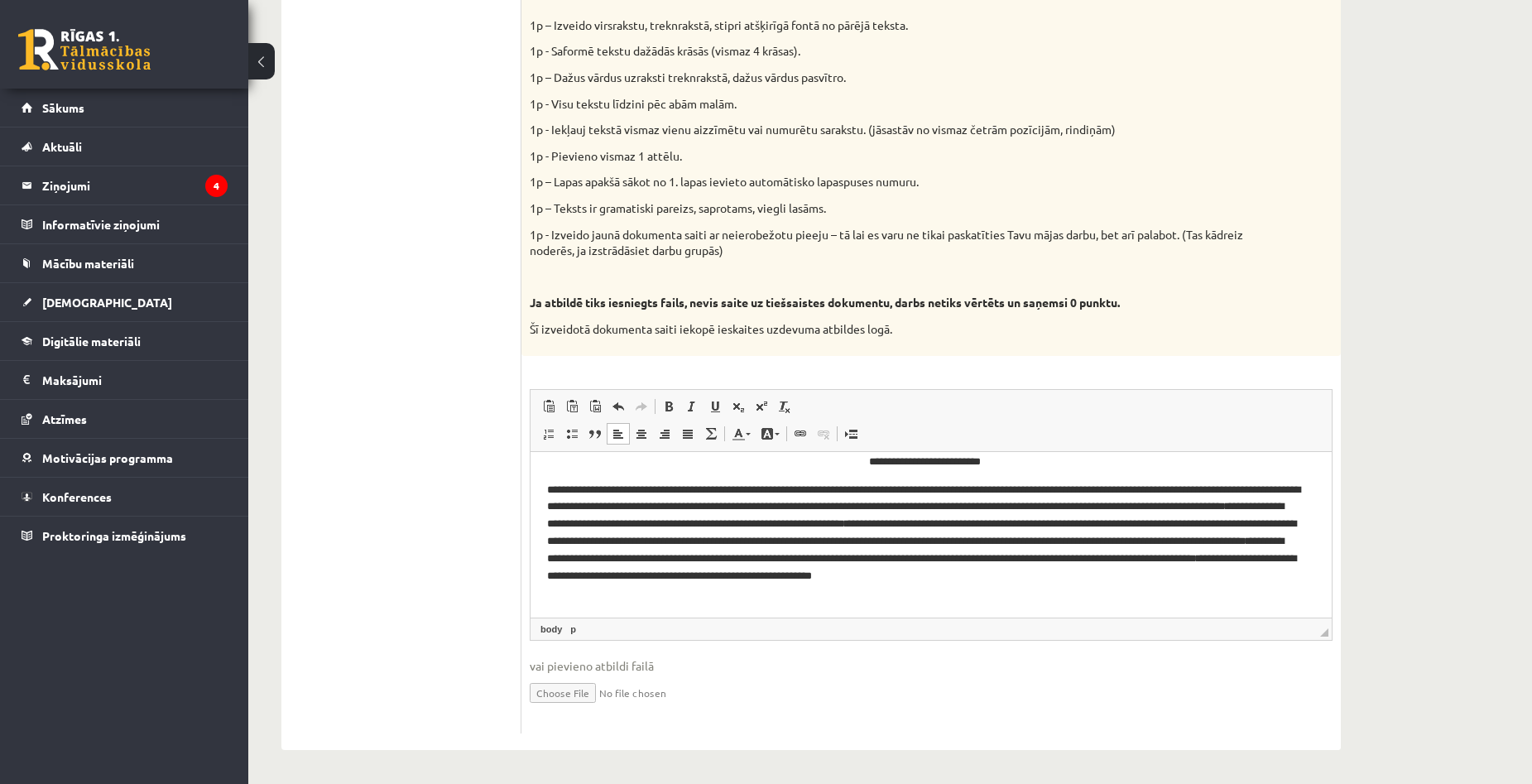
scroll to position [16, 0]
click at [711, 592] on p "**********" at bounding box center [925, 540] width 755 height 121
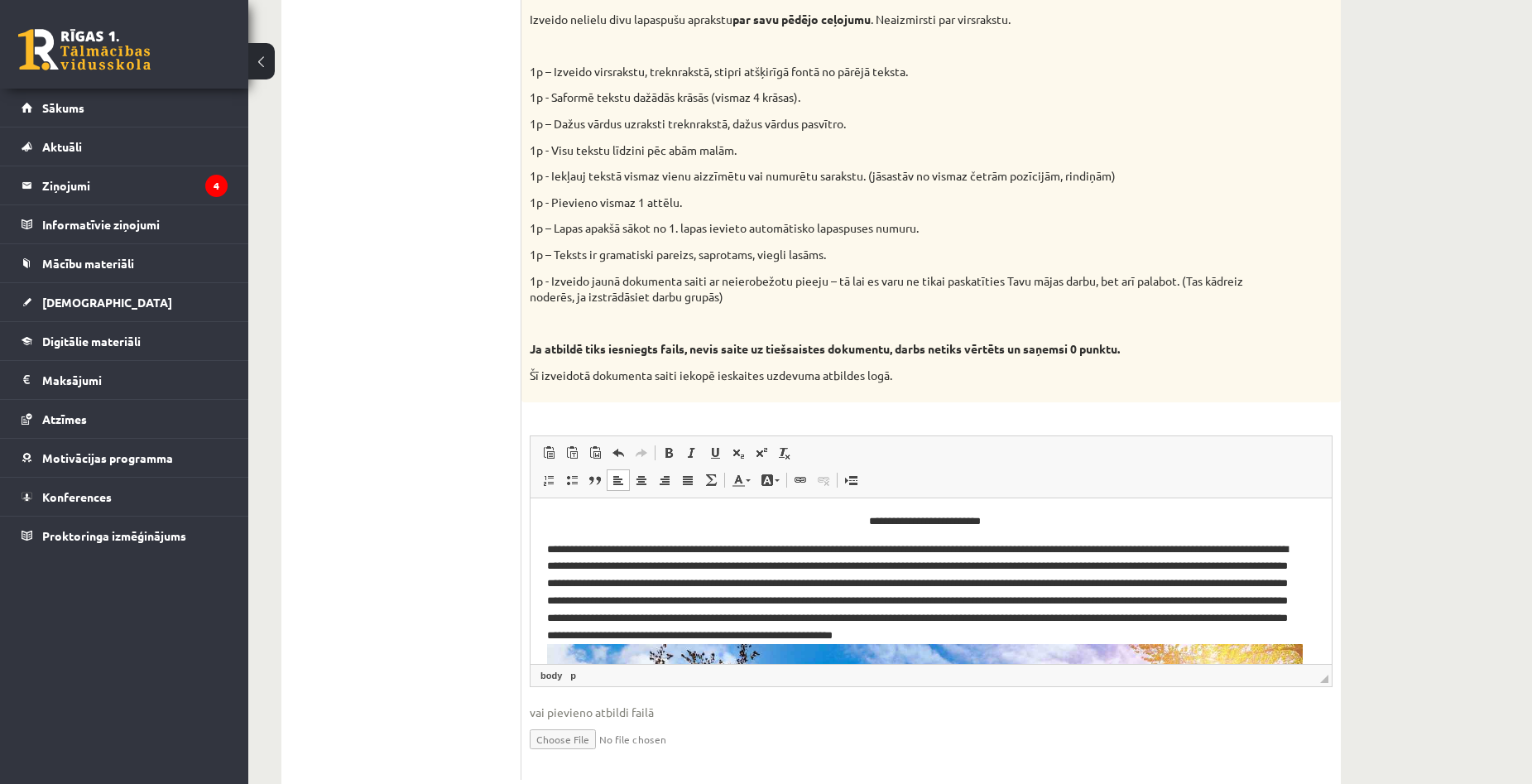
scroll to position [1127, 0]
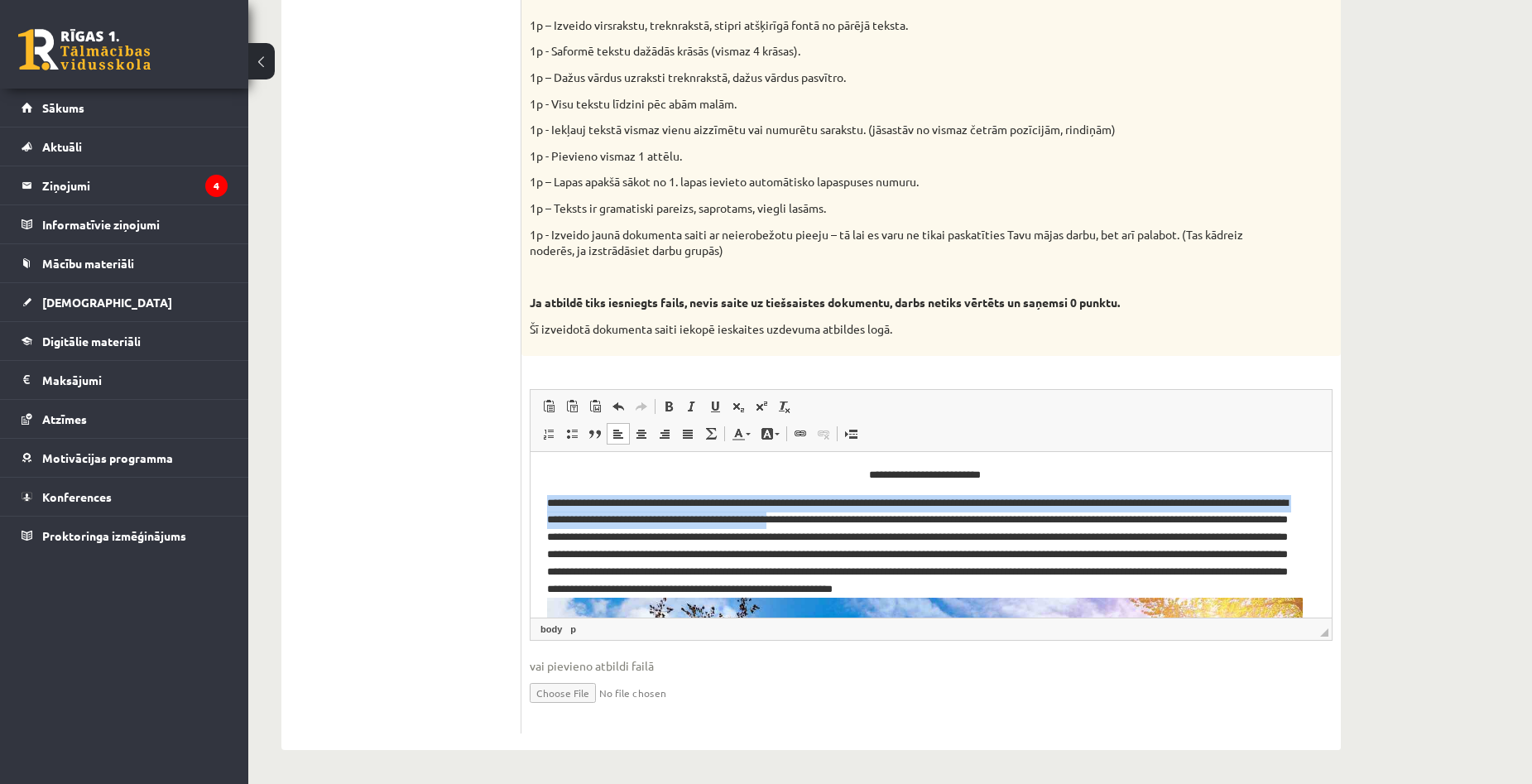
drag, startPoint x: 548, startPoint y: 499, endPoint x: 882, endPoint y: 519, distance: 334.6
click at [882, 519] on p "**********" at bounding box center [925, 794] width 755 height 602
click at [777, 433] on span at bounding box center [777, 433] width 5 height 3
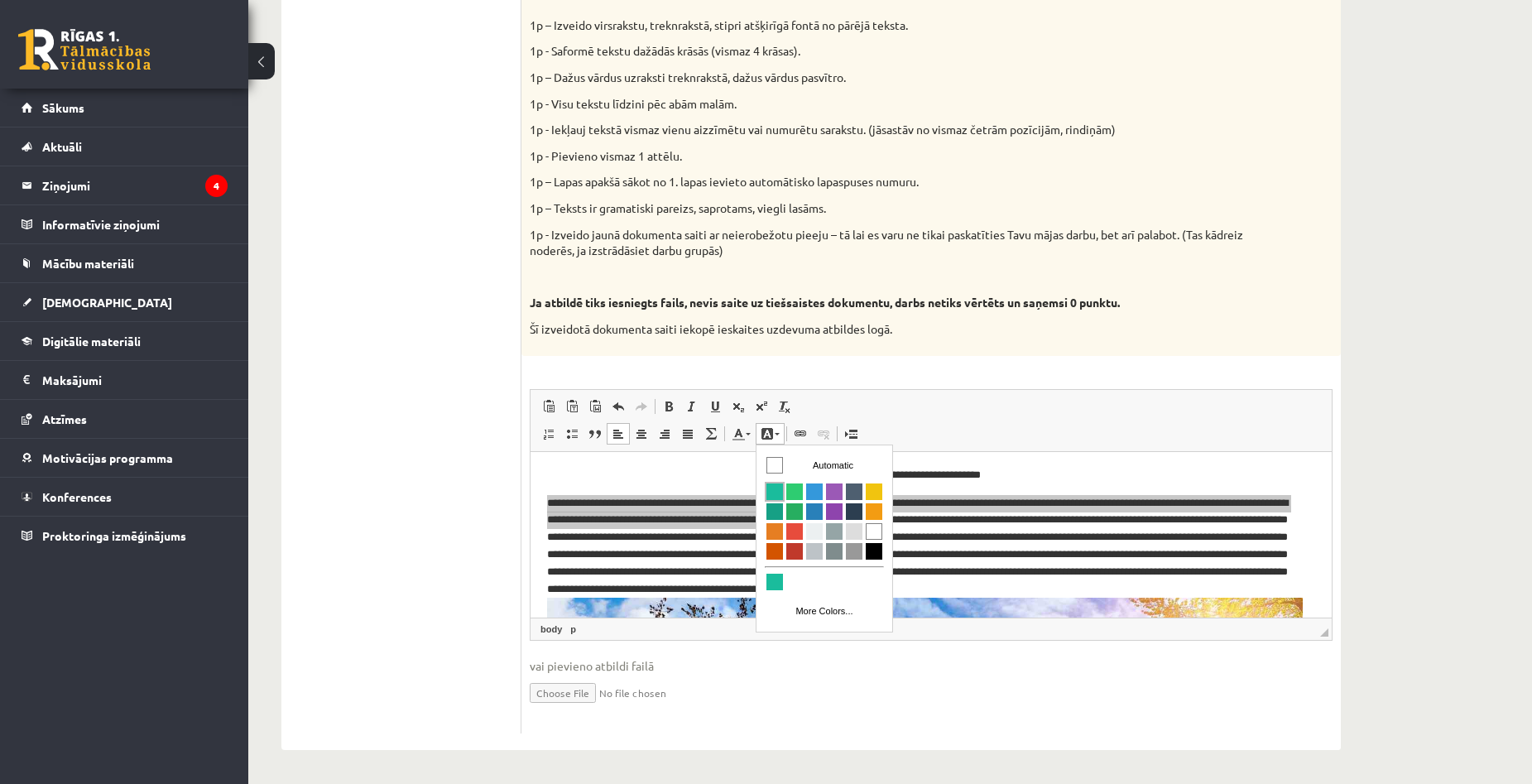
click at [780, 487] on span "Colors" at bounding box center [775, 491] width 17 height 17
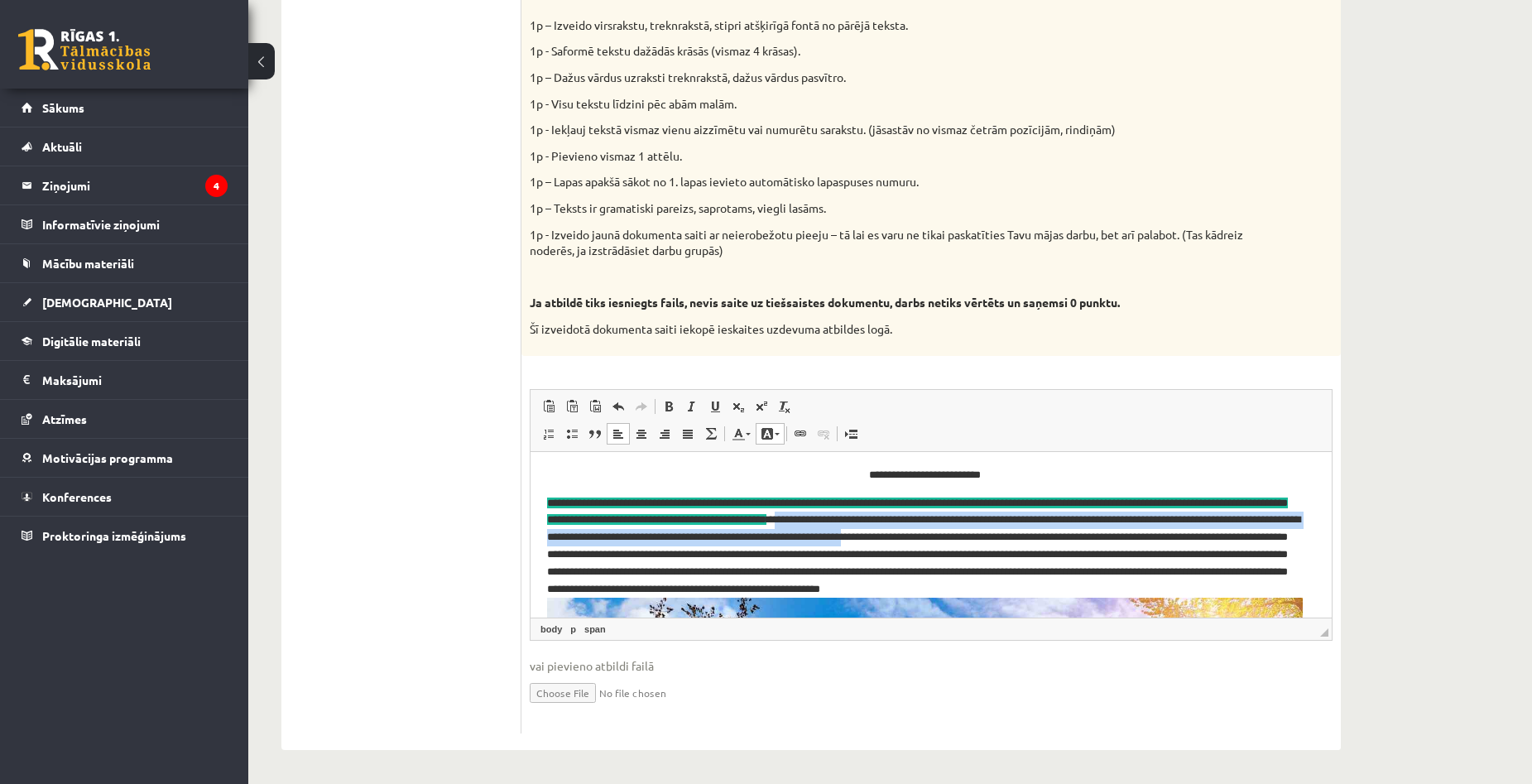
drag, startPoint x: 888, startPoint y: 518, endPoint x: 1069, endPoint y: 538, distance: 182.1
click at [1069, 538] on p "**********" at bounding box center [925, 794] width 755 height 602
click at [777, 438] on link "Background Color" at bounding box center [770, 433] width 29 height 21
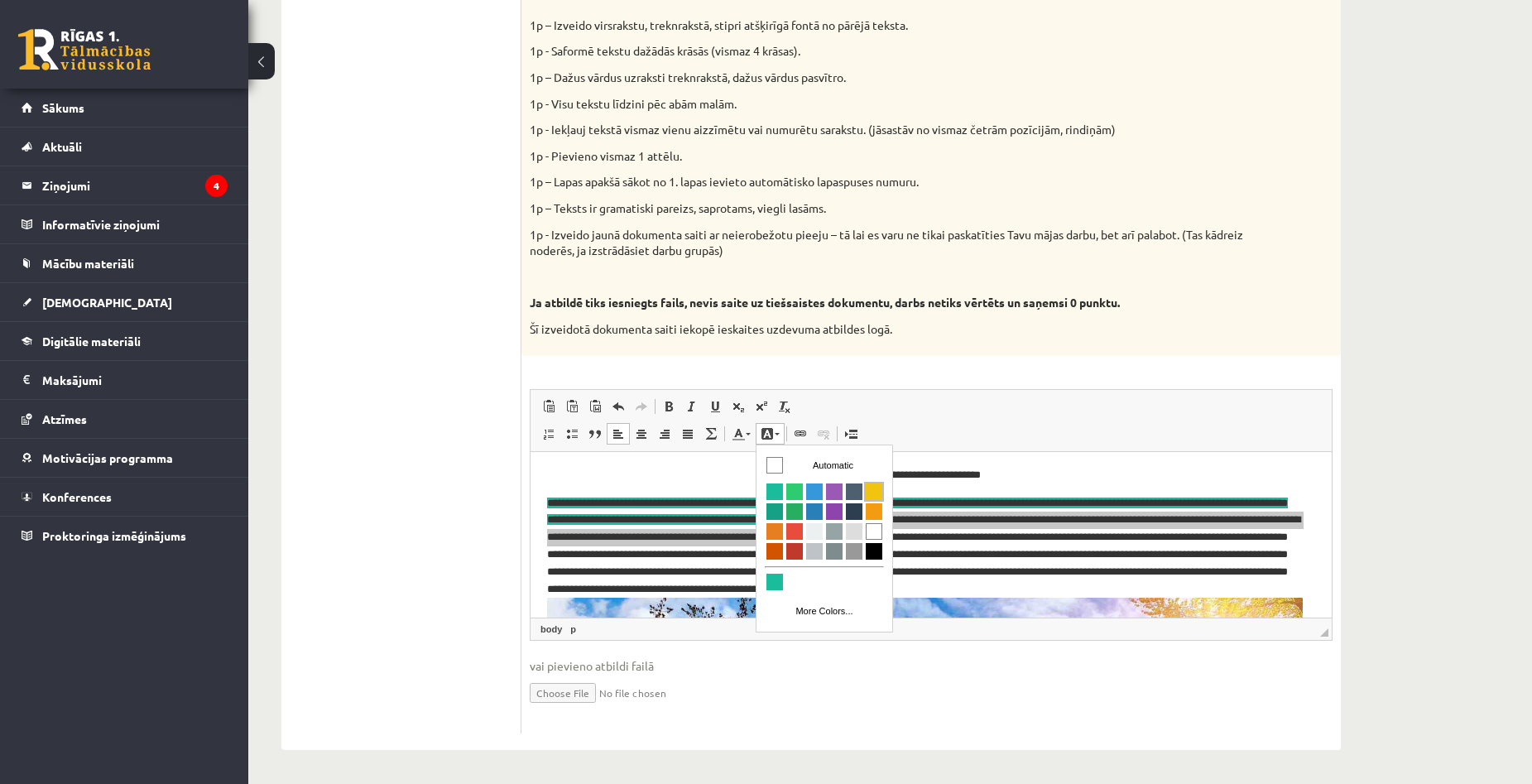
click at [877, 490] on span "Colors" at bounding box center [874, 491] width 17 height 17
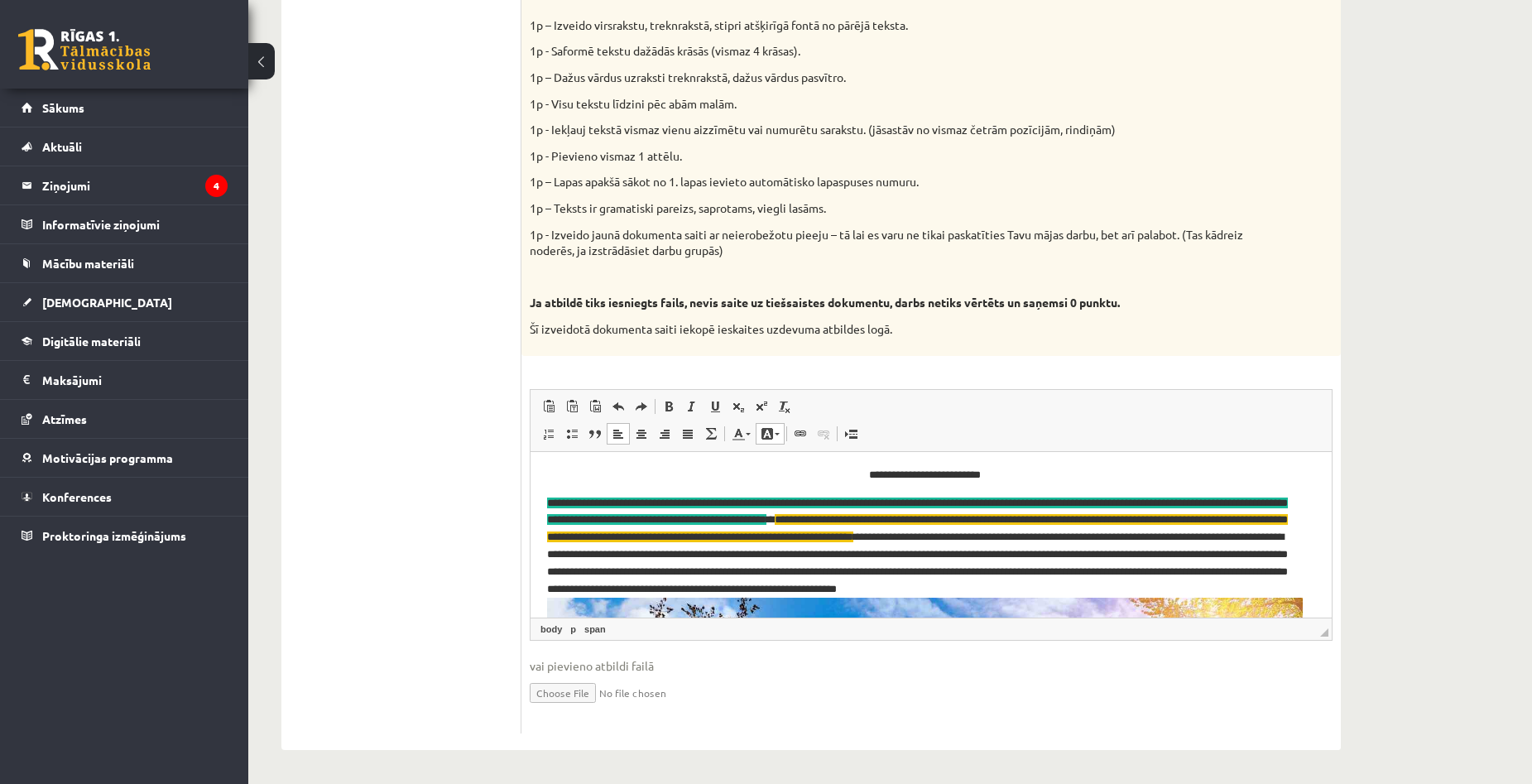
click at [1106, 547] on p "**********" at bounding box center [925, 794] width 755 height 602
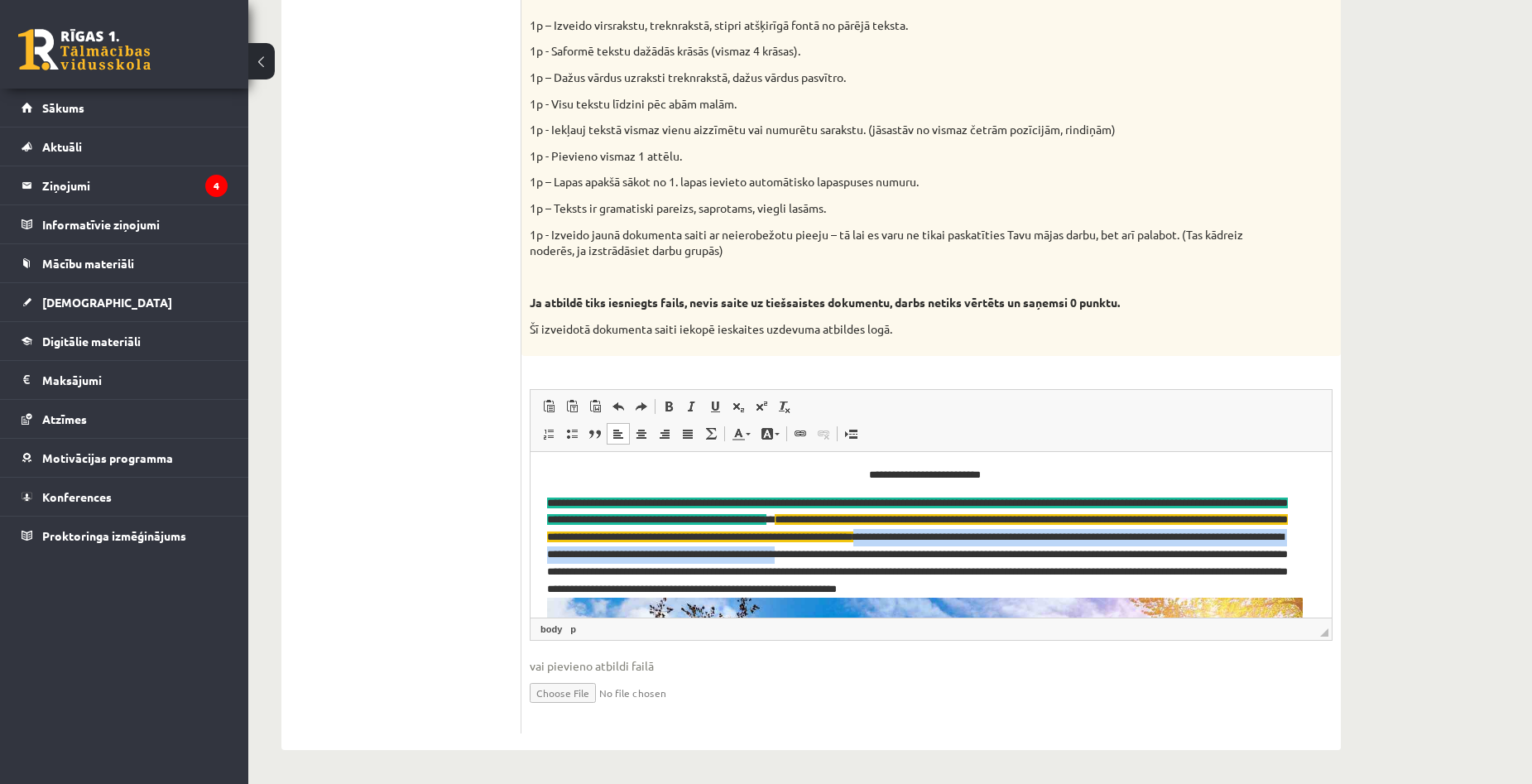
drag, startPoint x: 1070, startPoint y: 535, endPoint x: 1095, endPoint y: 554, distance: 31.4
click at [1095, 554] on p "**********" at bounding box center [925, 794] width 755 height 602
click at [780, 435] on link "Background Color" at bounding box center [770, 433] width 29 height 21
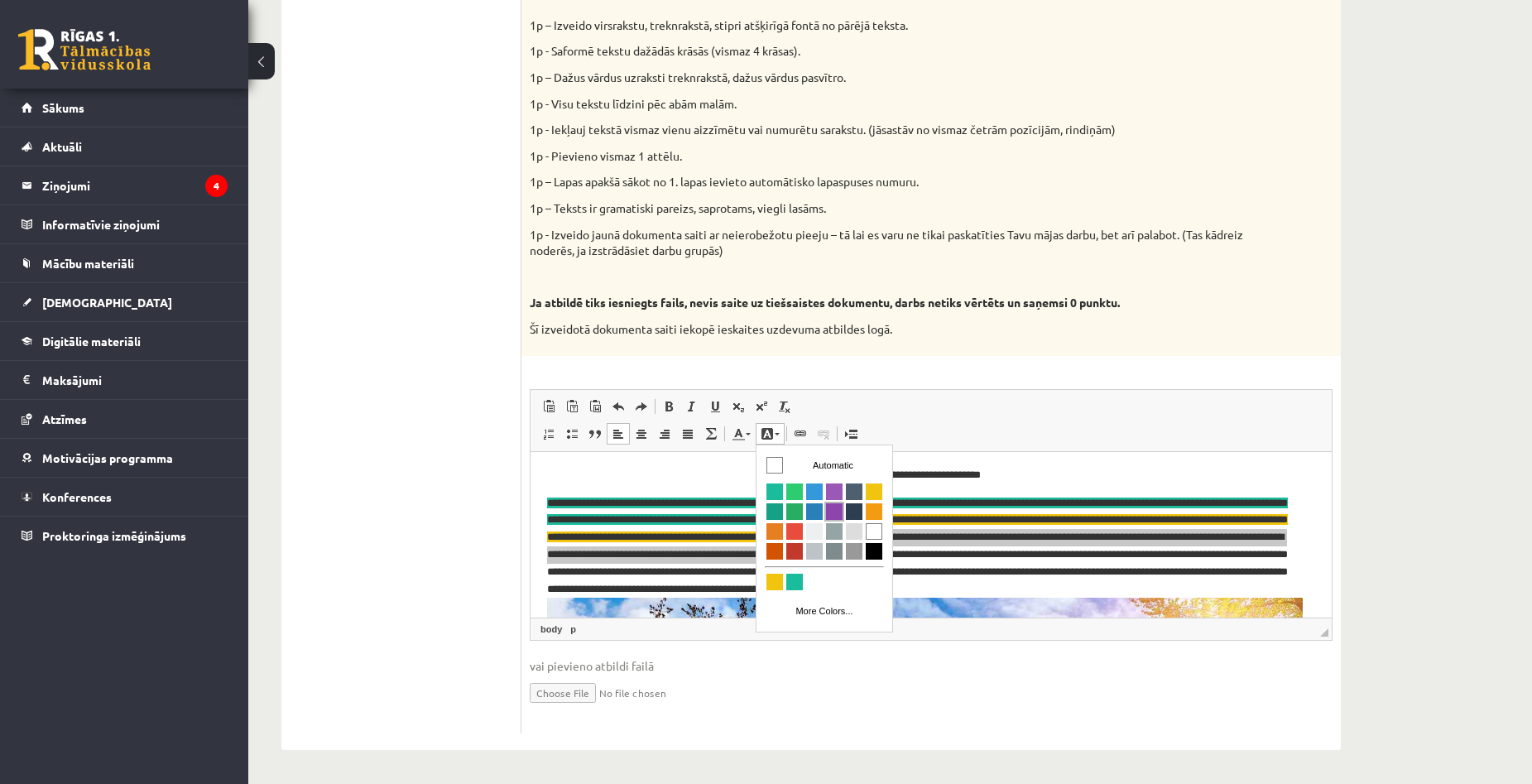
click at [829, 515] on span "Colors" at bounding box center [834, 511] width 17 height 17
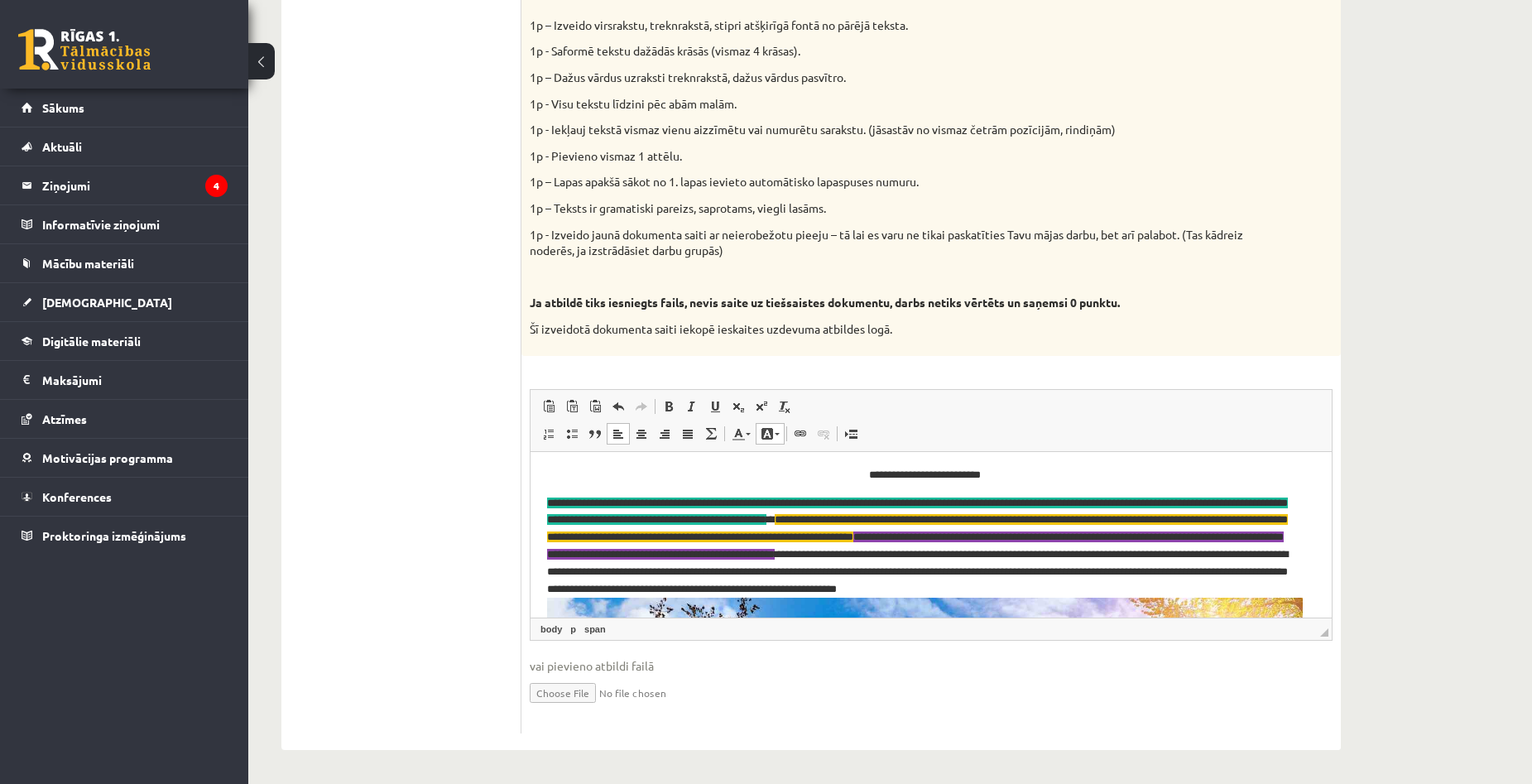
click at [1117, 564] on p "**********" at bounding box center [925, 794] width 755 height 602
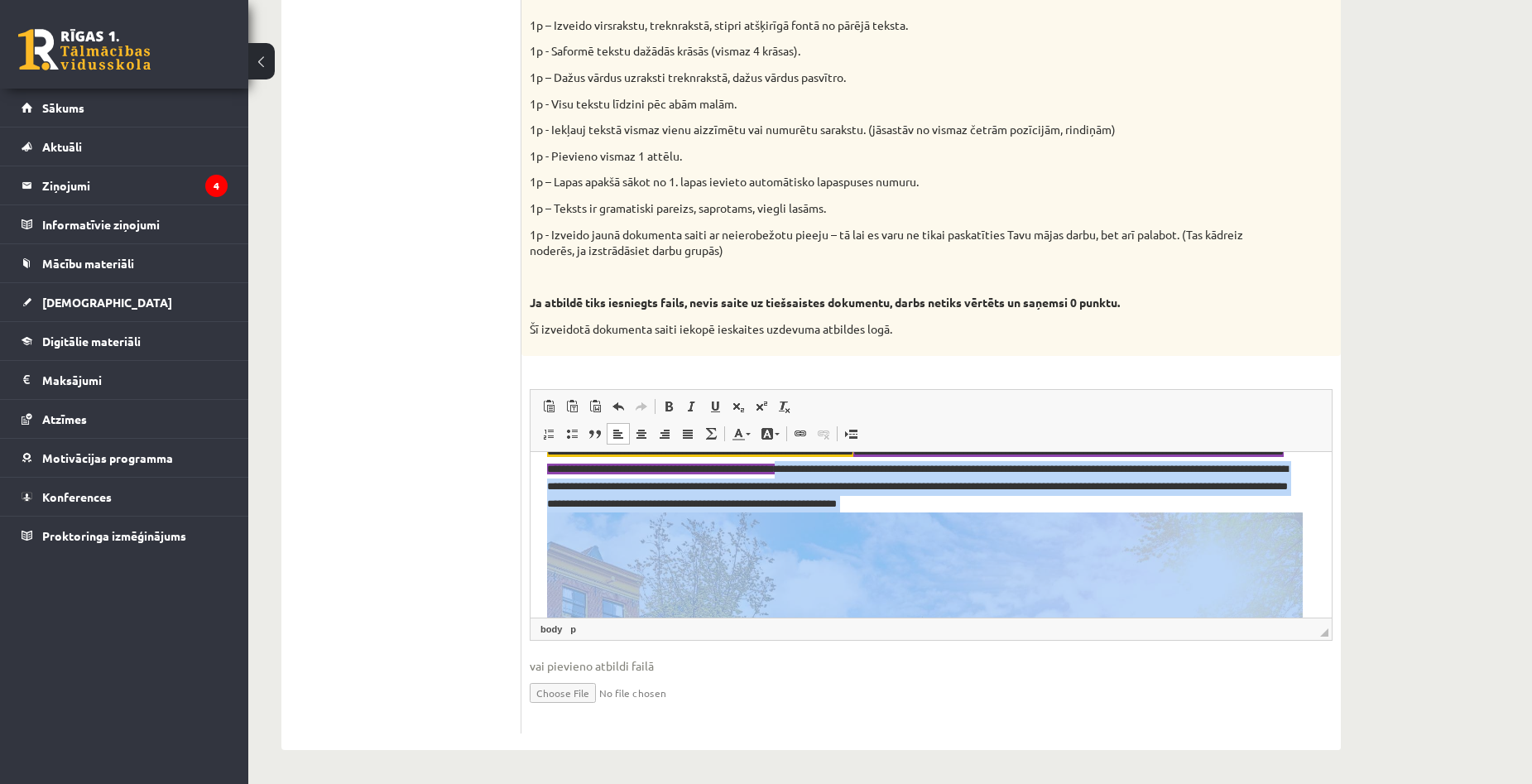
scroll to position [119, 0]
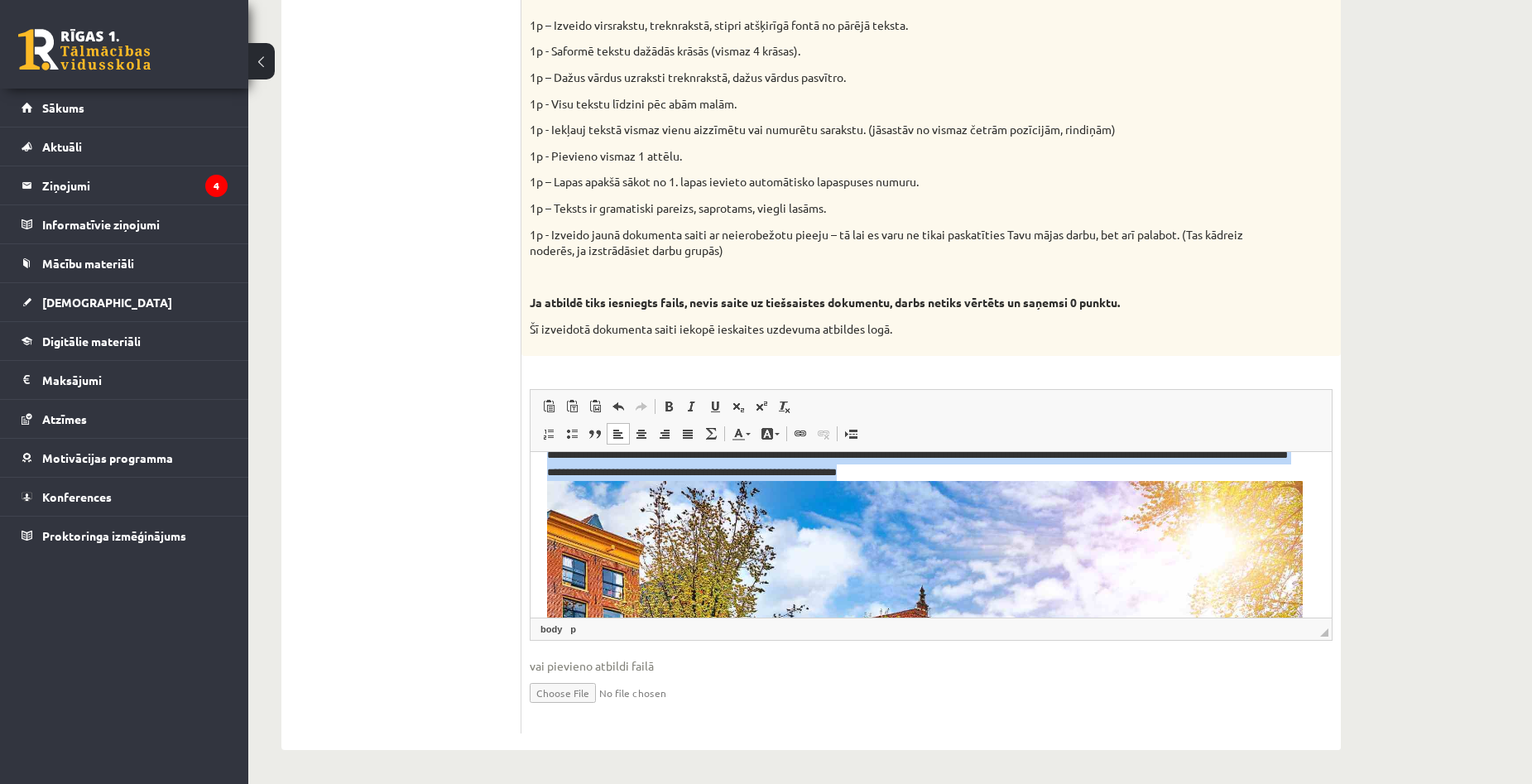
drag, startPoint x: 1096, startPoint y: 553, endPoint x: 1063, endPoint y: 489, distance: 72.0
click at [1063, 489] on p "**********" at bounding box center [925, 678] width 755 height 602
click at [781, 439] on link "Background Color" at bounding box center [770, 433] width 29 height 21
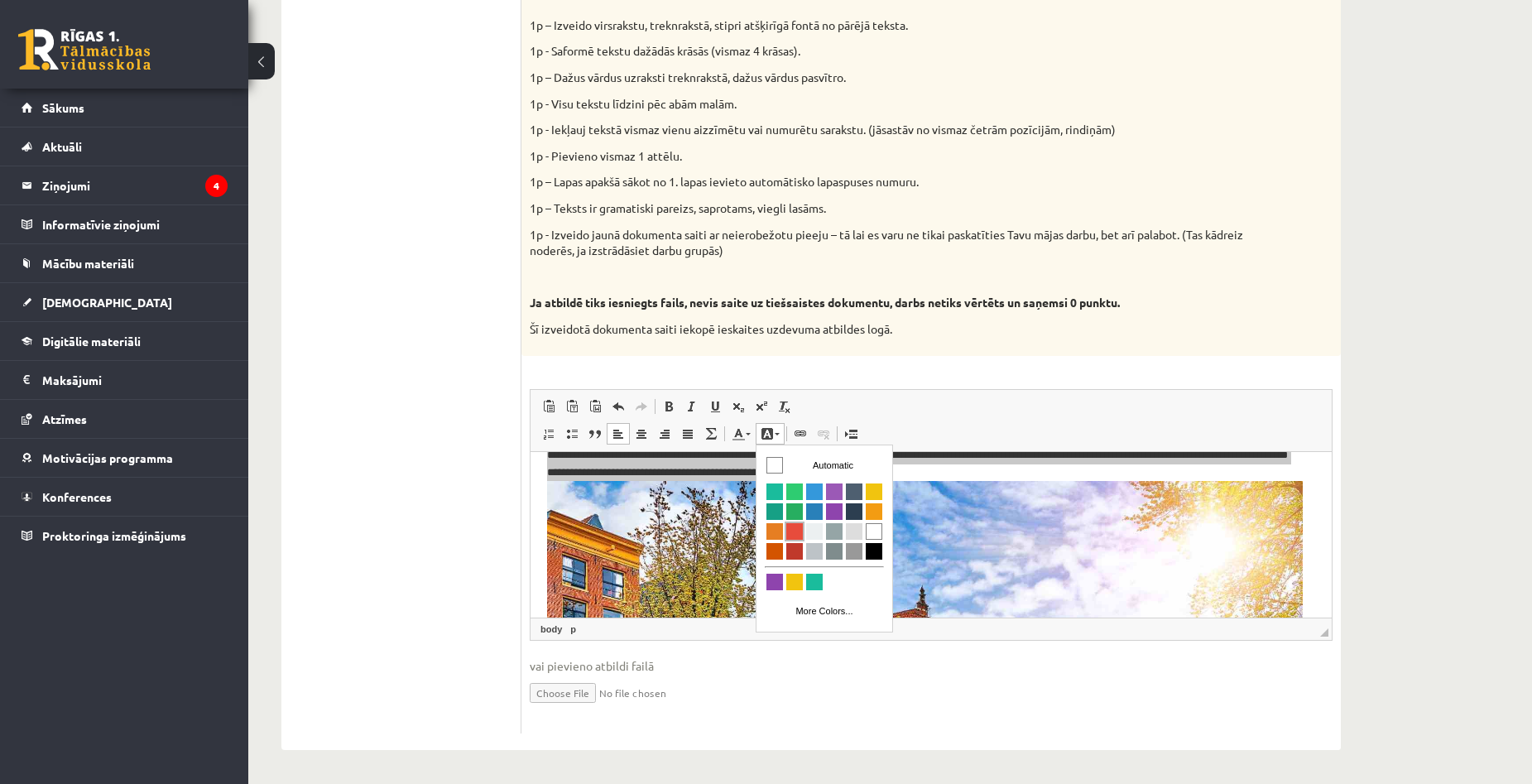
click at [789, 530] on span "Colors" at bounding box center [794, 531] width 17 height 17
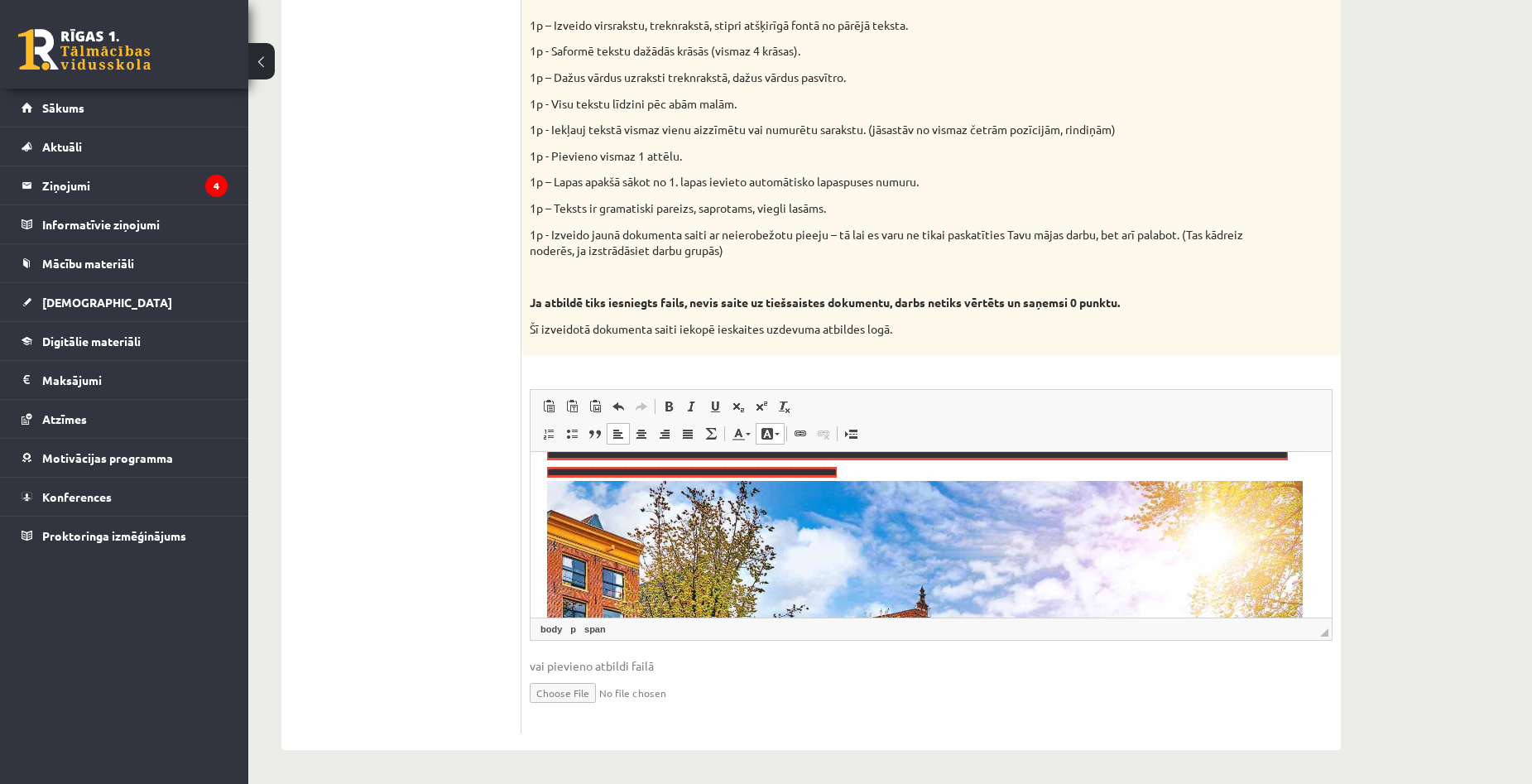
click at [964, 487] on p "**********" at bounding box center [925, 678] width 755 height 602
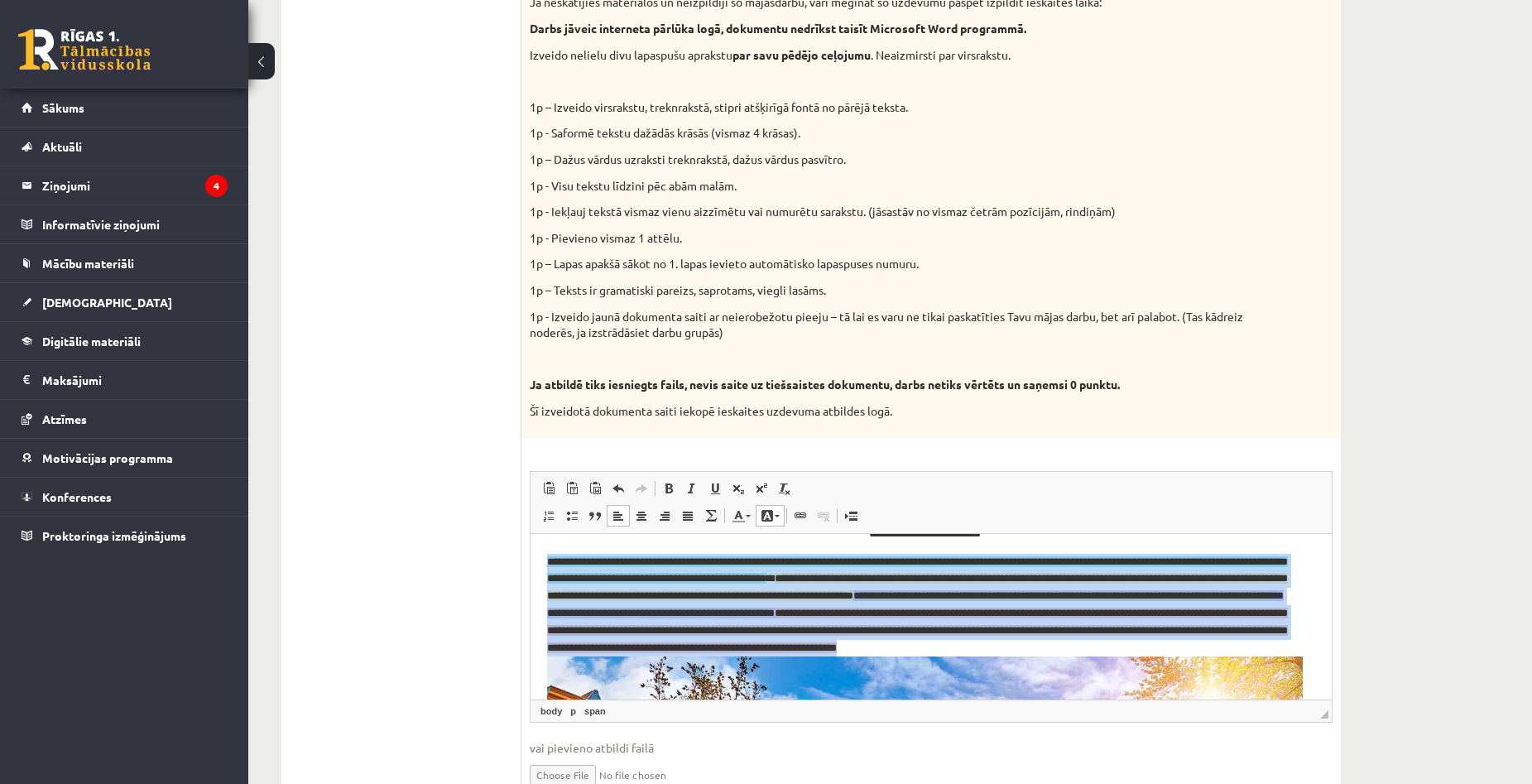
scroll to position [71, 0]
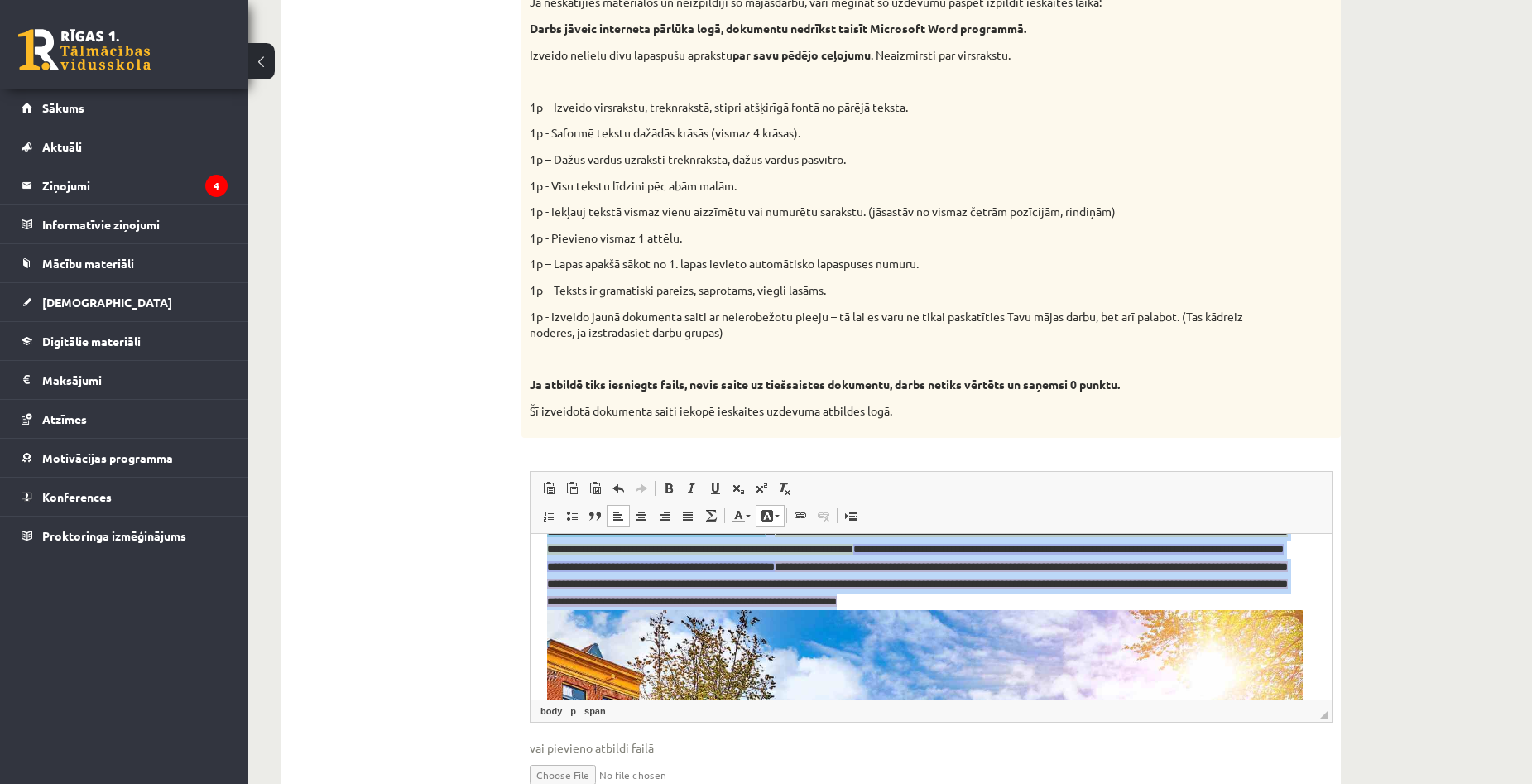
drag, startPoint x: 547, startPoint y: 583, endPoint x: 675, endPoint y: 622, distance: 133.8
click at [689, 514] on span at bounding box center [688, 516] width 14 height 14
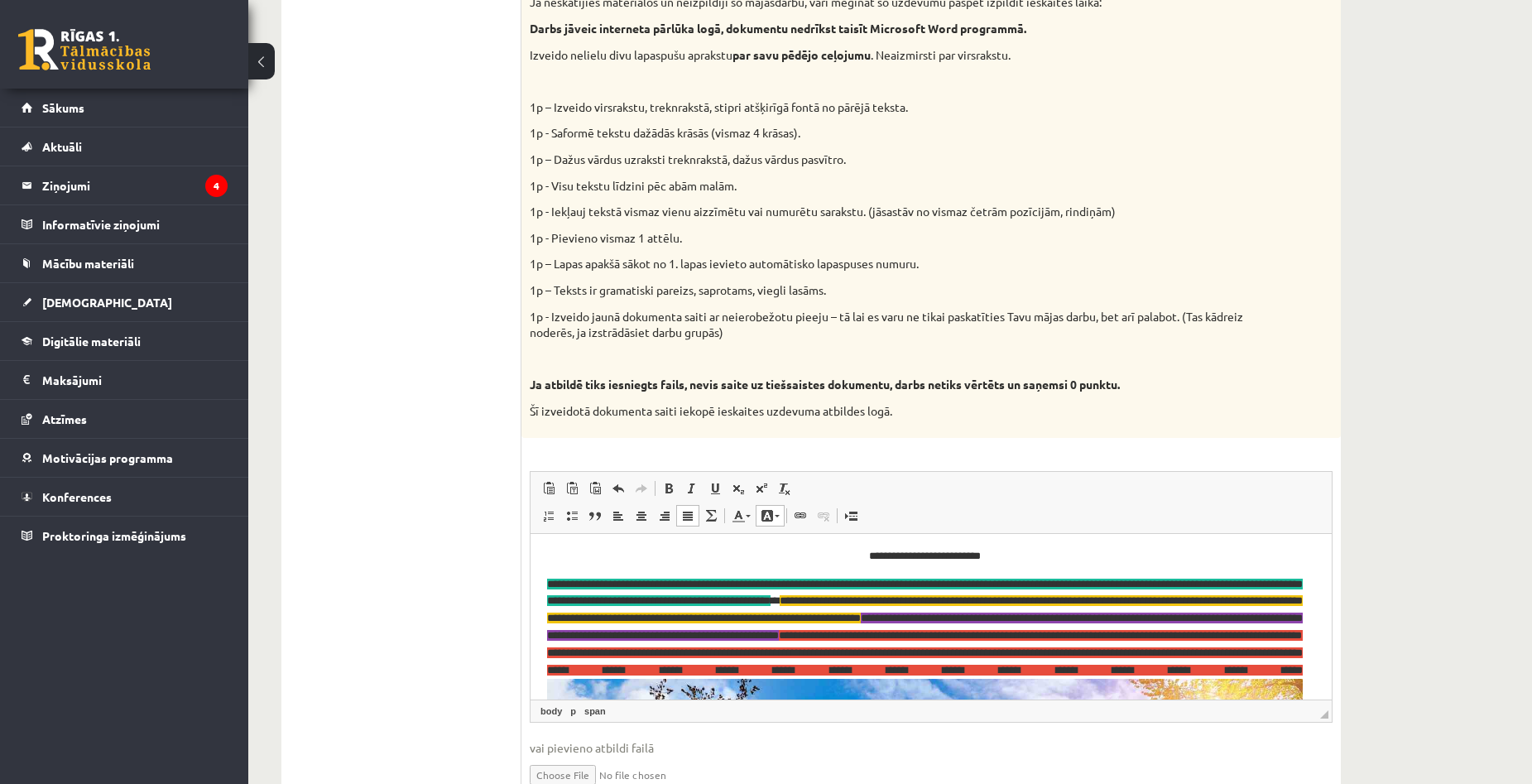
scroll to position [0, 0]
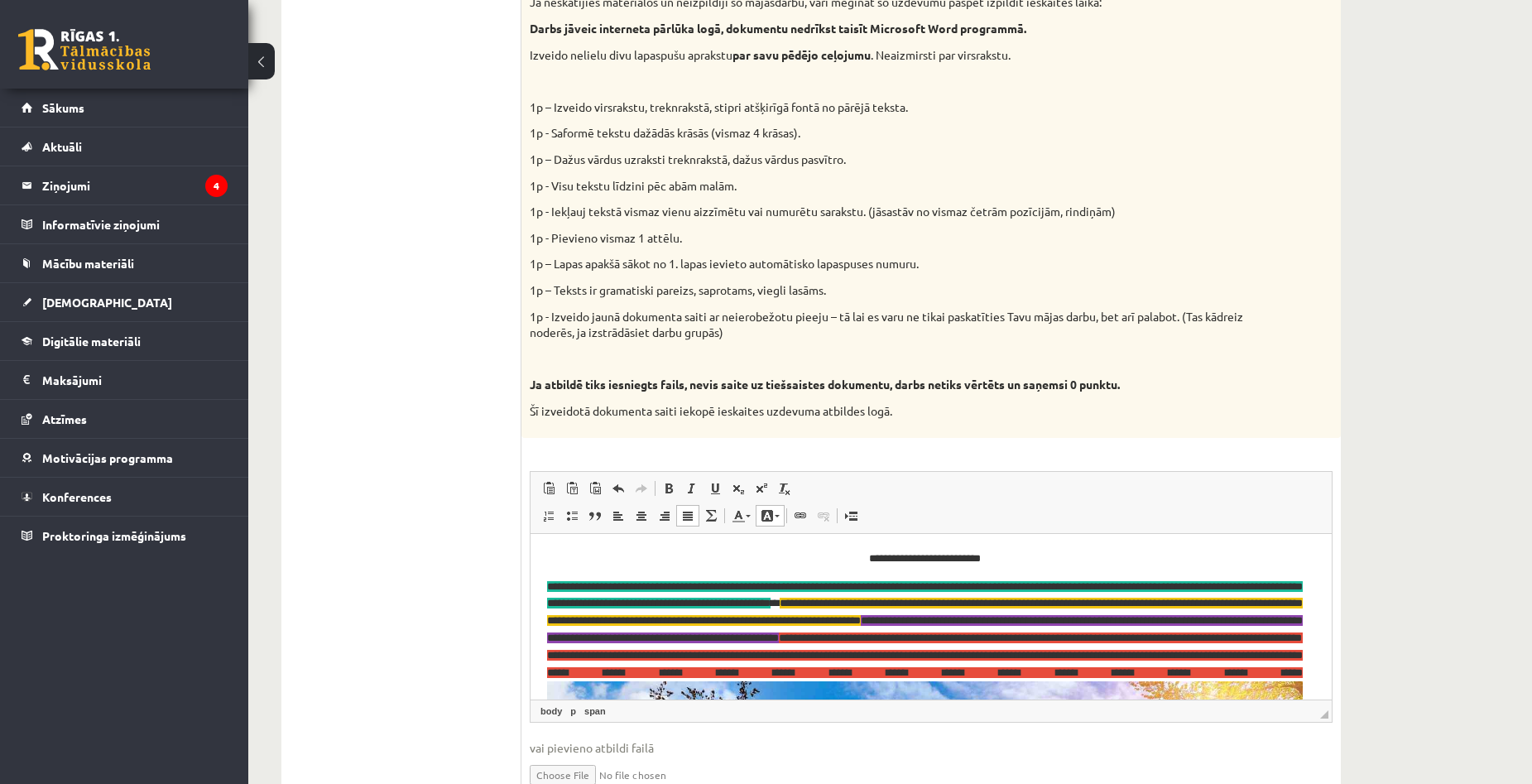
click at [1206, 564] on p "**********" at bounding box center [925, 558] width 755 height 18
copy p "Lapas apakšā sākot no 1. lapas ievieto automātisko lapaspuses numuru."
drag, startPoint x: 551, startPoint y: 262, endPoint x: 941, endPoint y: 259, distance: 390.0
click at [941, 259] on p "1p – Lapas apakšā sākot no 1. lapas ievieto automātisko lapaspuses numuru." at bounding box center [889, 264] width 720 height 17
click at [683, 560] on p "**********" at bounding box center [925, 558] width 755 height 18
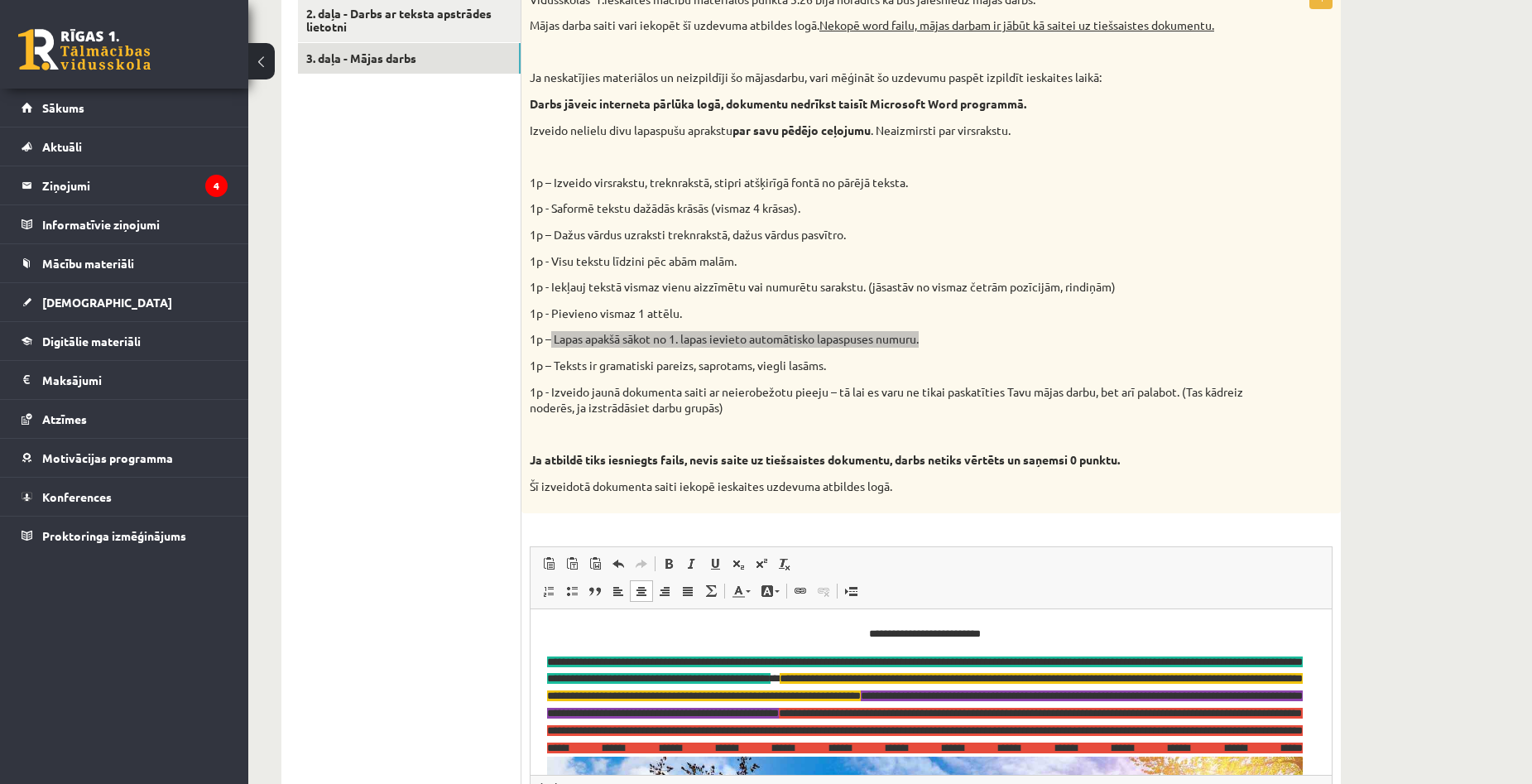
scroll to position [962, 0]
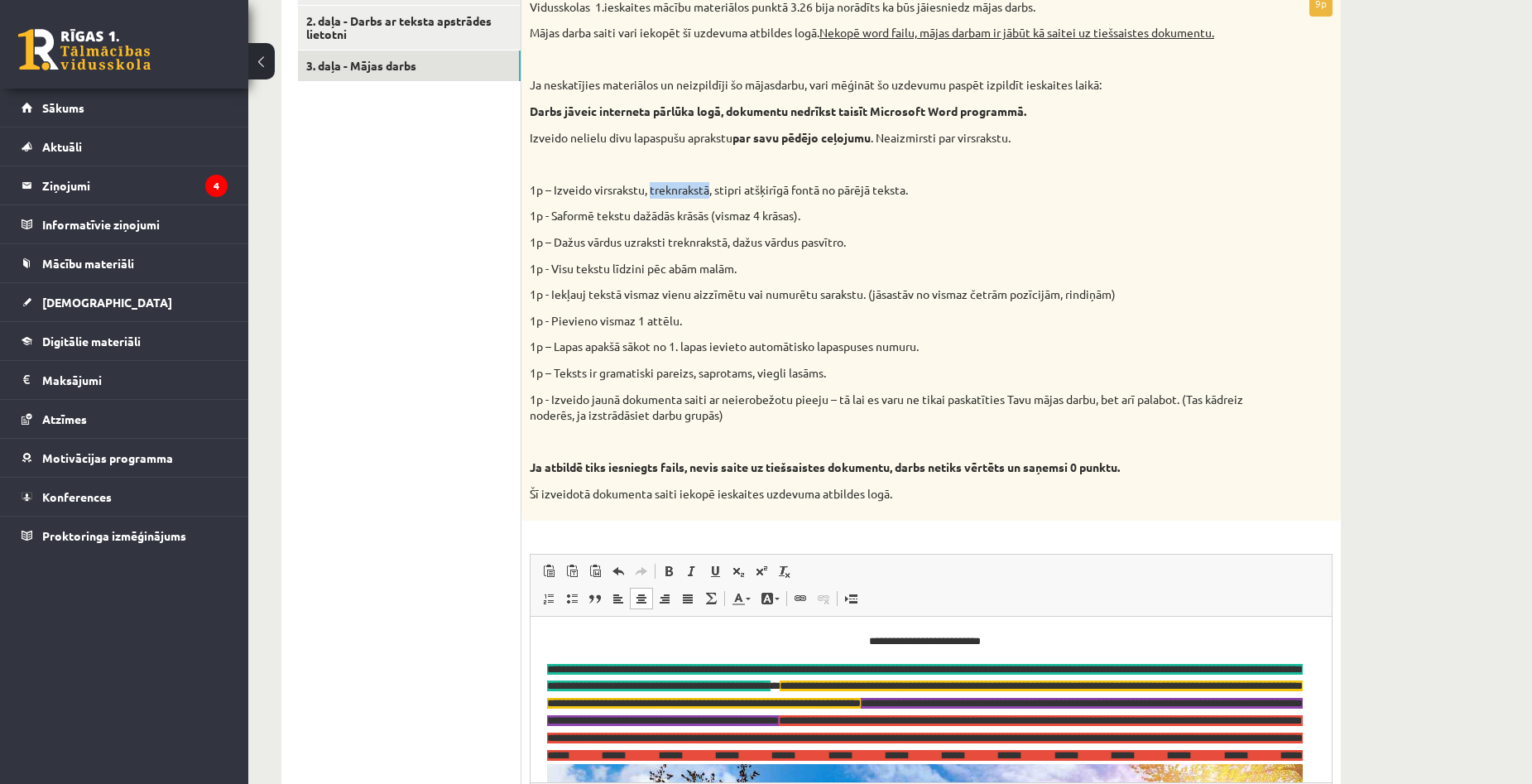
drag, startPoint x: 652, startPoint y: 190, endPoint x: 711, endPoint y: 191, distance: 59.0
click at [711, 191] on p "1p – Izveido virsrakstu, treknrakstā, stipri atšķirīgā fontā no pārējā teksta." at bounding box center [889, 190] width 720 height 17
copy p "treknrakstā"
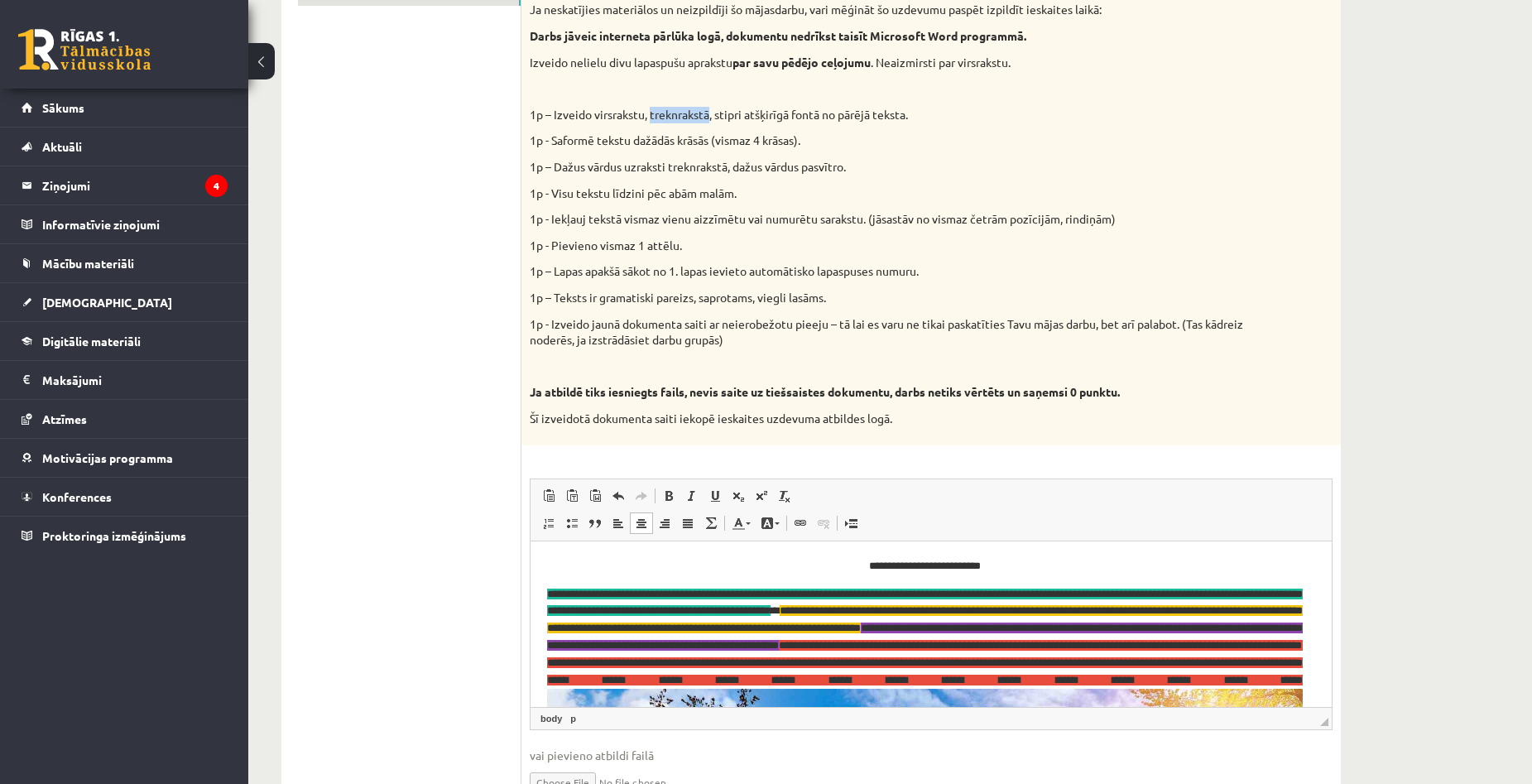
scroll to position [1044, 0]
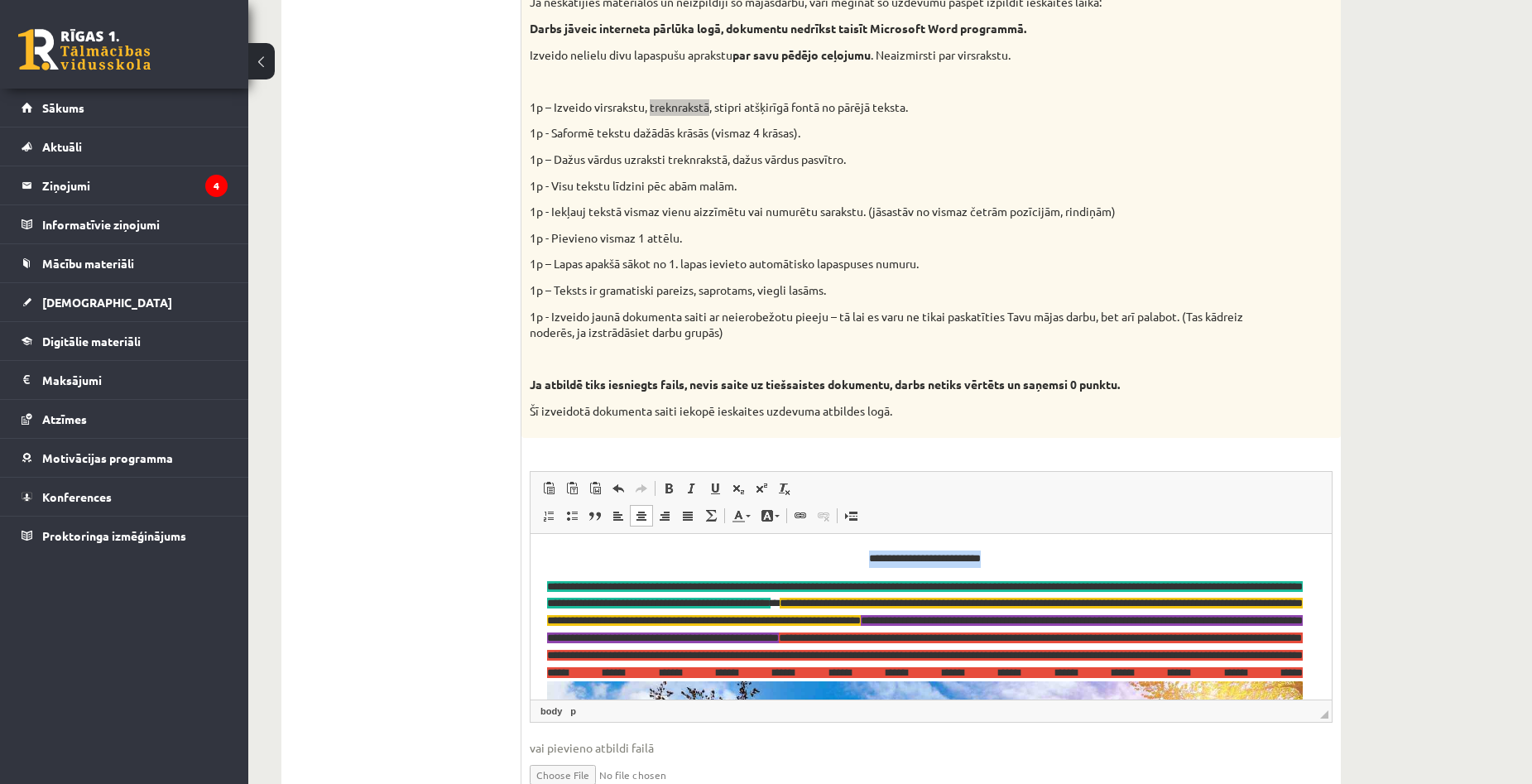
drag, startPoint x: 855, startPoint y: 551, endPoint x: 1005, endPoint y: 553, distance: 150.0
click at [1005, 553] on p "**********" at bounding box center [925, 558] width 755 height 18
click at [676, 490] on link "Bold Keyboard shortcut Ctrl+B" at bounding box center [668, 488] width 23 height 21
drag, startPoint x: 1004, startPoint y: 559, endPoint x: 857, endPoint y: 559, distance: 147.0
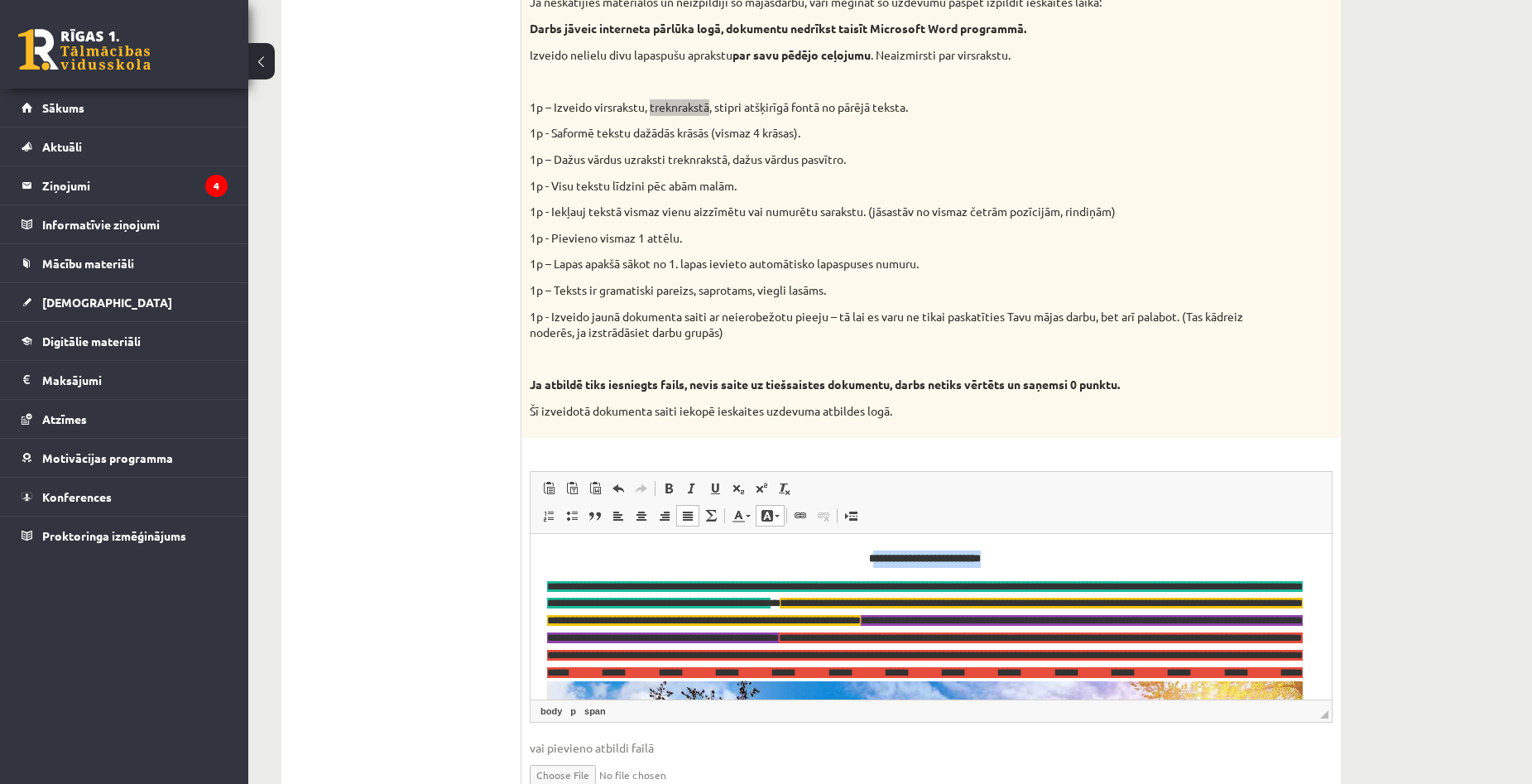
click at [857, 559] on p "**********" at bounding box center [925, 558] width 755 height 18
click at [711, 484] on span at bounding box center [716, 489] width 14 height 14
click at [1039, 562] on p "**********" at bounding box center [925, 558] width 755 height 18
drag, startPoint x: 1029, startPoint y: 560, endPoint x: 854, endPoint y: 559, distance: 175.0
click at [854, 559] on p "**********" at bounding box center [925, 558] width 755 height 18
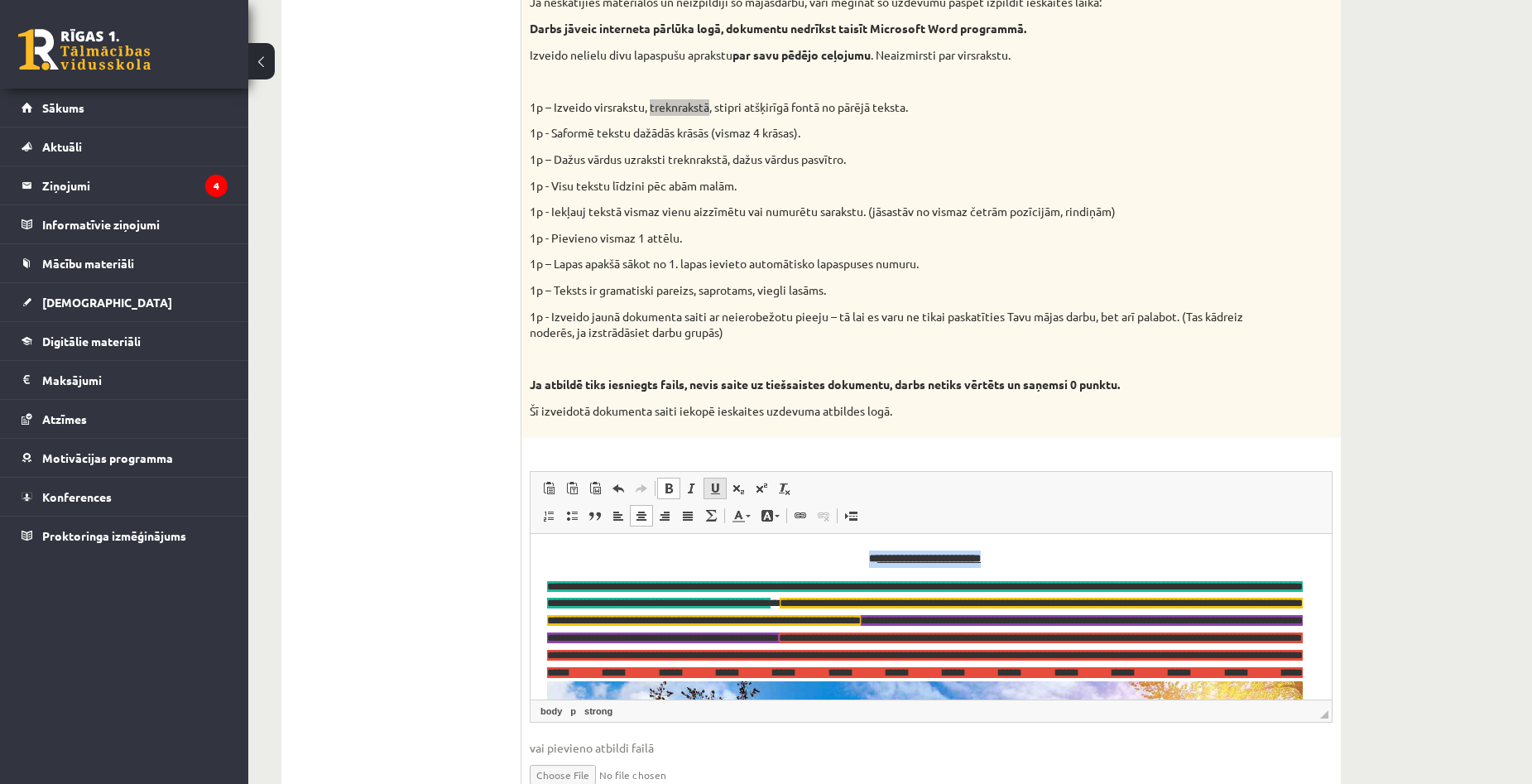
click at [720, 486] on span at bounding box center [716, 489] width 14 height 14
click at [693, 492] on span at bounding box center [692, 489] width 14 height 14
click at [1033, 558] on p "**********" at bounding box center [925, 558] width 755 height 18
click at [756, 264] on p "1p – Lapas apakšā sākot no 1. lapas ievieto automātisko lapaspuses numuru." at bounding box center [889, 264] width 720 height 17
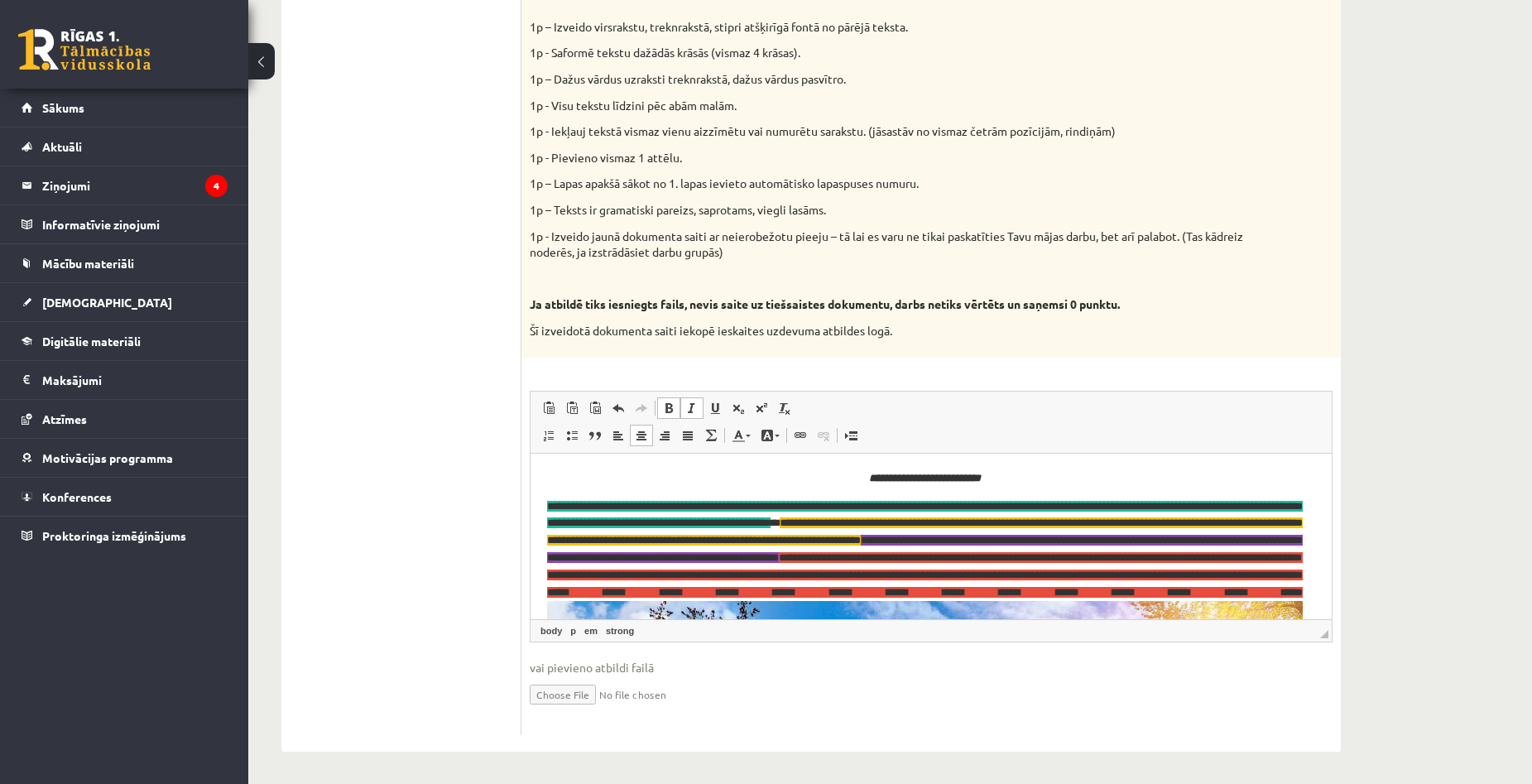
scroll to position [1127, 0]
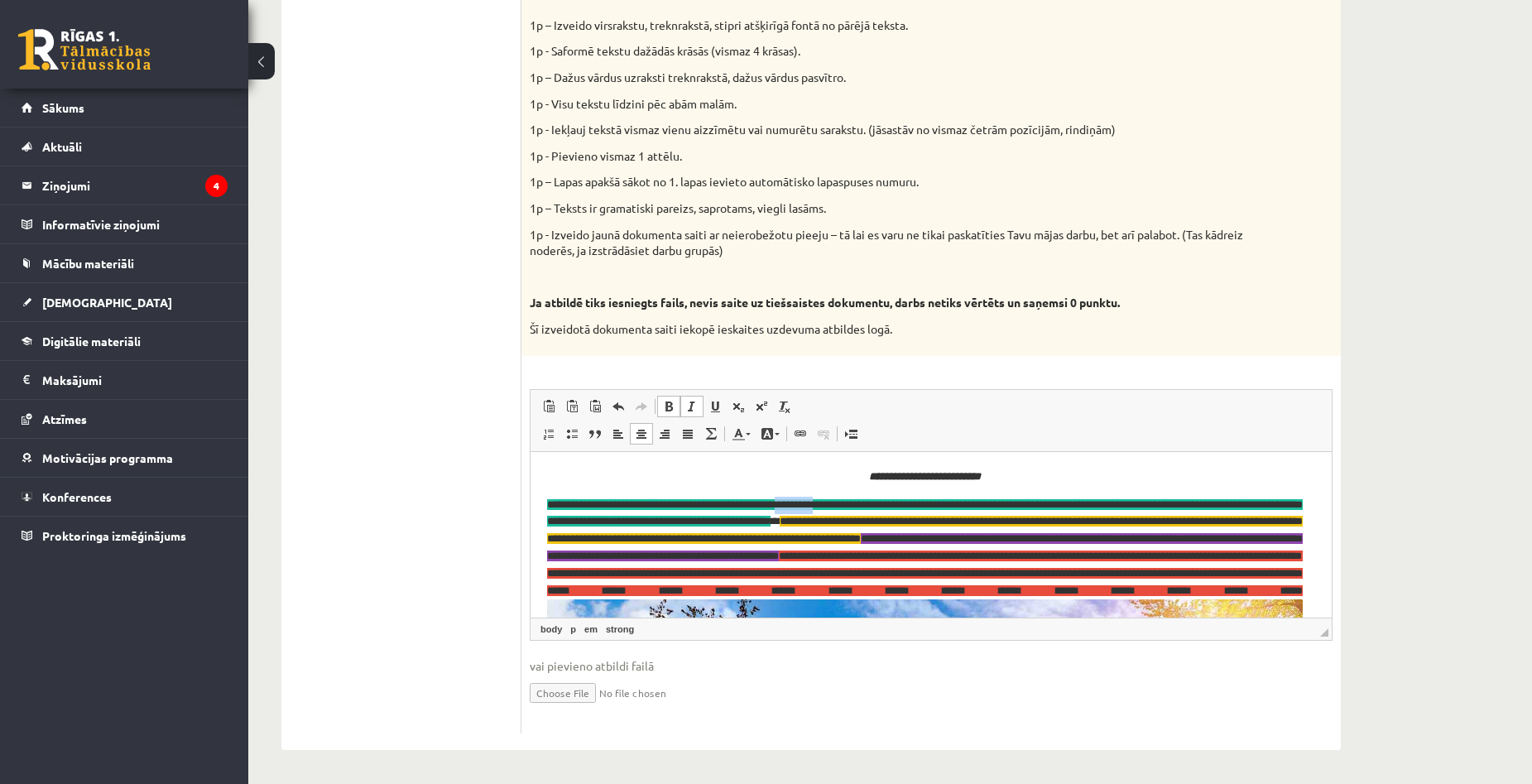
drag, startPoint x: 818, startPoint y: 504, endPoint x: 866, endPoint y: 502, distance: 48.0
click at [866, 502] on span "**********" at bounding box center [925, 511] width 755 height 28
click at [719, 406] on span at bounding box center [716, 406] width 14 height 14
click at [1003, 539] on span "**********" at bounding box center [925, 528] width 755 height 28
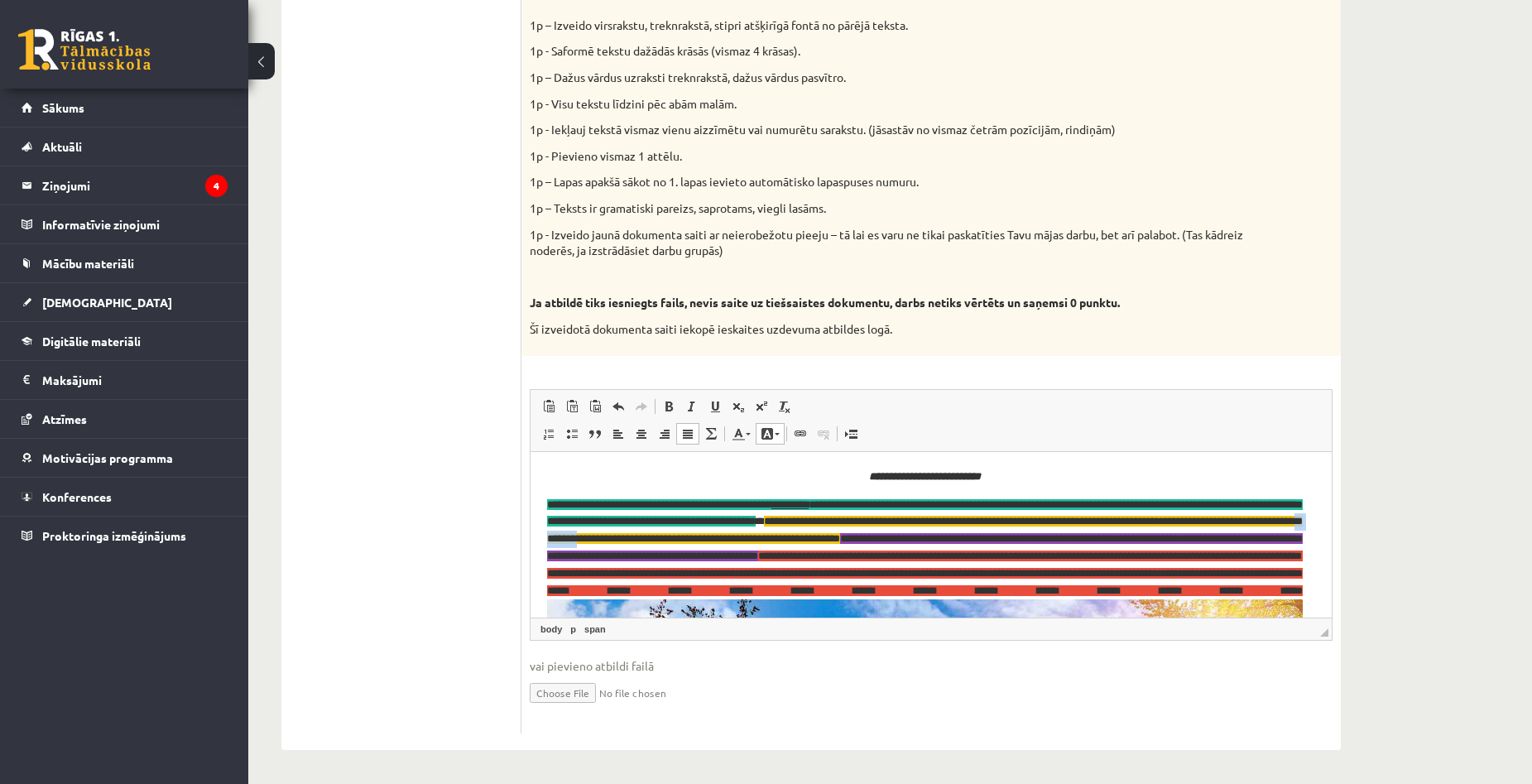
drag, startPoint x: 737, startPoint y: 538, endPoint x: 798, endPoint y: 535, distance: 61.1
click at [798, 535] on span "**********" at bounding box center [925, 528] width 755 height 28
click at [714, 406] on span at bounding box center [716, 406] width 14 height 14
drag, startPoint x: 1222, startPoint y: 517, endPoint x: 1275, endPoint y: 520, distance: 53.1
click at [1275, 520] on span "**********" at bounding box center [925, 528] width 755 height 28
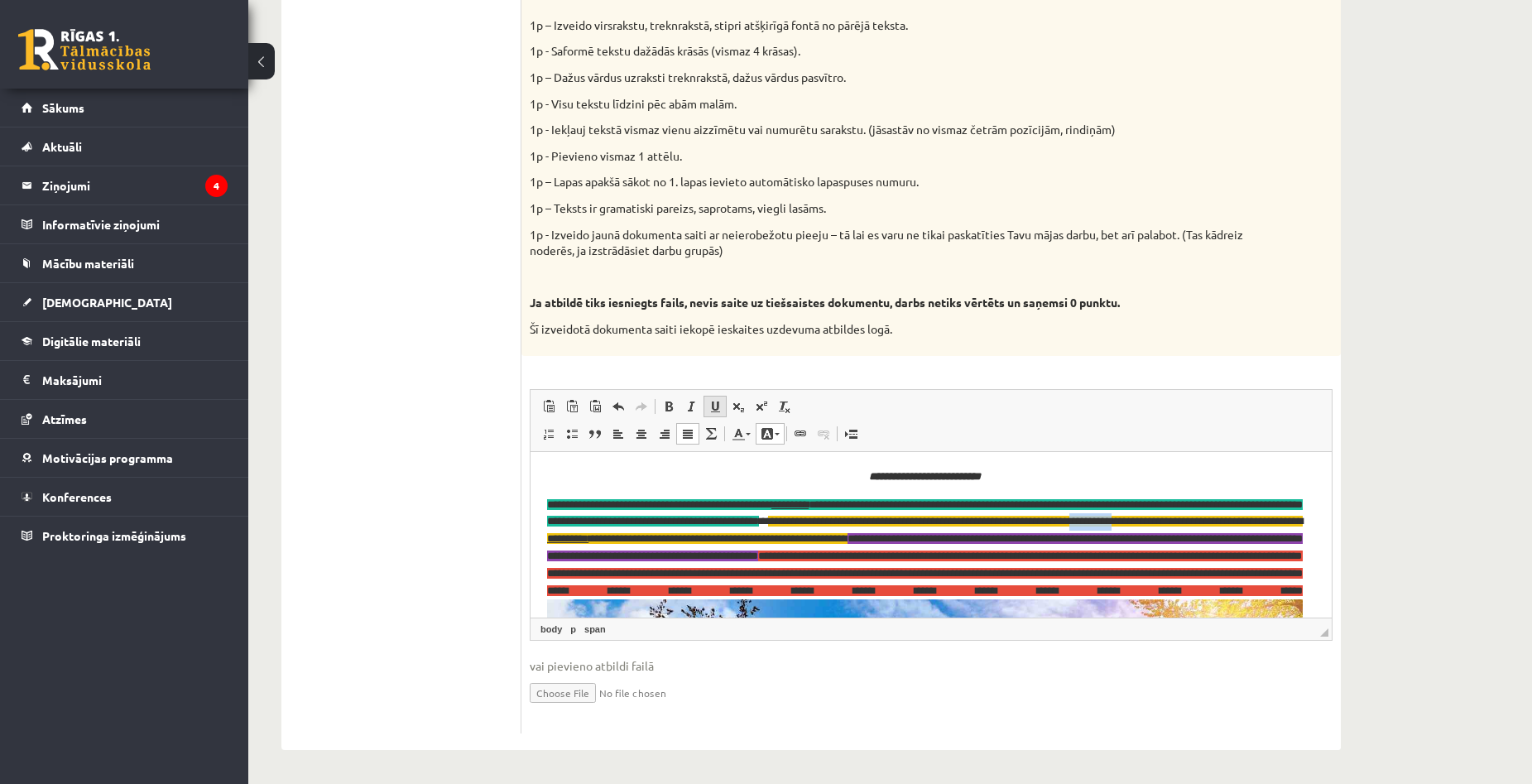
click at [716, 409] on span at bounding box center [716, 406] width 14 height 14
drag, startPoint x: 1253, startPoint y: 590, endPoint x: 1301, endPoint y: 587, distance: 48.1
click at [1301, 587] on span "**********" at bounding box center [925, 572] width 755 height 46
click at [712, 405] on span at bounding box center [716, 406] width 14 height 14
click at [867, 578] on p "**********" at bounding box center [925, 796] width 755 height 602
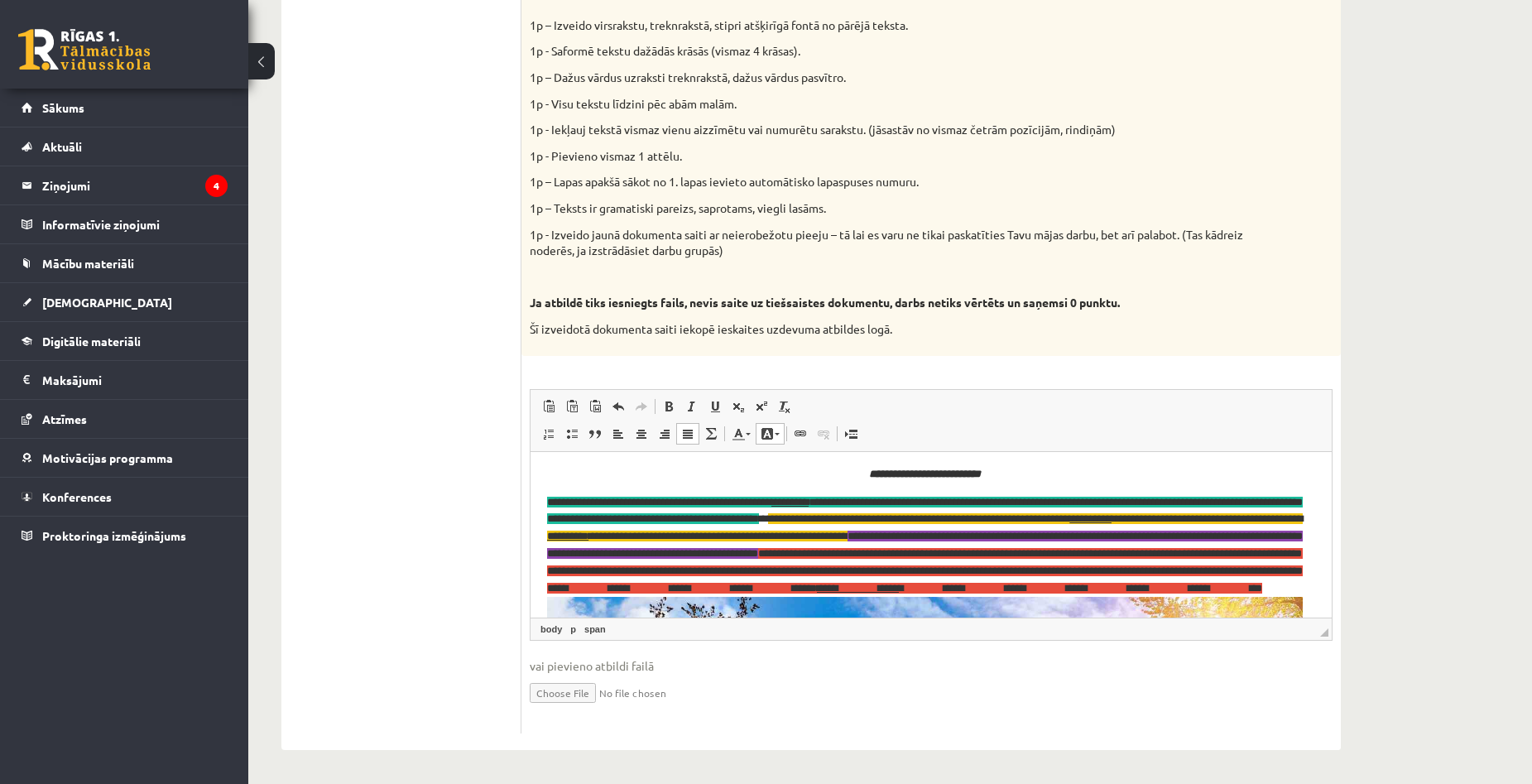
scroll to position [0, 0]
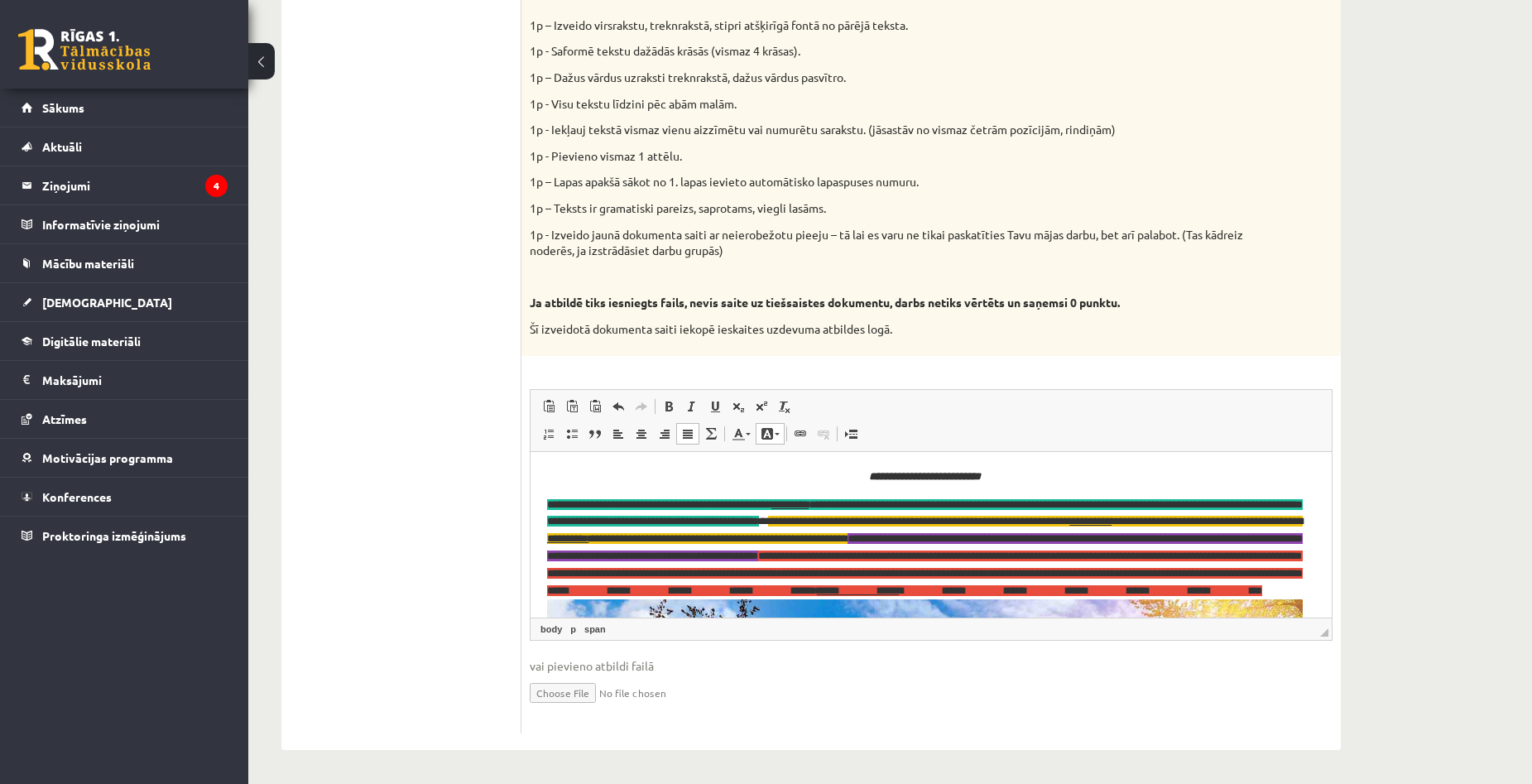
click at [1065, 489] on body "**********" at bounding box center [931, 782] width 768 height 631
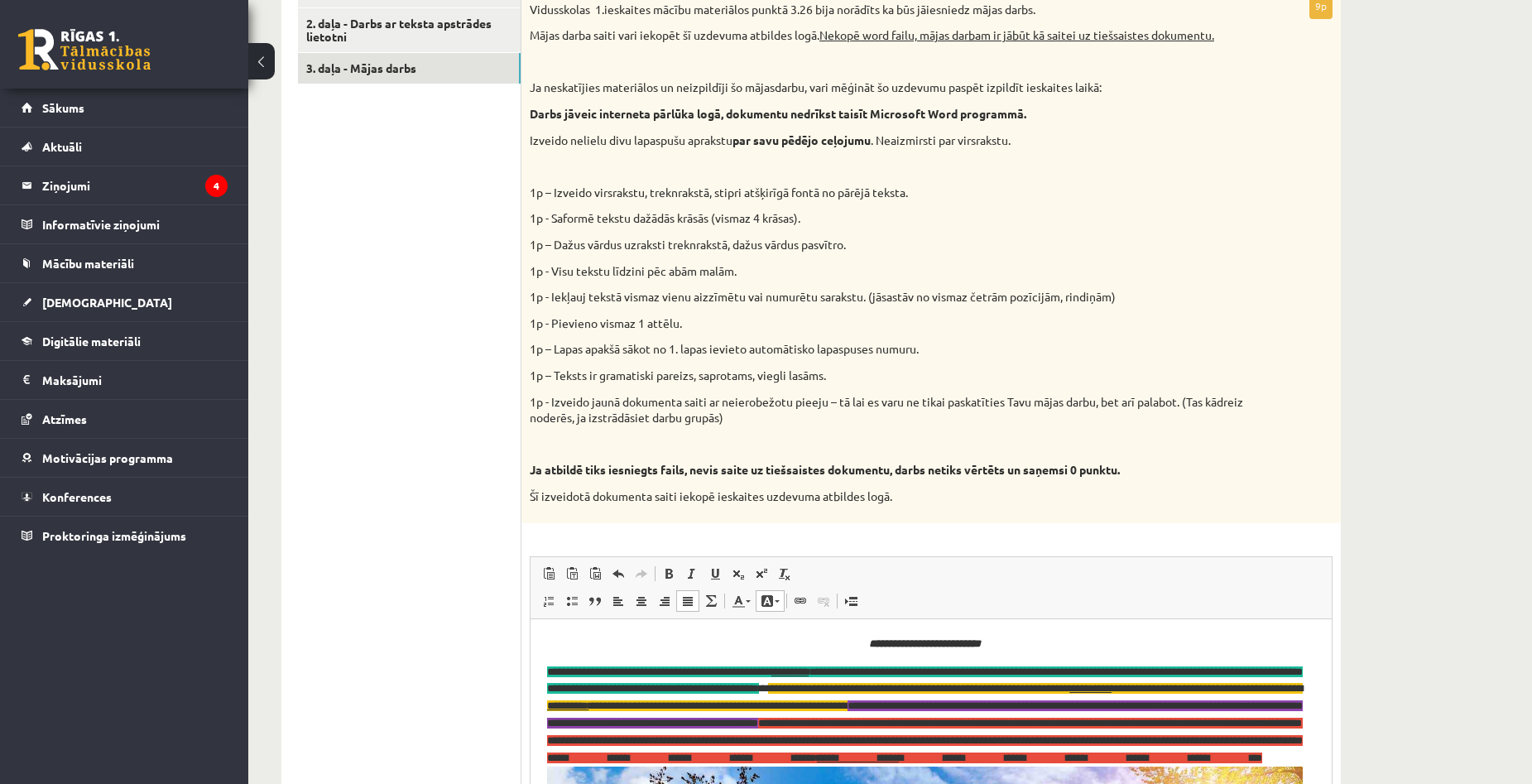
scroll to position [962, 0]
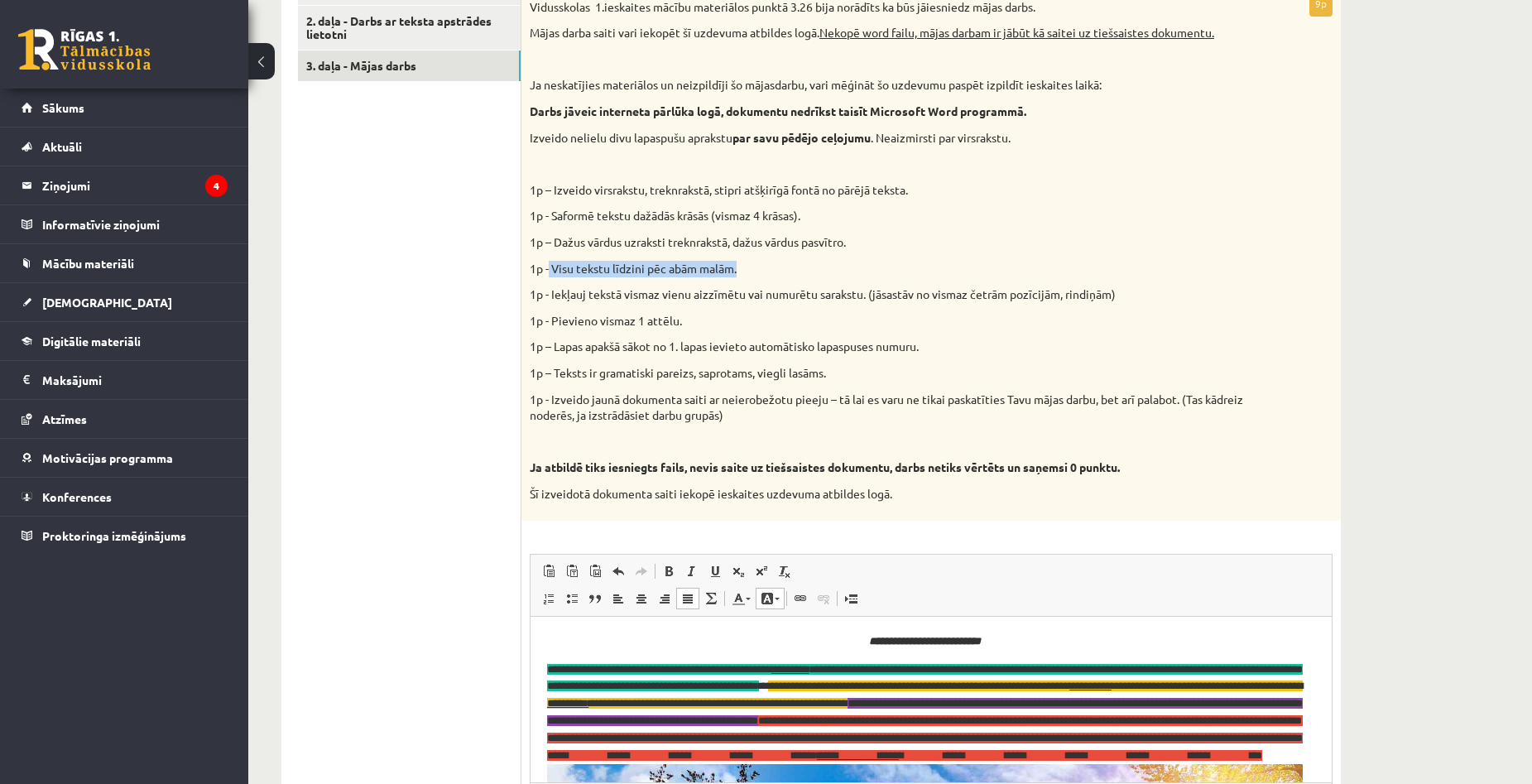
drag, startPoint x: 550, startPoint y: 266, endPoint x: 741, endPoint y: 267, distance: 191.0
click at [741, 267] on p "1p - Visu tekstu līdzini pēc abām malām." at bounding box center [889, 269] width 720 height 17
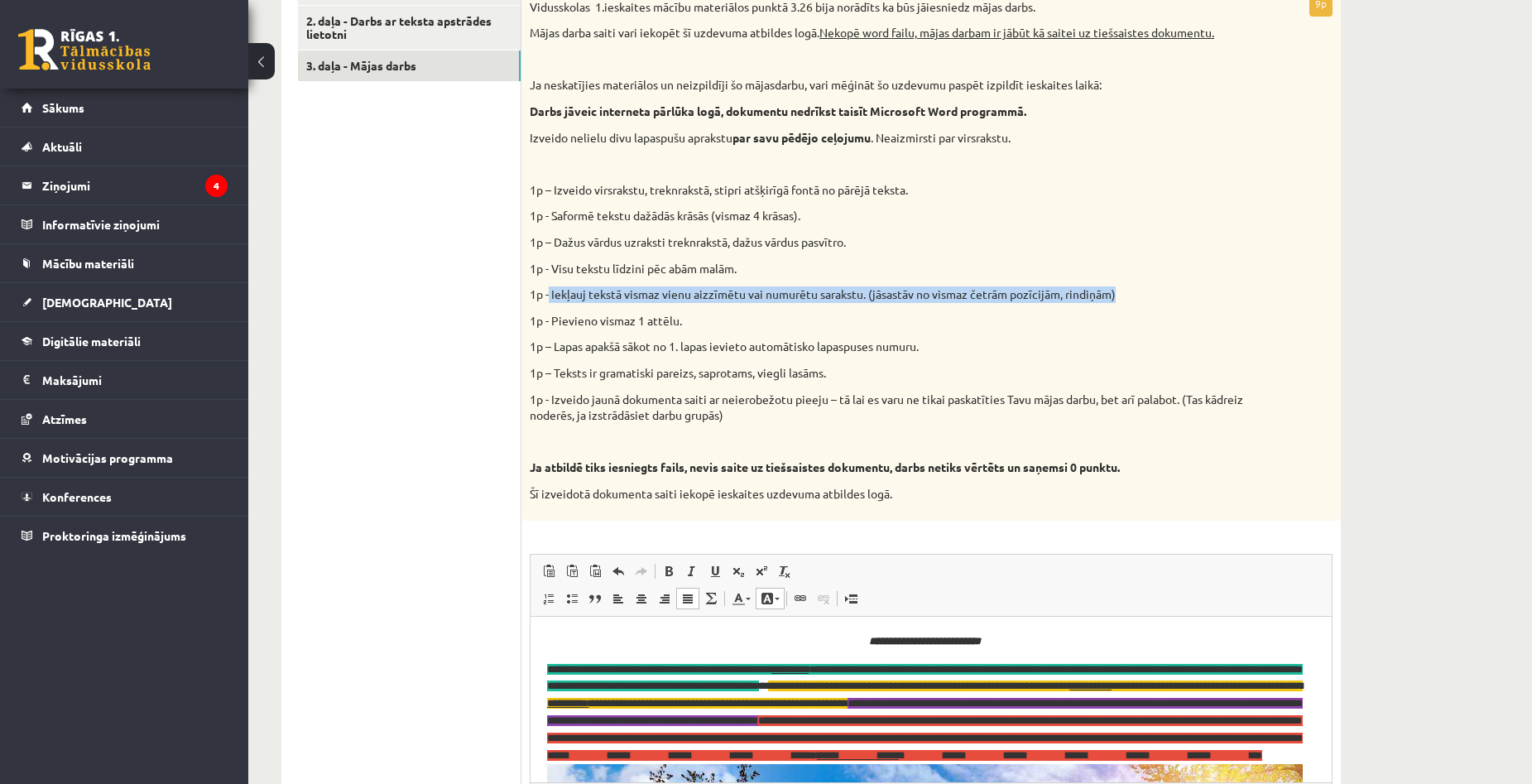
drag, startPoint x: 550, startPoint y: 296, endPoint x: 1125, endPoint y: 303, distance: 575.0
click at [1125, 303] on p "1p - Iekļauj tekstā vismaz vienu aizzīmētu vai numurētu sarakstu. (jāsastāv no …" at bounding box center [889, 295] width 720 height 17
copy p "Iekļauj tekstā vismaz vienu aizzīmētu vai numurētu sarakstu. (jāsastāv no visma…"
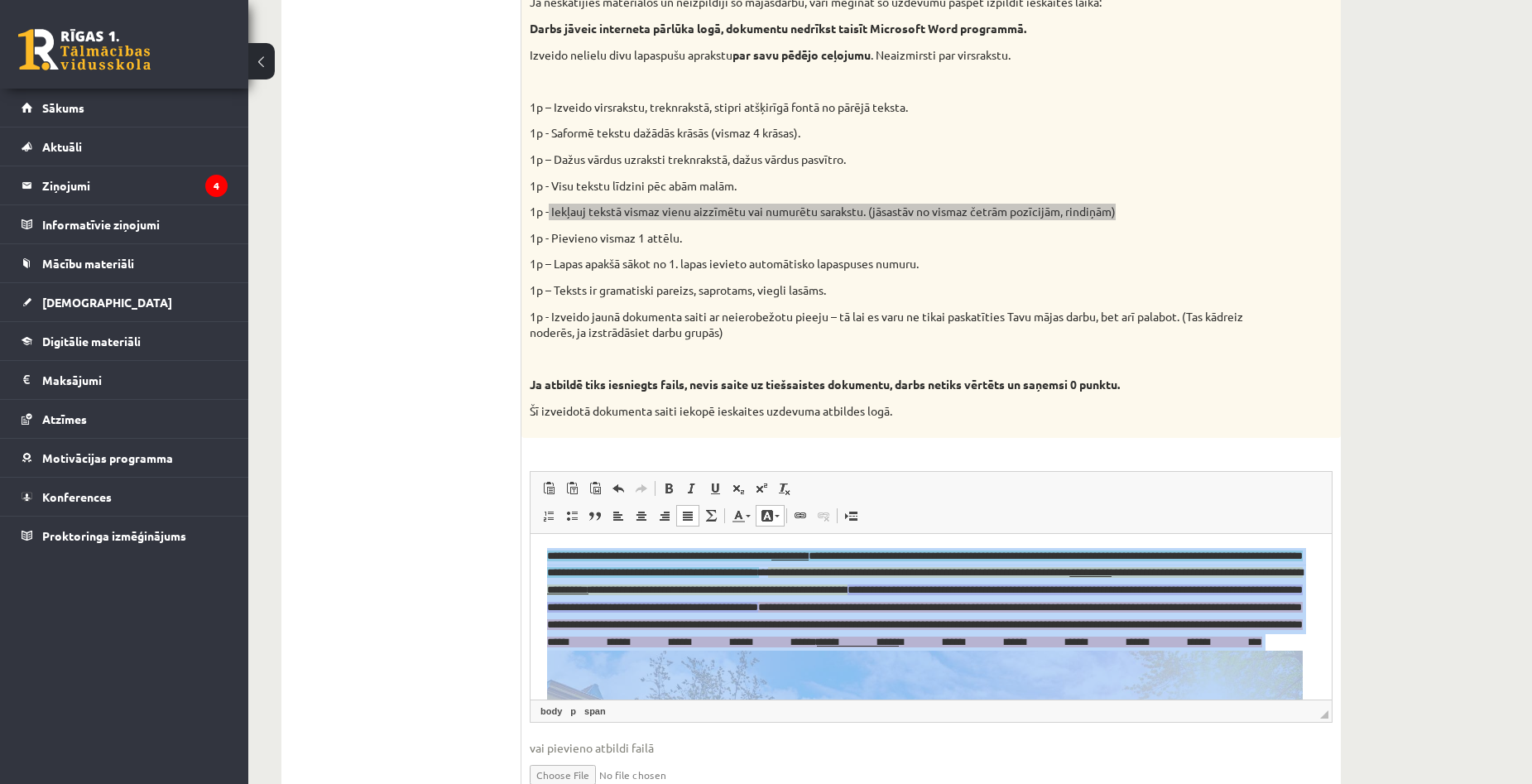
scroll to position [35, 0]
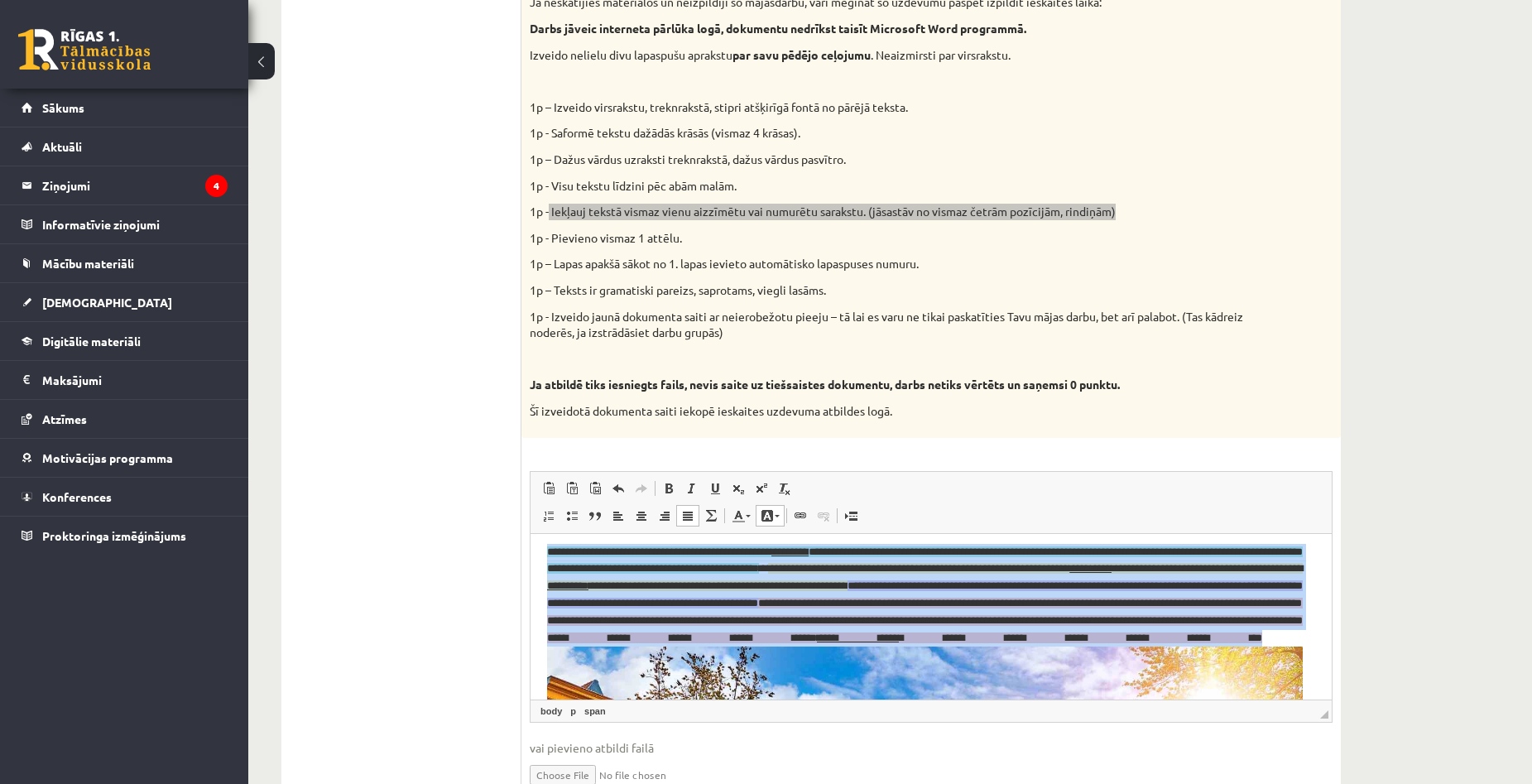
drag, startPoint x: 549, startPoint y: 587, endPoint x: 1306, endPoint y: 658, distance: 760.3
click at [575, 517] on span at bounding box center [572, 516] width 14 height 14
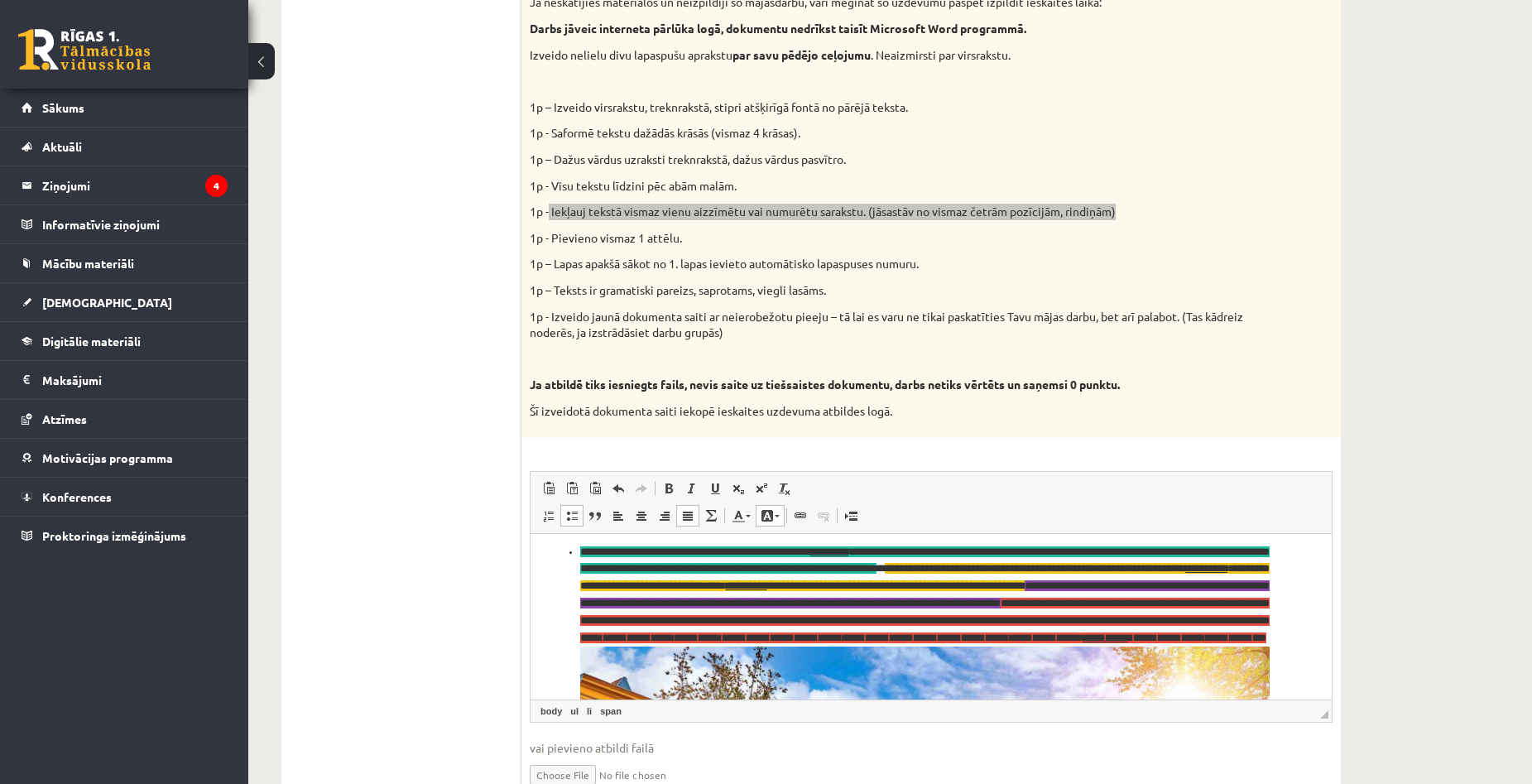
click at [595, 567] on span "**********" at bounding box center [925, 559] width 689 height 28
drag, startPoint x: 577, startPoint y: 569, endPoint x: 1289, endPoint y: 571, distance: 712.0
click at [573, 520] on span at bounding box center [572, 516] width 14 height 14
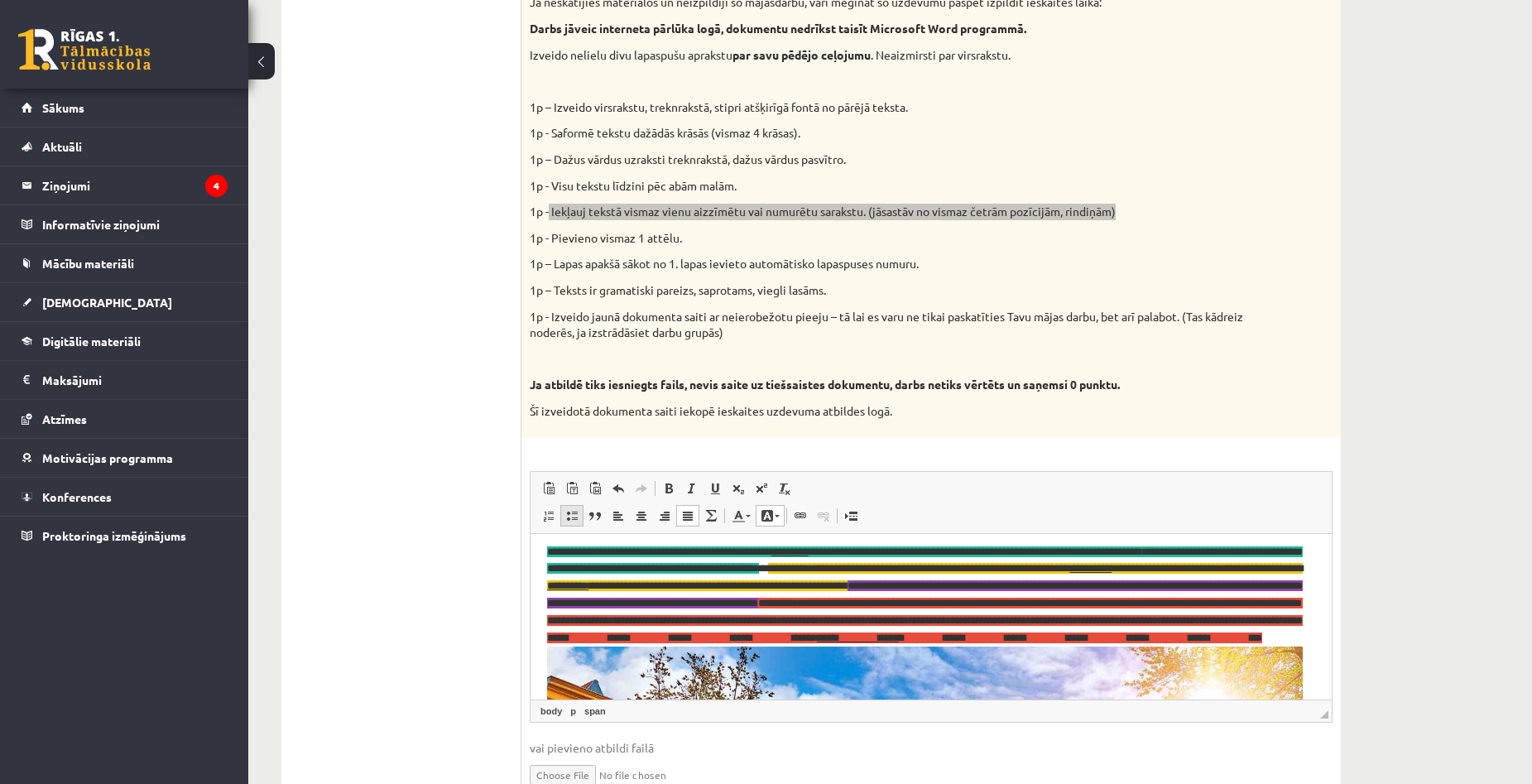
click at [572, 516] on span at bounding box center [572, 516] width 14 height 14
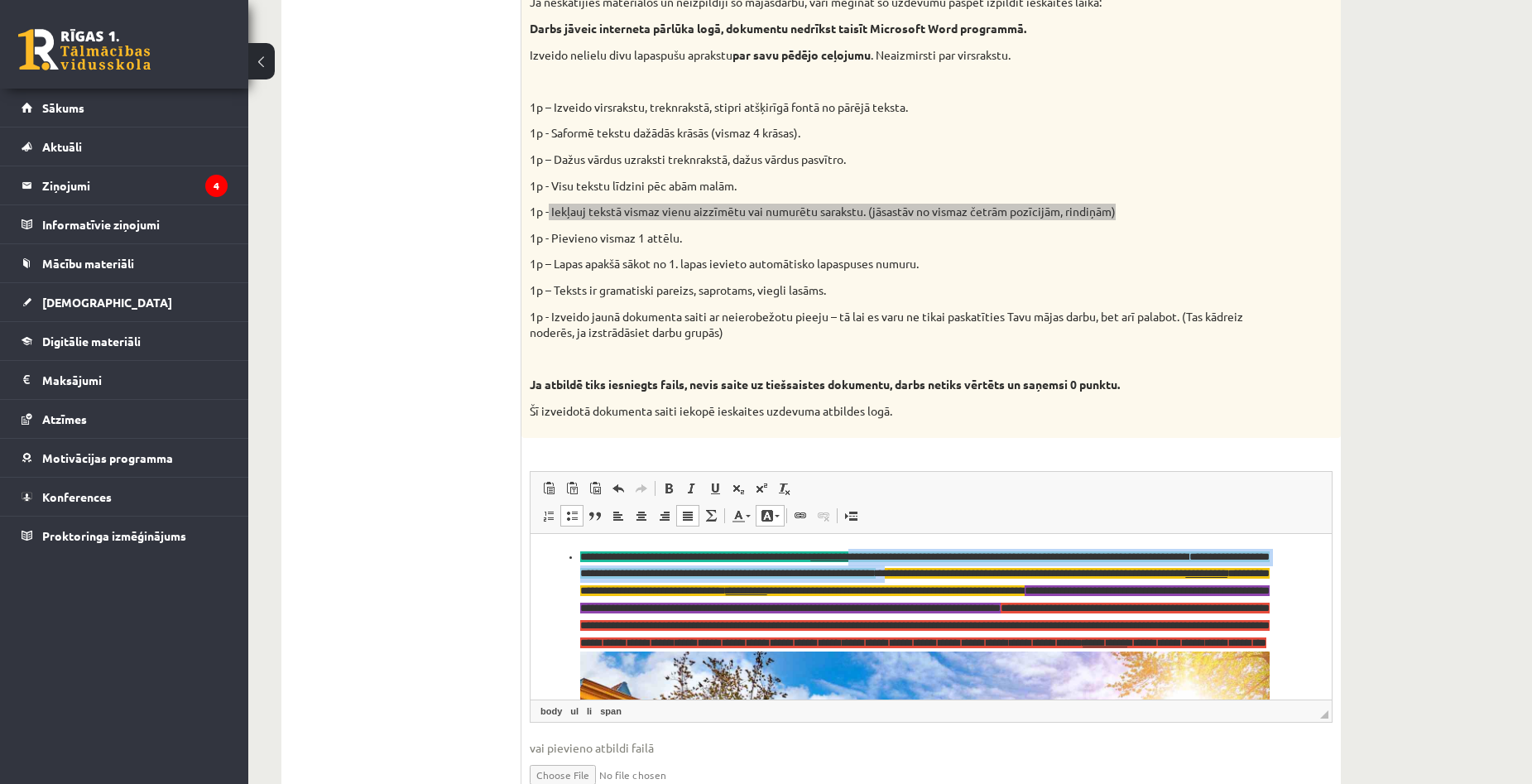
scroll to position [0, 0]
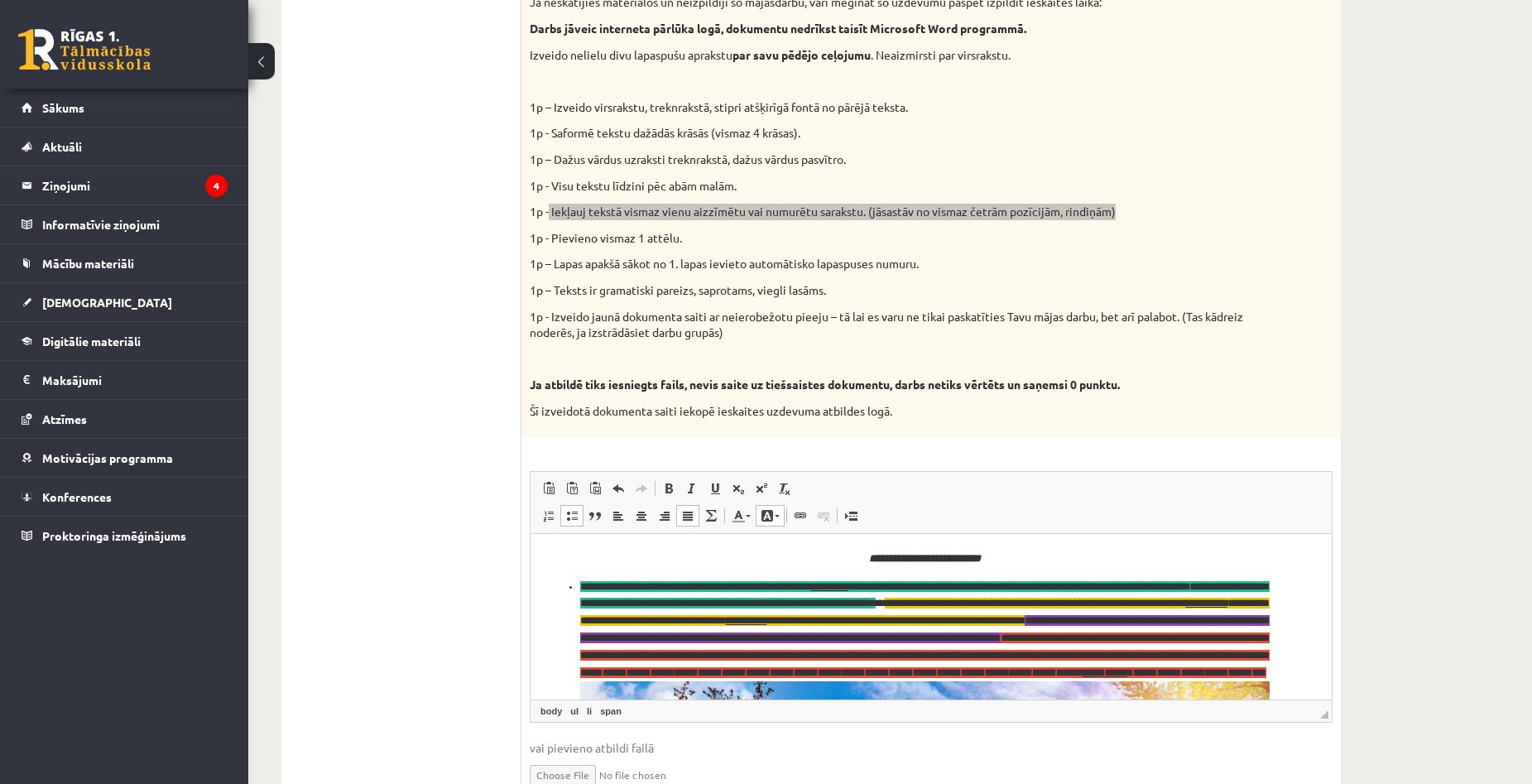
click at [577, 516] on span at bounding box center [572, 516] width 14 height 14
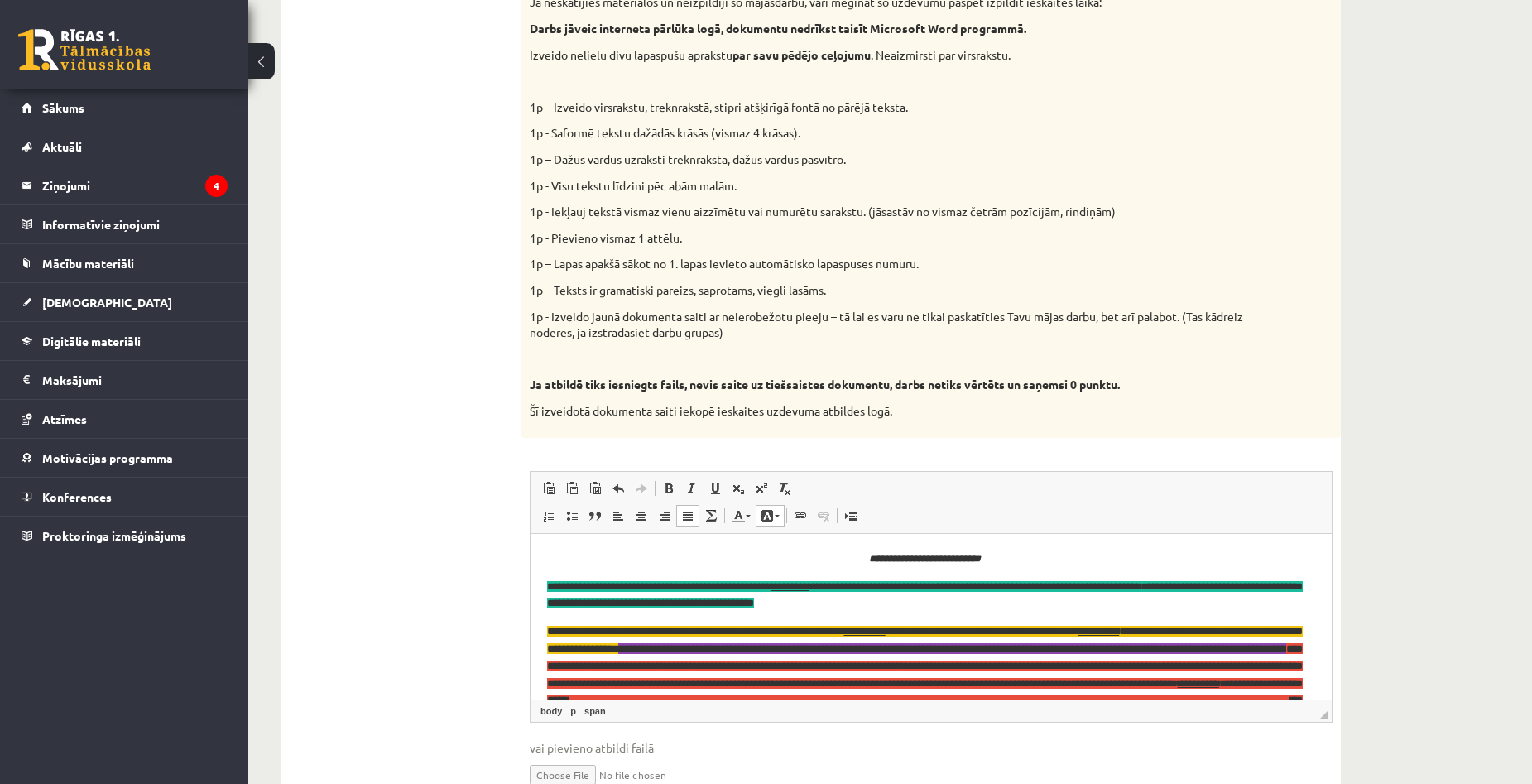
click at [795, 647] on span "**********" at bounding box center [952, 647] width 668 height 11
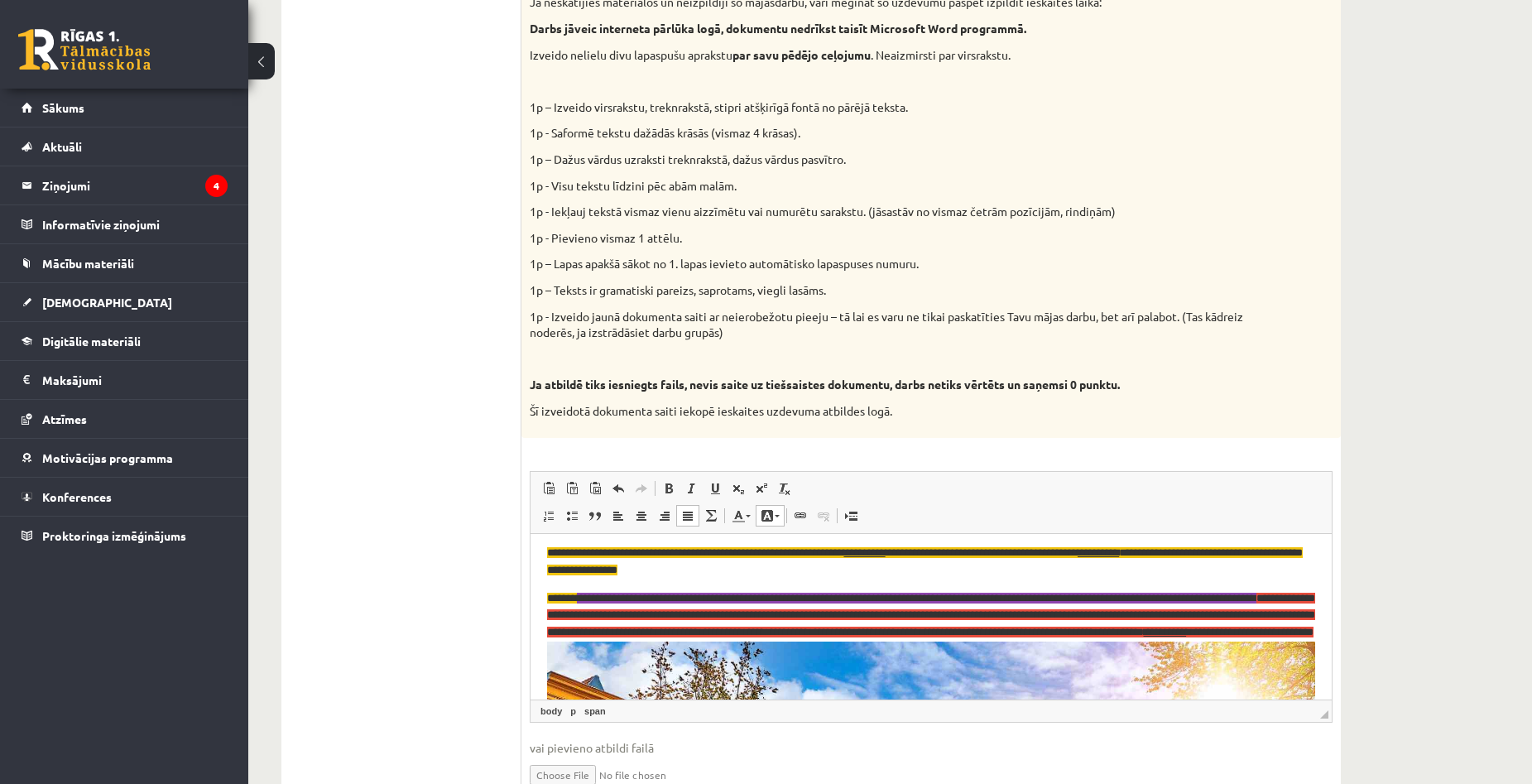
scroll to position [83, 0]
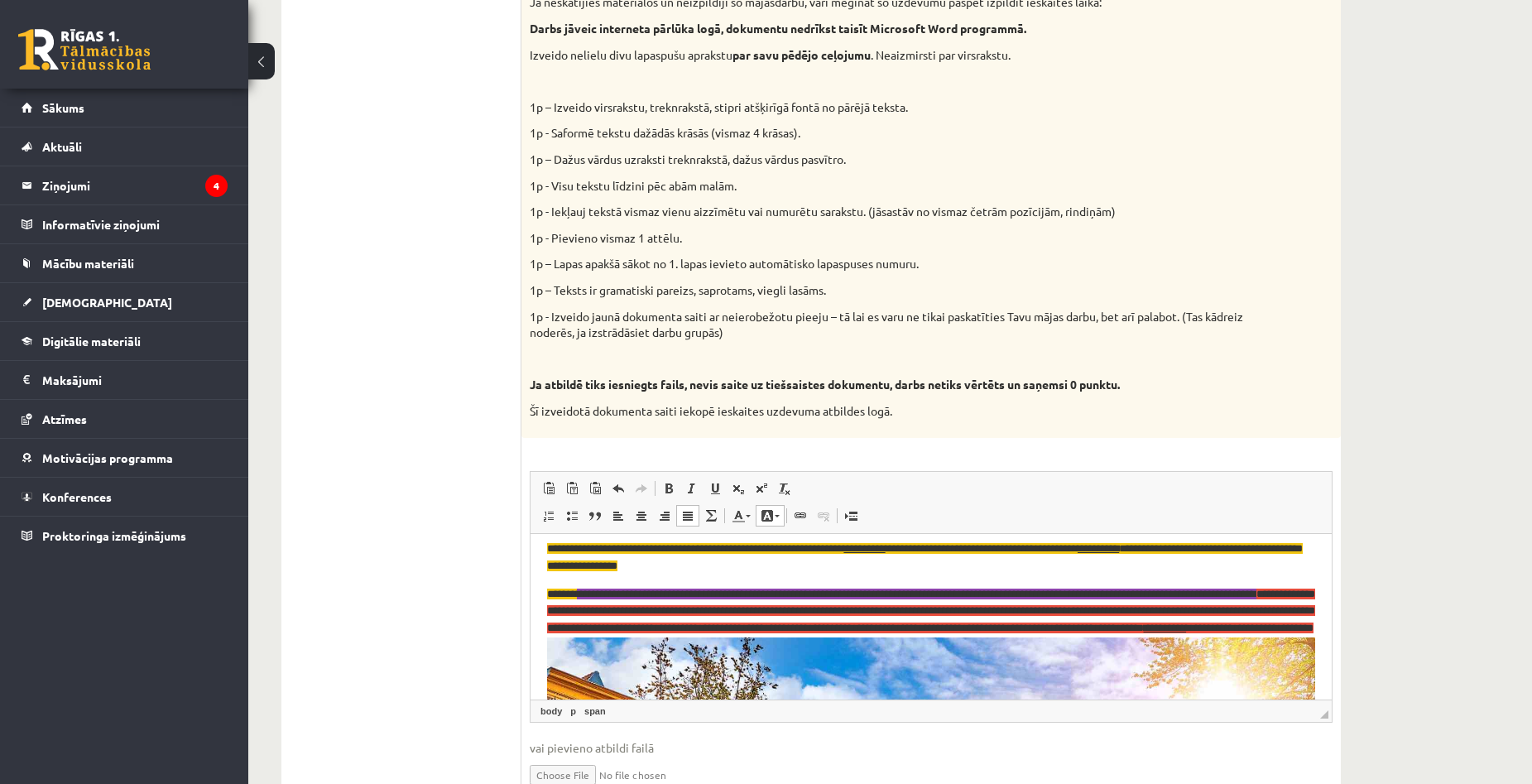
click at [1302, 594] on html "**********" at bounding box center [931, 797] width 801 height 693
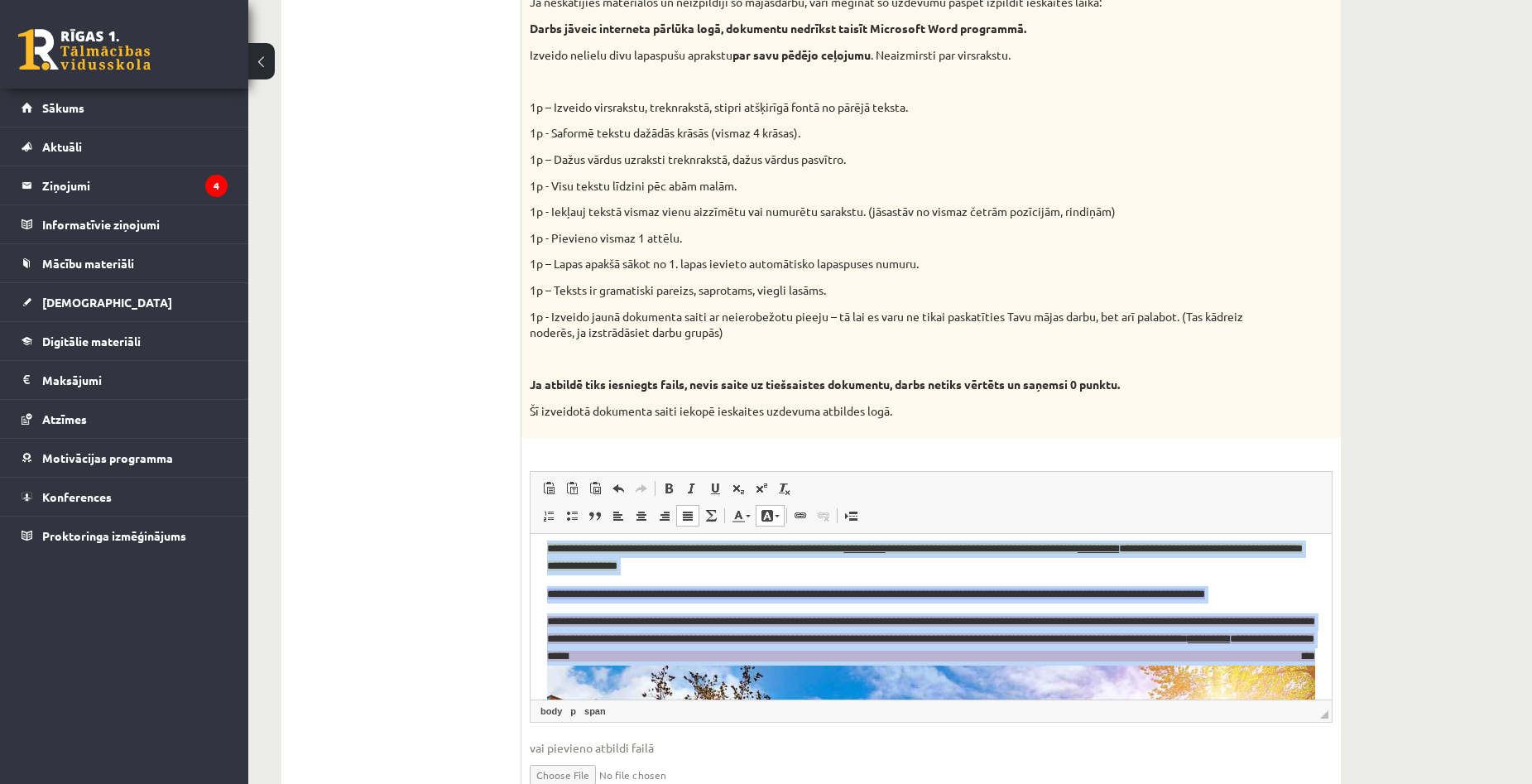
drag, startPoint x: 541, startPoint y: 588, endPoint x: 1303, endPoint y: 651, distance: 764.6
click at [581, 515] on link "Insert/Remove Bulleted List" at bounding box center [572, 515] width 23 height 21
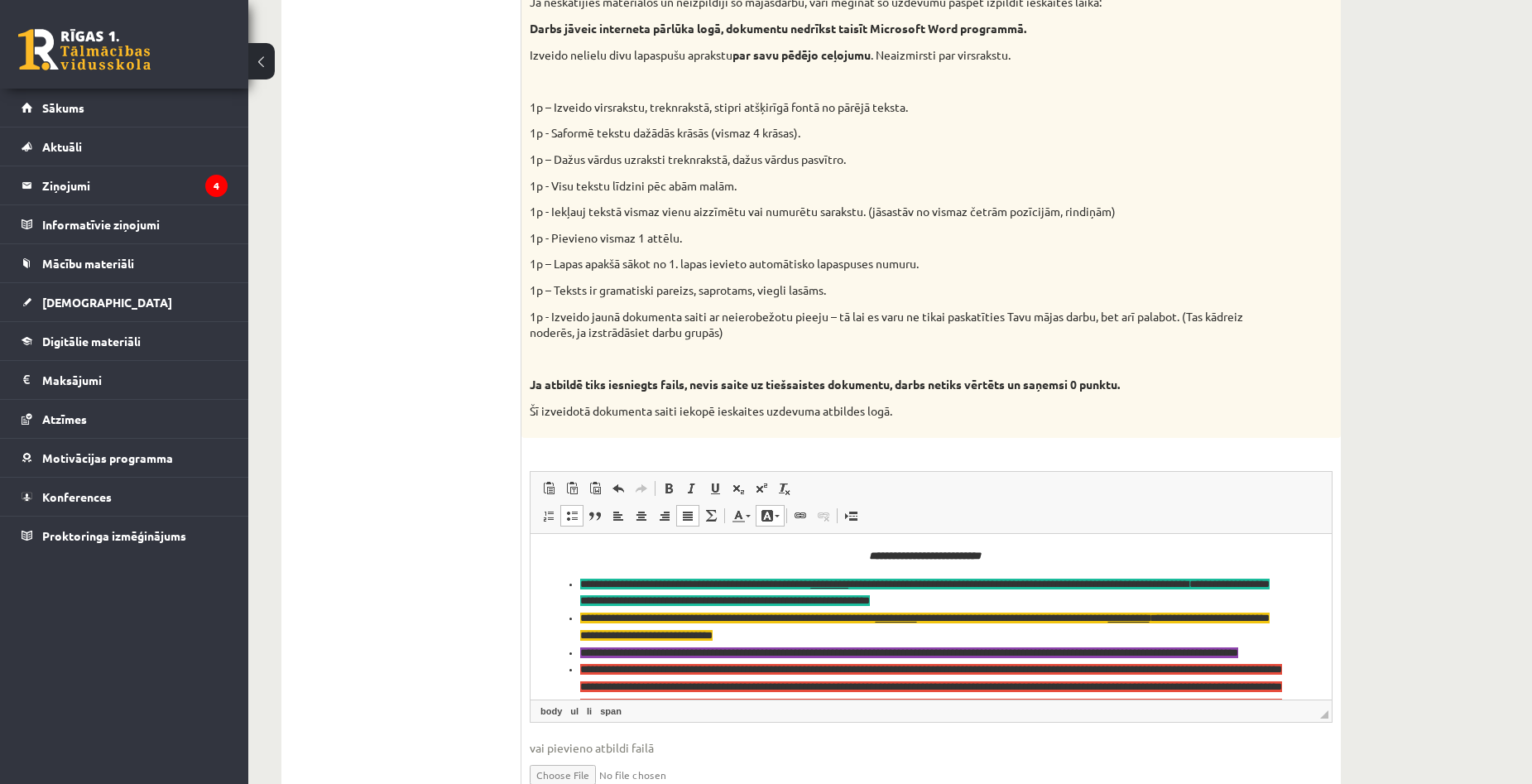
scroll to position [0, 0]
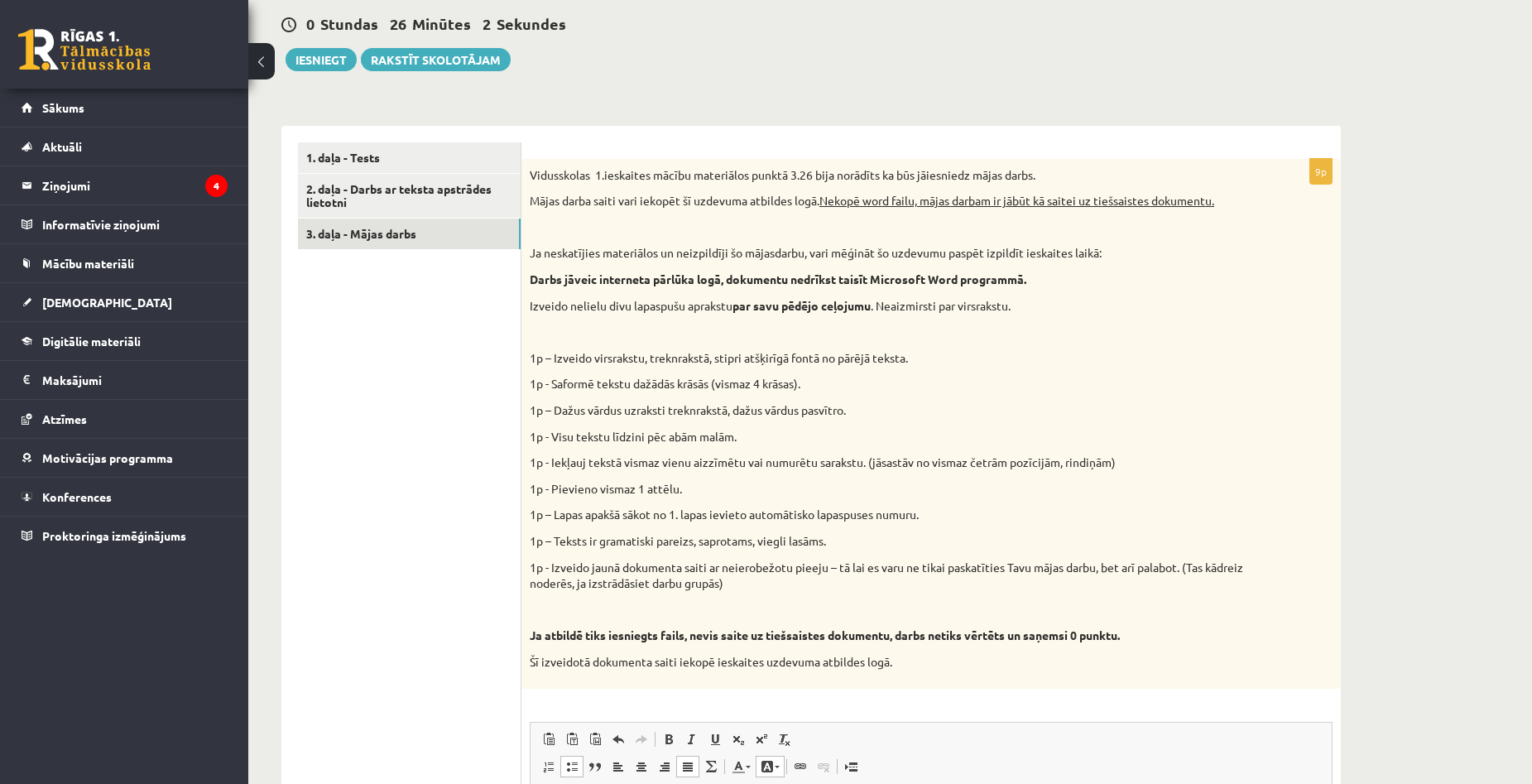
scroll to position [796, 0]
click at [1408, 316] on div "Datorika 1.ieskaite 10.a1 klase , Aivars Brālis (10.a1 klase) Ieskaite jāpilda …" at bounding box center [890, 190] width 1284 height 1845
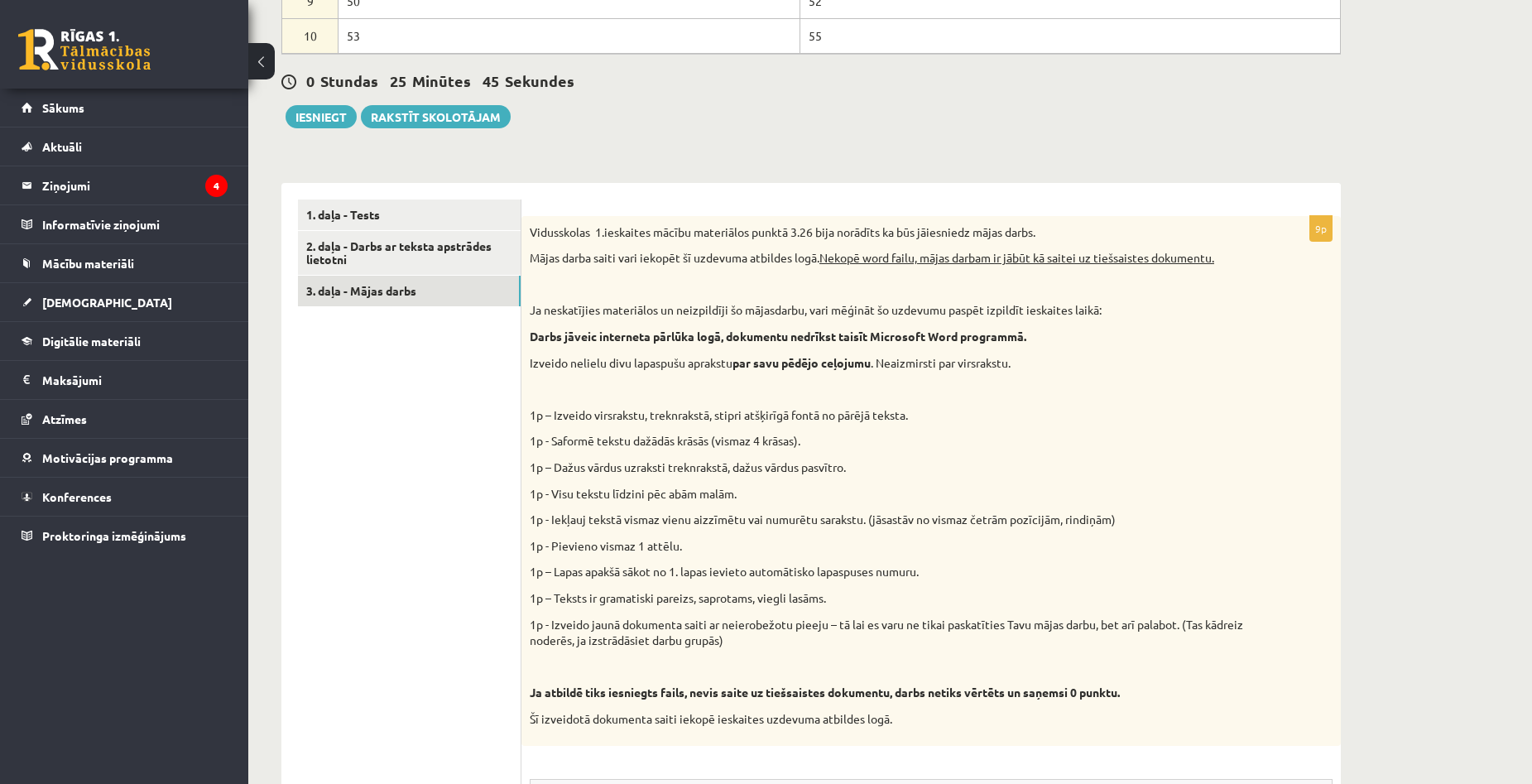
scroll to position [713, 0]
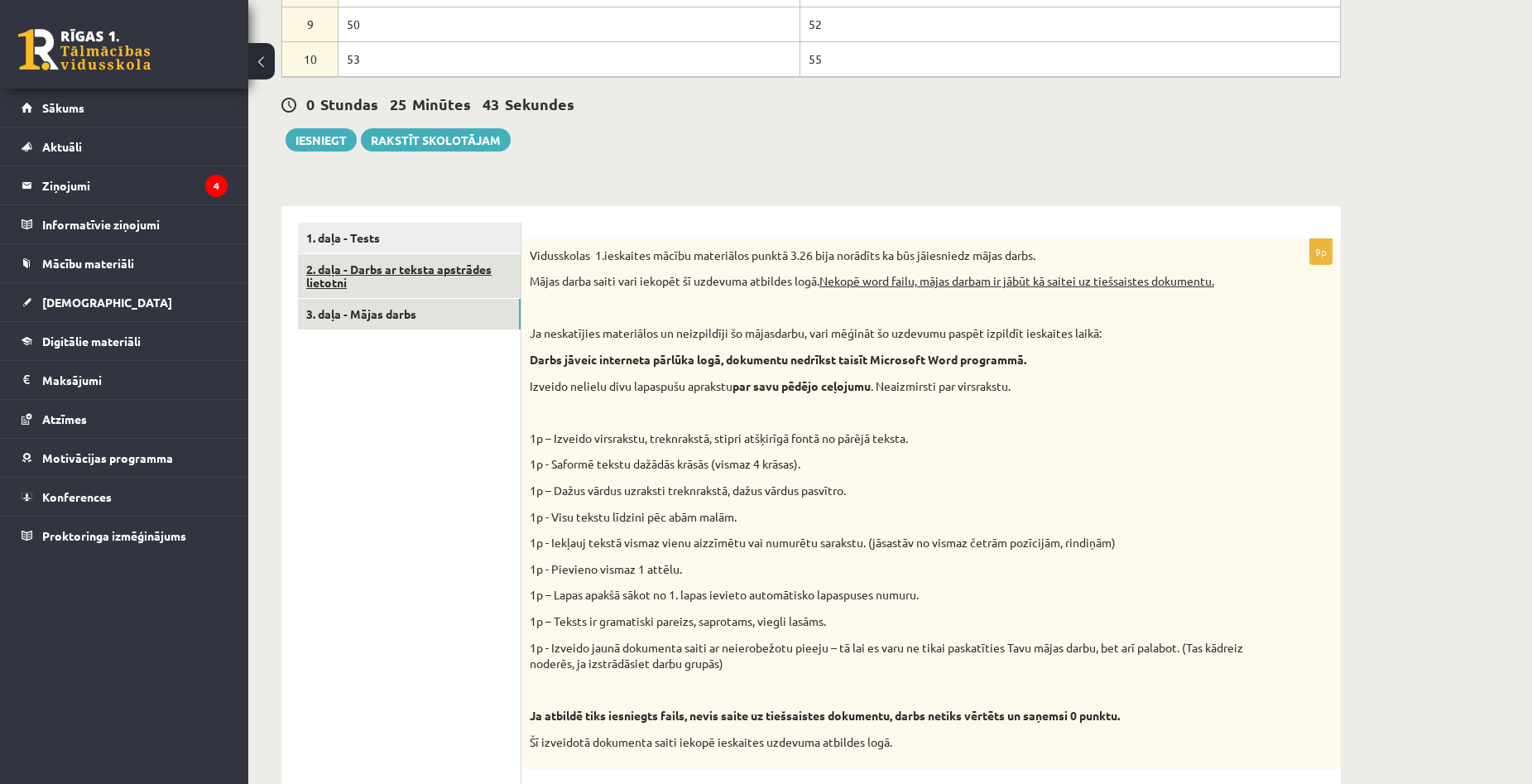
click at [365, 273] on link "2. daļa - Darbs ar teksta apstrādes lietotni" at bounding box center [409, 276] width 223 height 45
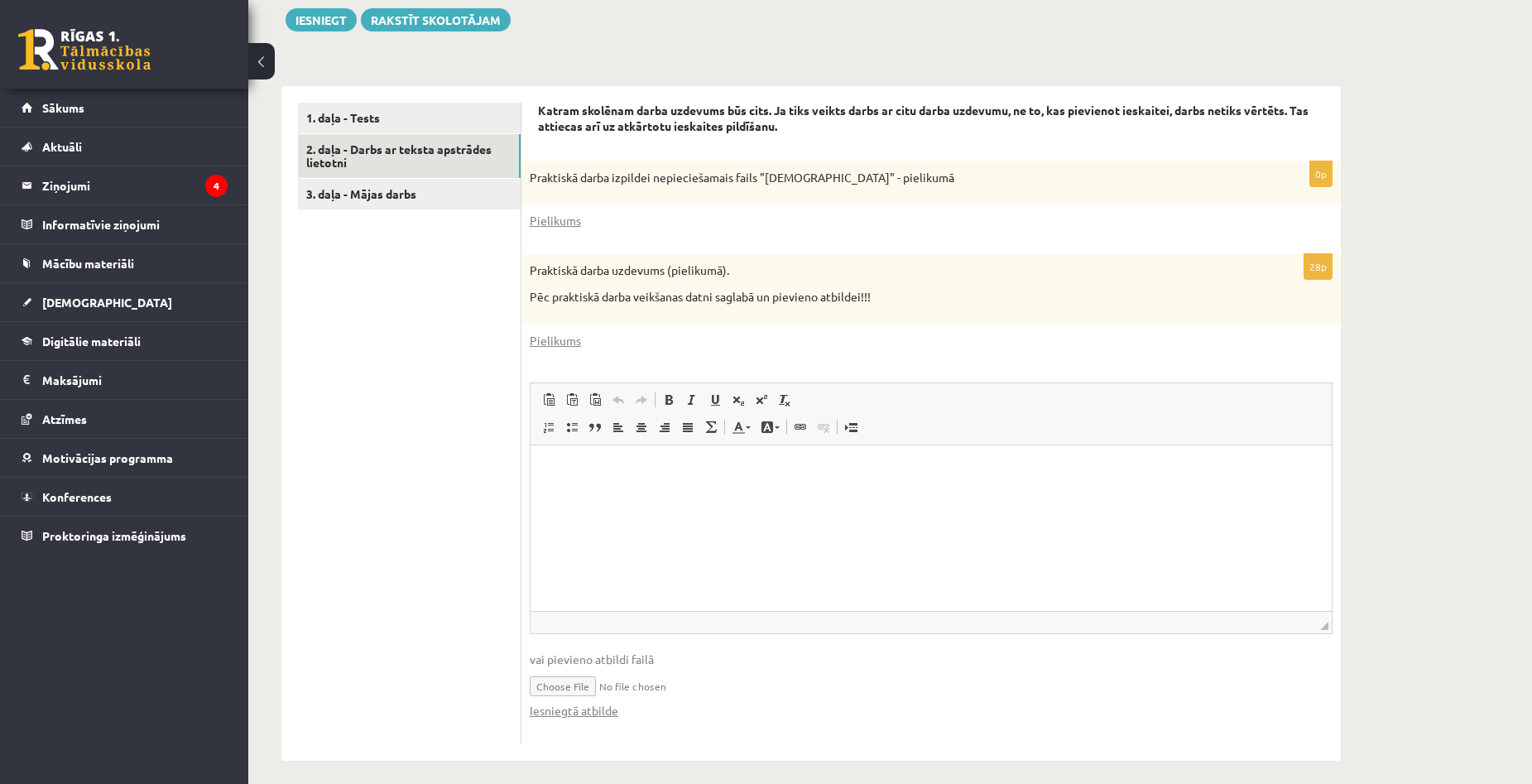
scroll to position [845, 0]
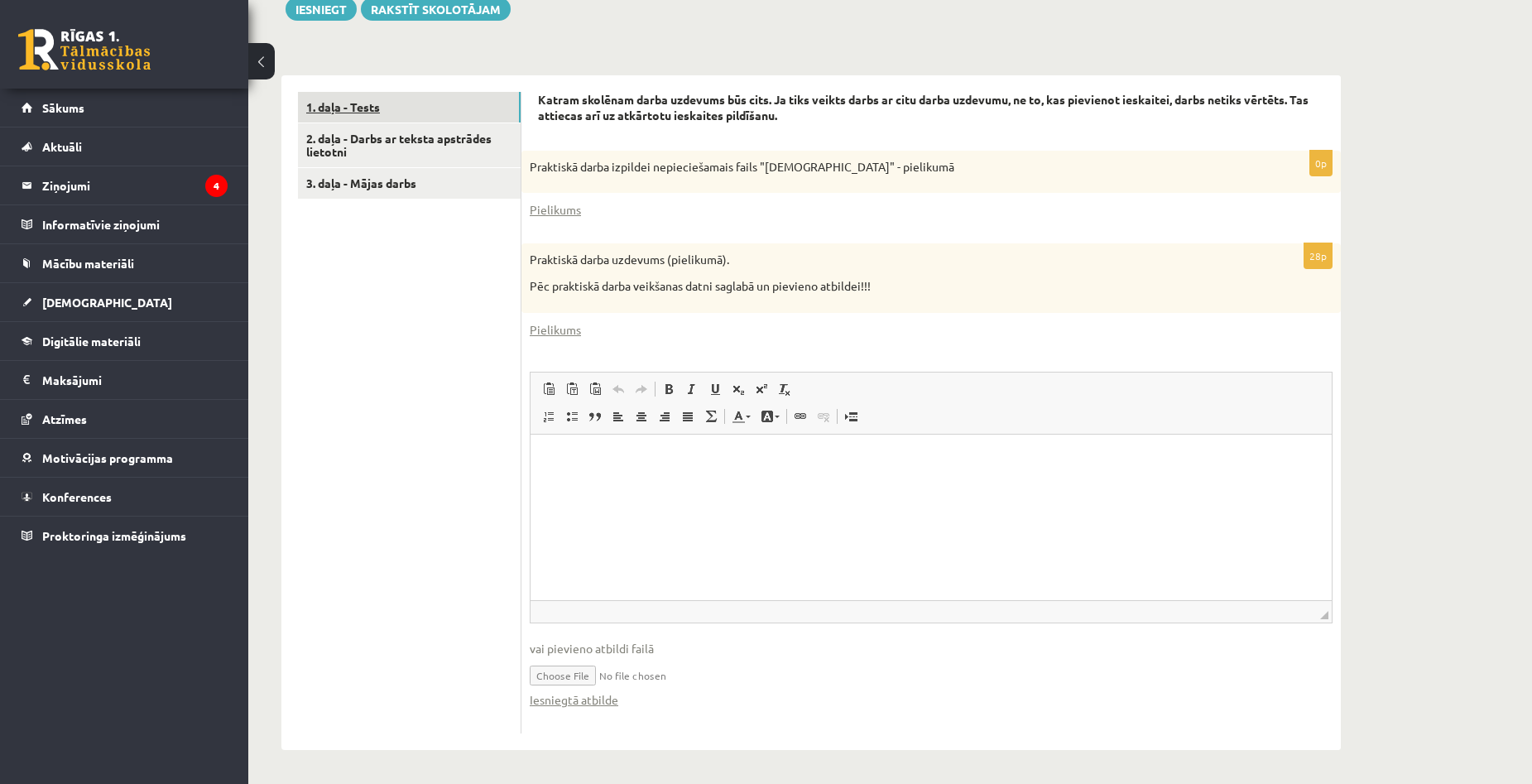
click at [362, 116] on link "1. daļa - Tests" at bounding box center [409, 107] width 223 height 30
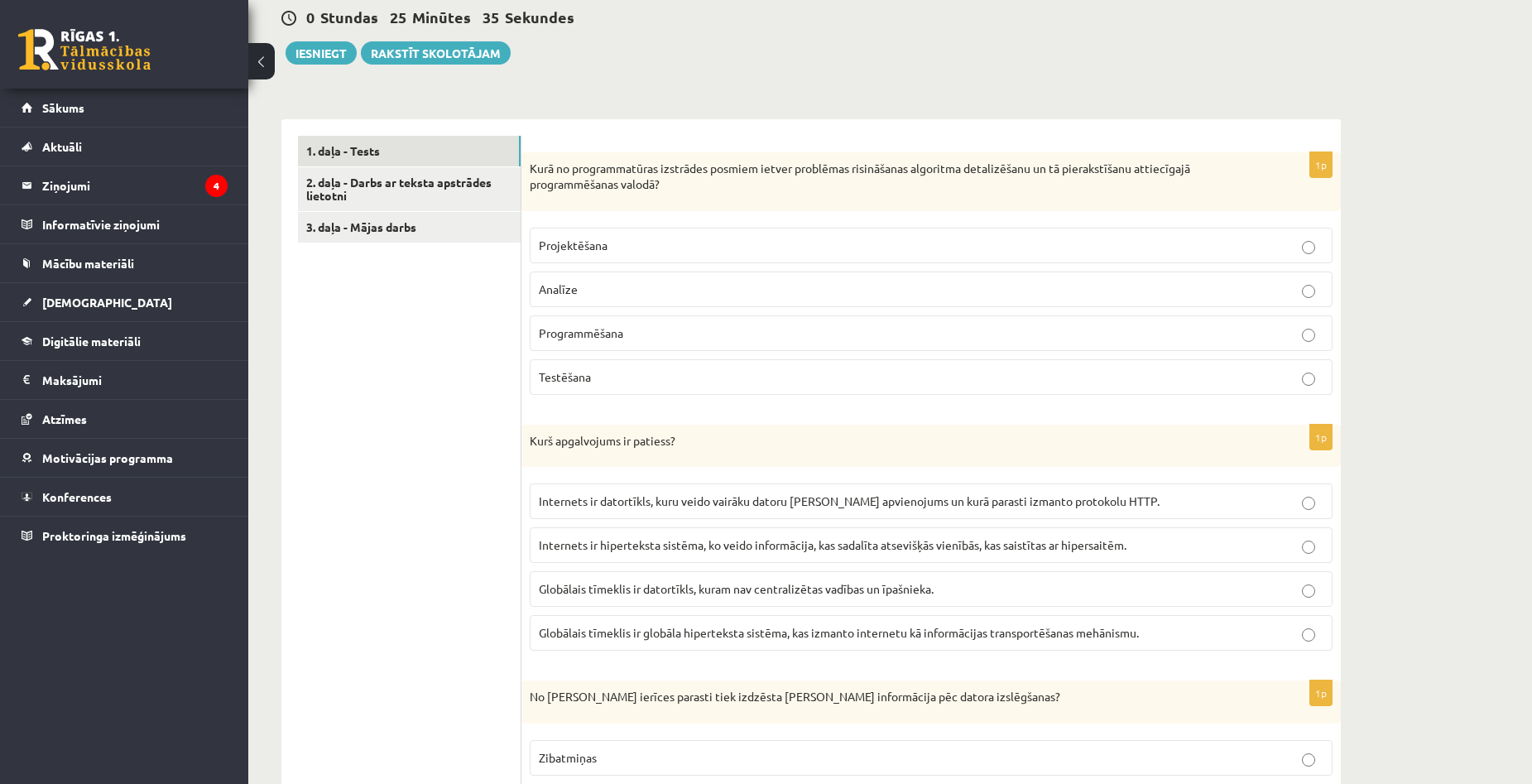
scroll to position [514, 0]
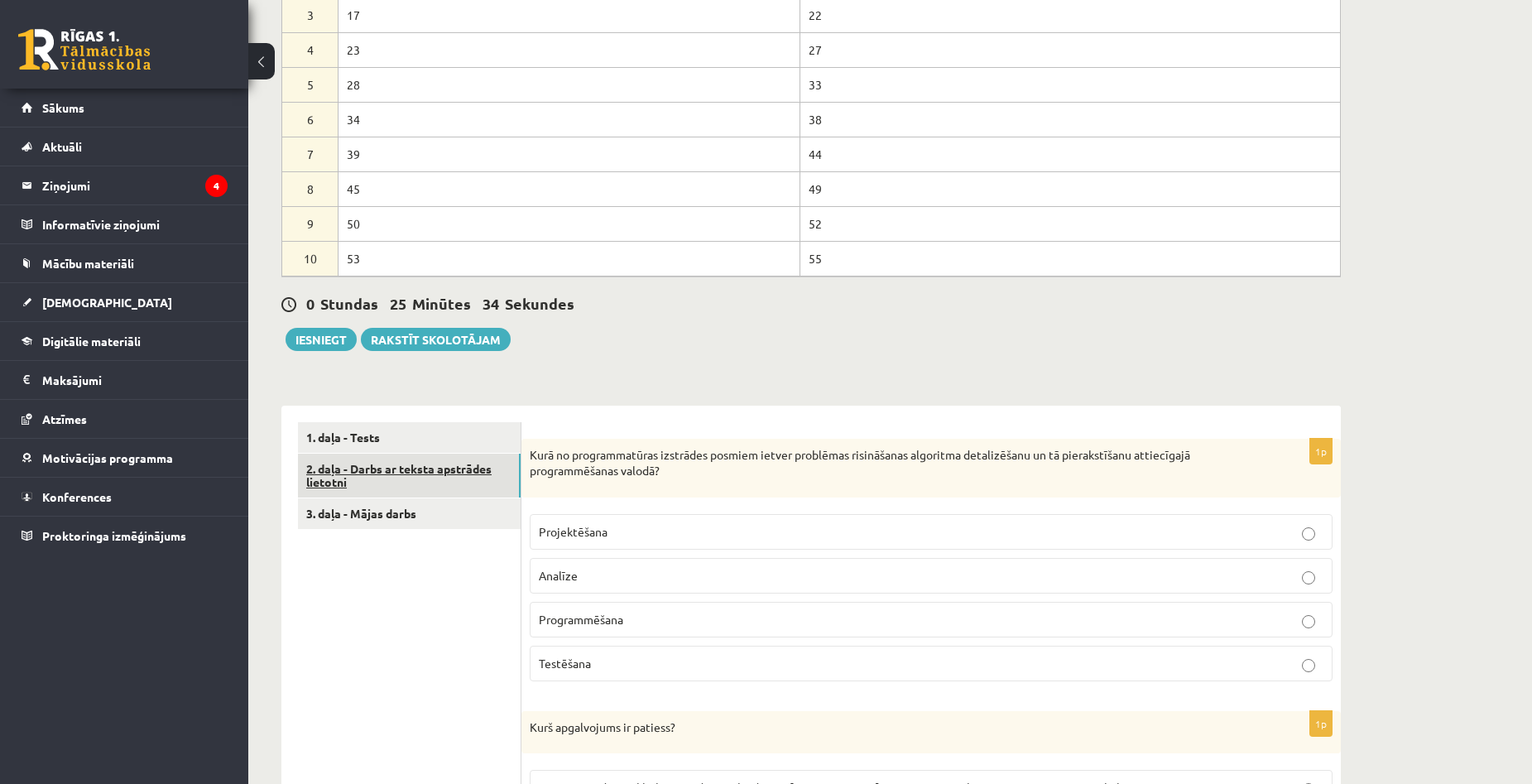
click at [385, 478] on link "2. daļa - Darbs ar teksta apstrādes lietotni" at bounding box center [409, 476] width 223 height 45
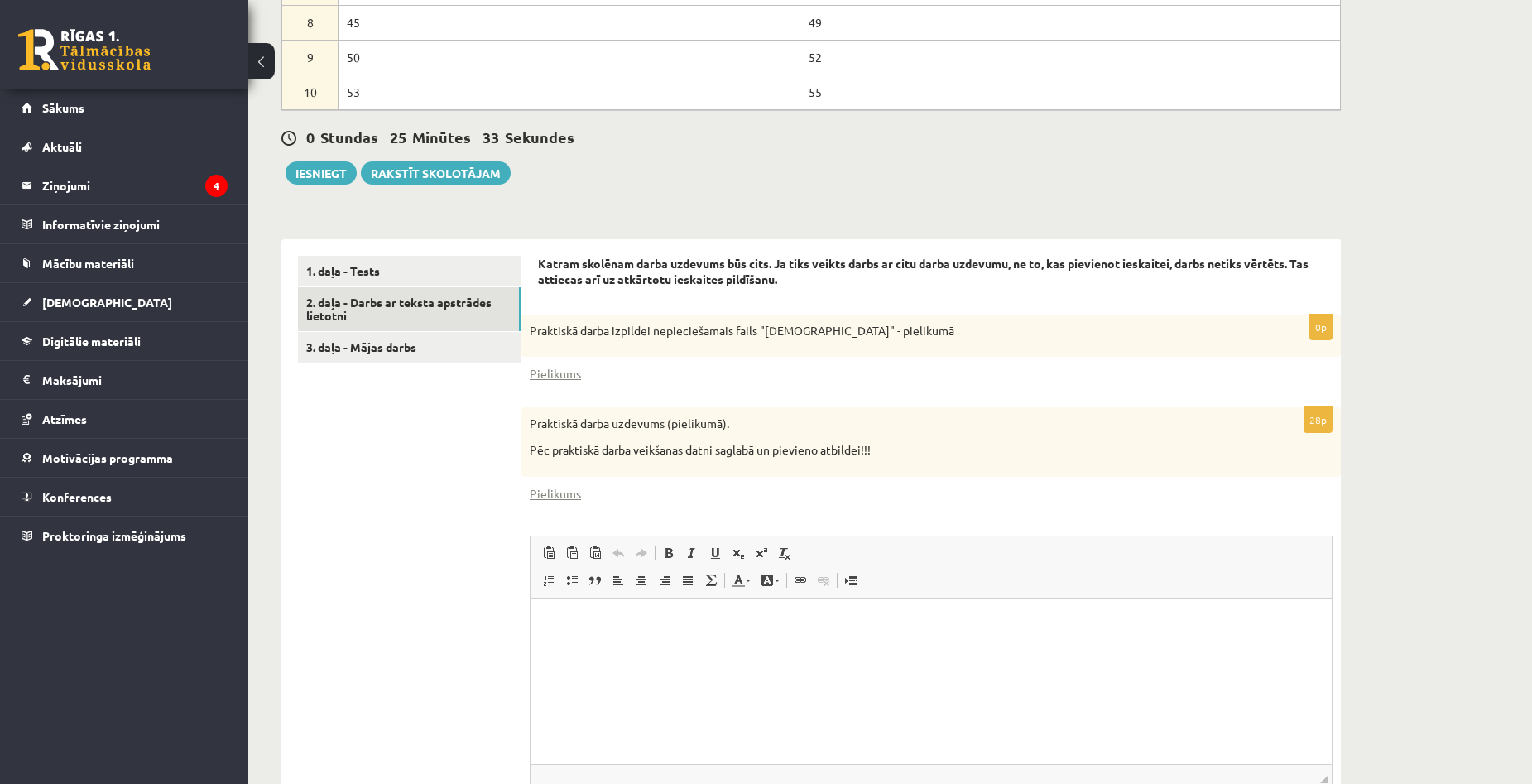
scroll to position [0, 0]
drag, startPoint x: 528, startPoint y: 329, endPoint x: 974, endPoint y: 320, distance: 446.1
click at [974, 320] on div "Praktiskā darba izpildei nepieciešamais fails "Latvijas_prezidenti" - pielikumā" at bounding box center [932, 335] width 820 height 43
click at [980, 327] on p "Praktiskā darba izpildei nepieciešamais fails "Latvijas_prezidenti" - pielikumā" at bounding box center [889, 331] width 720 height 17
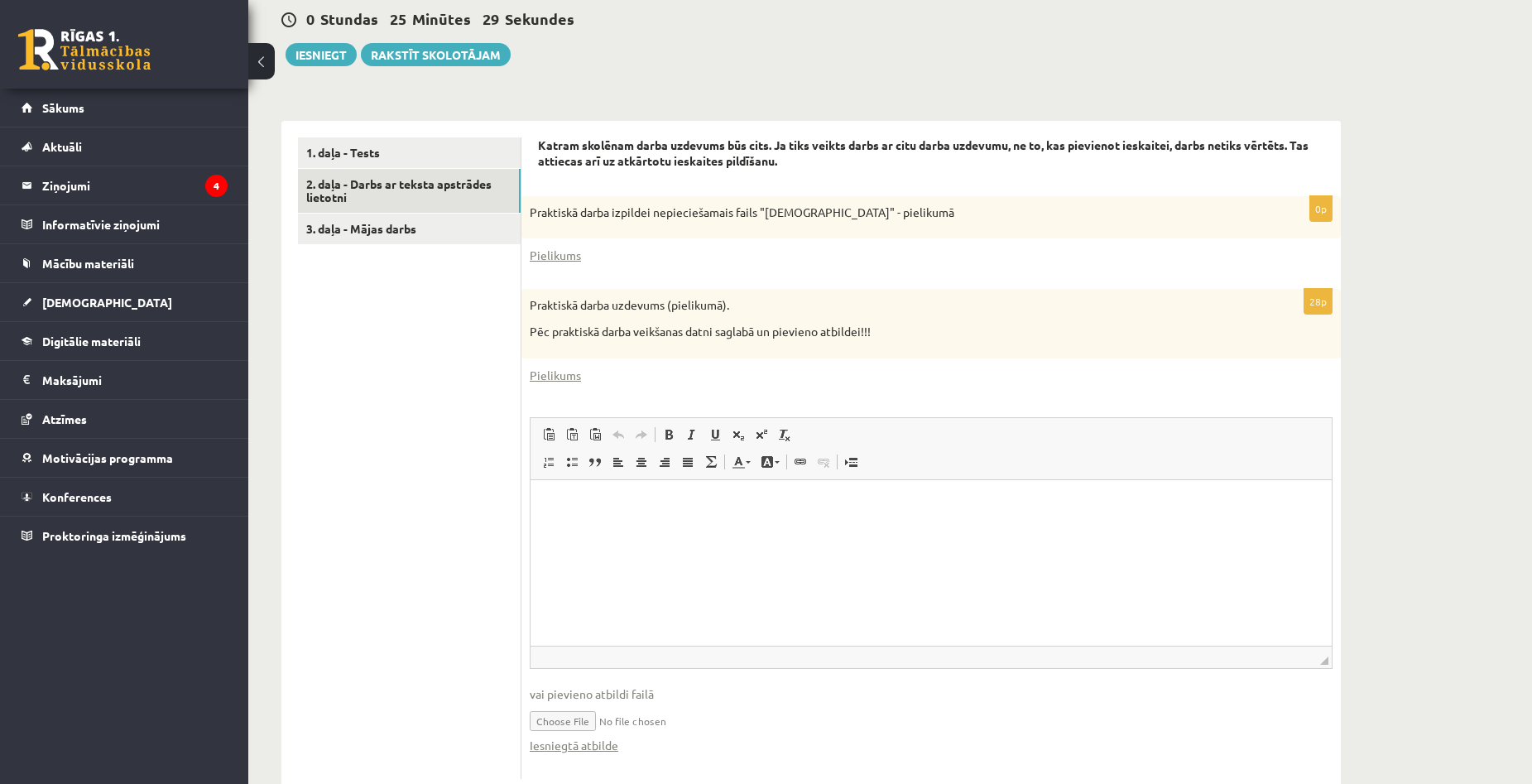
scroll to position [845, 0]
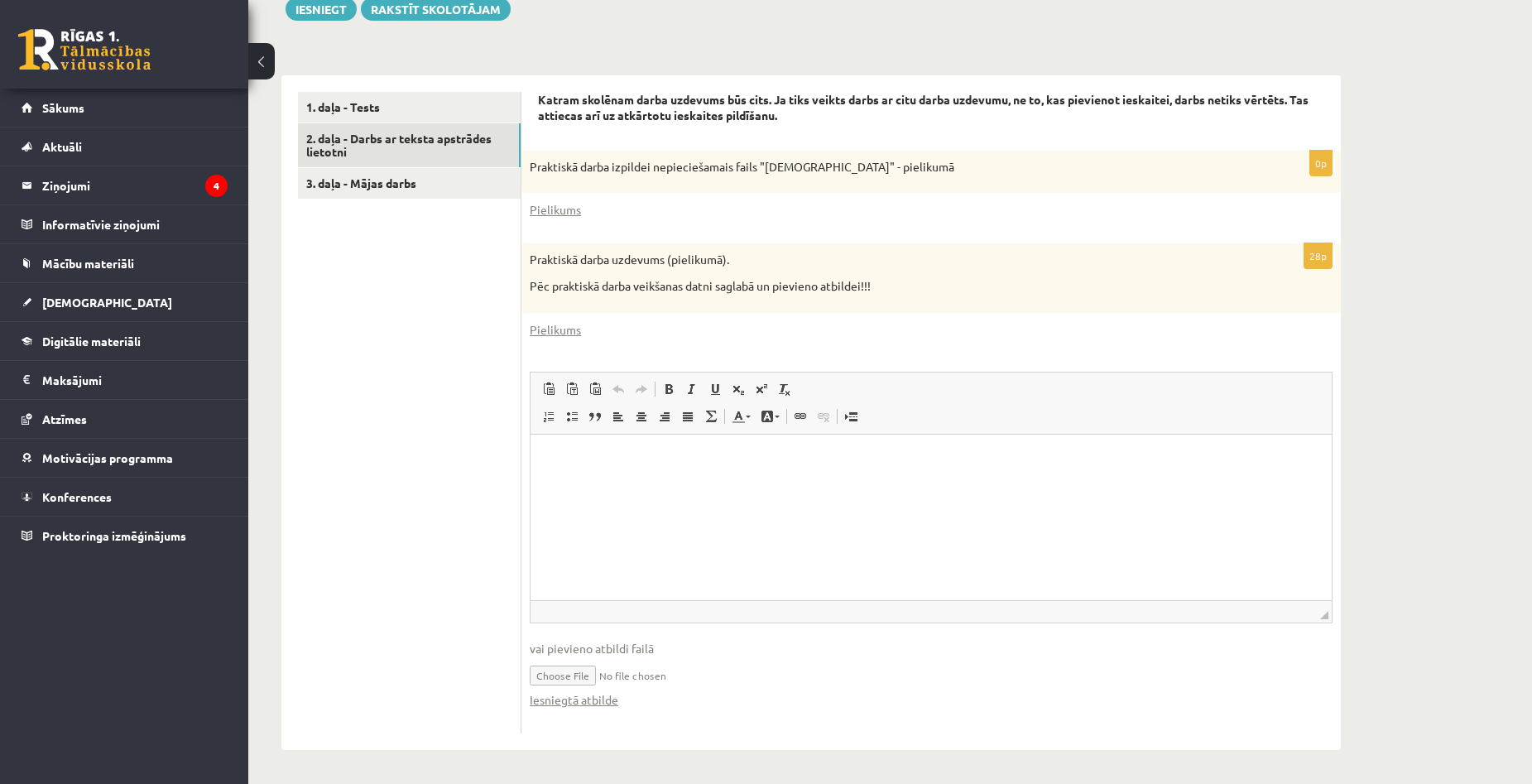
click at [555, 674] on input "file" at bounding box center [931, 674] width 803 height 34
type input "**********"
drag, startPoint x: 604, startPoint y: 671, endPoint x: 944, endPoint y: 664, distance: 340.1
click at [944, 664] on input "file" at bounding box center [931, 674] width 803 height 34
click at [1424, 439] on div "Datorika 1.ieskaite 10.a1 klase , Aivars Brālis (10.a1 klase) Ieskaite jāpilda …" at bounding box center [890, 1] width 1284 height 1563
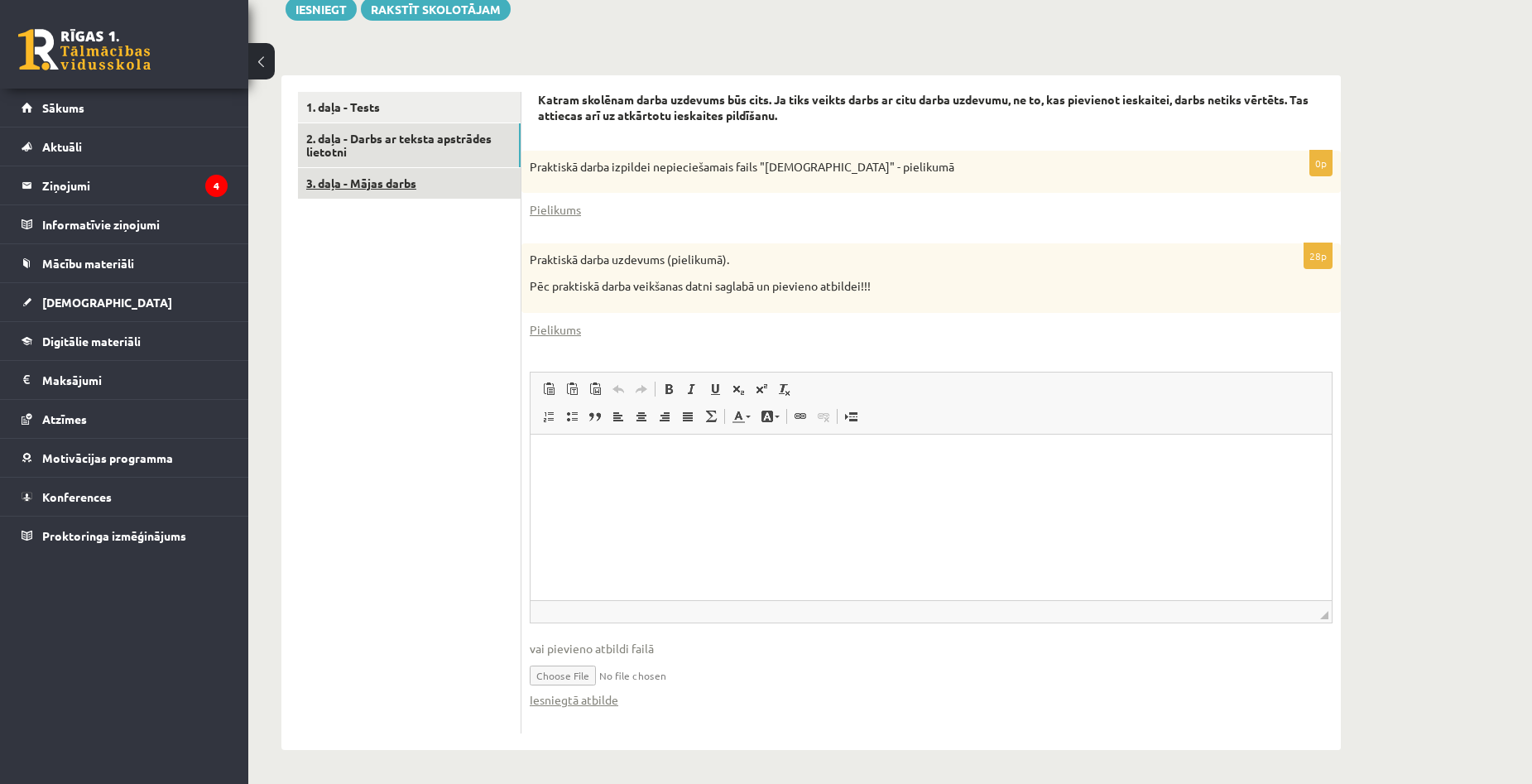
click at [359, 176] on link "3. daļa - Mājas darbs" at bounding box center [409, 183] width 223 height 30
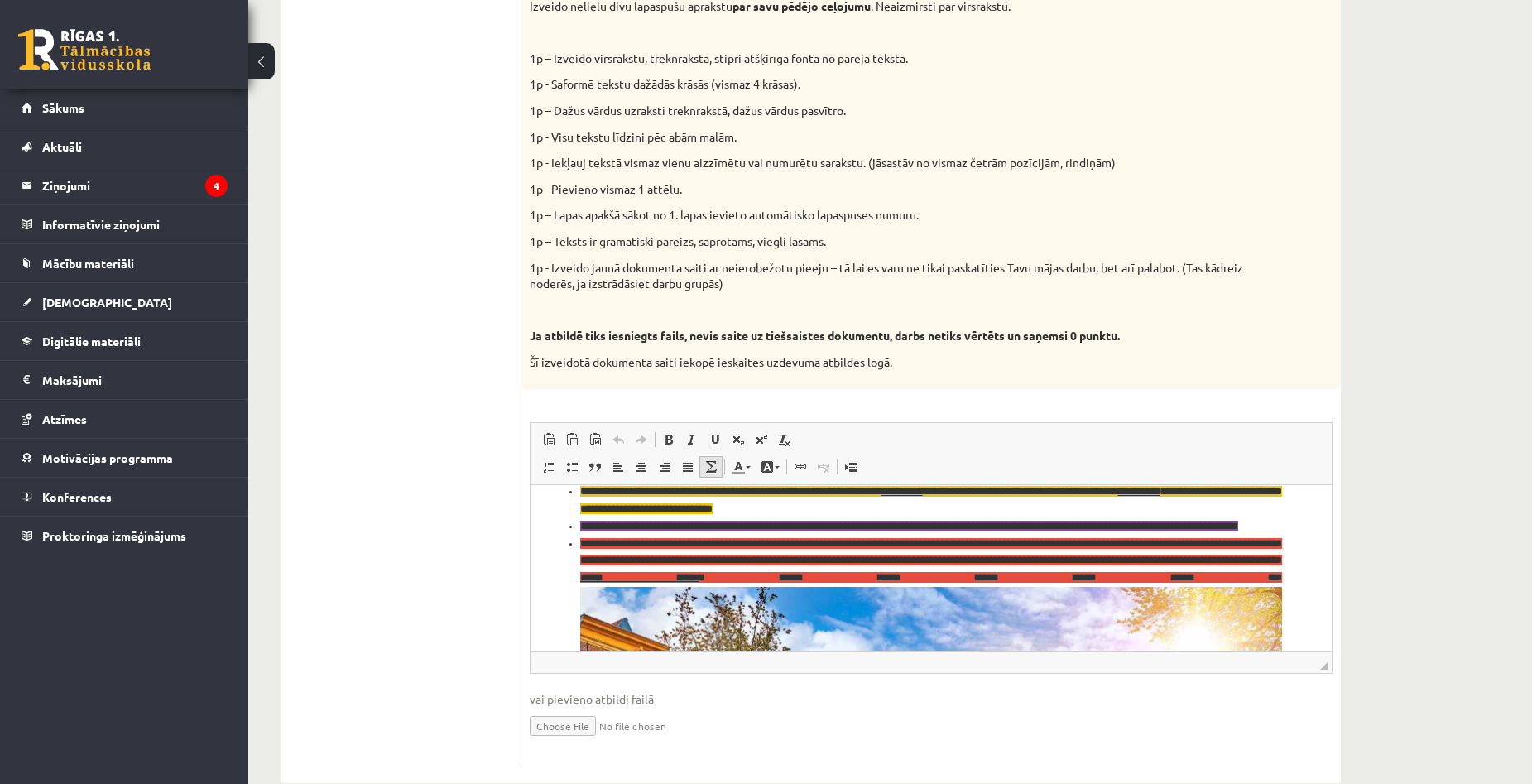
scroll to position [83, 0]
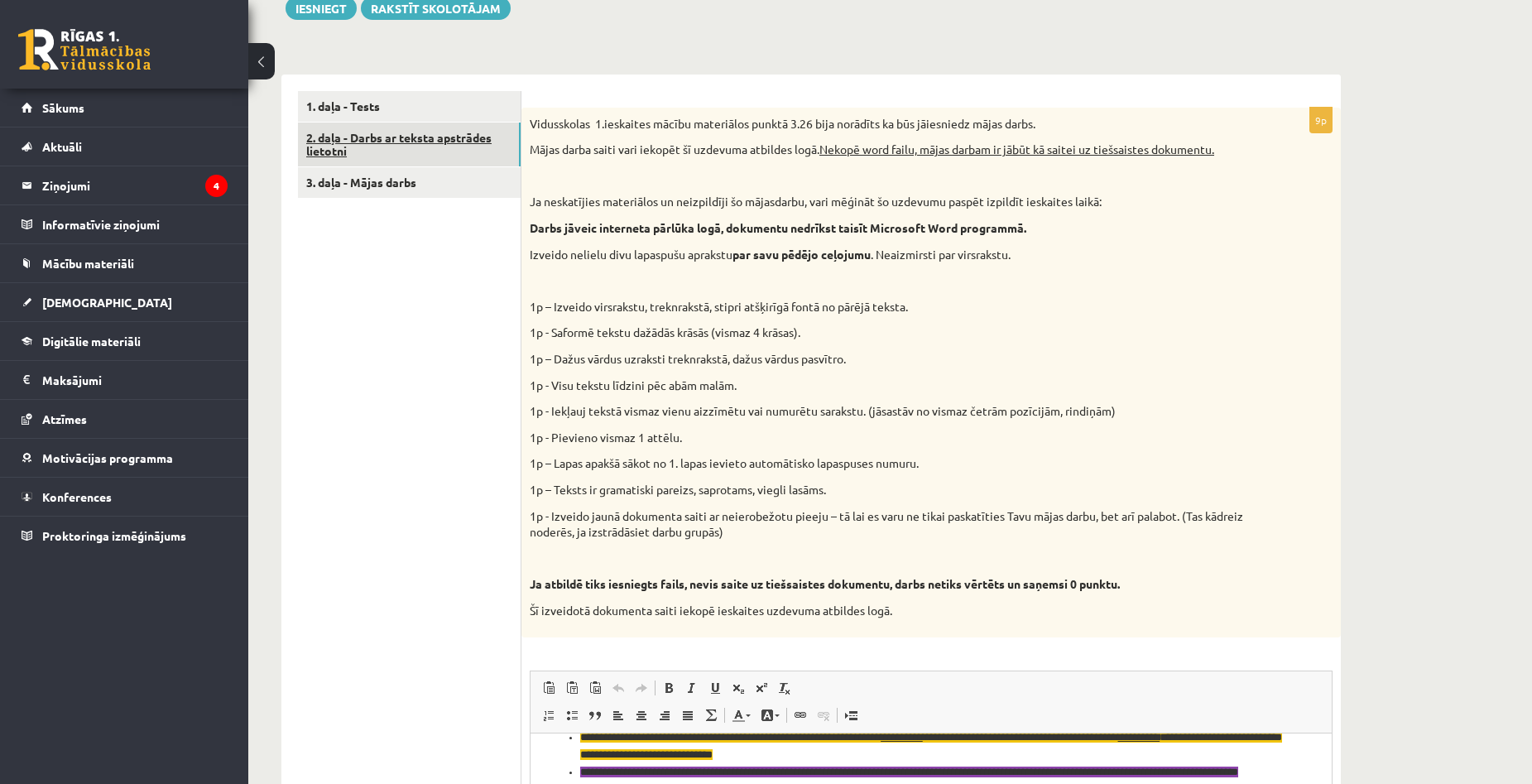
click at [395, 153] on link "2. daļa - Darbs ar teksta apstrādes lietotni" at bounding box center [409, 145] width 223 height 45
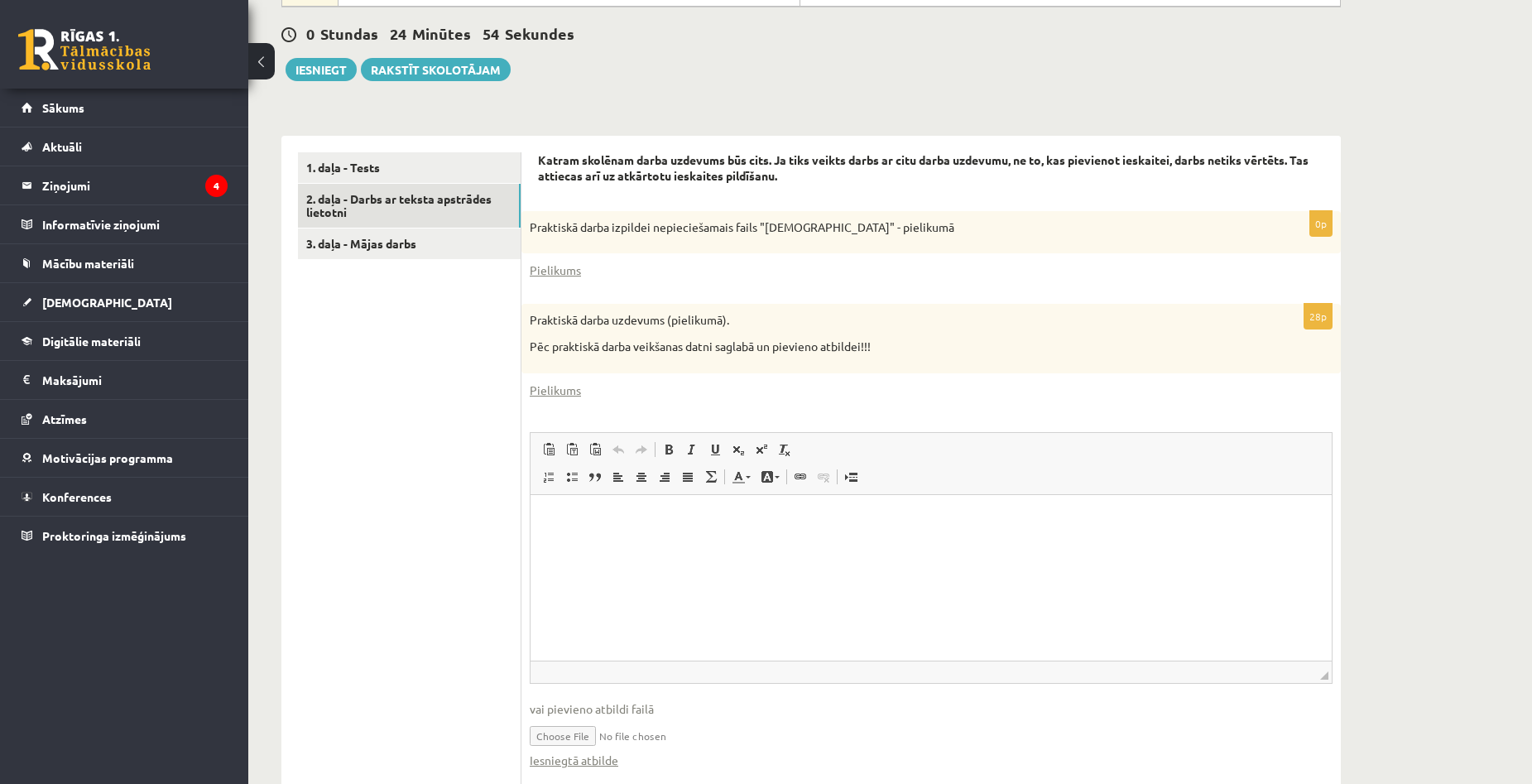
scroll to position [845, 0]
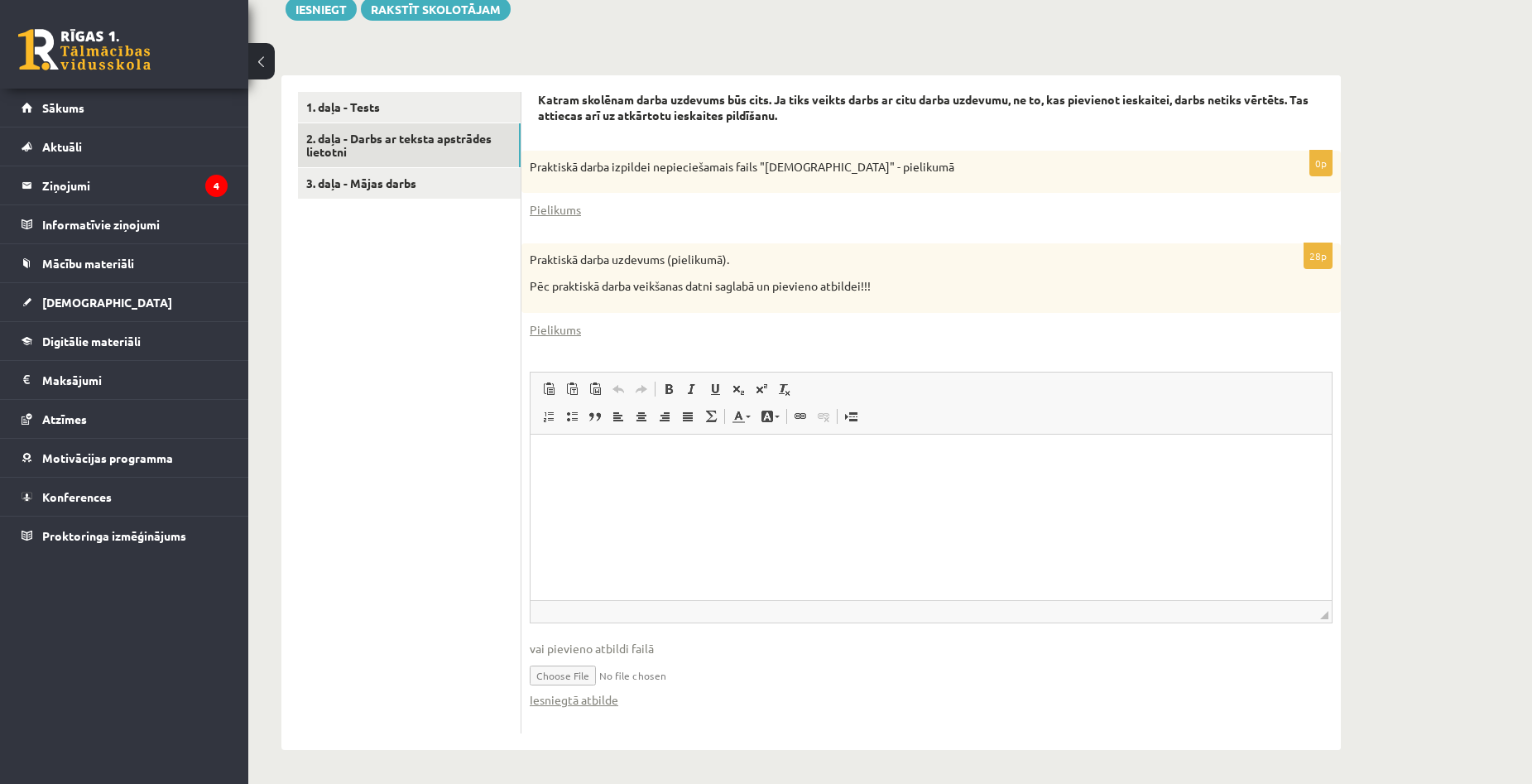
click at [675, 474] on html at bounding box center [931, 459] width 801 height 51
click at [1378, 318] on div "Datorika 1.ieskaite 10.a1 klase , Aivars Brālis (10.a1 klase) Ieskaite jāpilda …" at bounding box center [890, 1] width 1284 height 1563
click at [374, 140] on link "2. daļa - Darbs ar teksta apstrādes lietotni" at bounding box center [409, 146] width 223 height 45
drag, startPoint x: 600, startPoint y: 675, endPoint x: 647, endPoint y: 675, distance: 47.0
click at [647, 675] on input "file" at bounding box center [931, 674] width 803 height 34
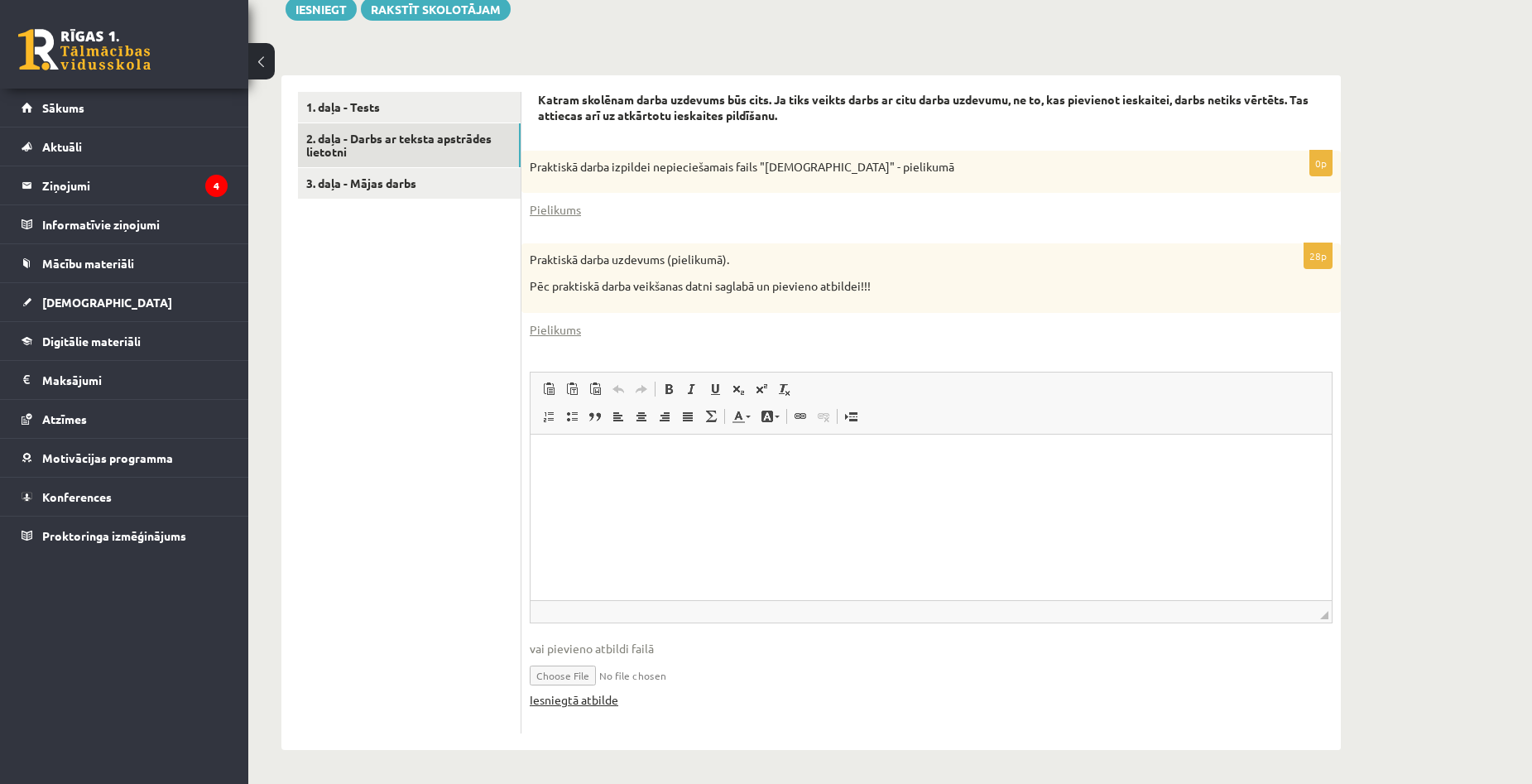
click at [569, 704] on link "Iesniegtā atbilde" at bounding box center [573, 699] width 89 height 18
click at [559, 675] on input "file" at bounding box center [931, 674] width 803 height 34
click at [1499, 133] on div "Datorika 1.ieskaite 10.a1 klase , Aivars Brālis (10.a1 klase) Ieskaite jāpilda …" at bounding box center [890, 1] width 1284 height 1563
click at [357, 188] on link "3. daļa - Mājas darbs" at bounding box center [409, 183] width 223 height 30
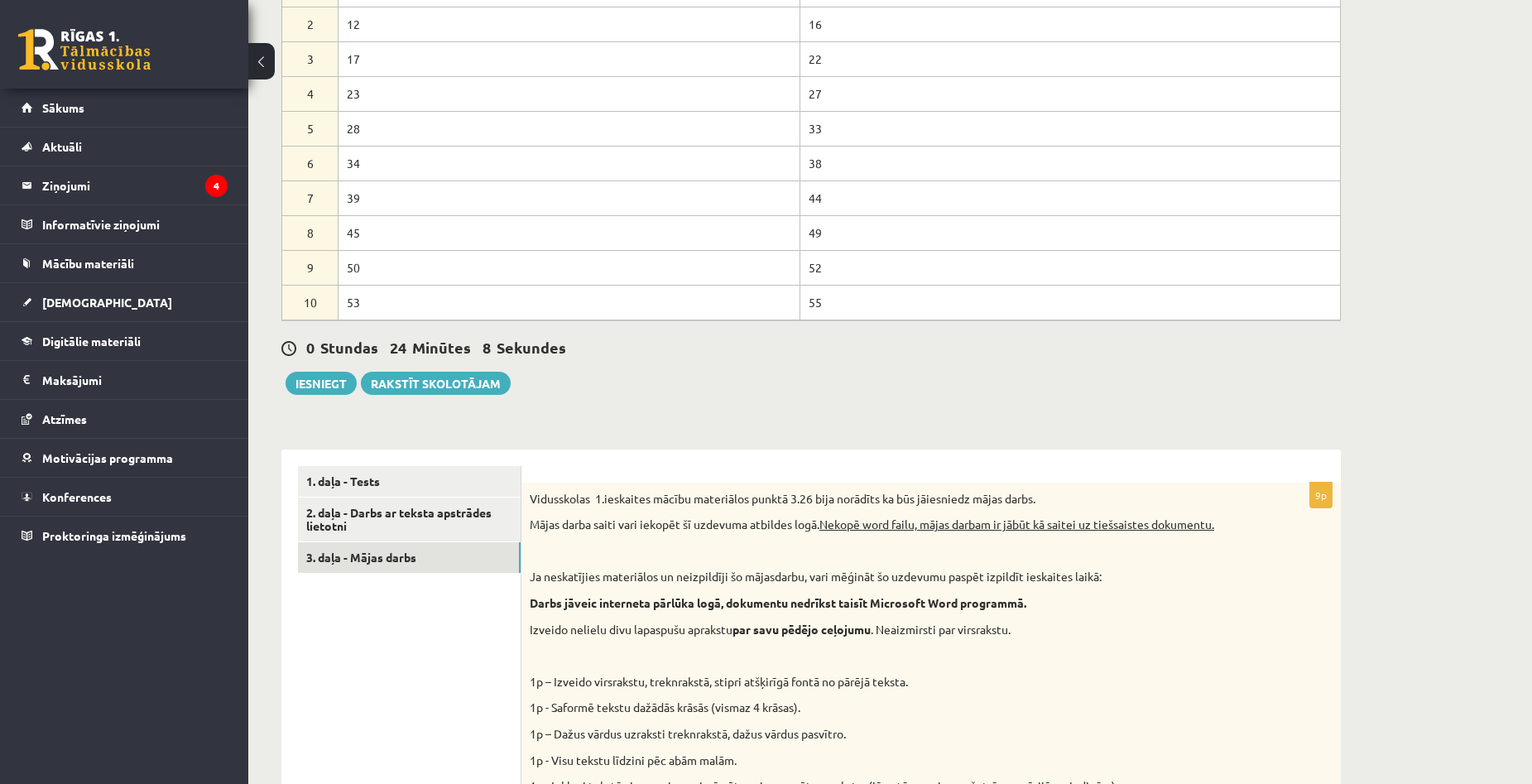
scroll to position [466, 0]
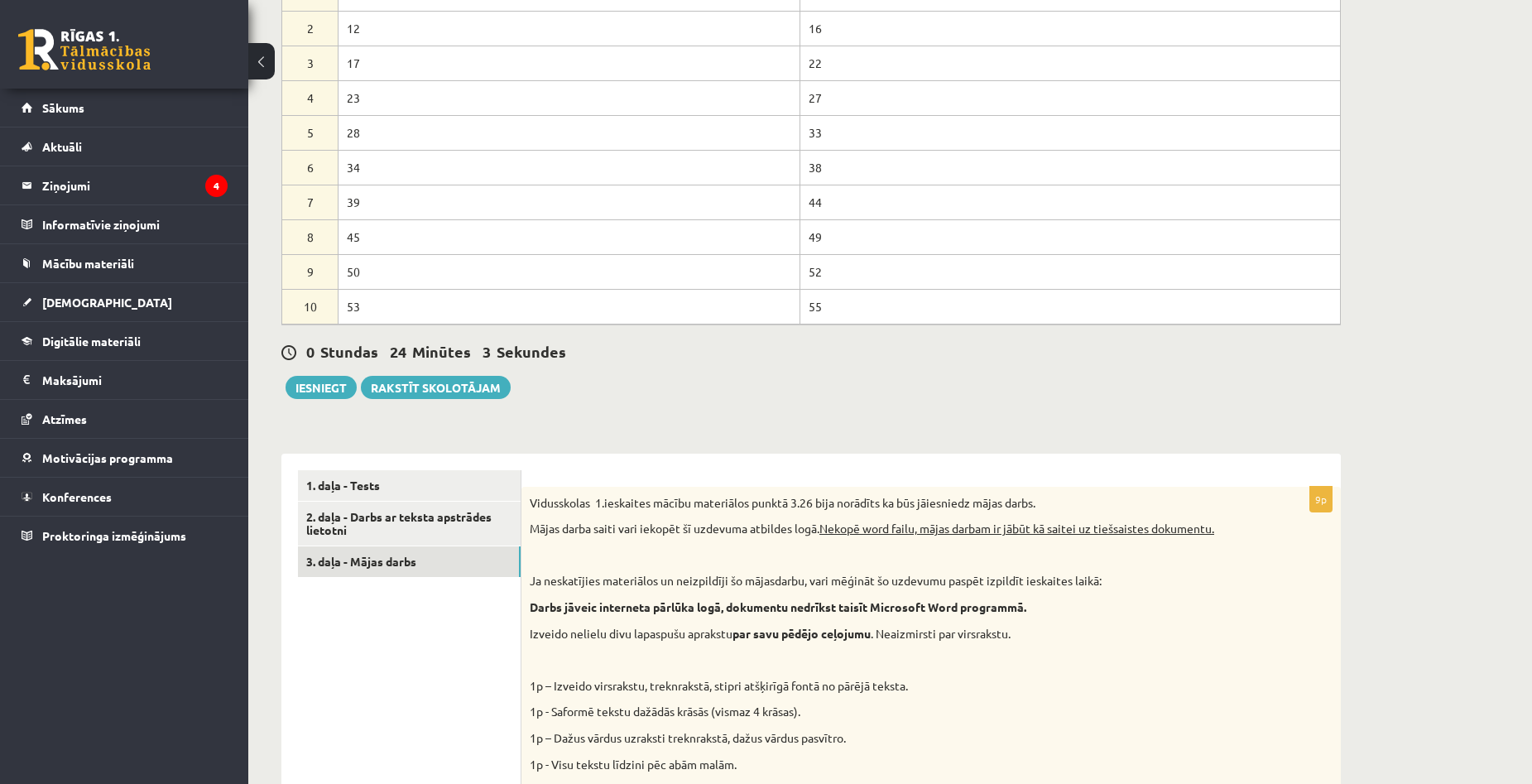
click at [1450, 417] on div "Datorika 1.ieskaite 10.a1 klase , Aivars Brālis (10.a1 klase) Ieskaite jāpilda …" at bounding box center [890, 520] width 1284 height 1845
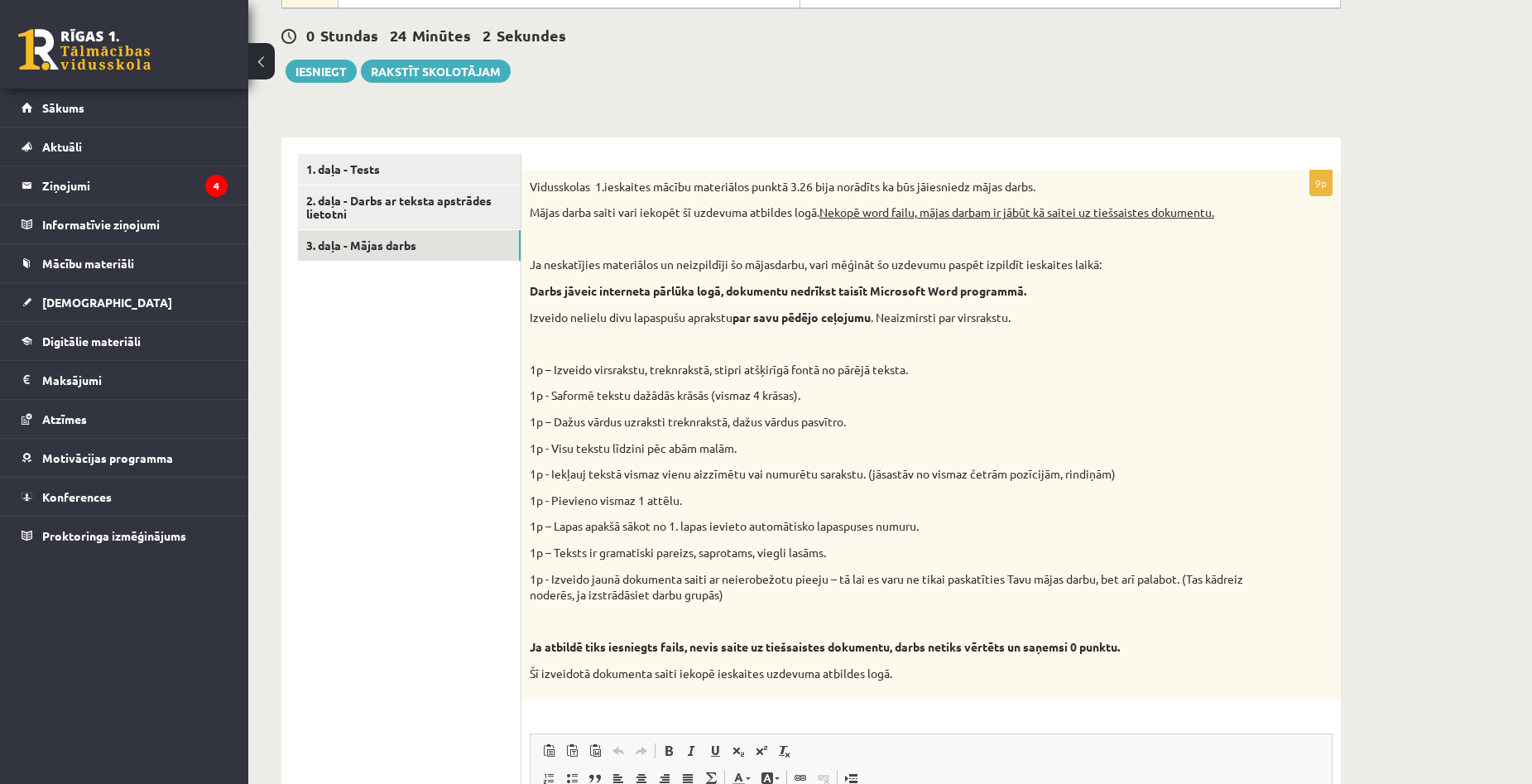
scroll to position [797, 0]
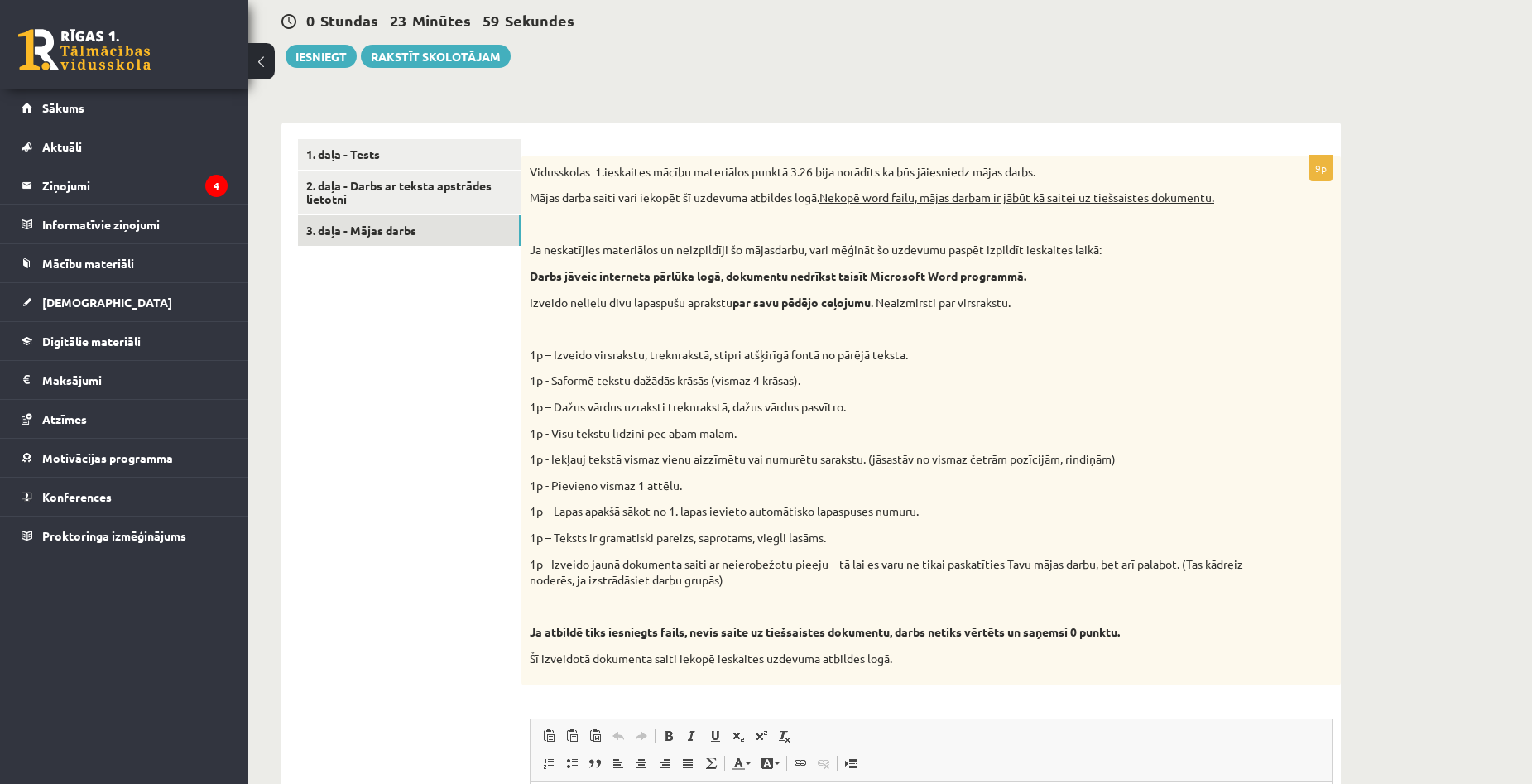
click at [1417, 378] on div "Datorika 1.ieskaite 10.a1 klase , Aivars Brālis (10.a1 klase) Ieskaite jāpilda …" at bounding box center [890, 189] width 1284 height 1845
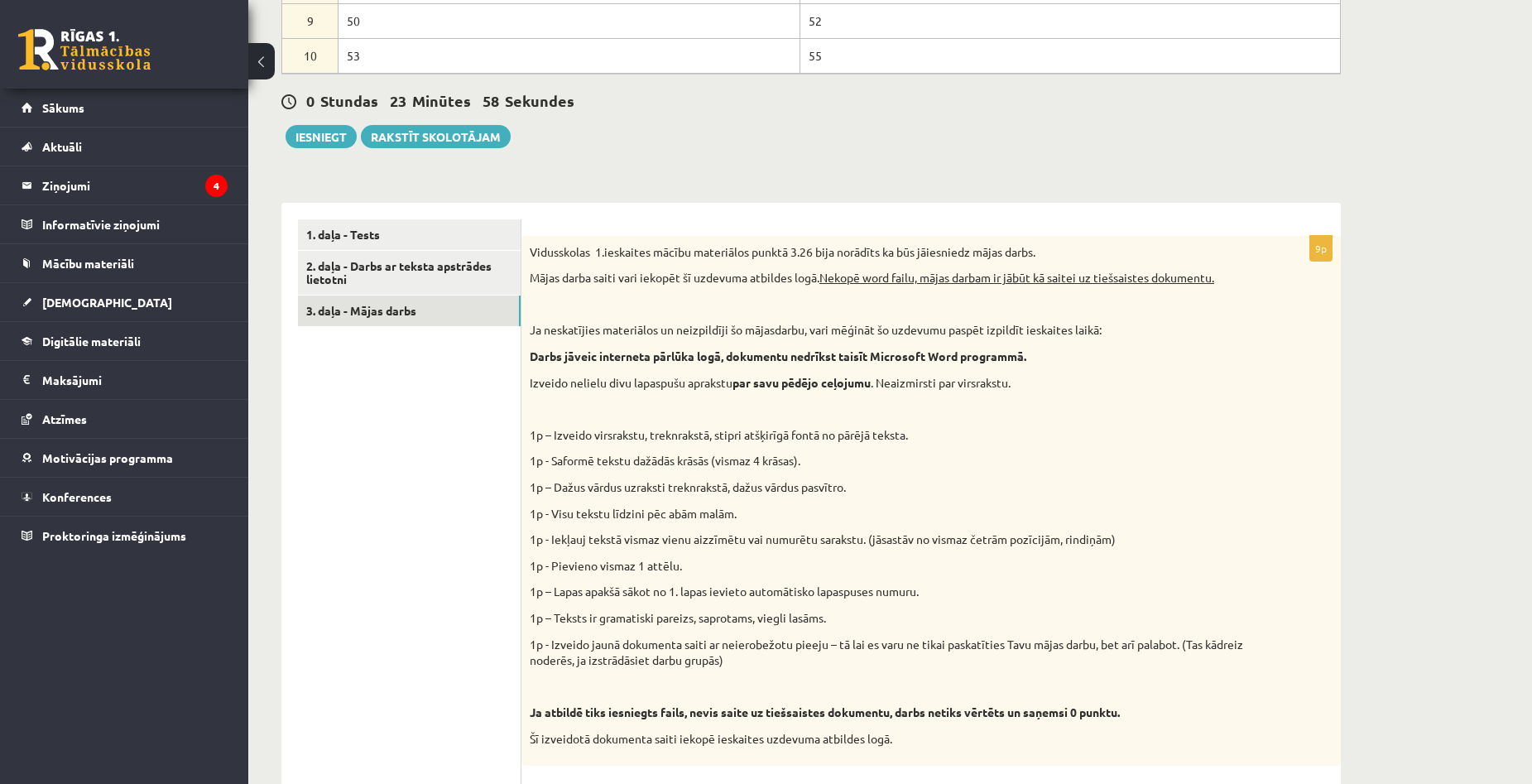
scroll to position [714, 0]
click at [322, 140] on button "Iesniegt" at bounding box center [321, 139] width 71 height 23
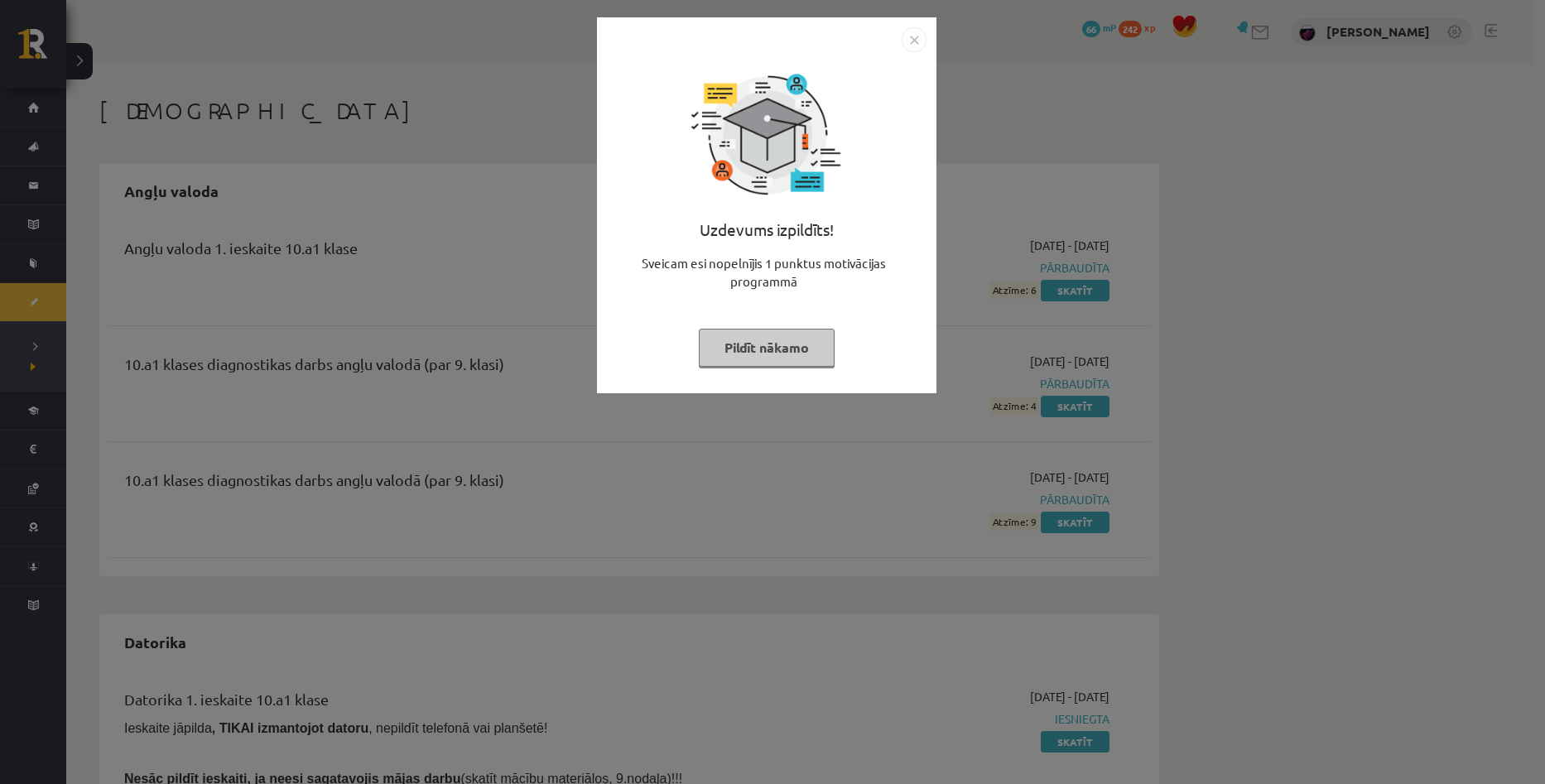
drag, startPoint x: 759, startPoint y: 338, endPoint x: 761, endPoint y: 346, distance: 8.2
click at [761, 346] on button "Pildīt nākamo" at bounding box center [767, 347] width 136 height 38
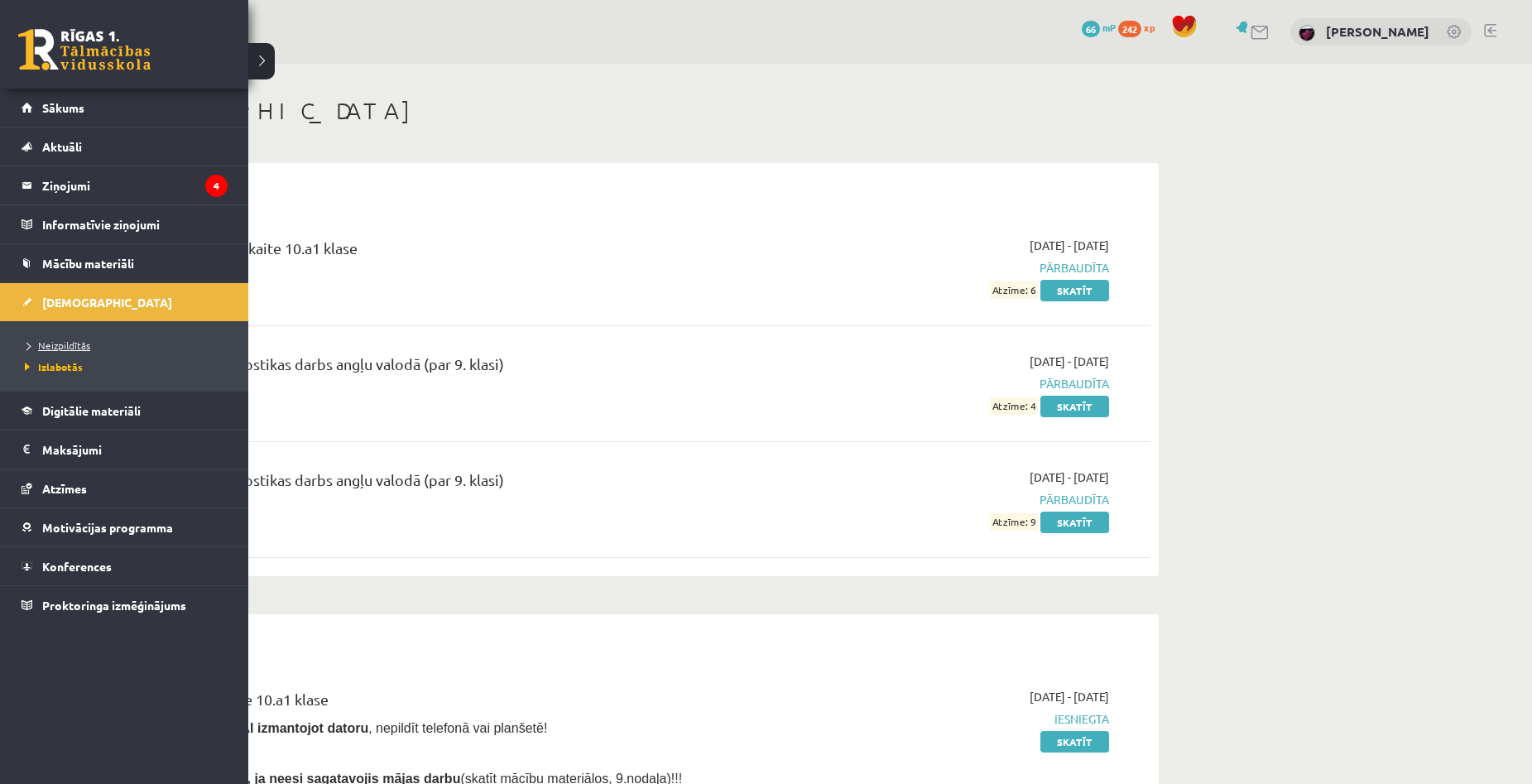
click at [52, 345] on span "Neizpildītās" at bounding box center [55, 345] width 69 height 14
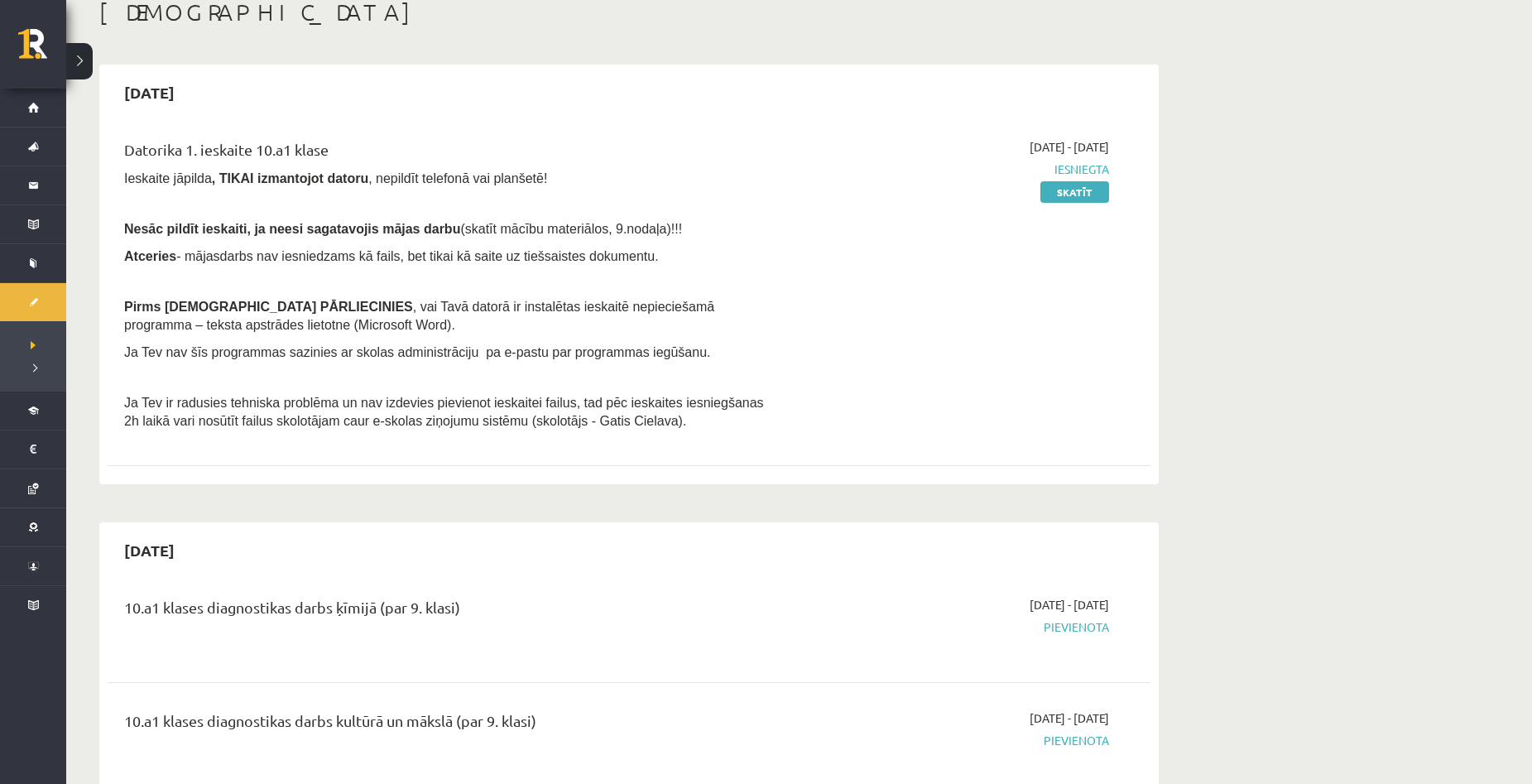
scroll to position [83, 0]
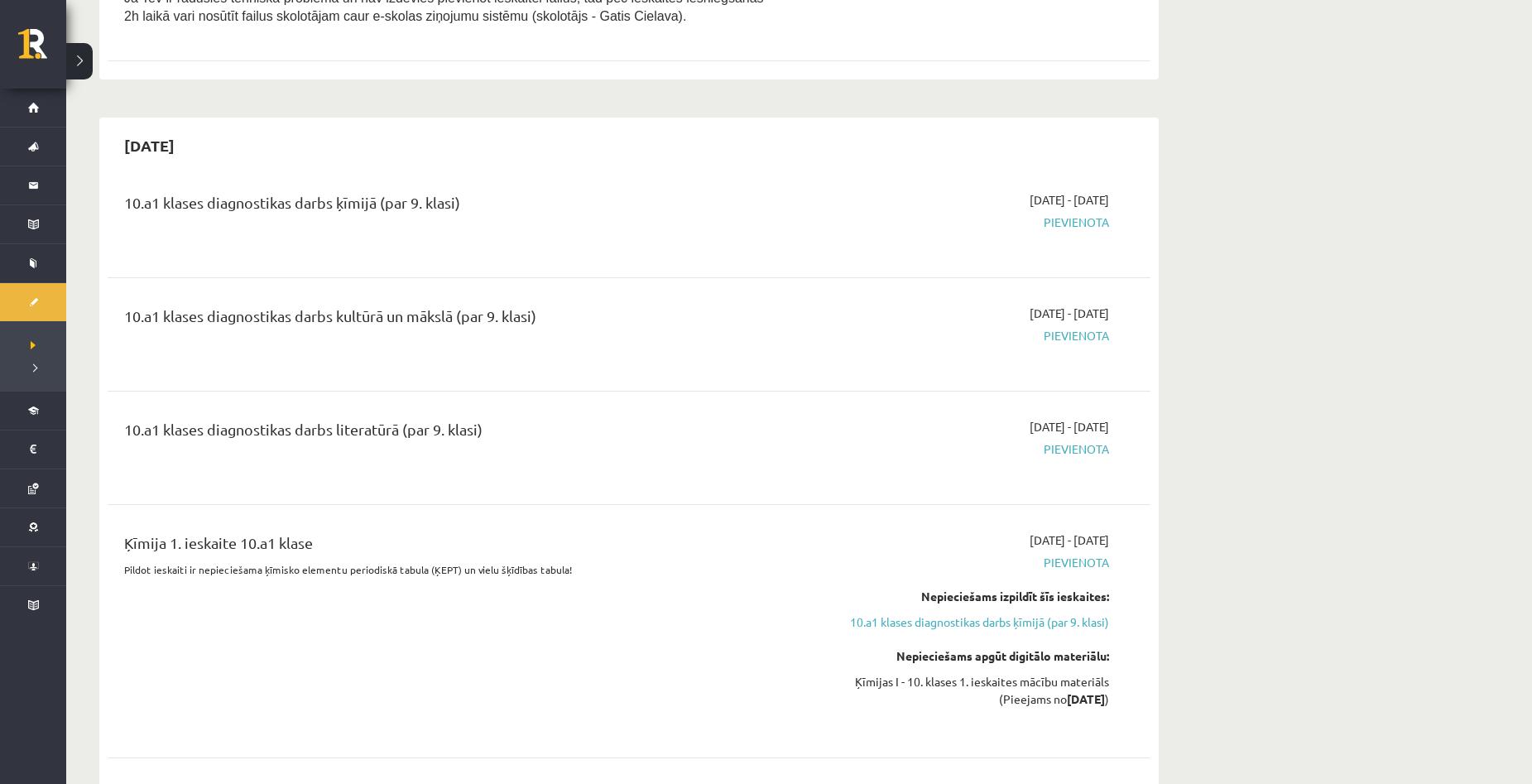
scroll to position [496, 0]
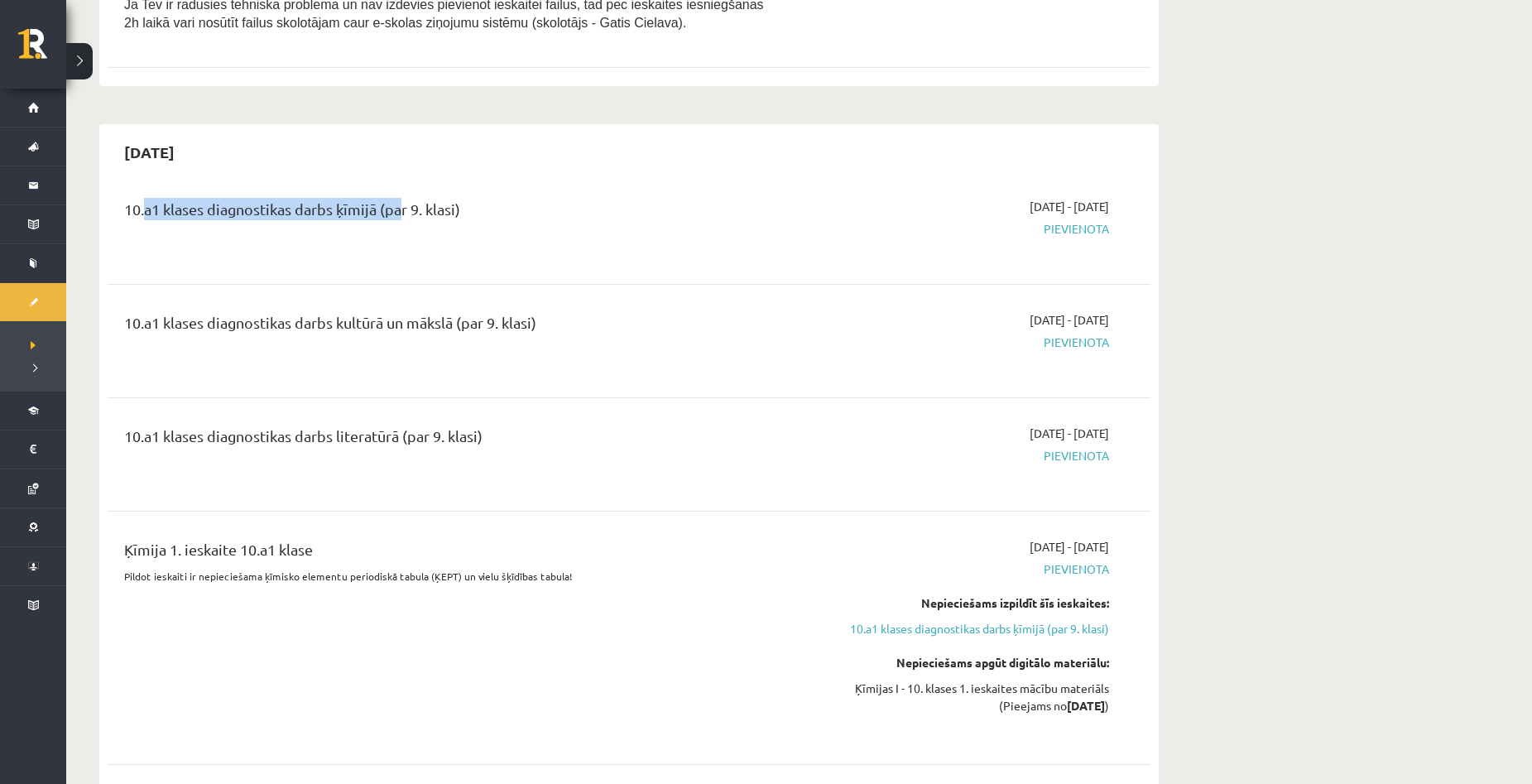
drag, startPoint x: 141, startPoint y: 196, endPoint x: 399, endPoint y: 217, distance: 258.9
click at [399, 217] on div "10.a1 klases diagnostikas darbs ķīmijā (par 9. klasi) 2025-09-16 - 2025-09-30 P…" at bounding box center [628, 227] width 1043 height 92
click at [473, 284] on hr at bounding box center [628, 284] width 1043 height 1
drag, startPoint x: 301, startPoint y: 312, endPoint x: 420, endPoint y: 308, distance: 119.1
click at [420, 308] on div "10.a1 klases diagnostikas darbs kultūrā un mākslā (par 9. klasi) 2025-09-16 - 2…" at bounding box center [628, 340] width 1043 height 92
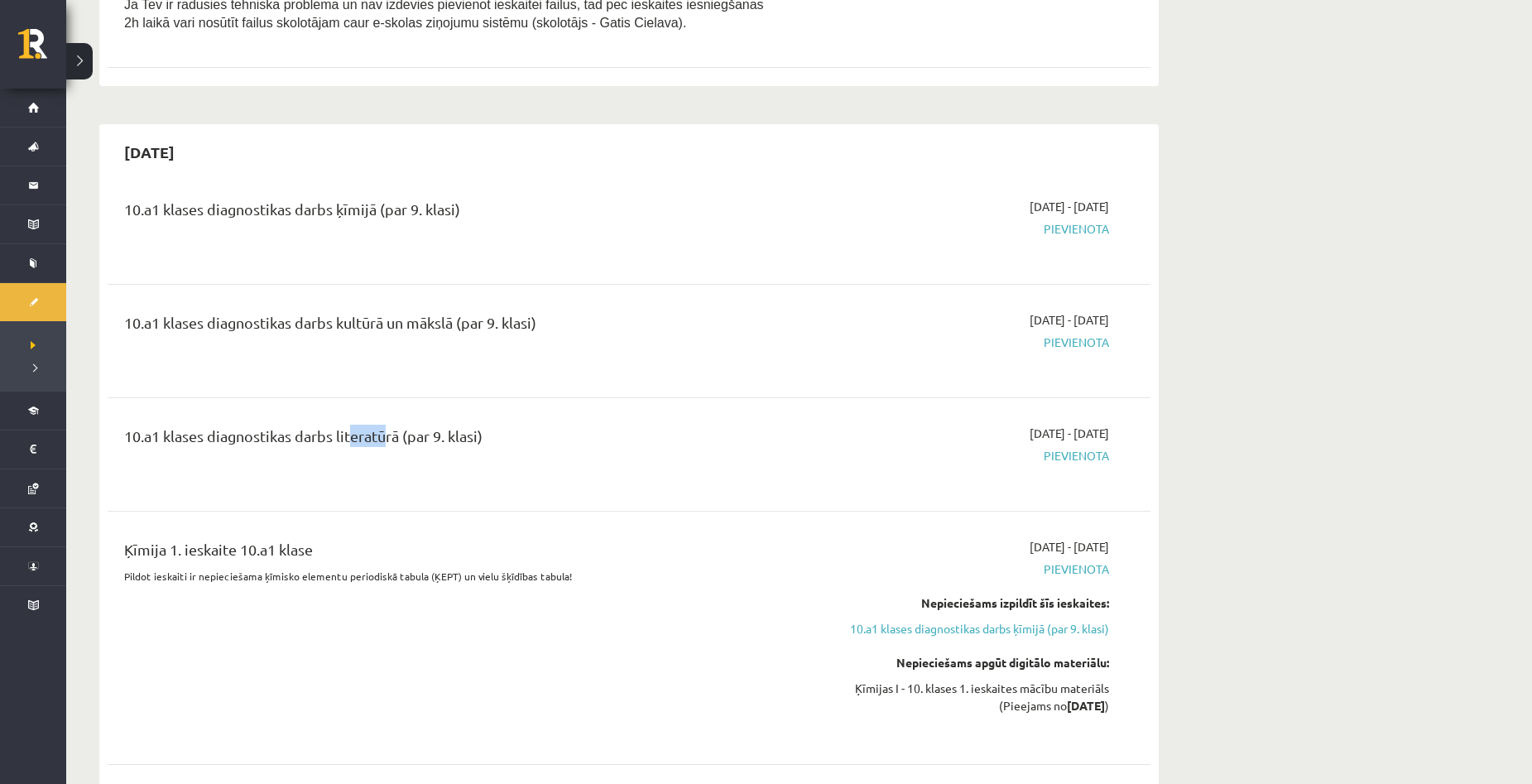
drag, startPoint x: 346, startPoint y: 433, endPoint x: 381, endPoint y: 433, distance: 35.0
click at [381, 433] on div "10.a1 klases diagnostikas darbs literatūrā (par 9. klasi)" at bounding box center [448, 439] width 648 height 30
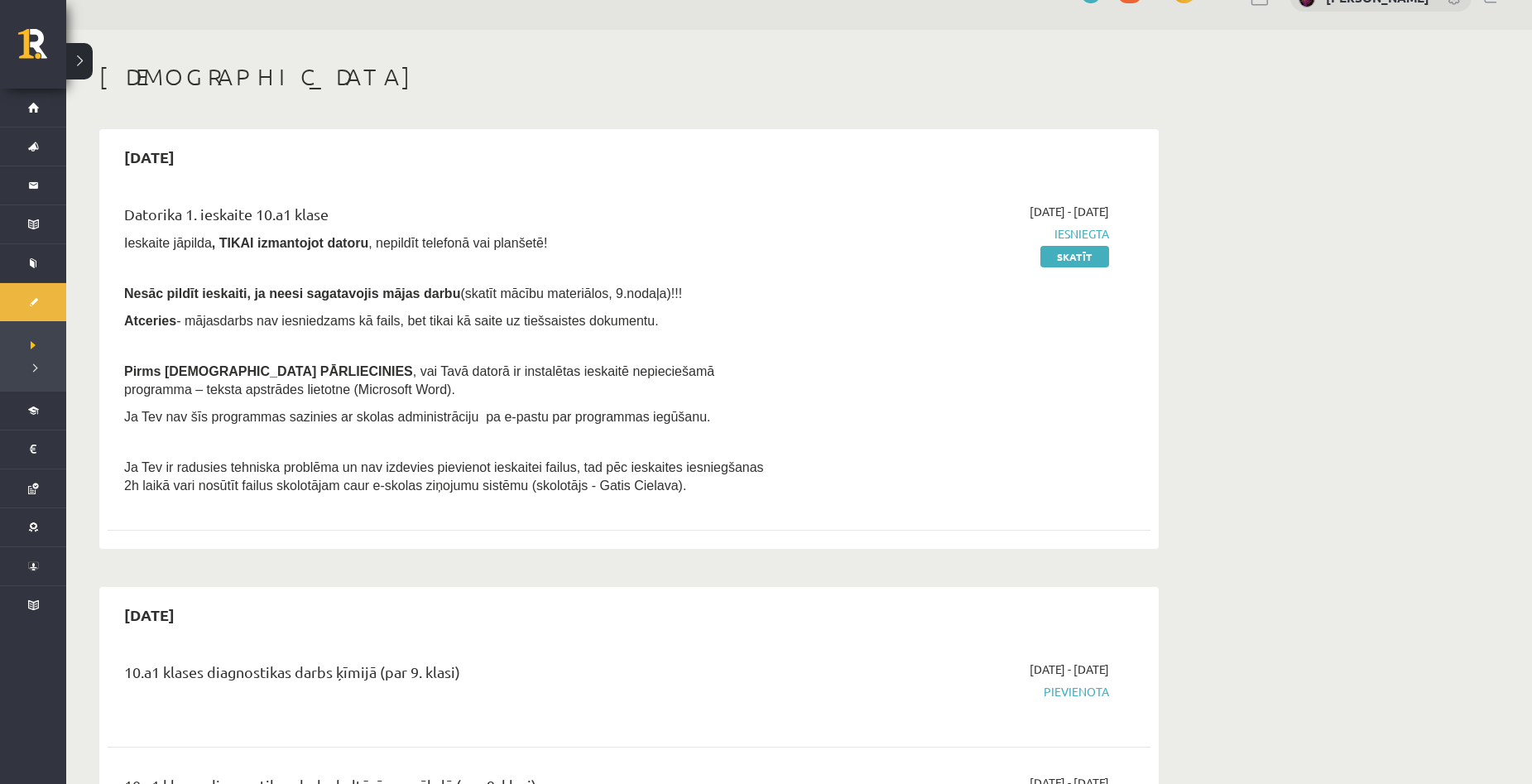
scroll to position [0, 0]
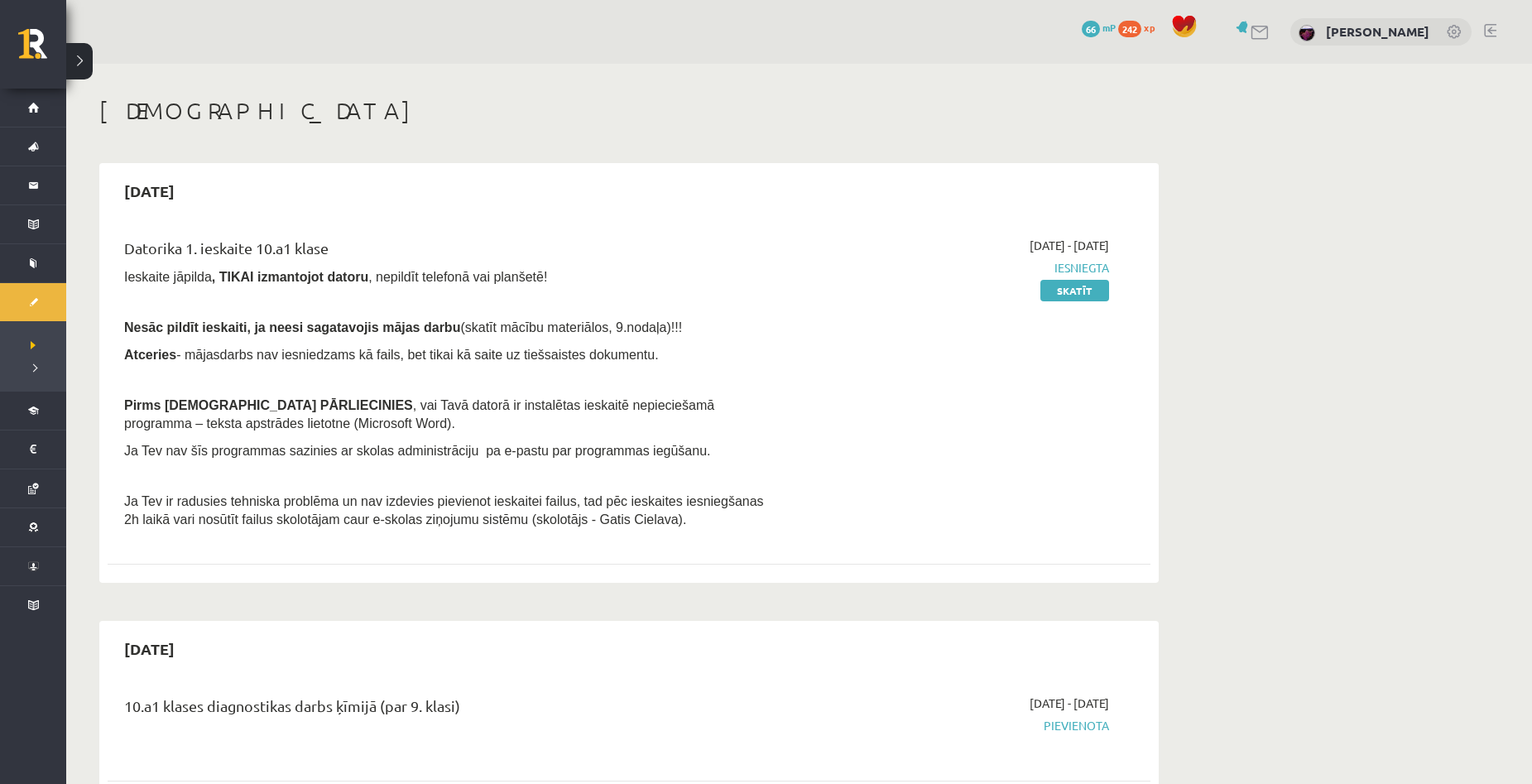
drag, startPoint x: 1481, startPoint y: 340, endPoint x: 1441, endPoint y: 304, distance: 53.8
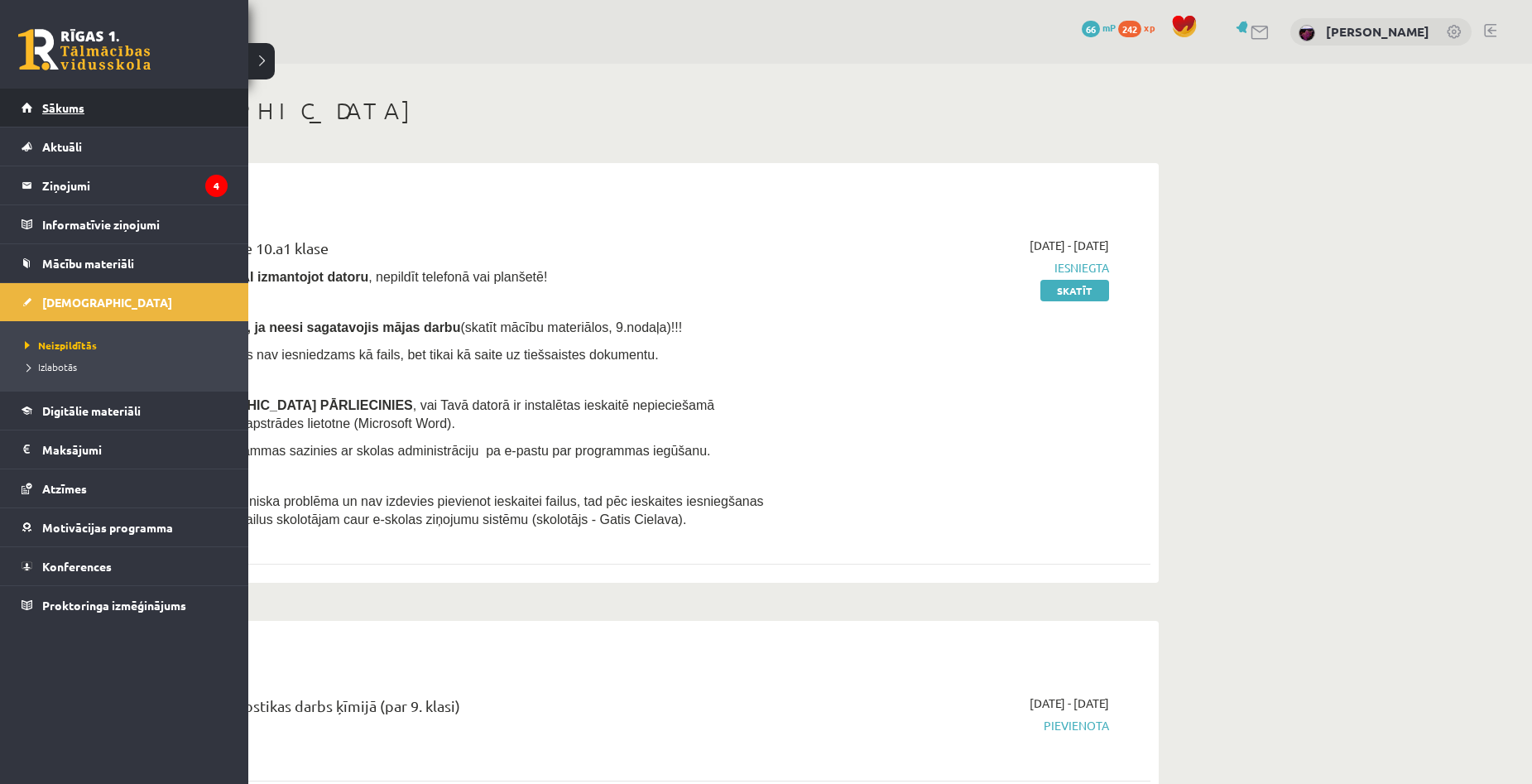
click at [39, 105] on link "Sākums" at bounding box center [124, 108] width 206 height 38
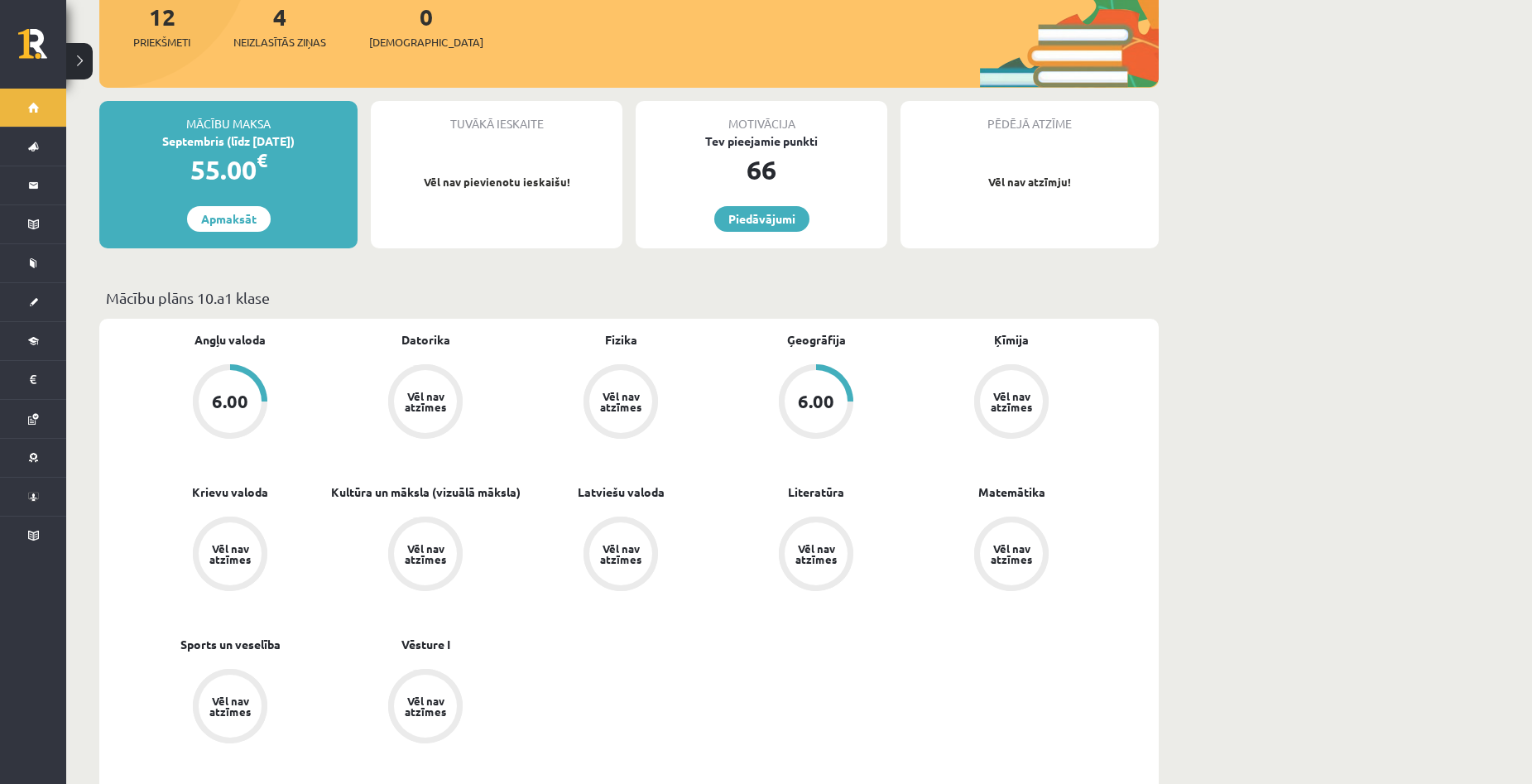
scroll to position [248, 0]
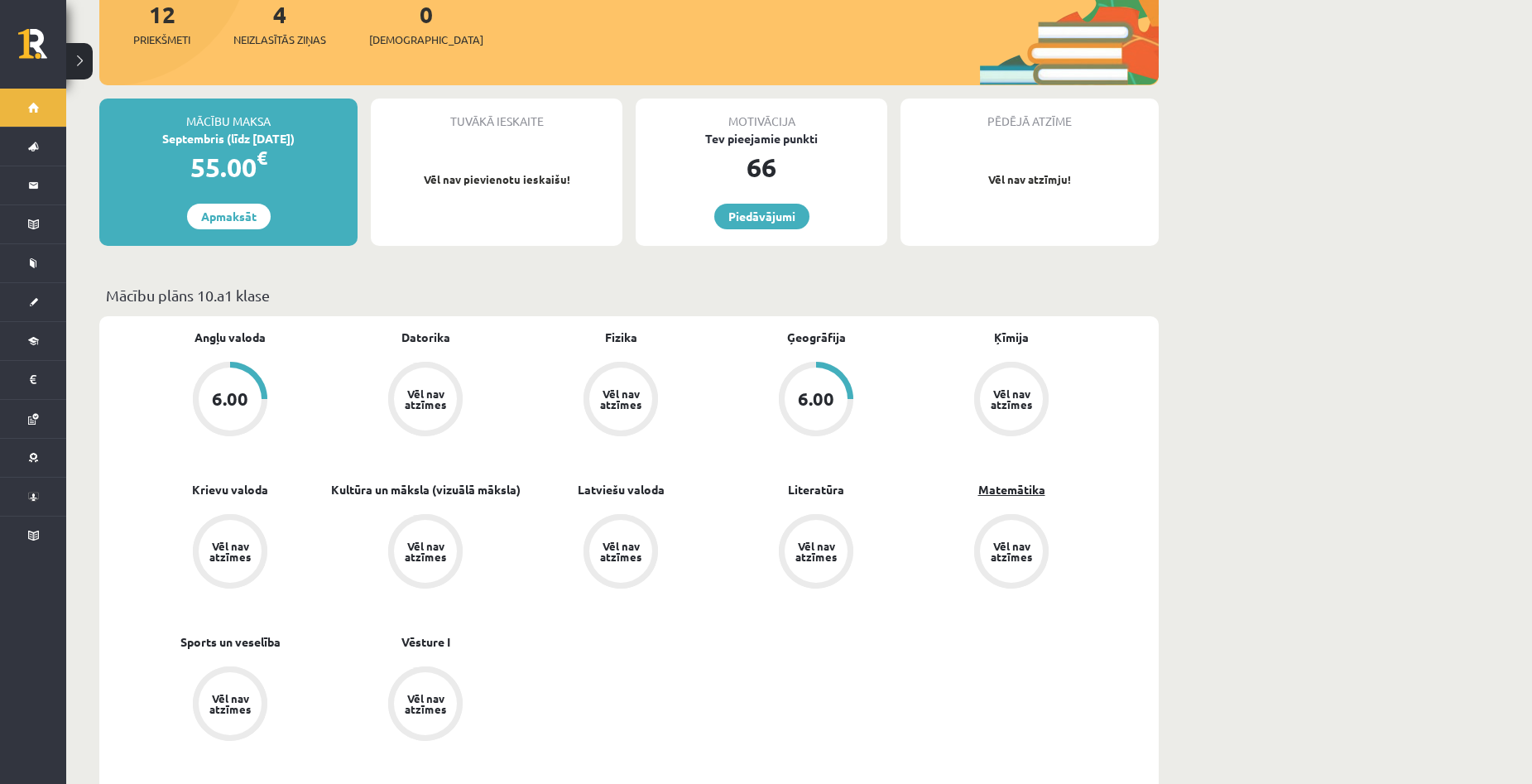
click at [1000, 481] on link "Matemātika" at bounding box center [1011, 489] width 67 height 18
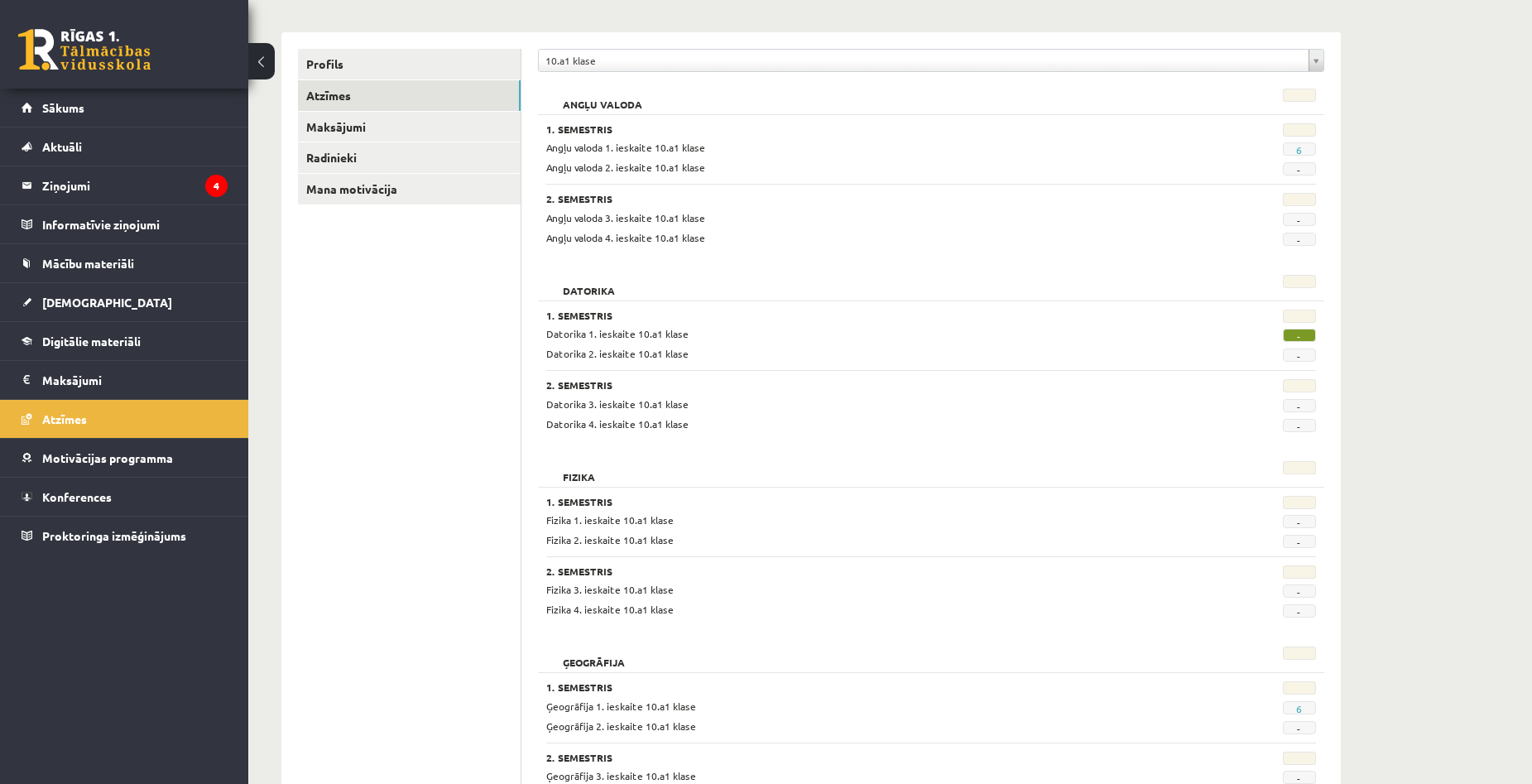
scroll to position [248, 0]
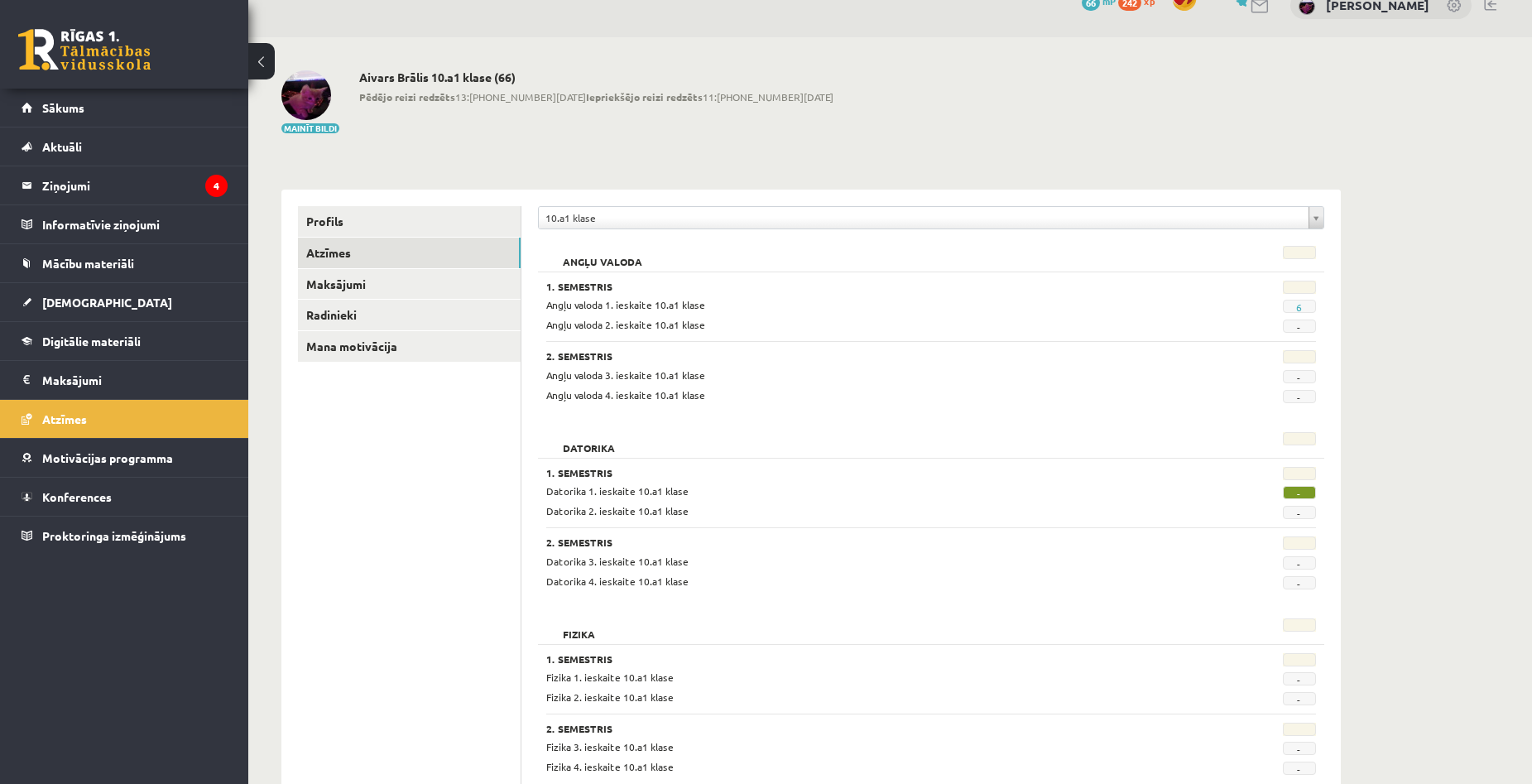
scroll to position [24, 0]
